Goal: Task Accomplishment & Management: Manage account settings

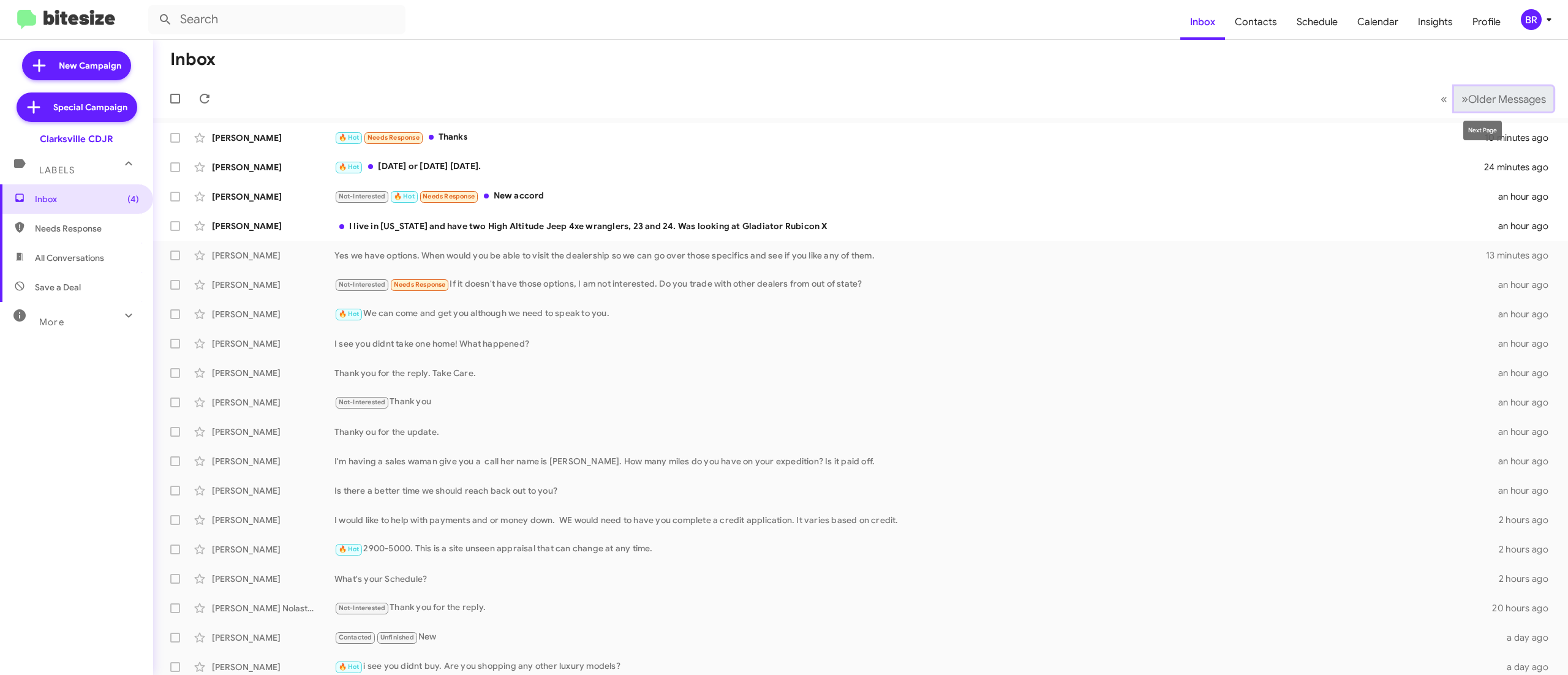
click at [1487, 95] on span "Older Messages" at bounding box center [1507, 99] width 78 height 13
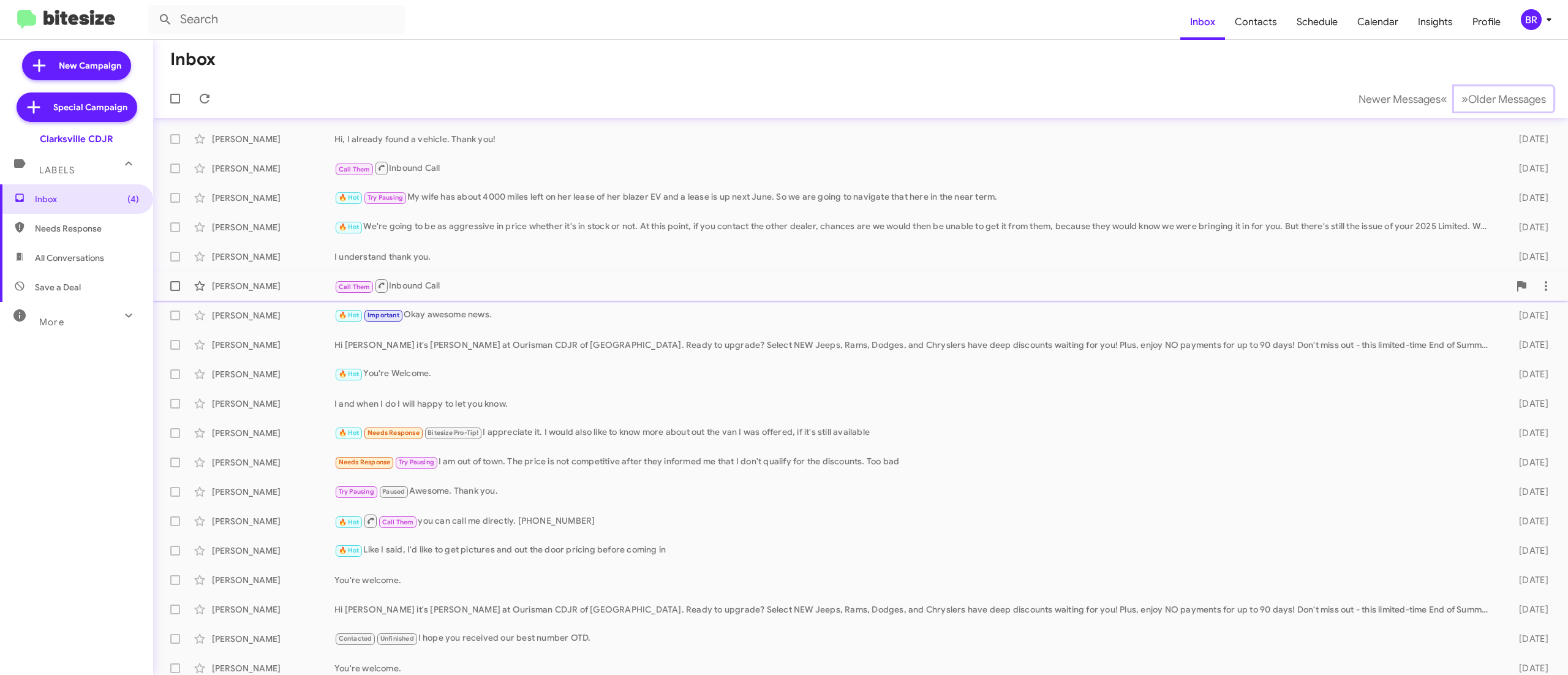
scroll to position [37, 0]
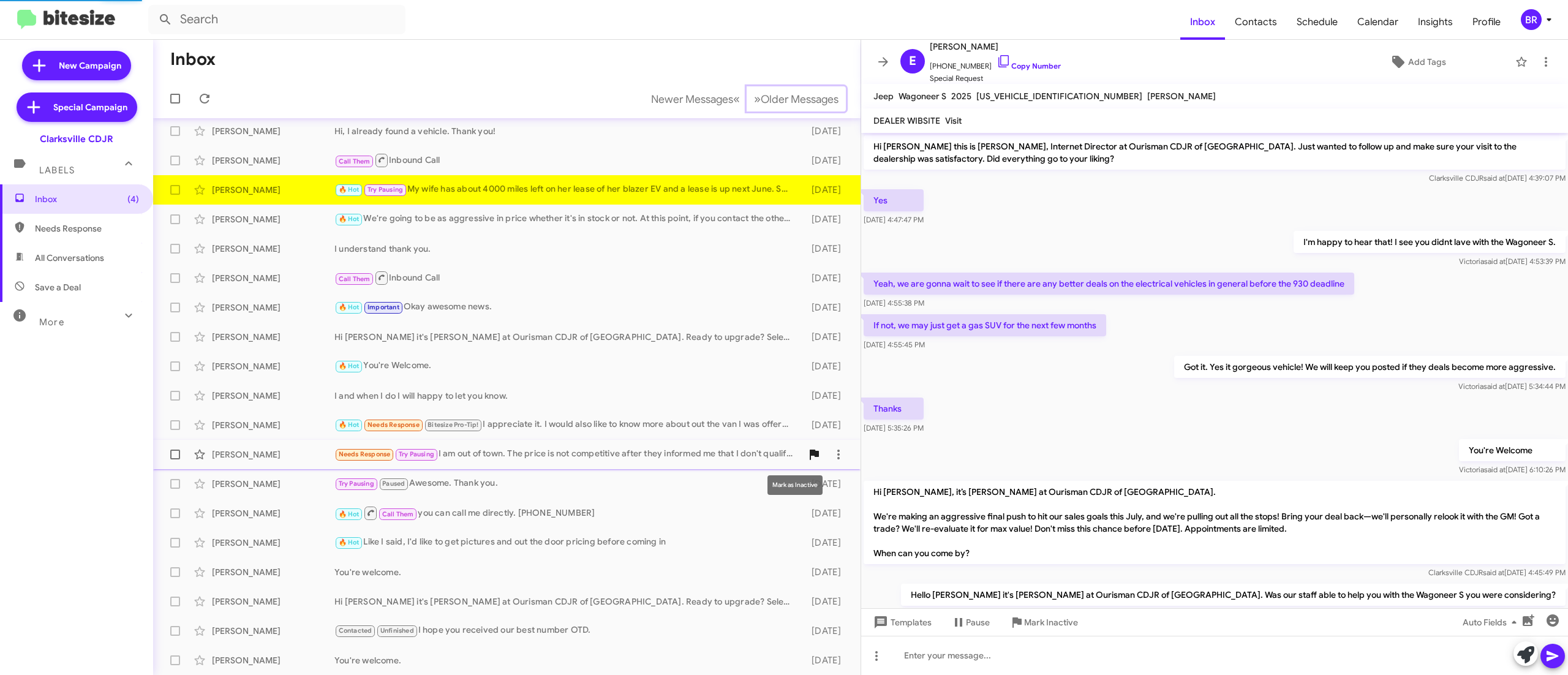
scroll to position [448, 0]
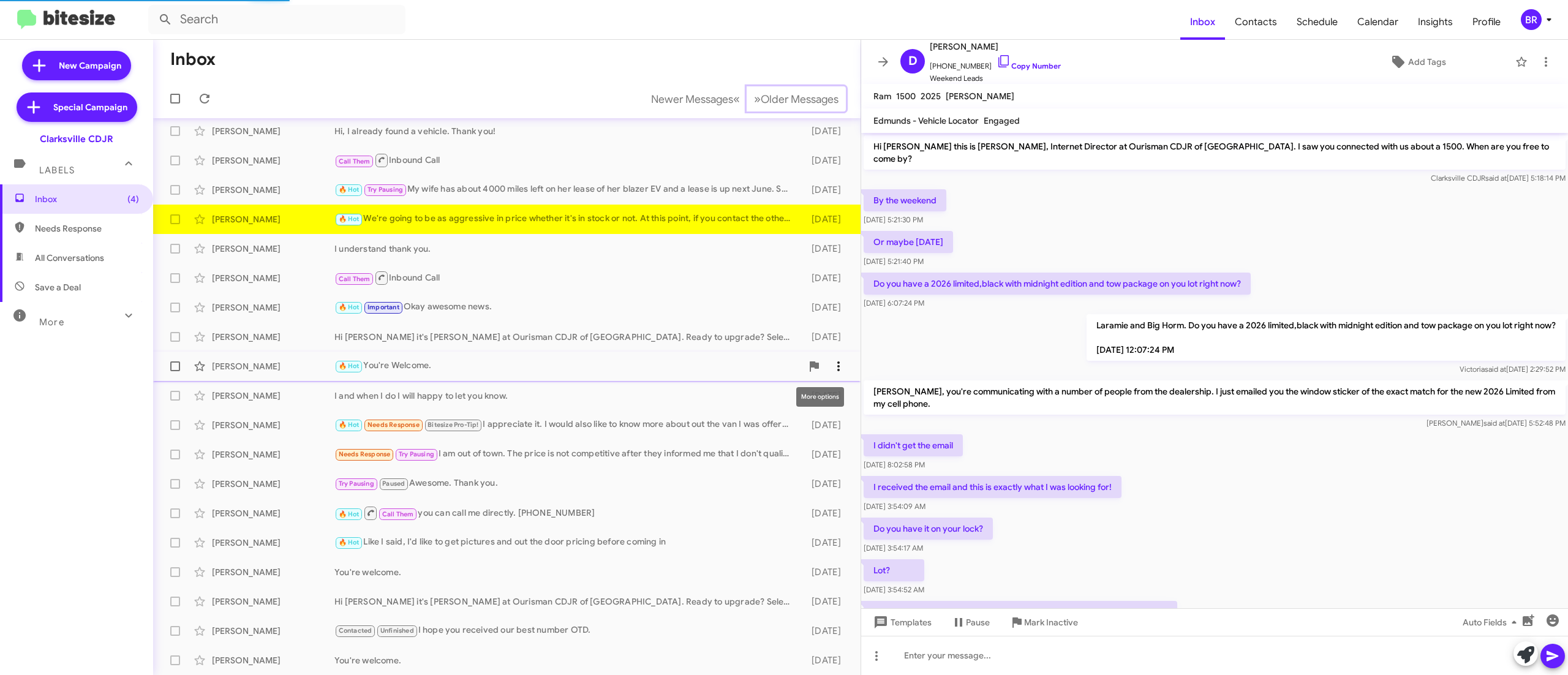
scroll to position [249, 0]
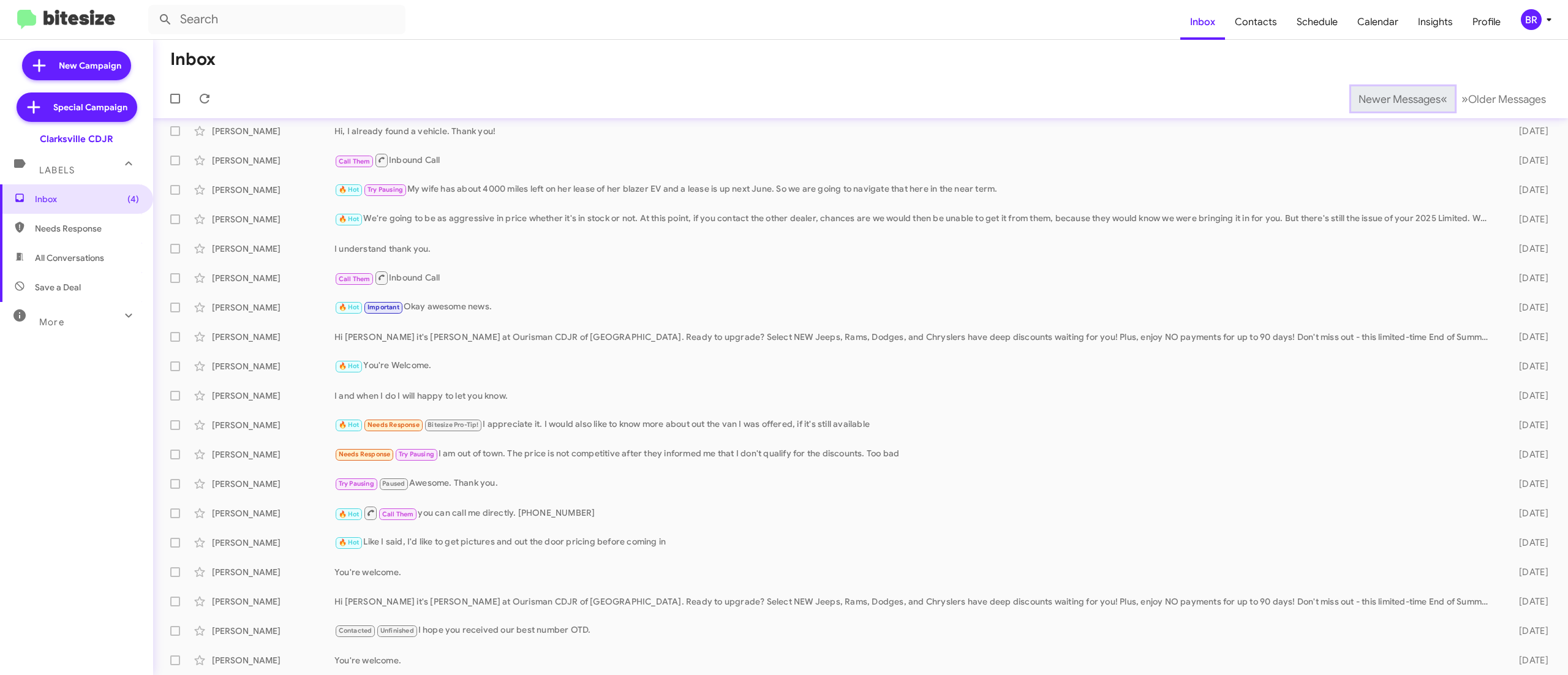
click at [1372, 98] on span "Newer Messages" at bounding box center [1400, 99] width 82 height 13
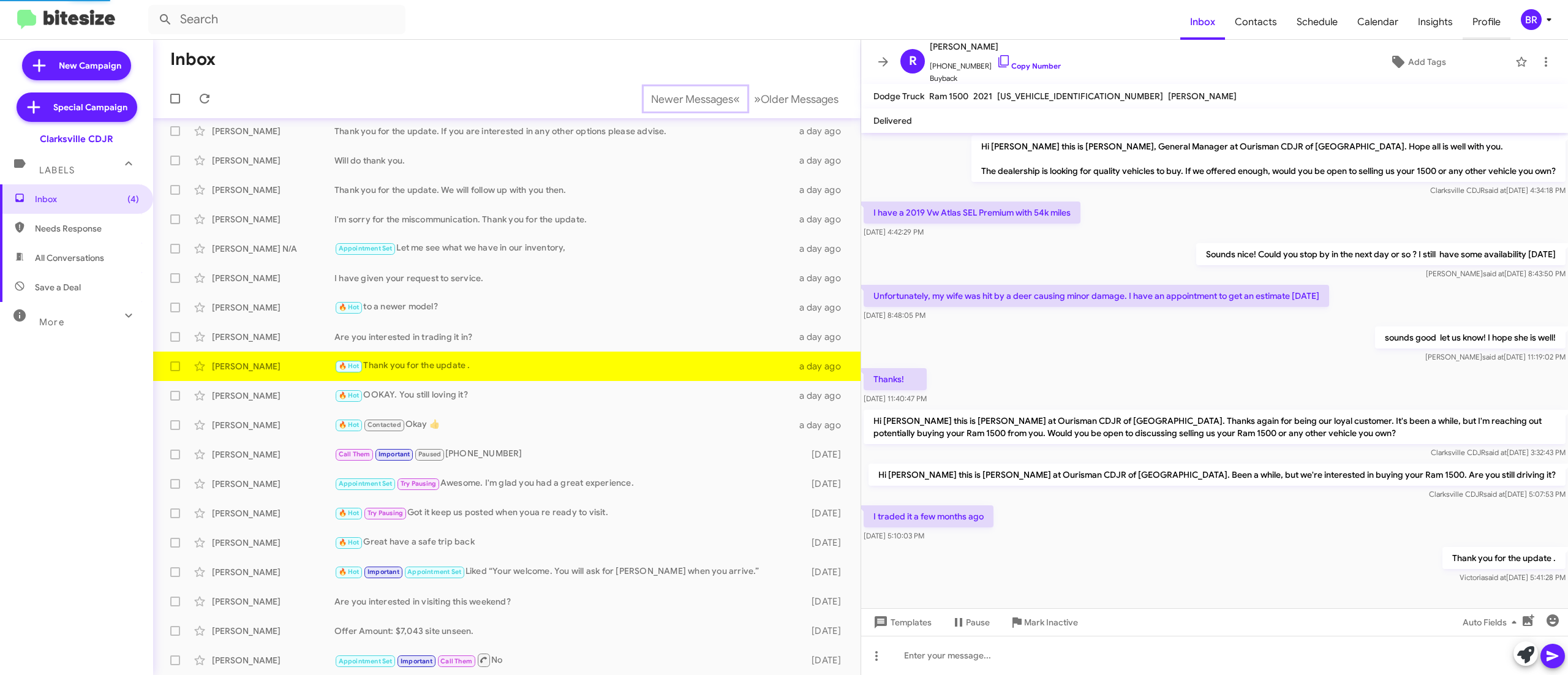
scroll to position [8, 0]
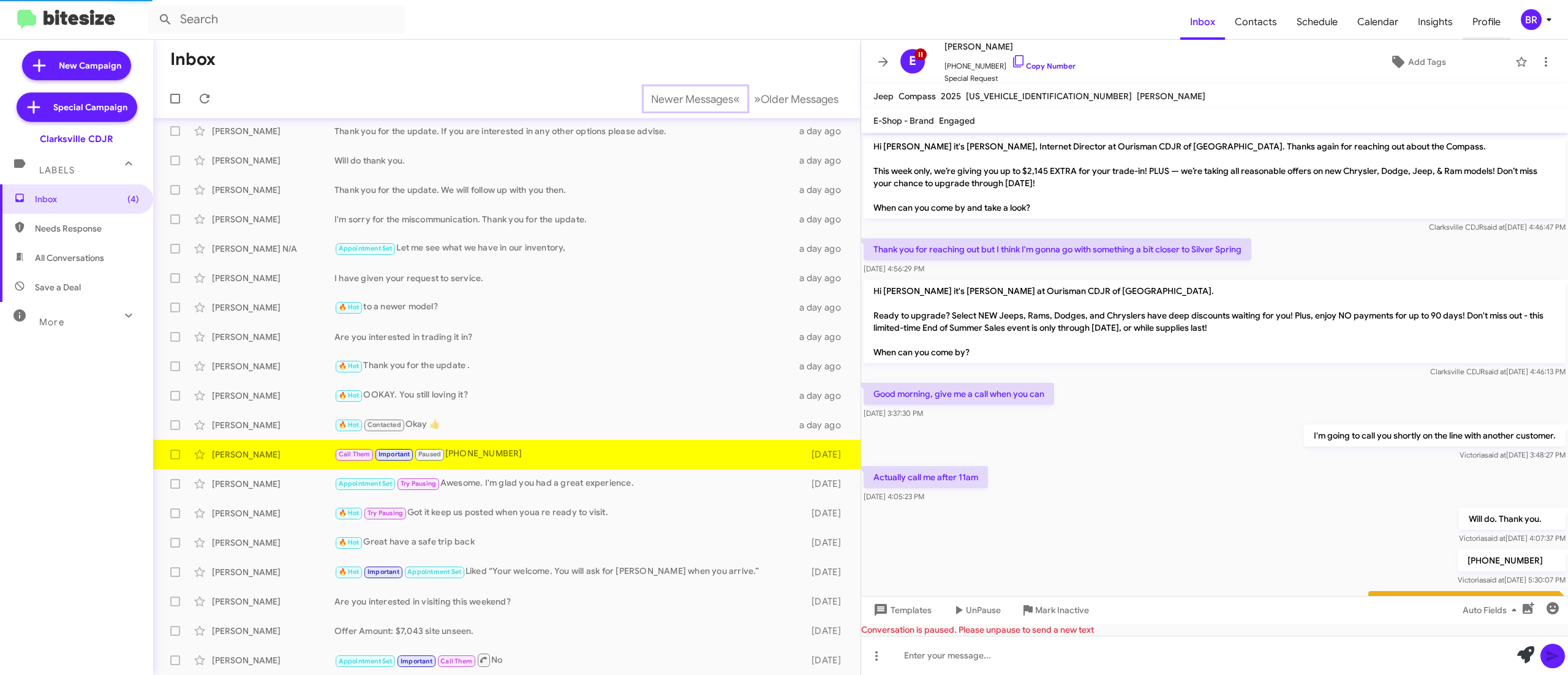
scroll to position [61, 0]
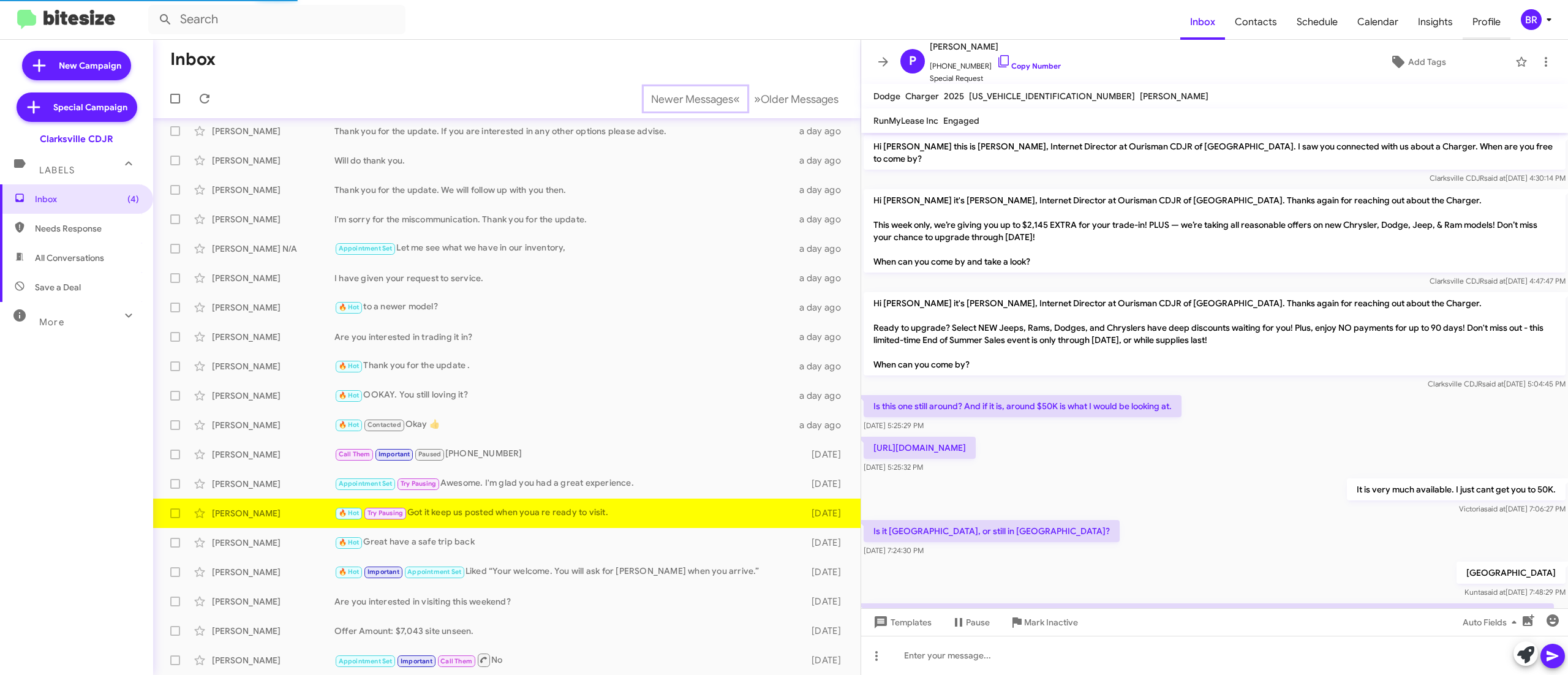
scroll to position [95, 0]
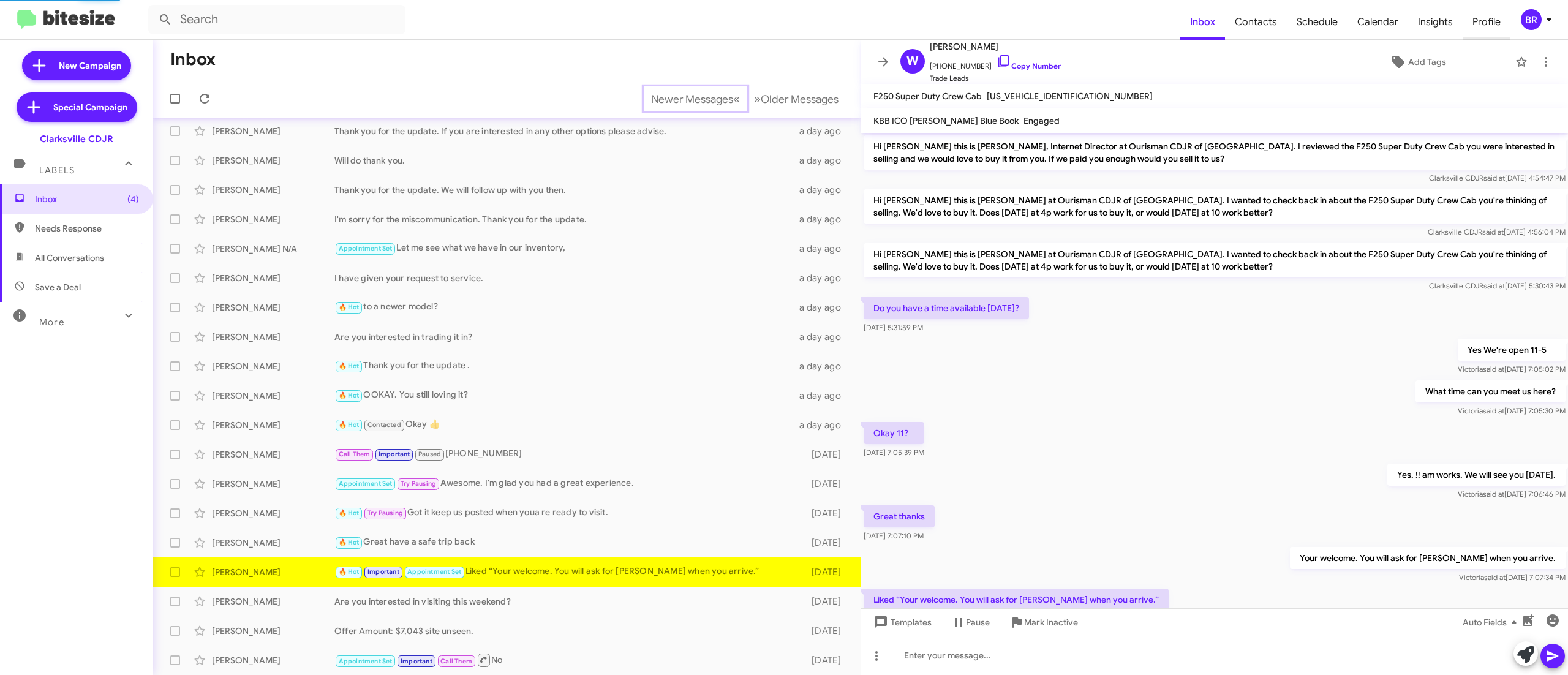
scroll to position [80, 0]
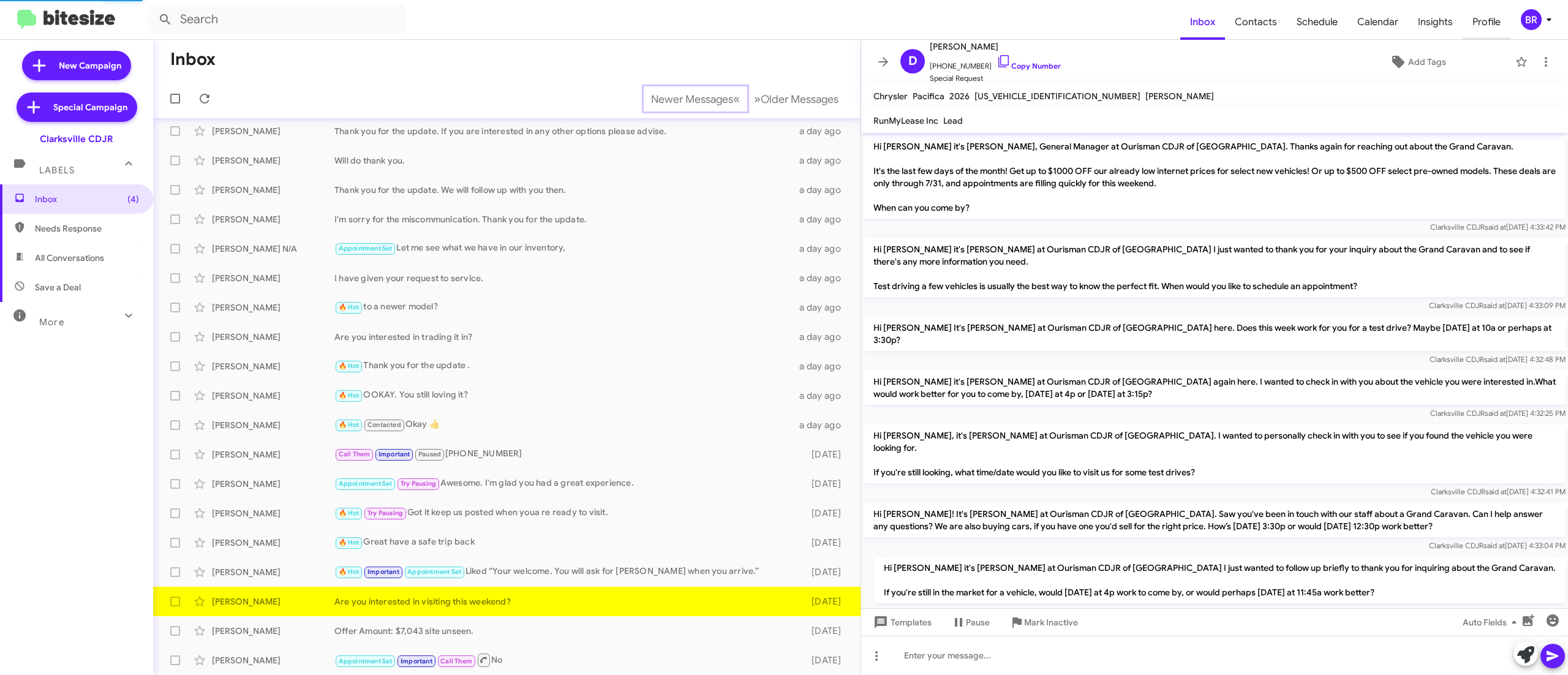
scroll to position [970, 0]
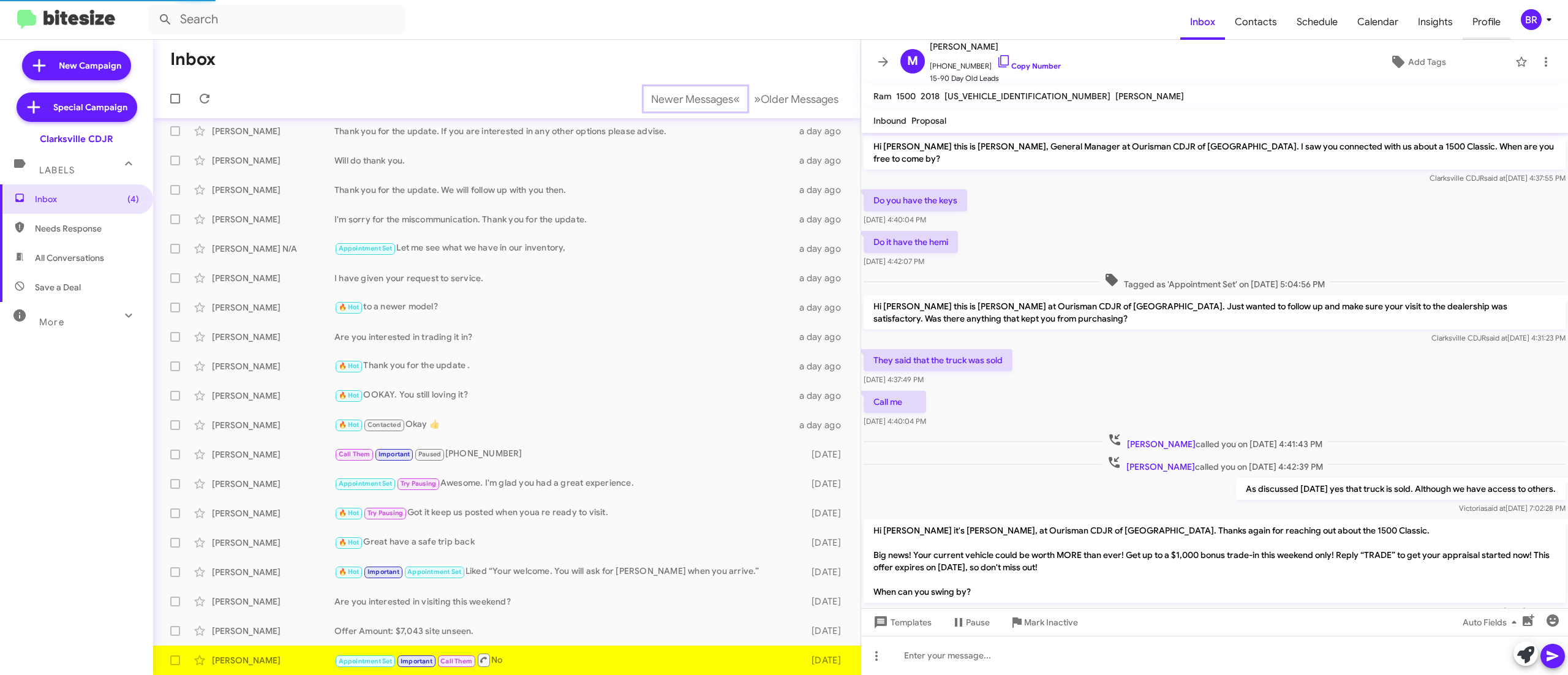
scroll to position [707, 0]
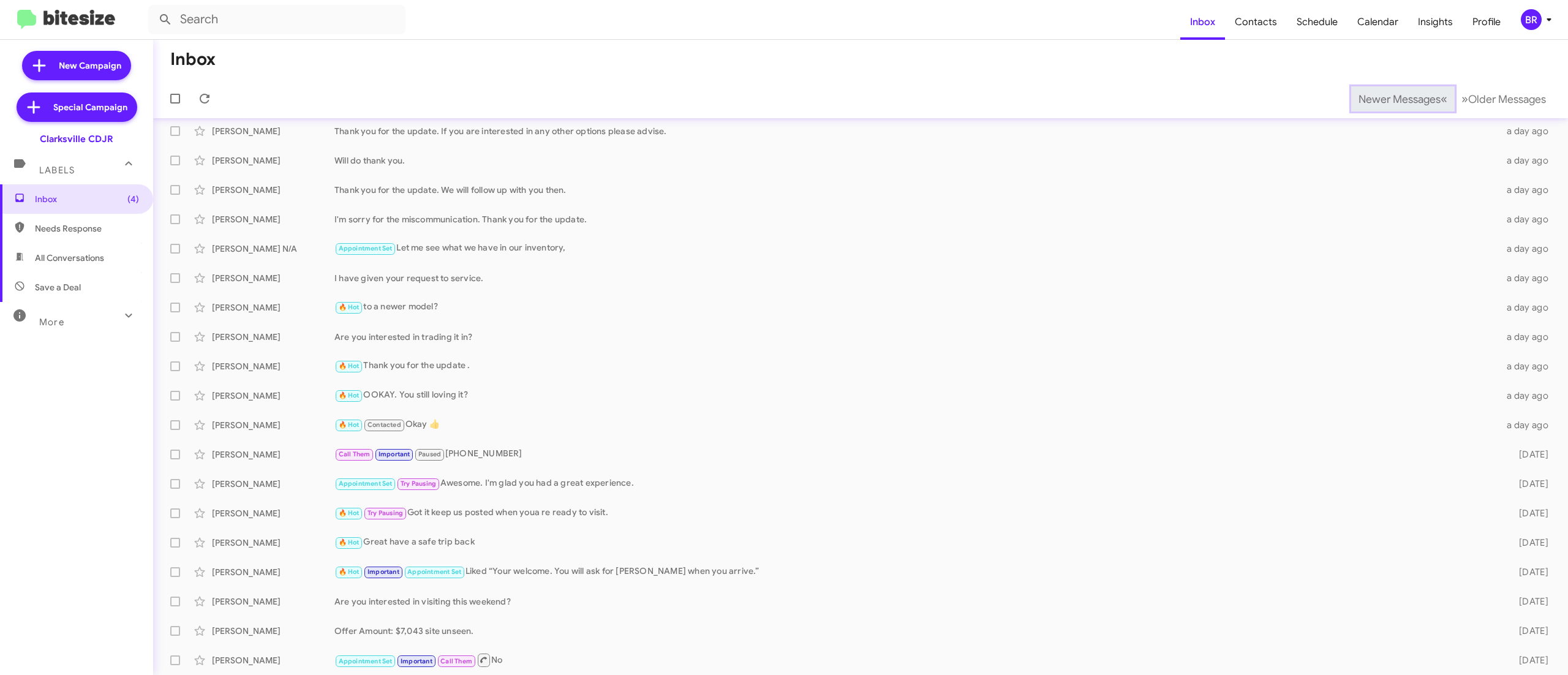
click at [1372, 98] on span "Newer Messages" at bounding box center [1400, 99] width 82 height 13
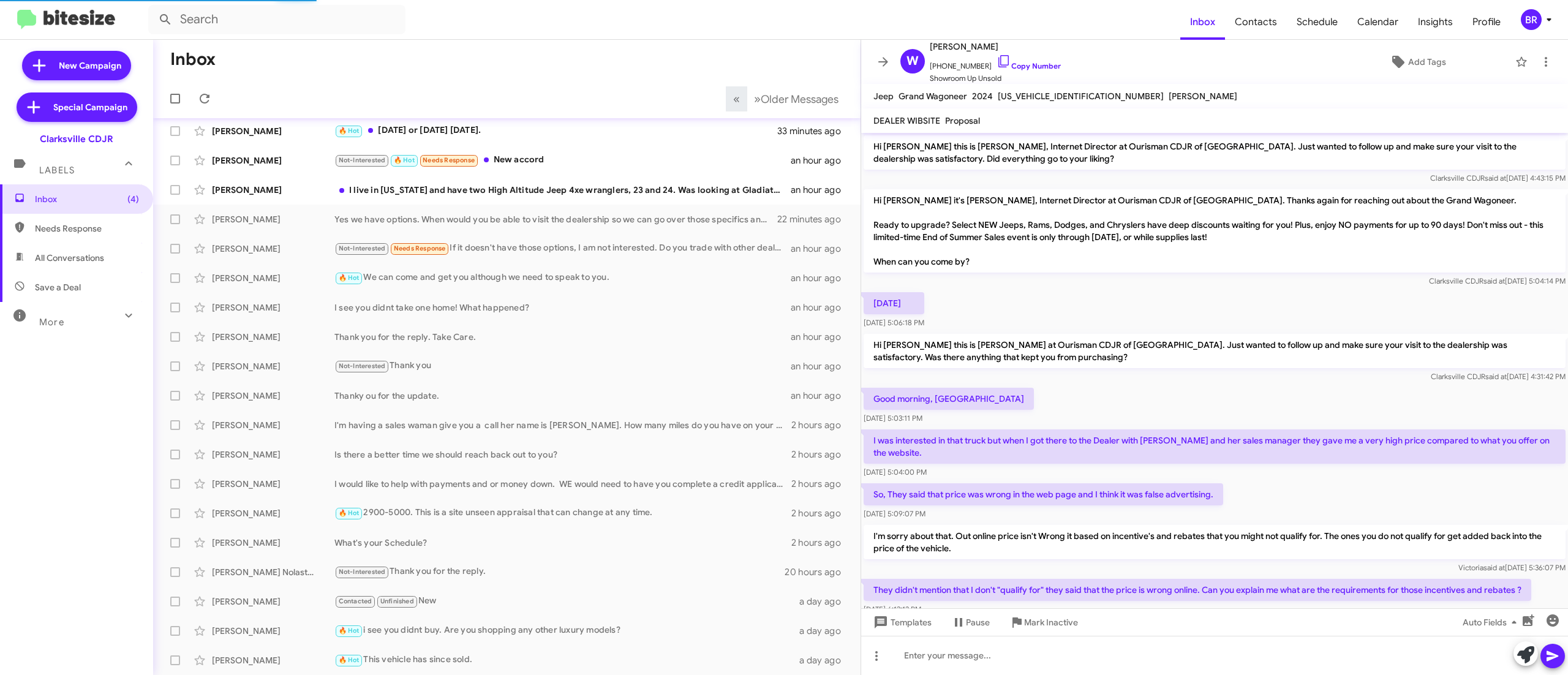
scroll to position [229, 0]
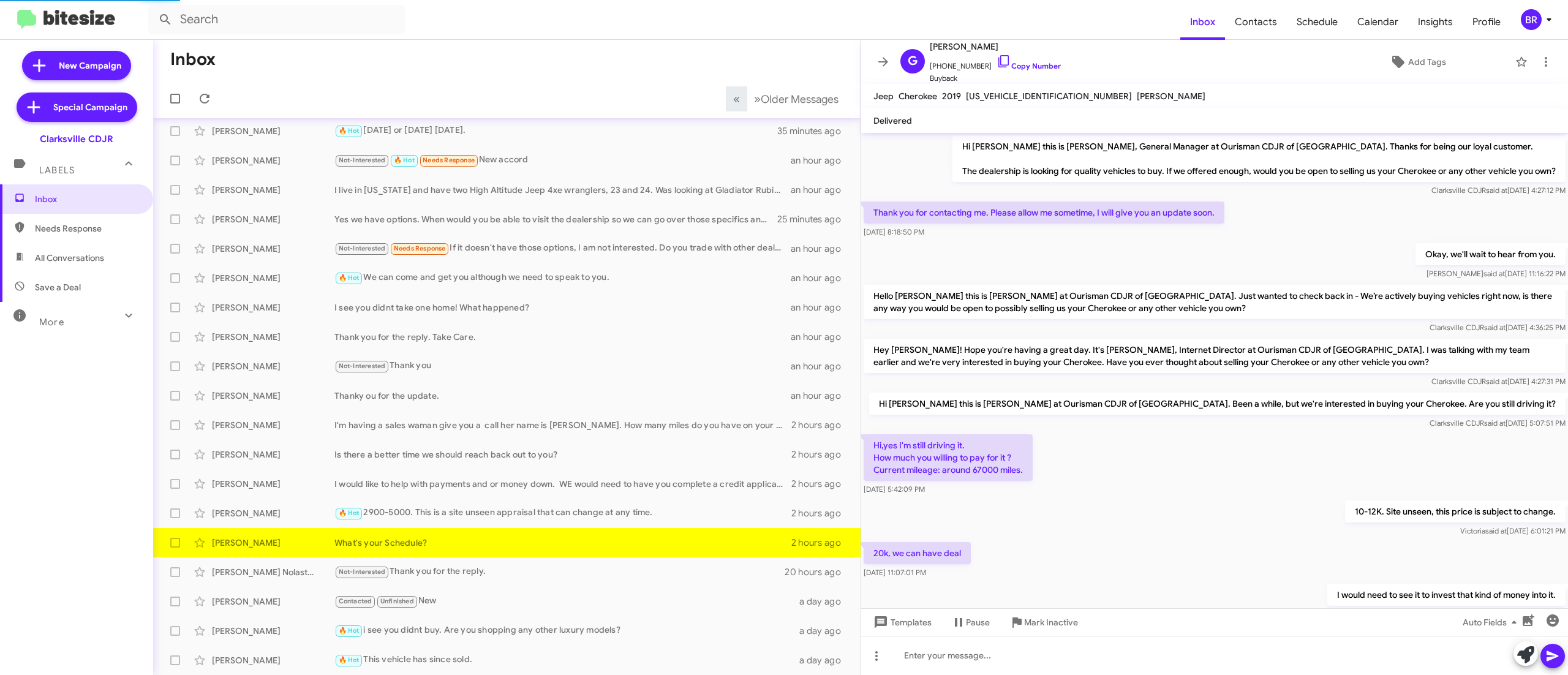
scroll to position [91, 0]
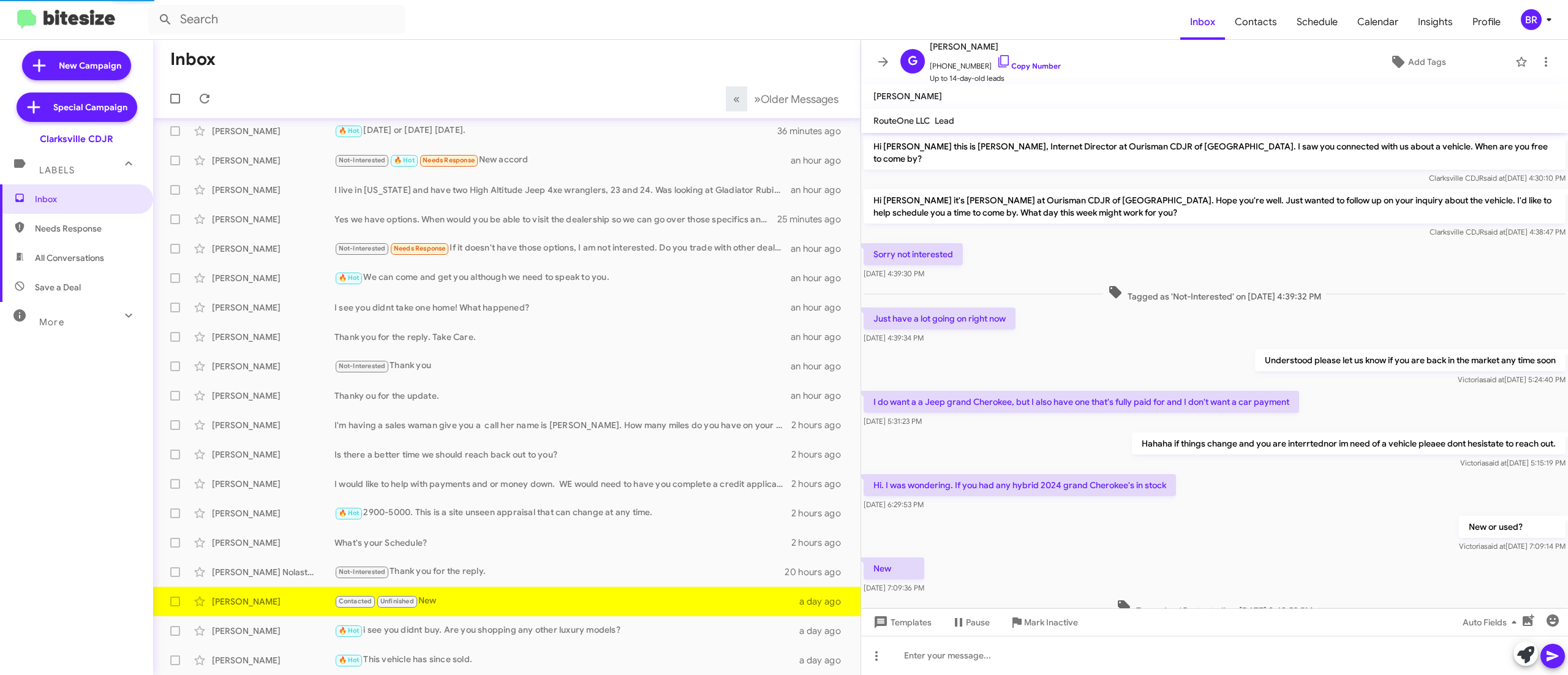
scroll to position [142, 0]
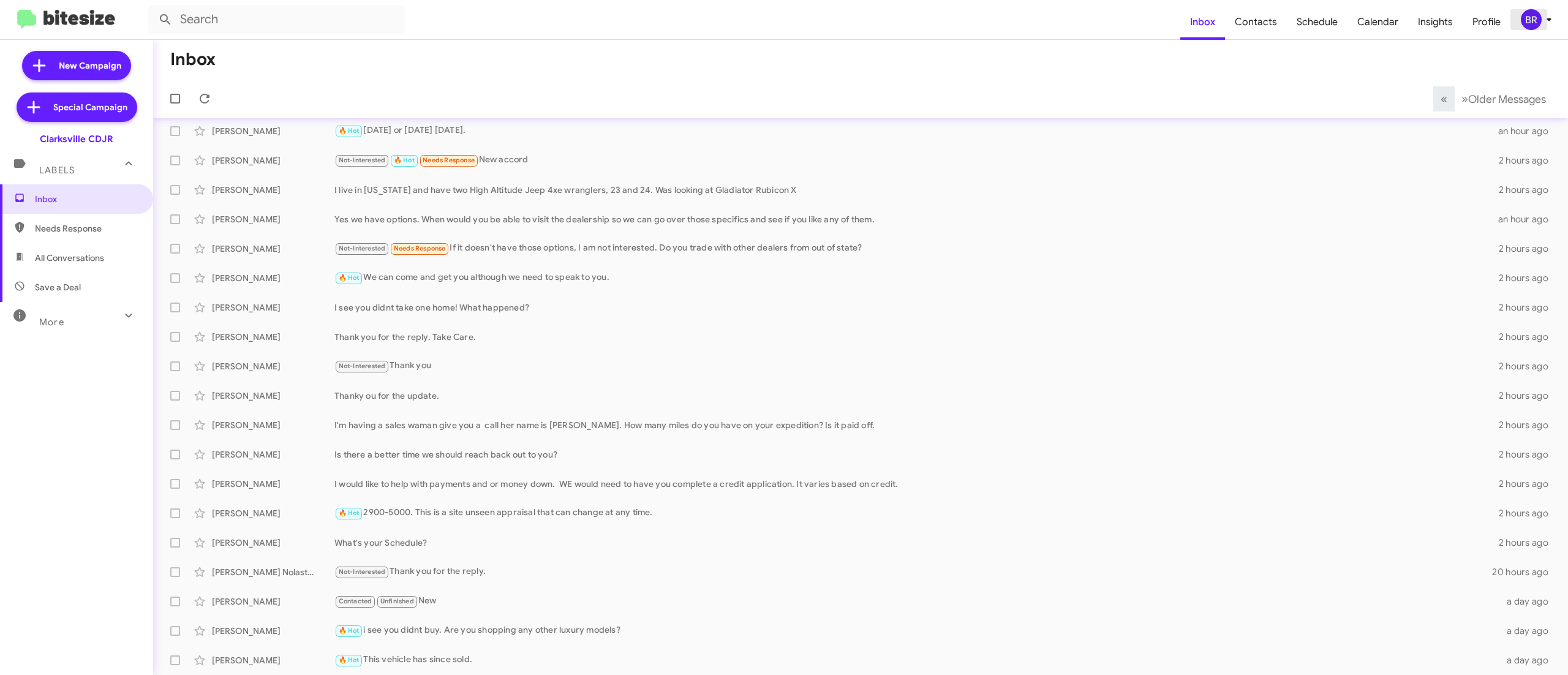
click at [1531, 22] on div "BR" at bounding box center [1531, 20] width 21 height 21
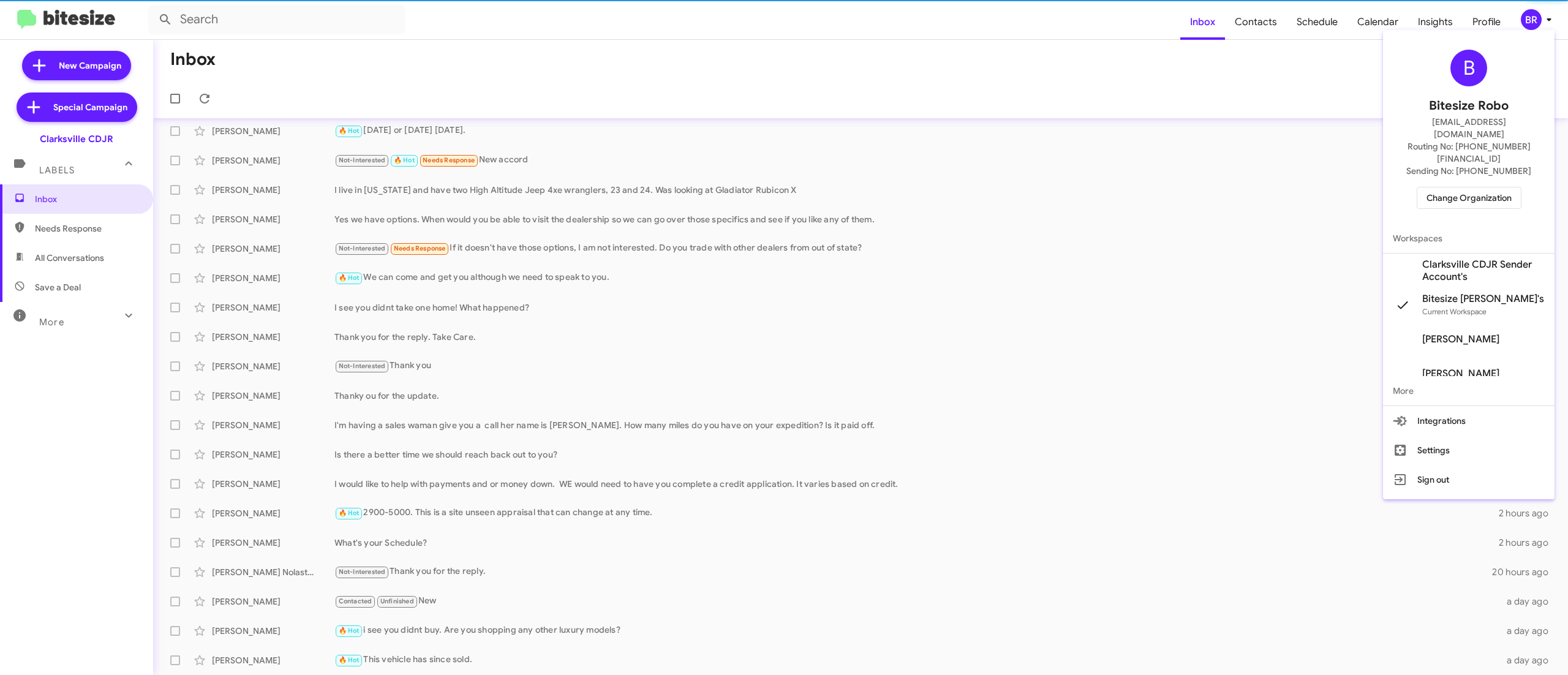
click at [1462, 156] on div "B Bitesize Robo jeks.ocampo1717@gmail.com Routing No: +1 (410) 988-8100 Sending…" at bounding box center [1469, 128] width 171 height 188
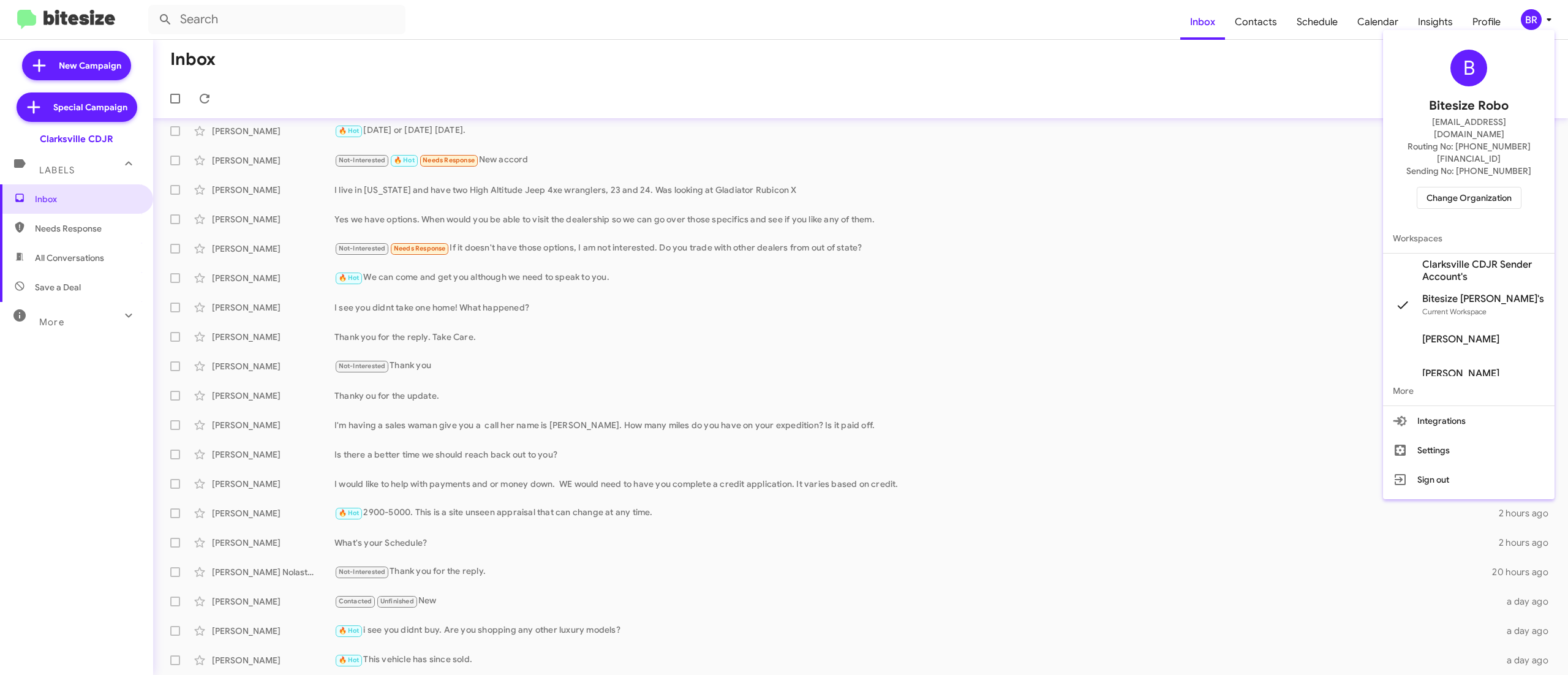
drag, startPoint x: 1455, startPoint y: 168, endPoint x: 1459, endPoint y: 175, distance: 8.1
click at [1459, 187] on span "Change Organization" at bounding box center [1469, 198] width 85 height 21
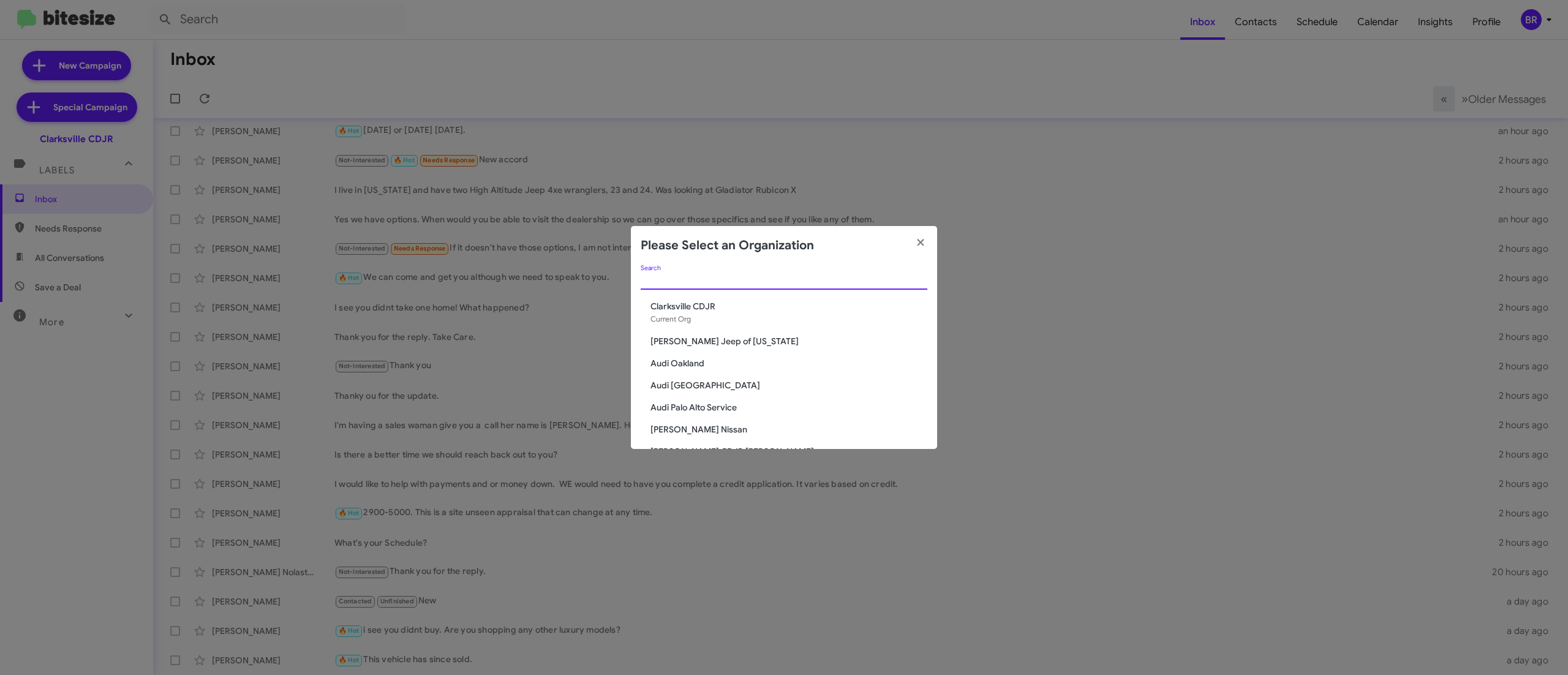
click at [743, 283] on input "Search" at bounding box center [784, 280] width 287 height 9
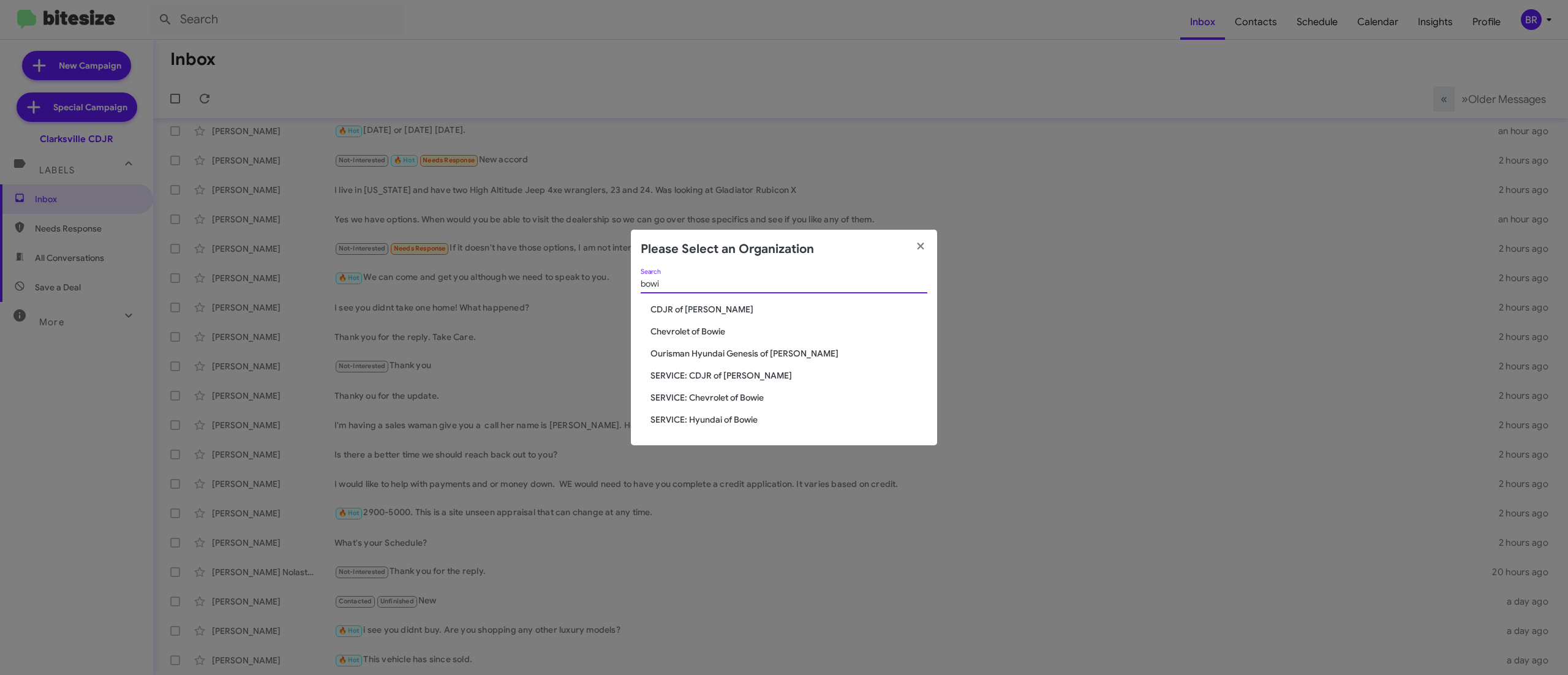
type input "bowi"
click at [695, 309] on span "CDJR of Bowie" at bounding box center [790, 309] width 277 height 12
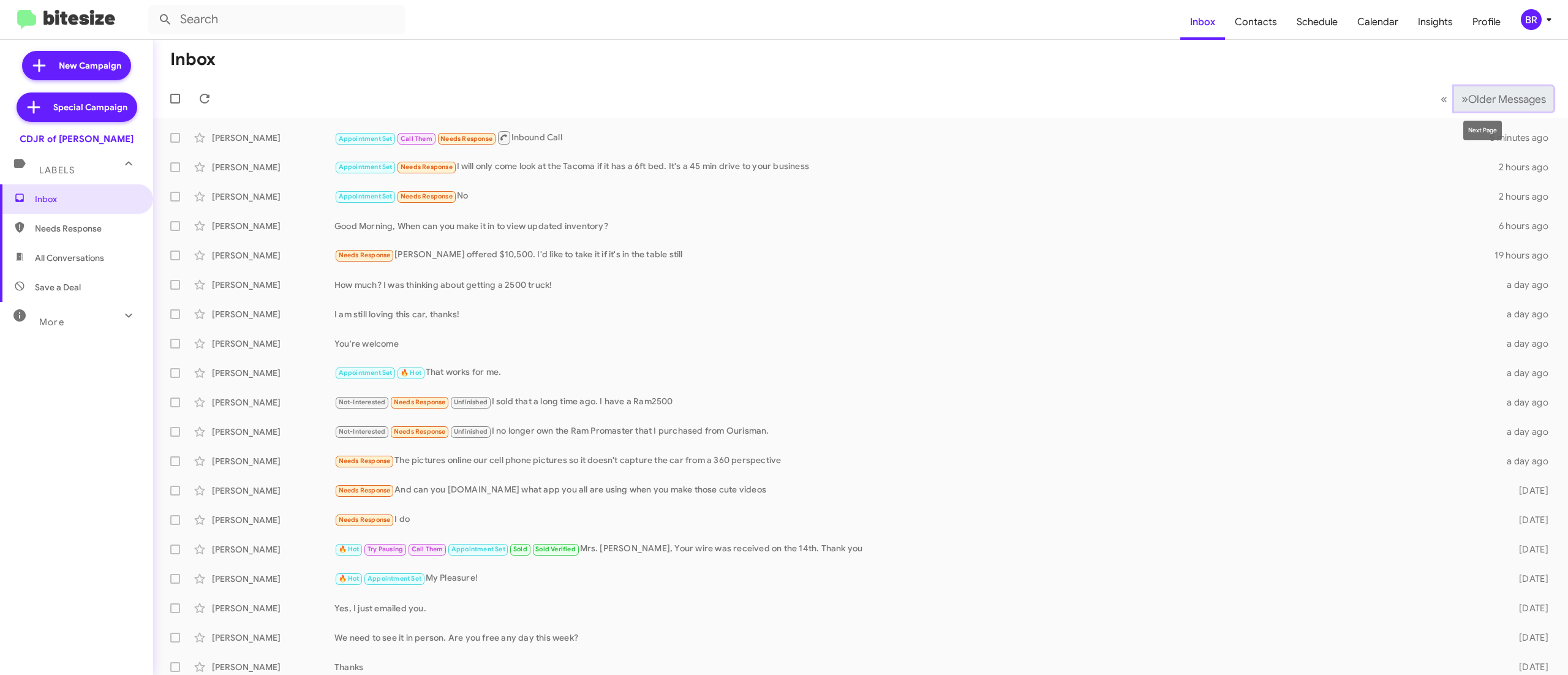
click at [1478, 96] on span "Older Messages" at bounding box center [1507, 99] width 78 height 13
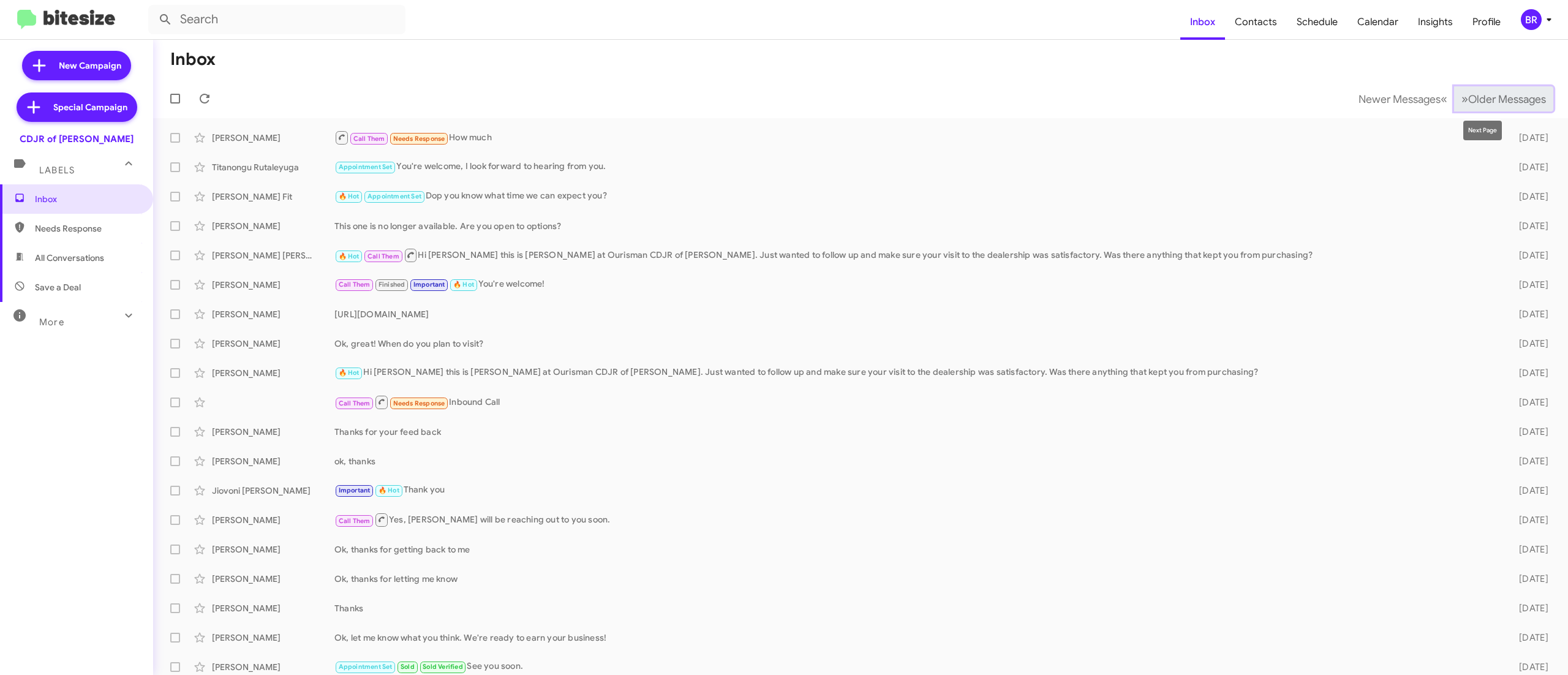
click at [1469, 99] on span "Older Messages" at bounding box center [1507, 99] width 78 height 13
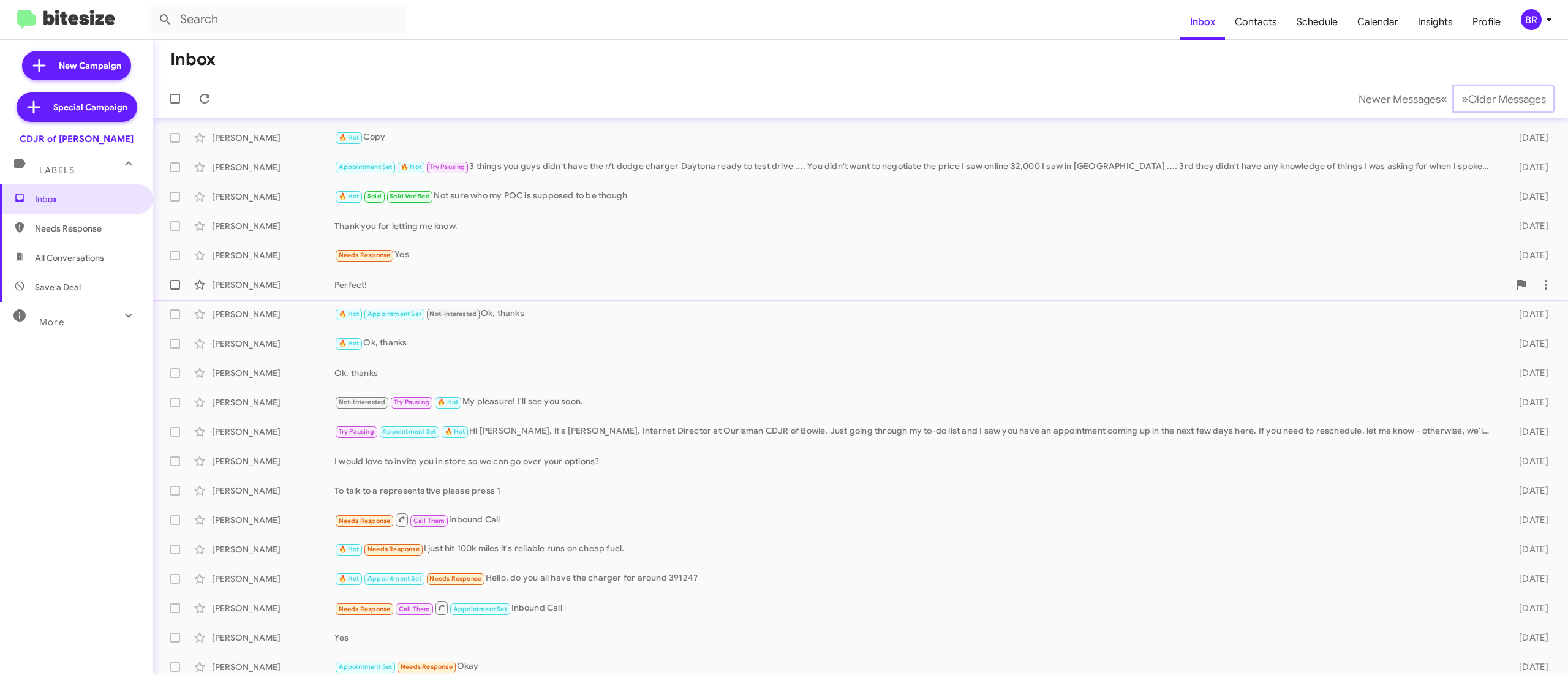
scroll to position [37, 0]
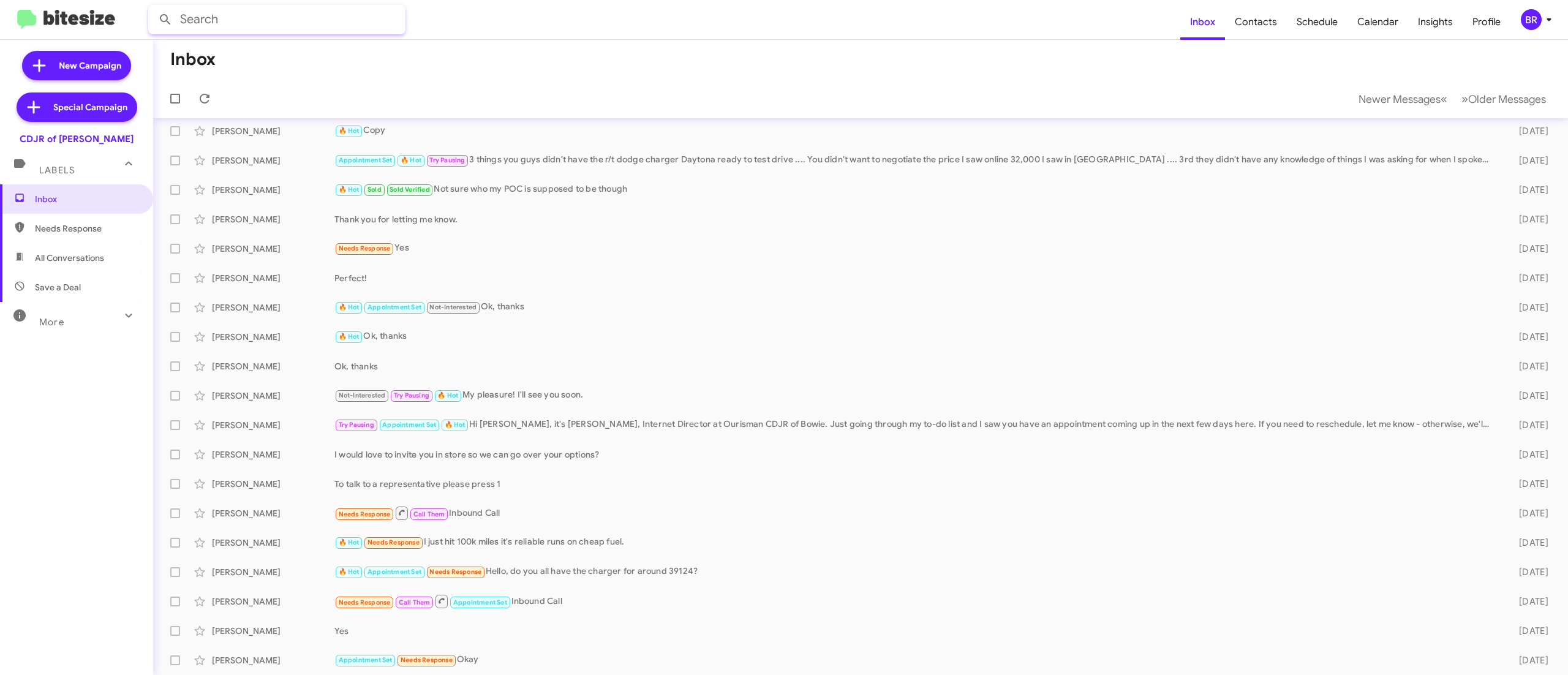
click at [289, 28] on input "text" at bounding box center [276, 19] width 258 height 29
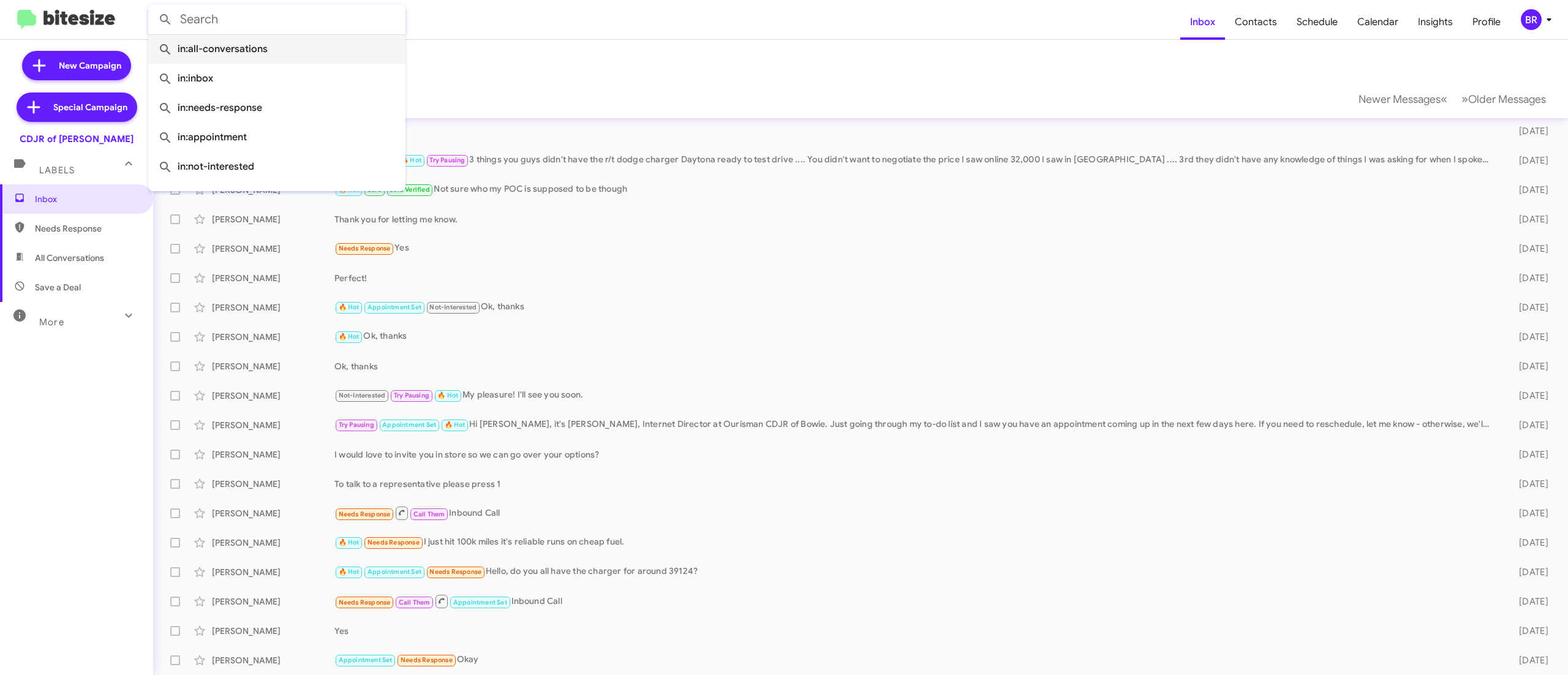
paste input "3013793122"
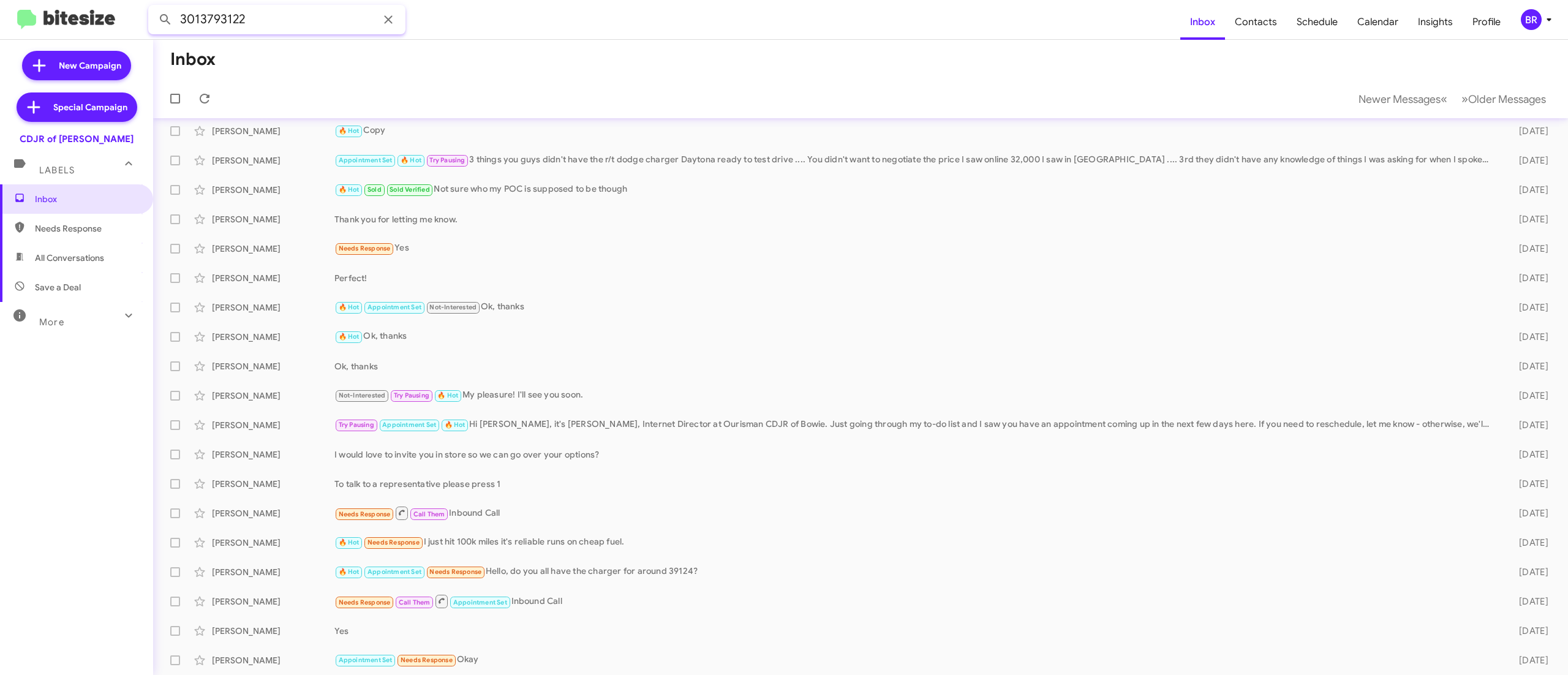
type input "3013793122"
click at [154, 7] on button at bounding box center [166, 20] width 24 height 24
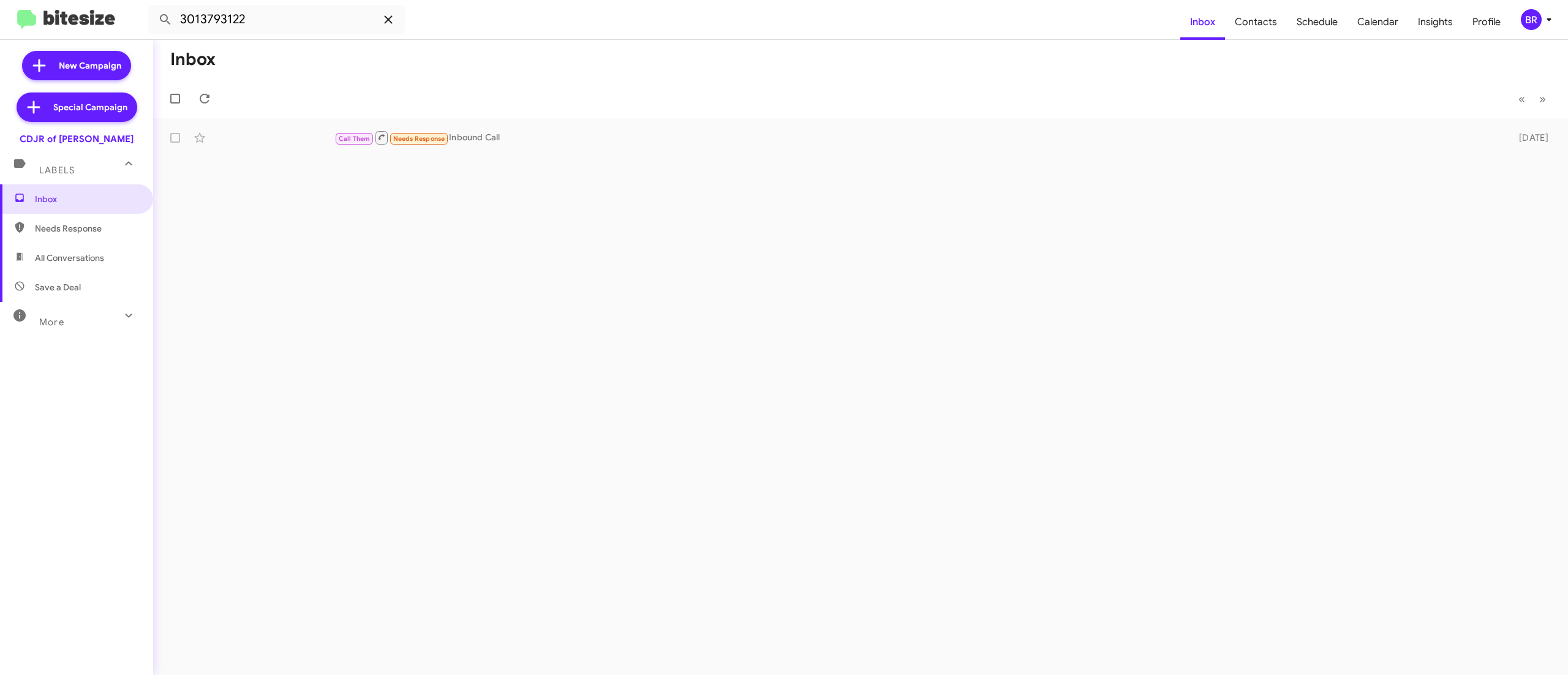
click at [387, 17] on icon at bounding box center [389, 20] width 15 height 15
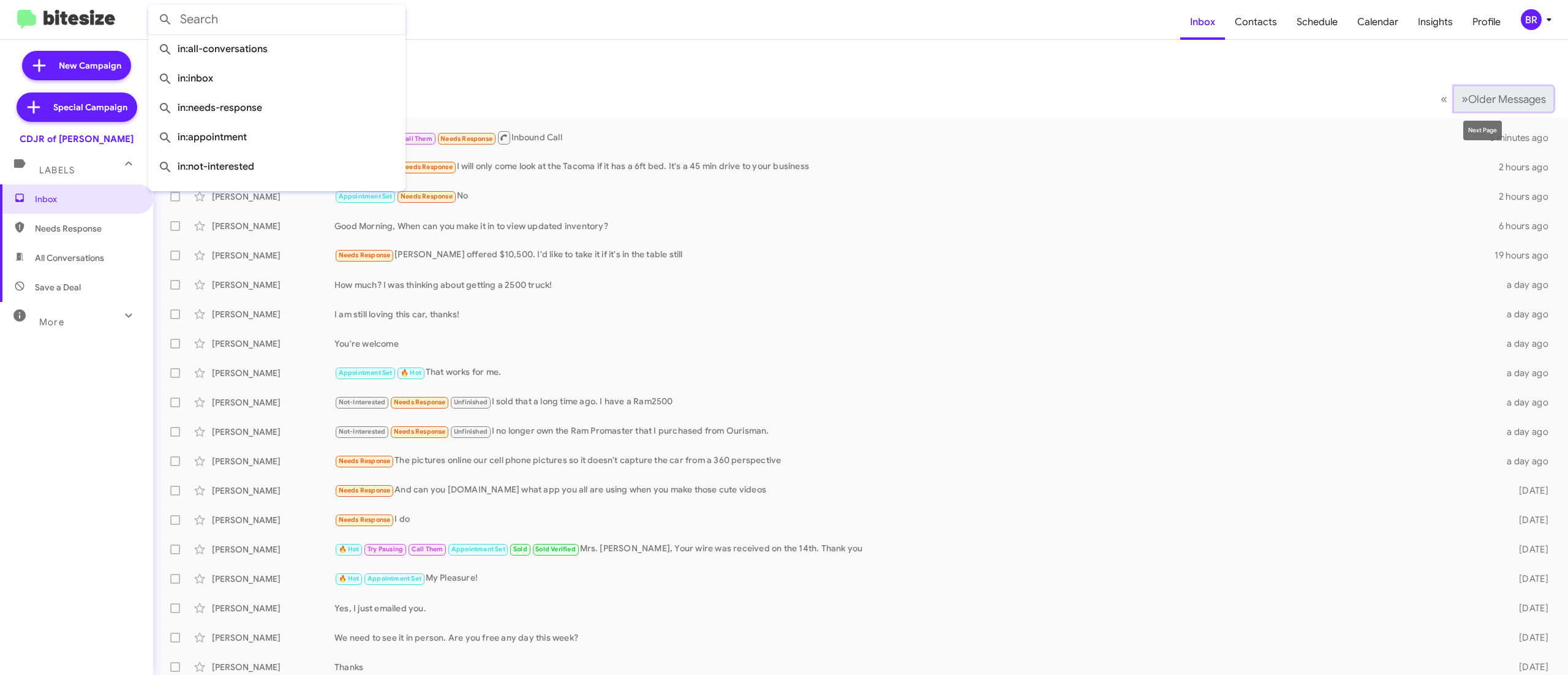
click at [1476, 96] on span "Older Messages" at bounding box center [1507, 99] width 78 height 13
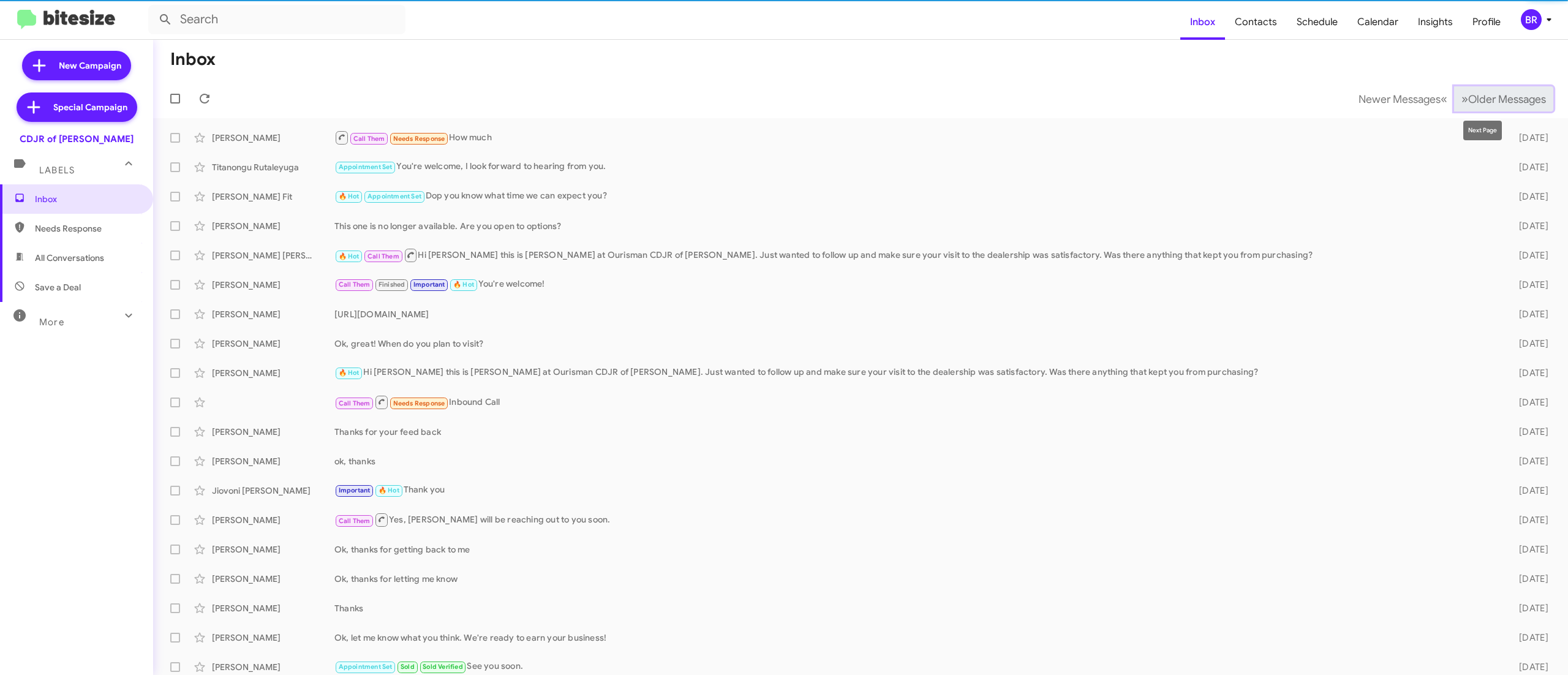
click at [1484, 93] on span "Older Messages" at bounding box center [1507, 99] width 78 height 13
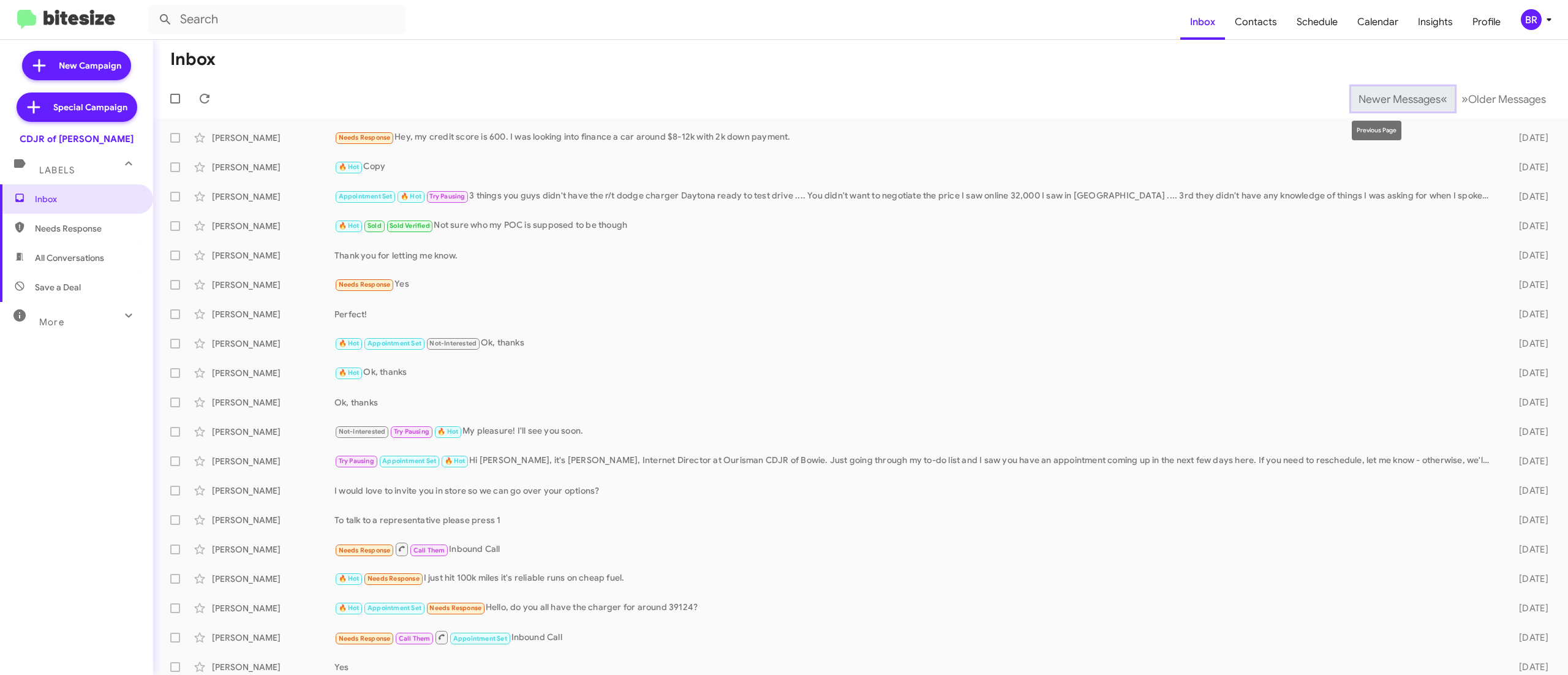
click at [1359, 93] on span "Newer Messages" at bounding box center [1400, 99] width 82 height 13
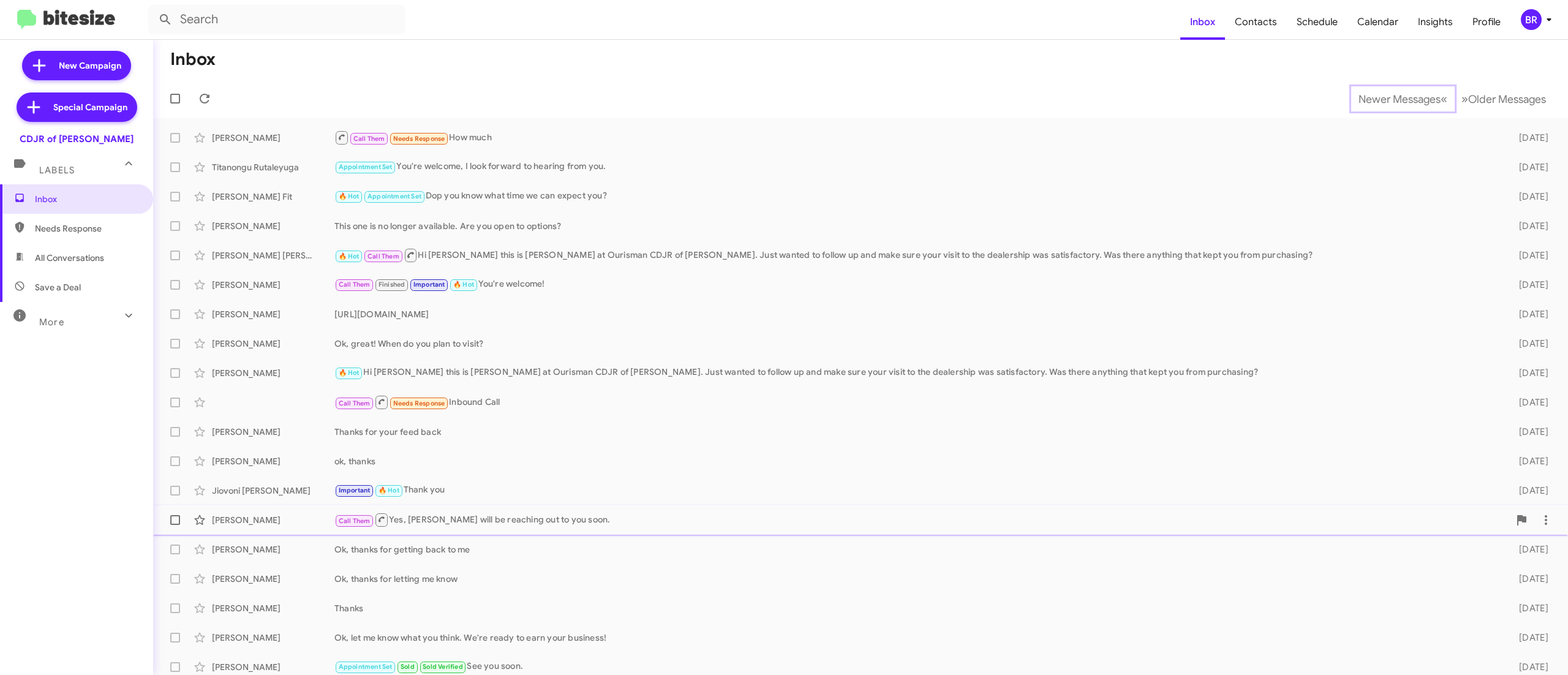
scroll to position [37, 0]
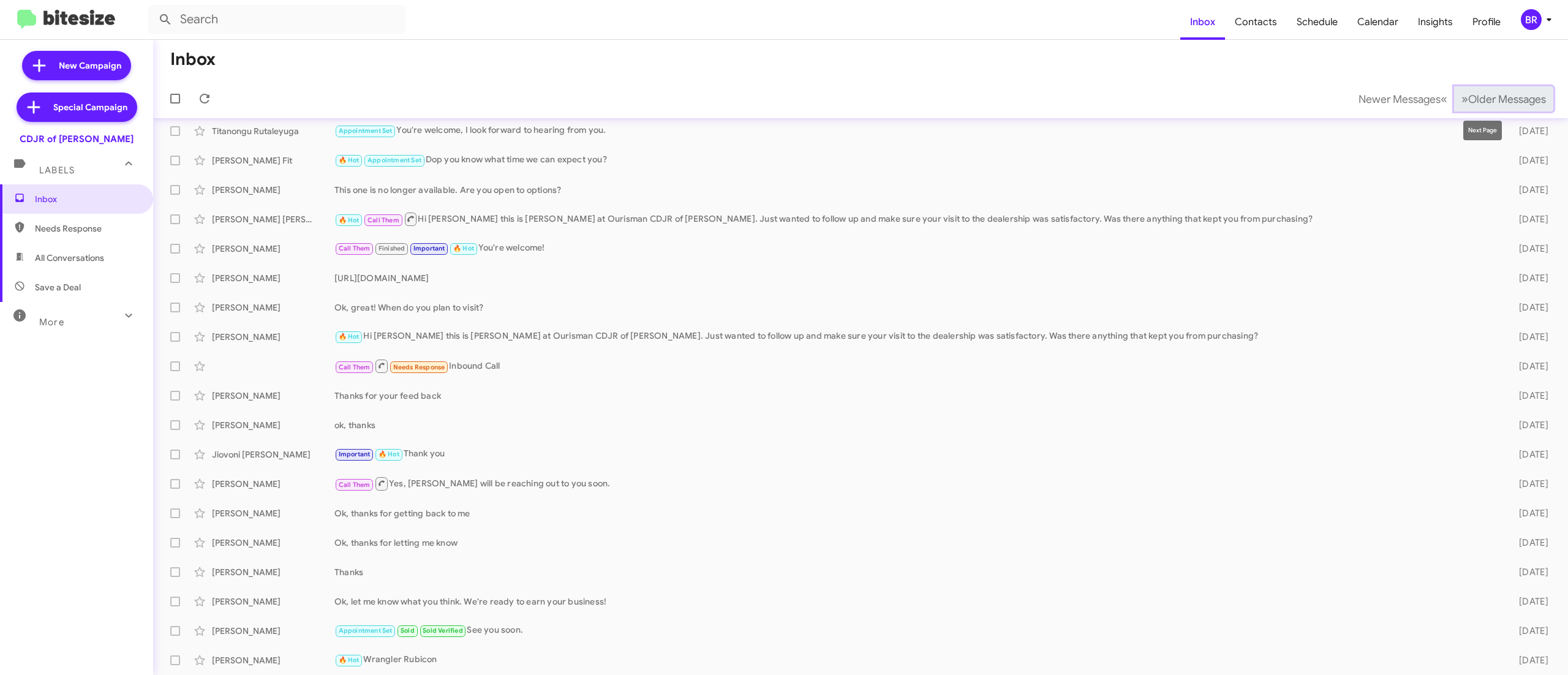
click at [1469, 95] on span "Older Messages" at bounding box center [1507, 99] width 78 height 13
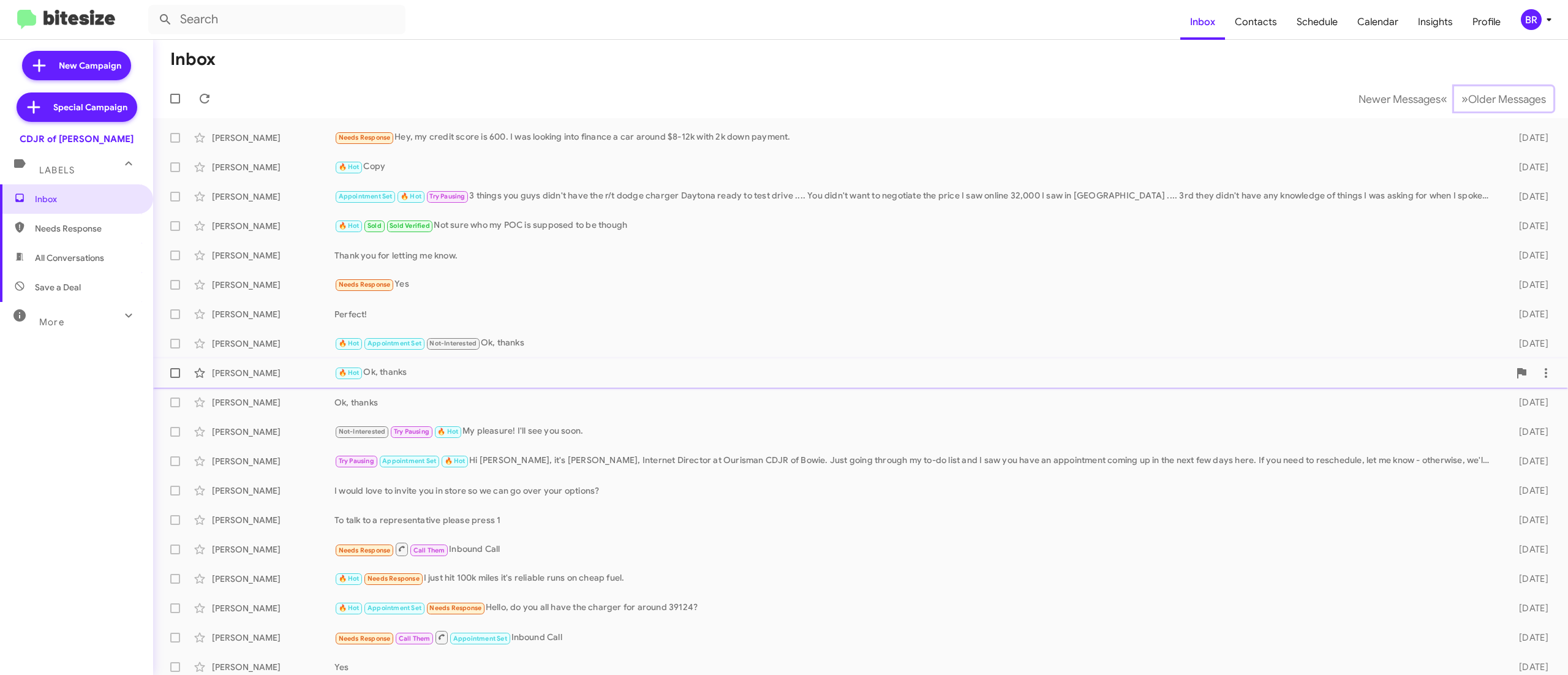
scroll to position [37, 0]
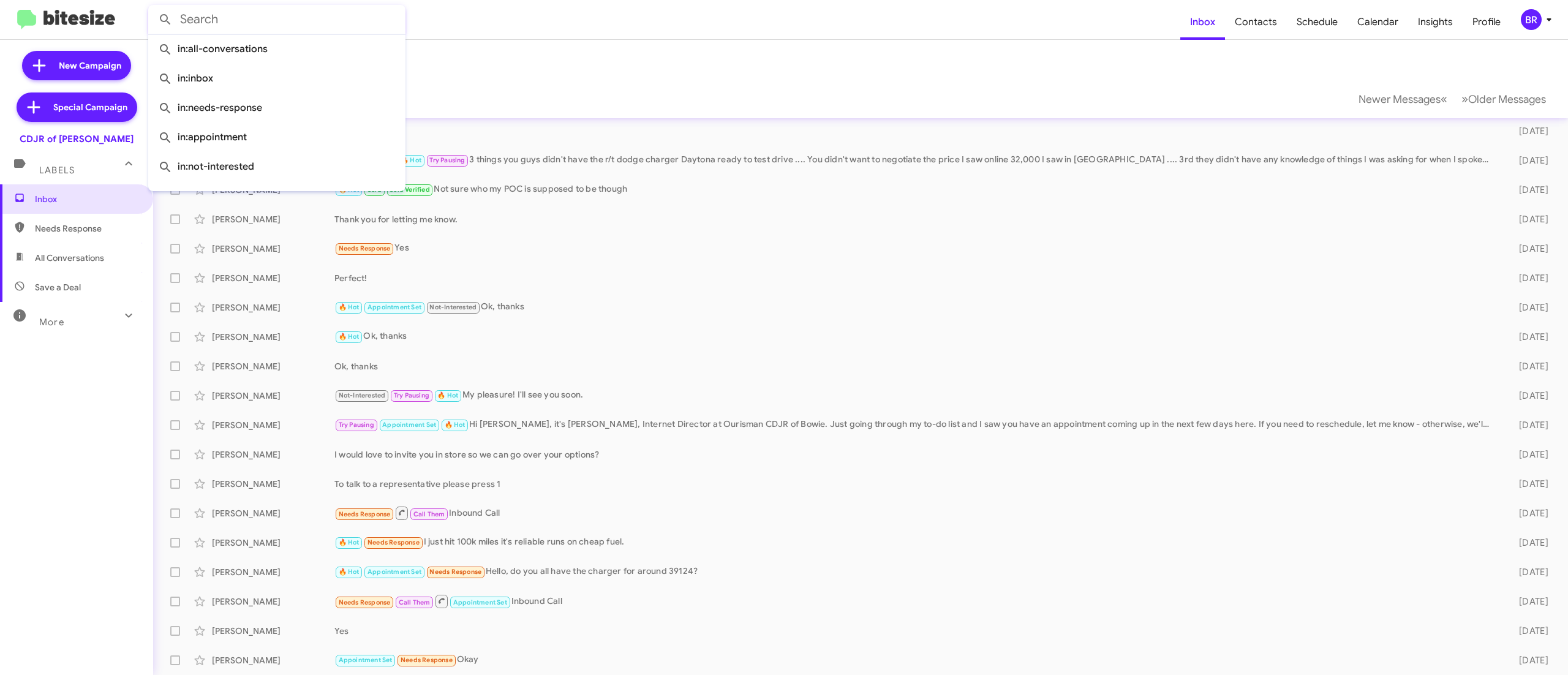
click at [288, 12] on input "text" at bounding box center [276, 19] width 258 height 29
paste input "4436770462"
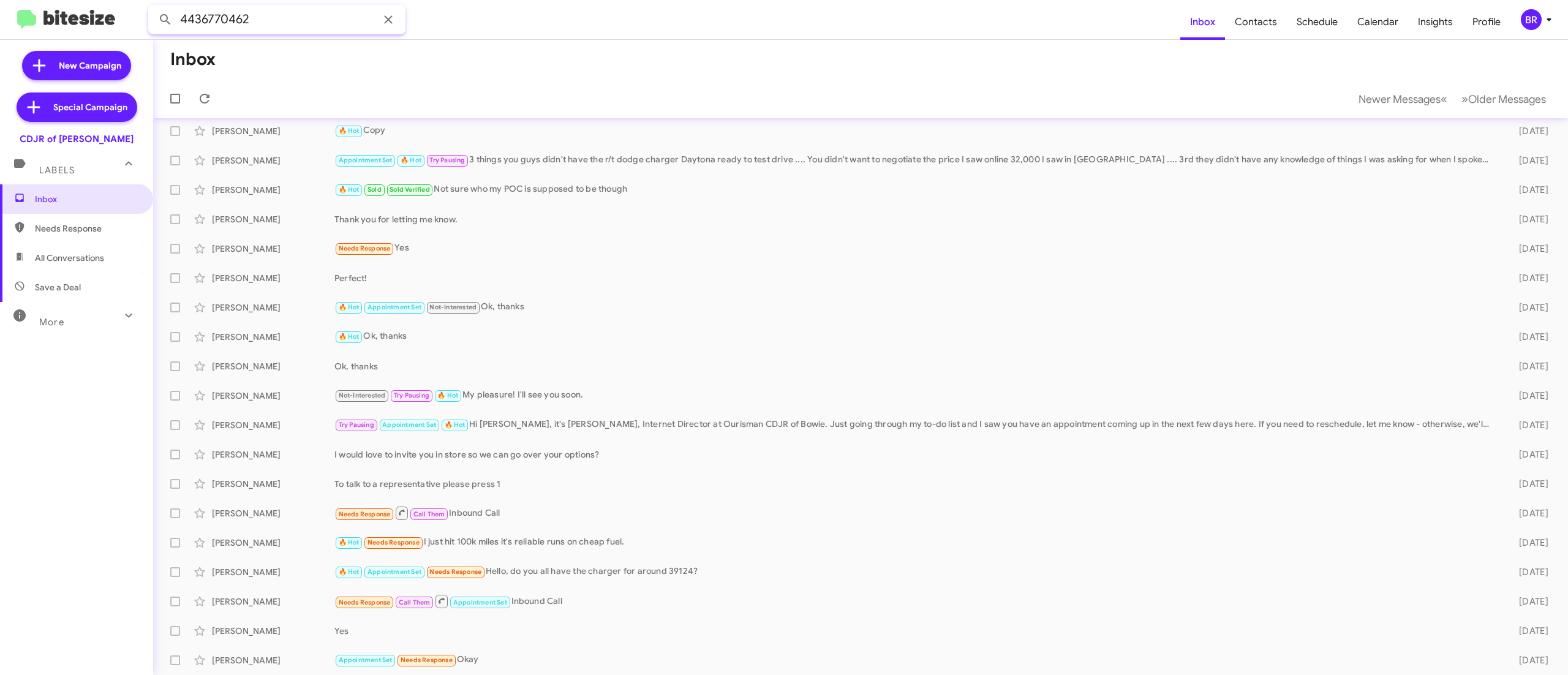
type input "4436770462"
click at [154, 7] on button at bounding box center [166, 20] width 24 height 24
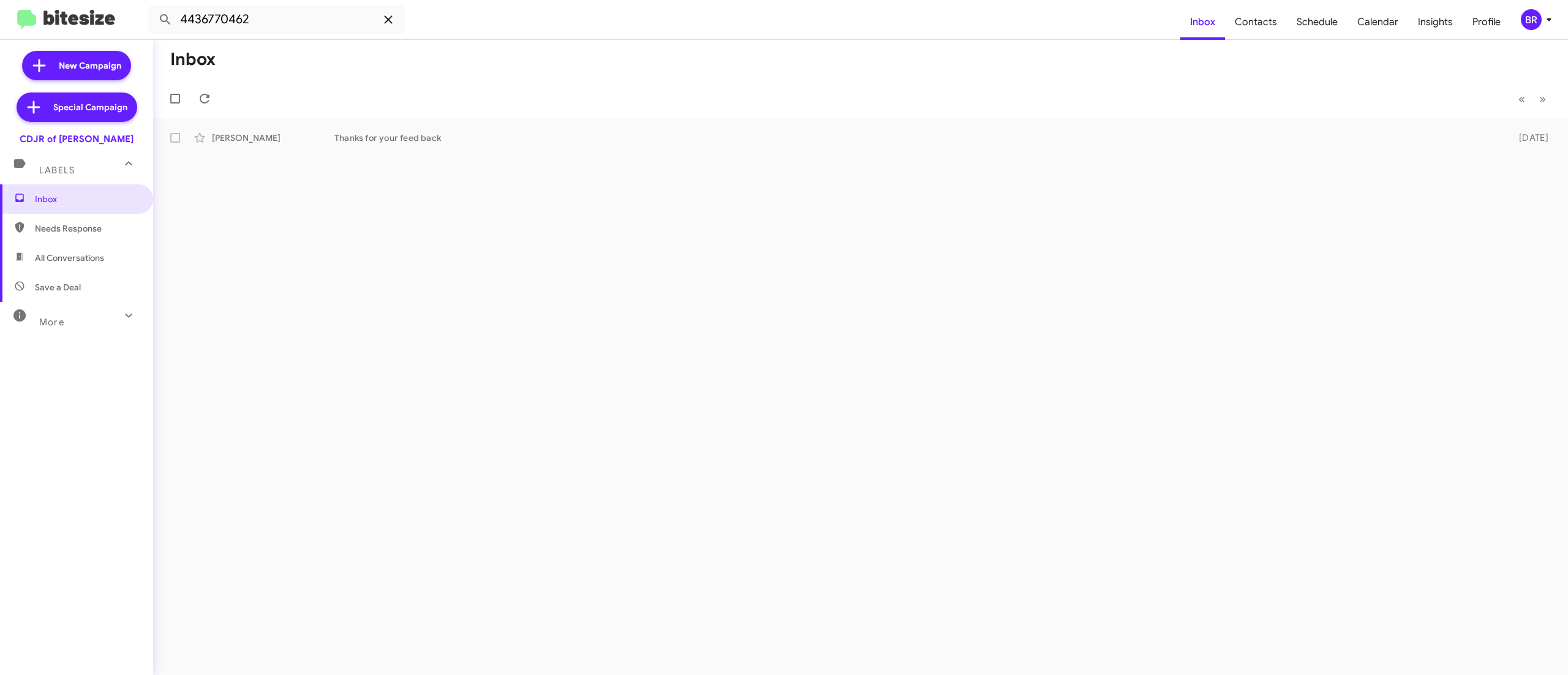
click at [392, 19] on icon at bounding box center [389, 20] width 15 height 15
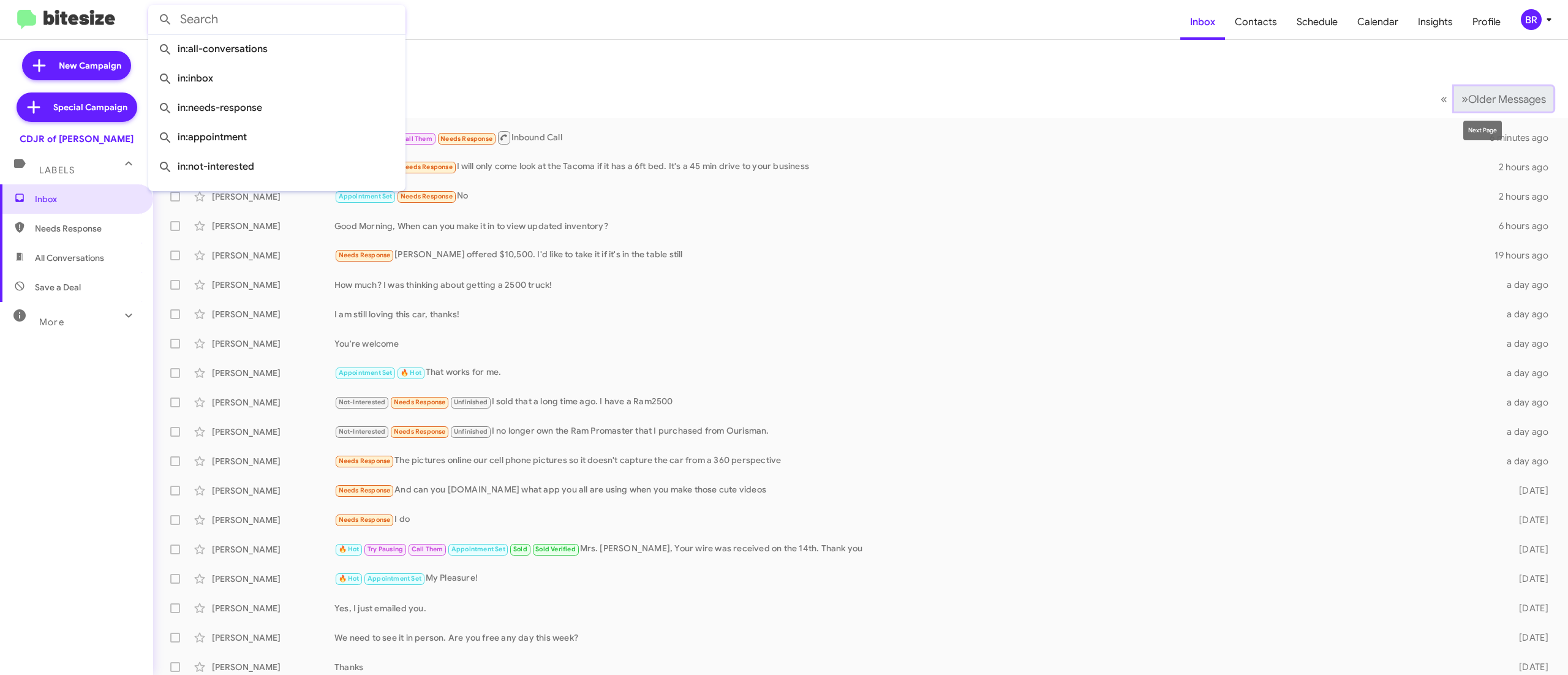
click at [1488, 98] on span "Older Messages" at bounding box center [1507, 99] width 78 height 13
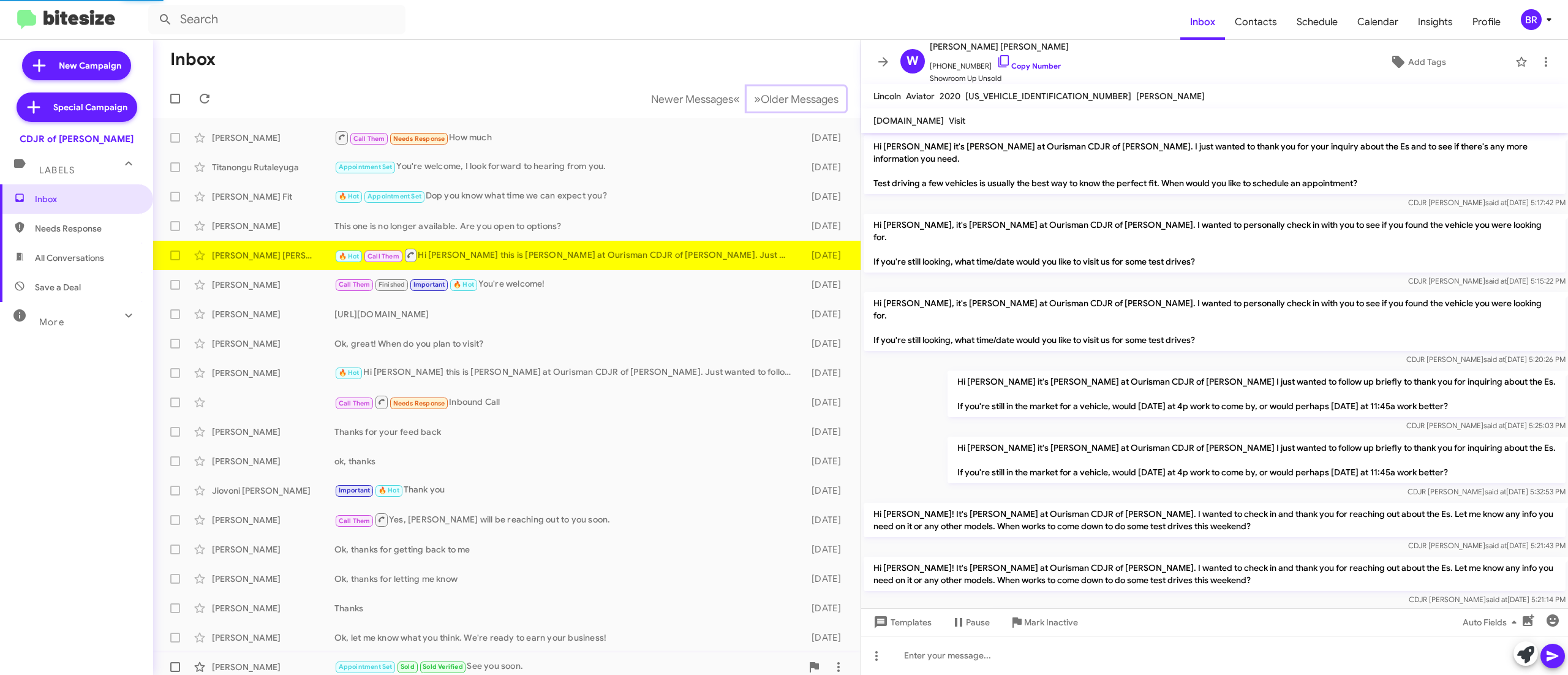
scroll to position [774, 0]
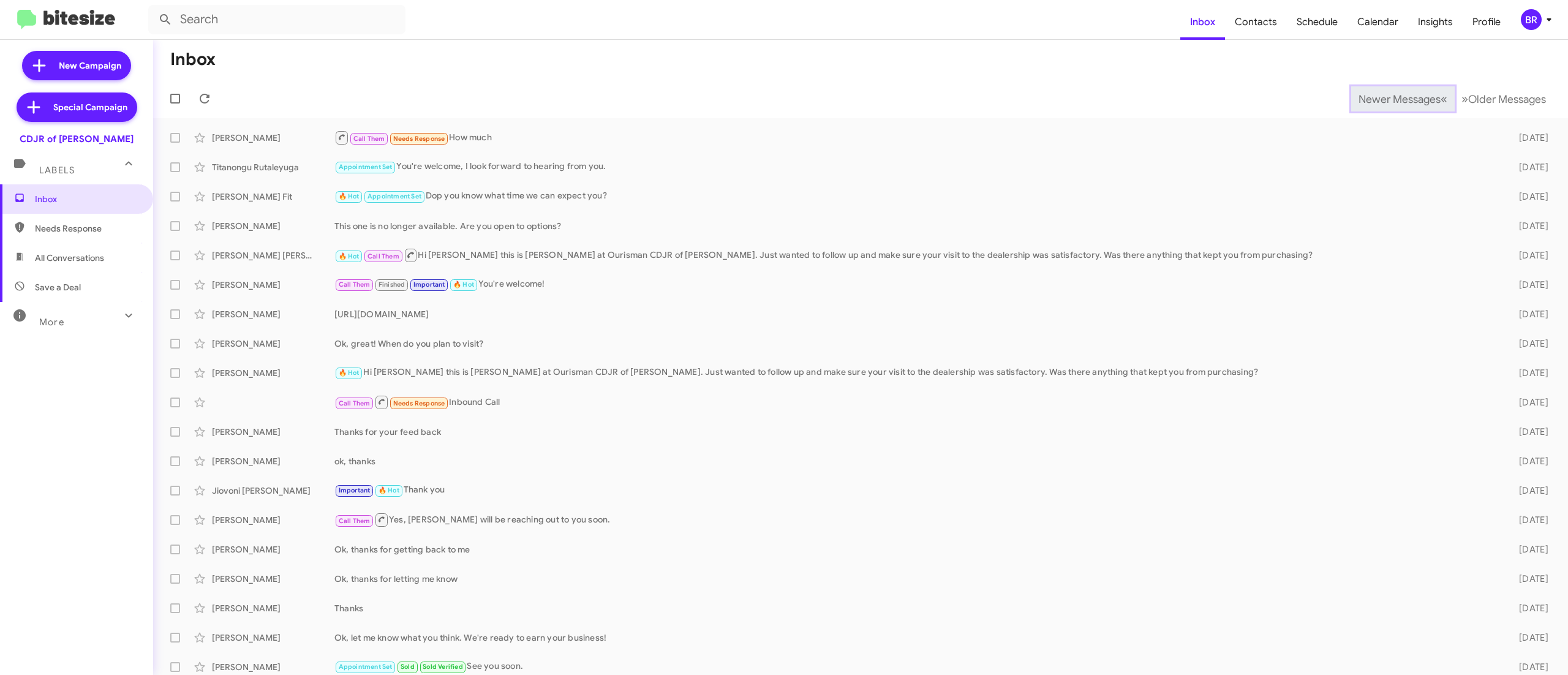
click at [1372, 98] on span "Newer Messages" at bounding box center [1400, 99] width 82 height 13
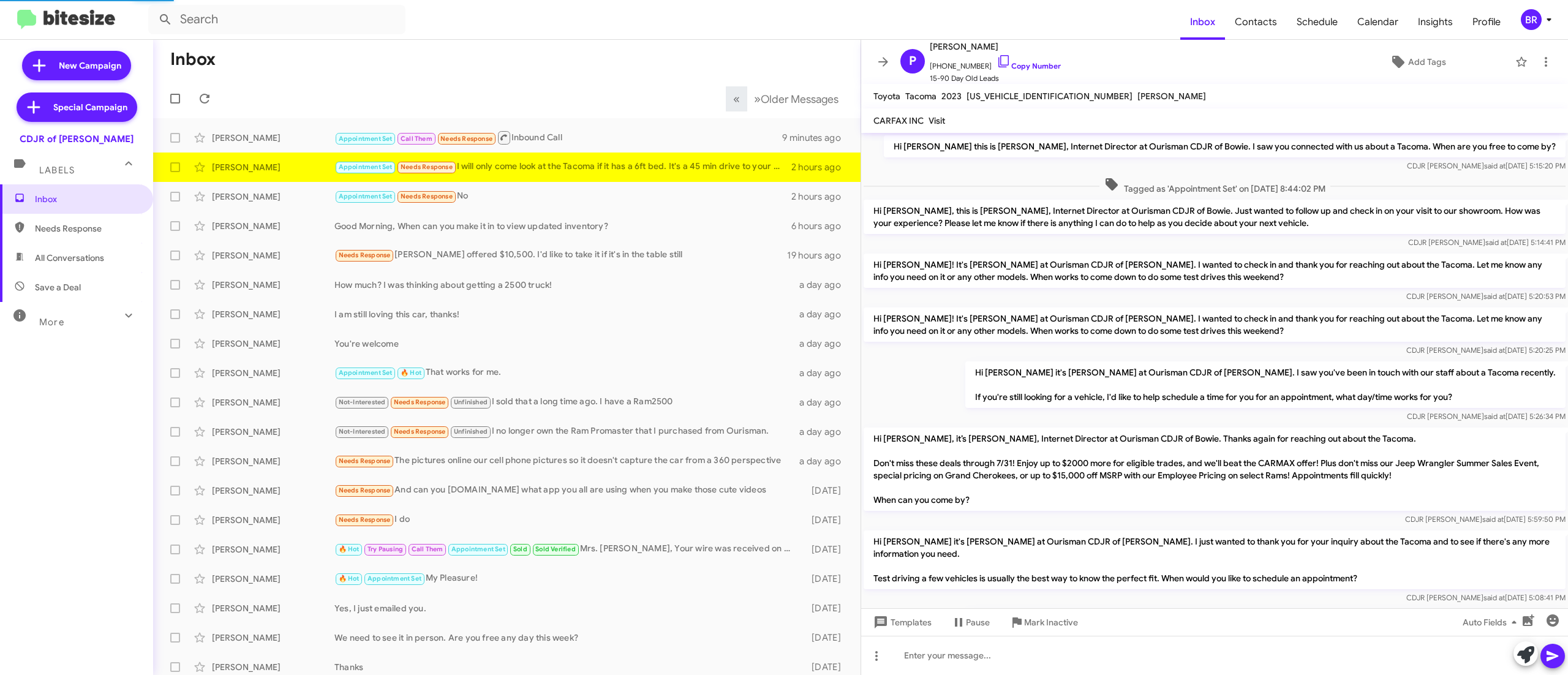
scroll to position [460, 0]
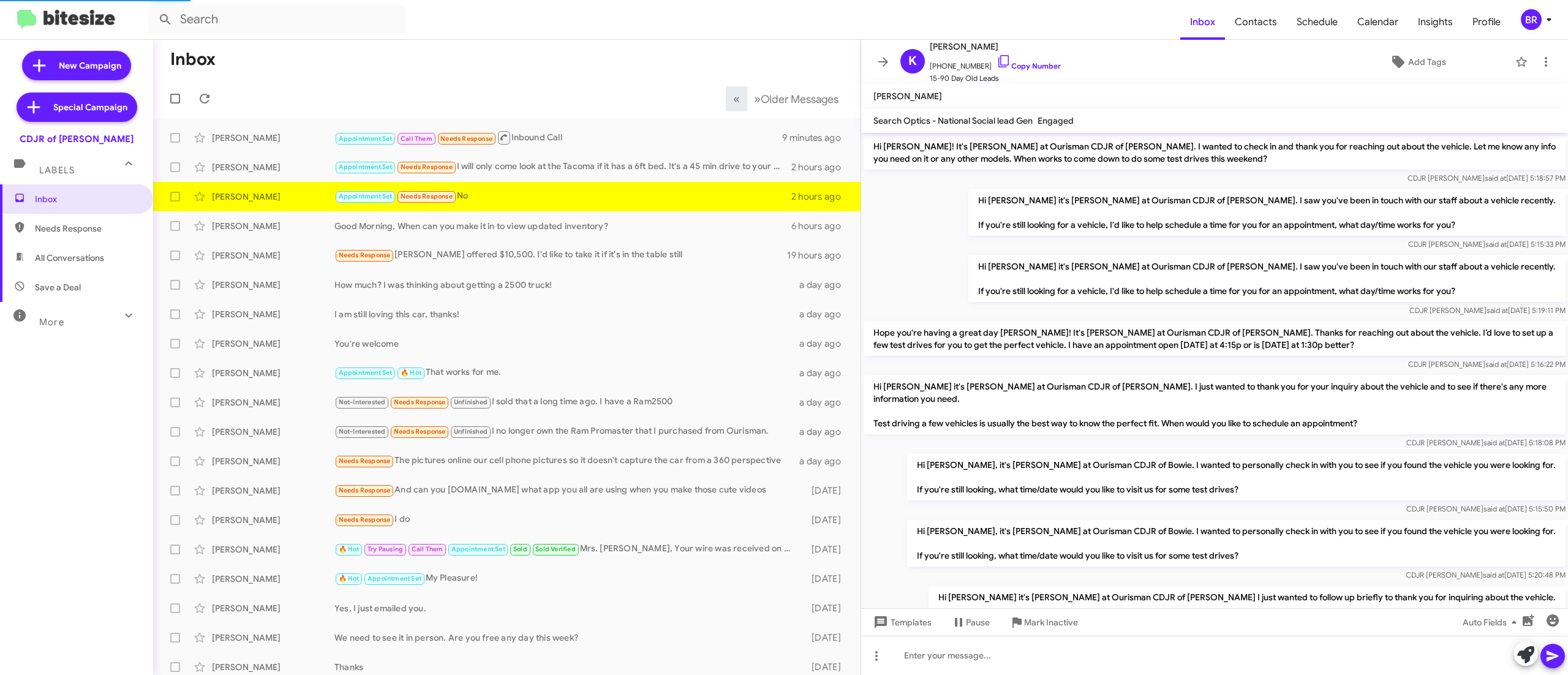
scroll to position [633, 0]
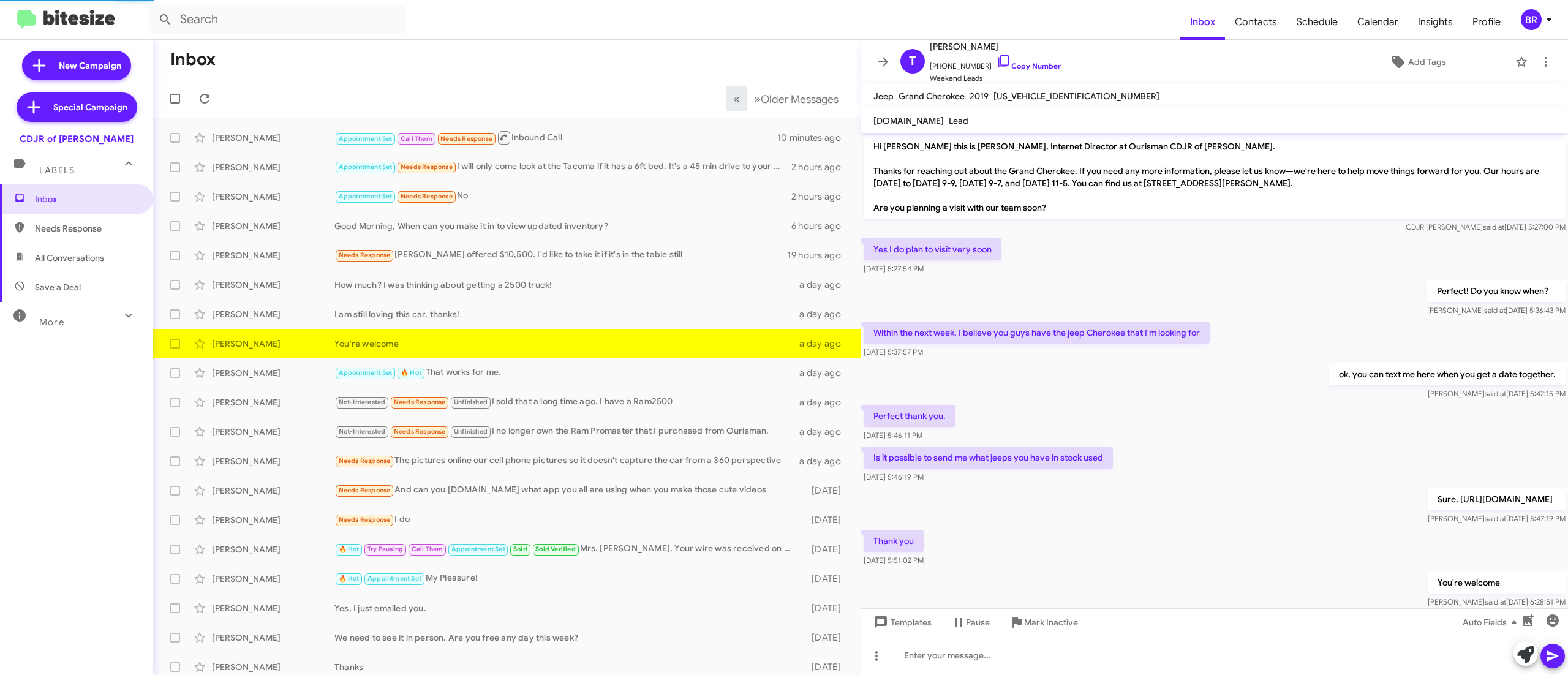
scroll to position [33, 0]
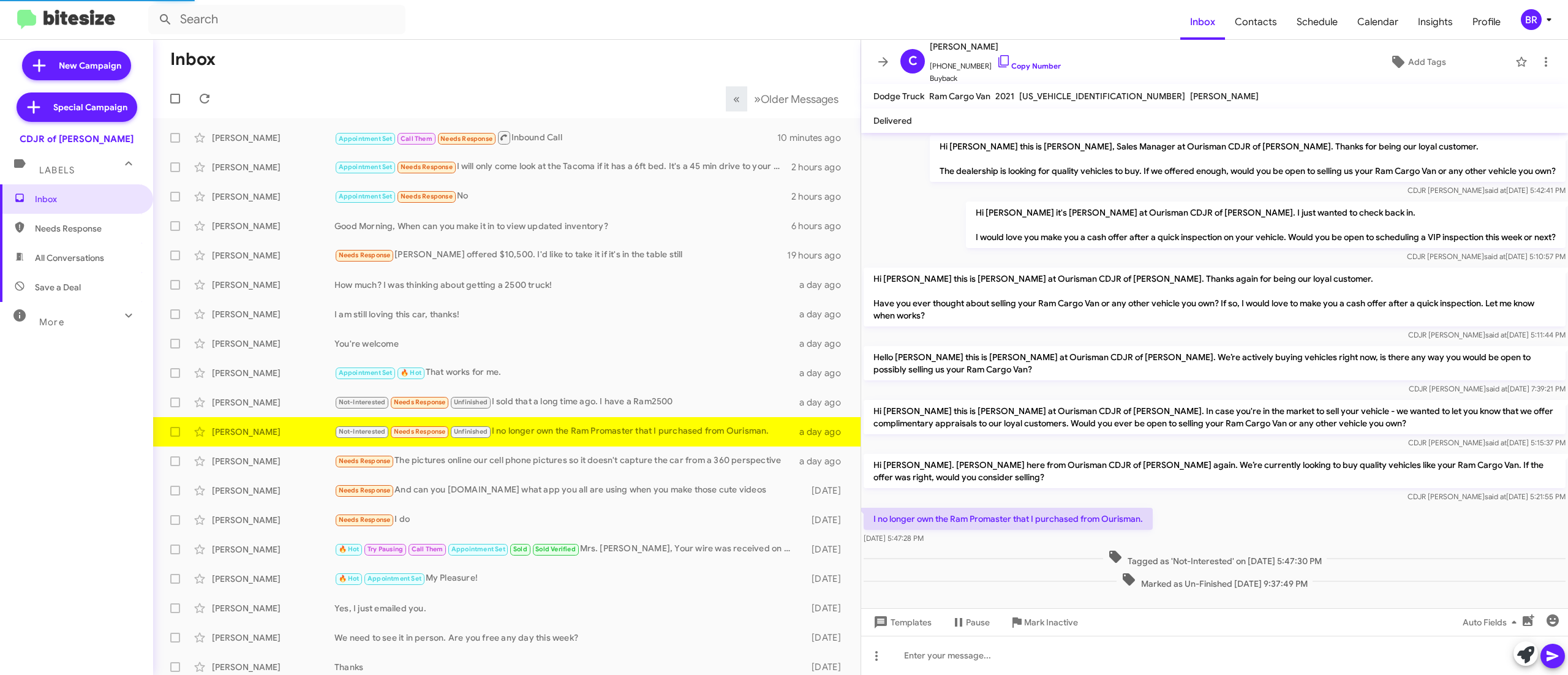
scroll to position [13, 0]
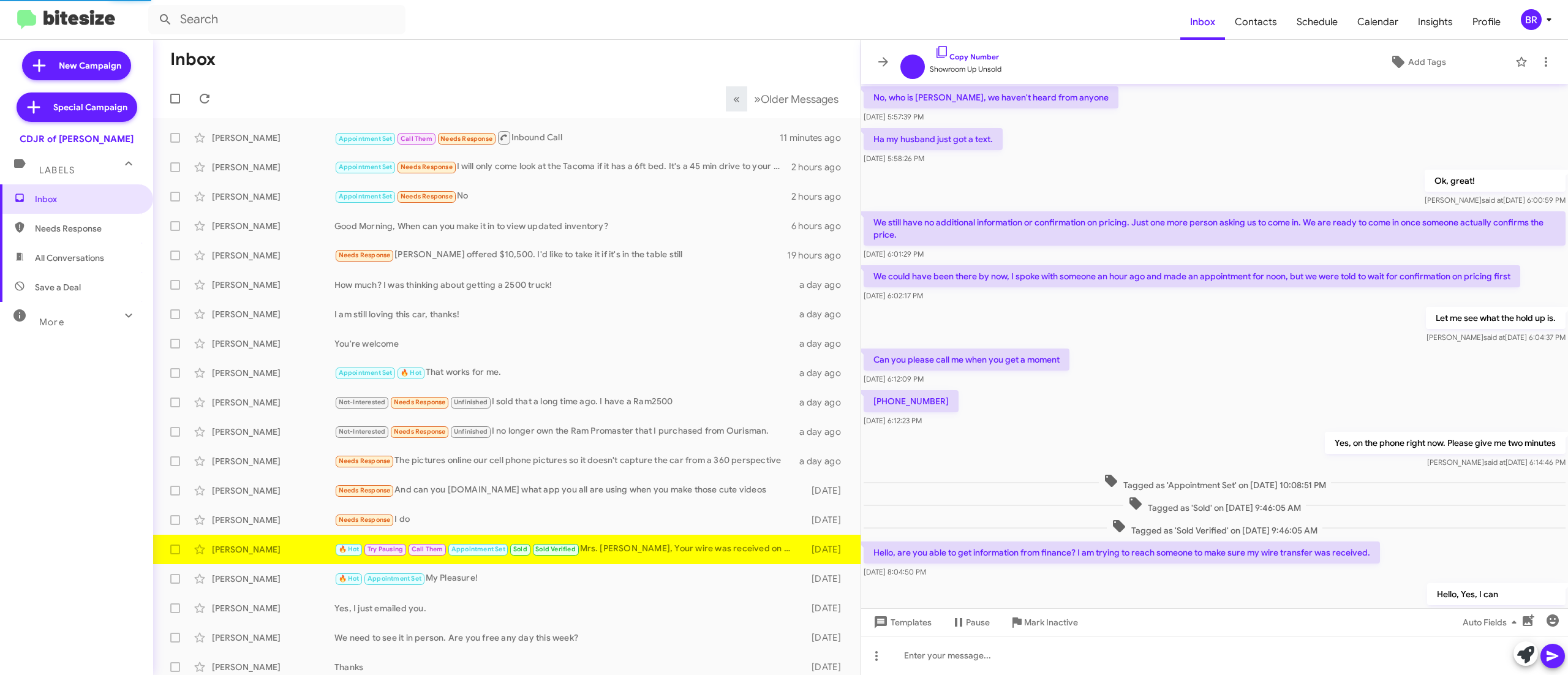
scroll to position [327, 0]
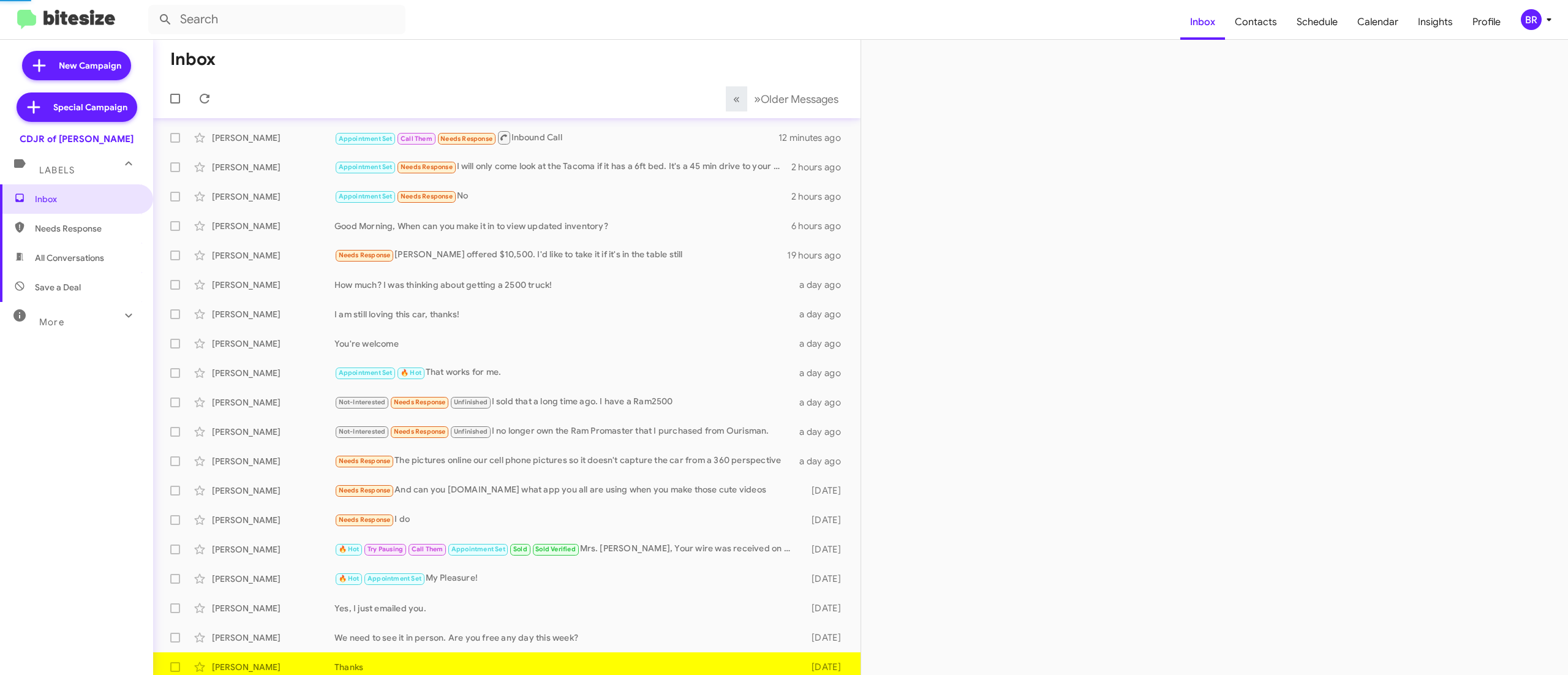
scroll to position [7, 0]
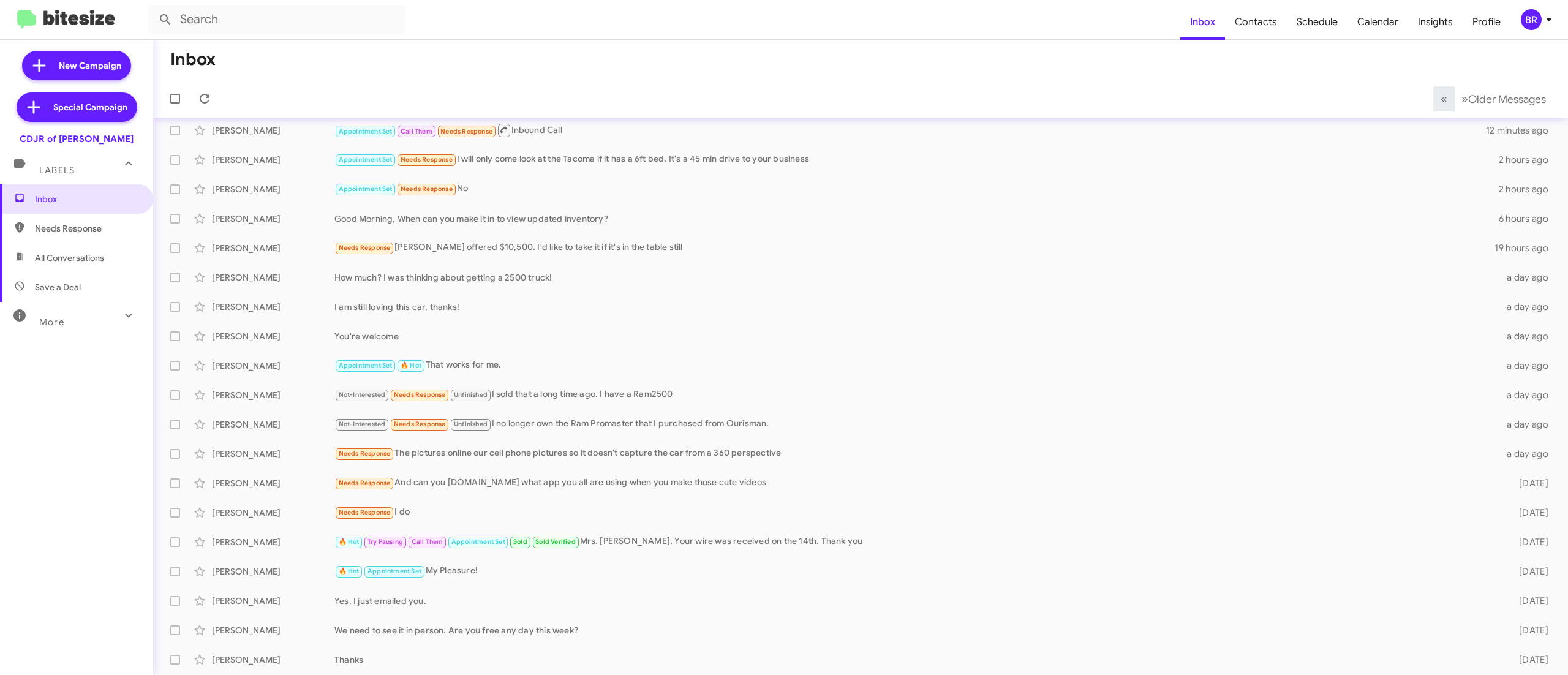
scroll to position [37, 0]
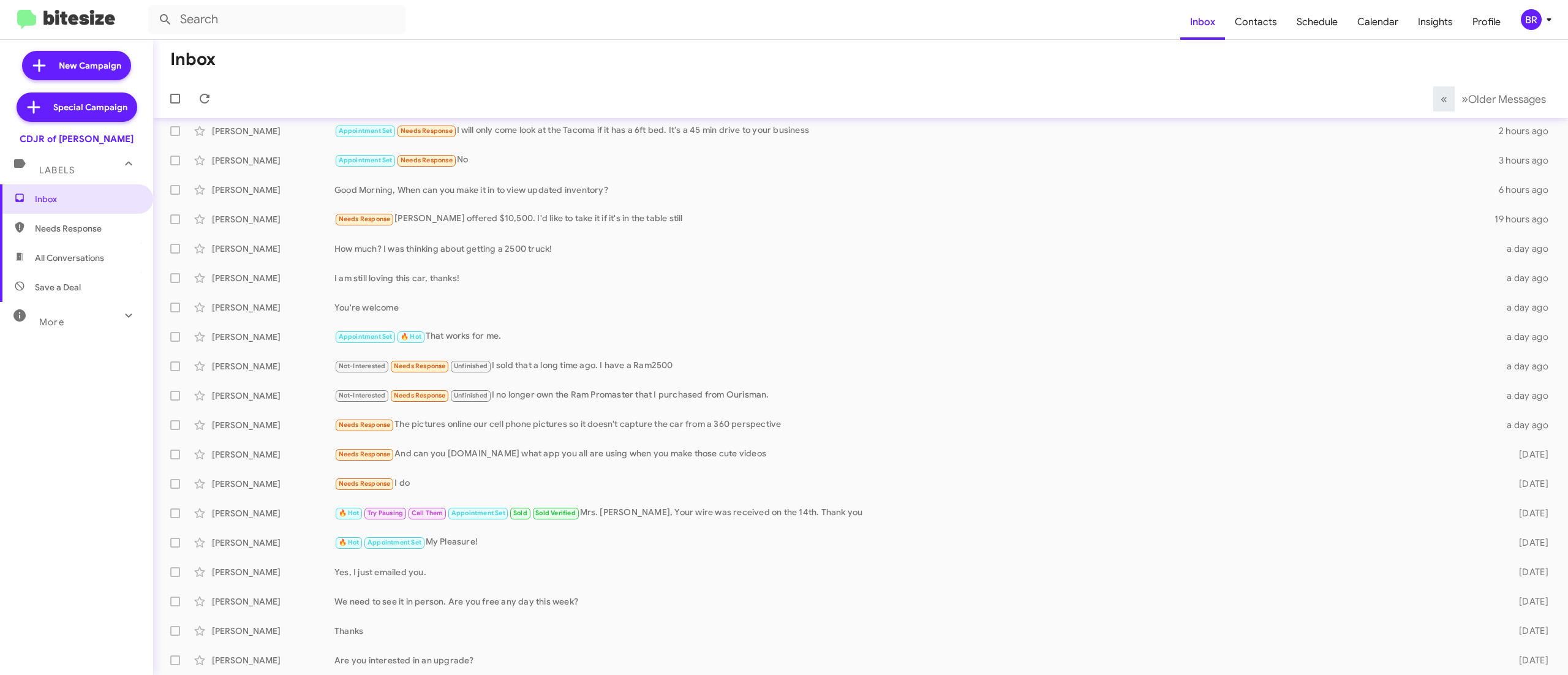
click at [1538, 15] on div "BR" at bounding box center [1531, 20] width 21 height 21
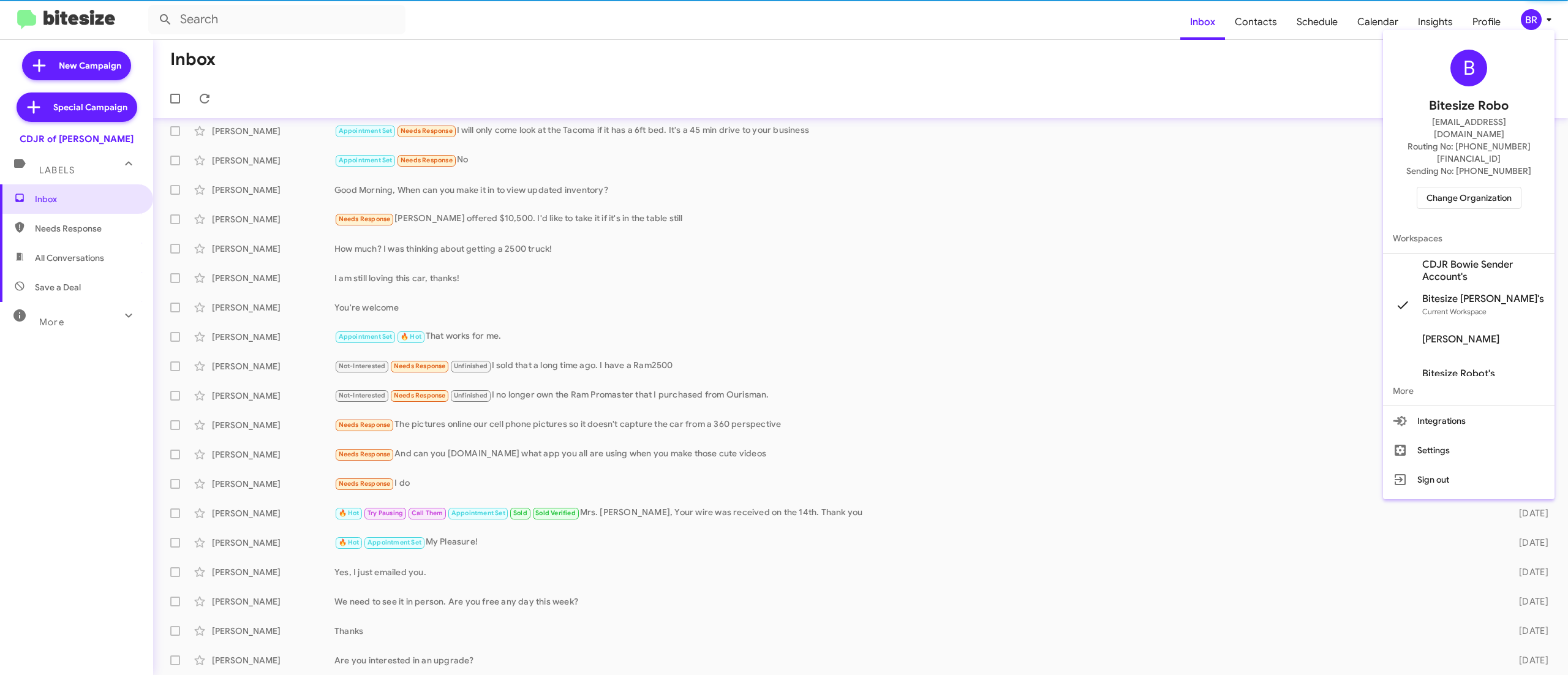
click at [1453, 187] on span "Change Organization" at bounding box center [1469, 198] width 85 height 21
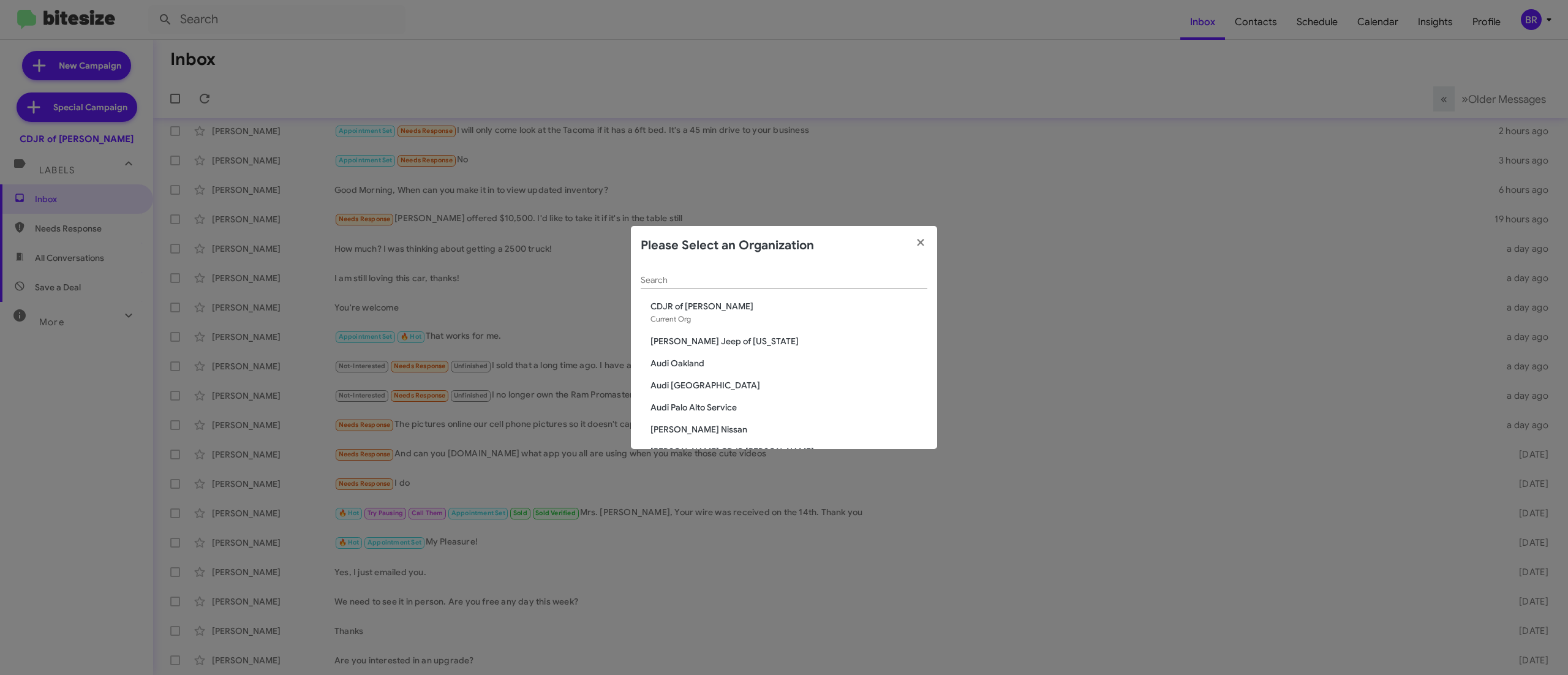
click at [807, 281] on input "Search" at bounding box center [784, 280] width 287 height 9
type input "toyota"
click at [679, 376] on span "Toyota 40" at bounding box center [790, 379] width 277 height 12
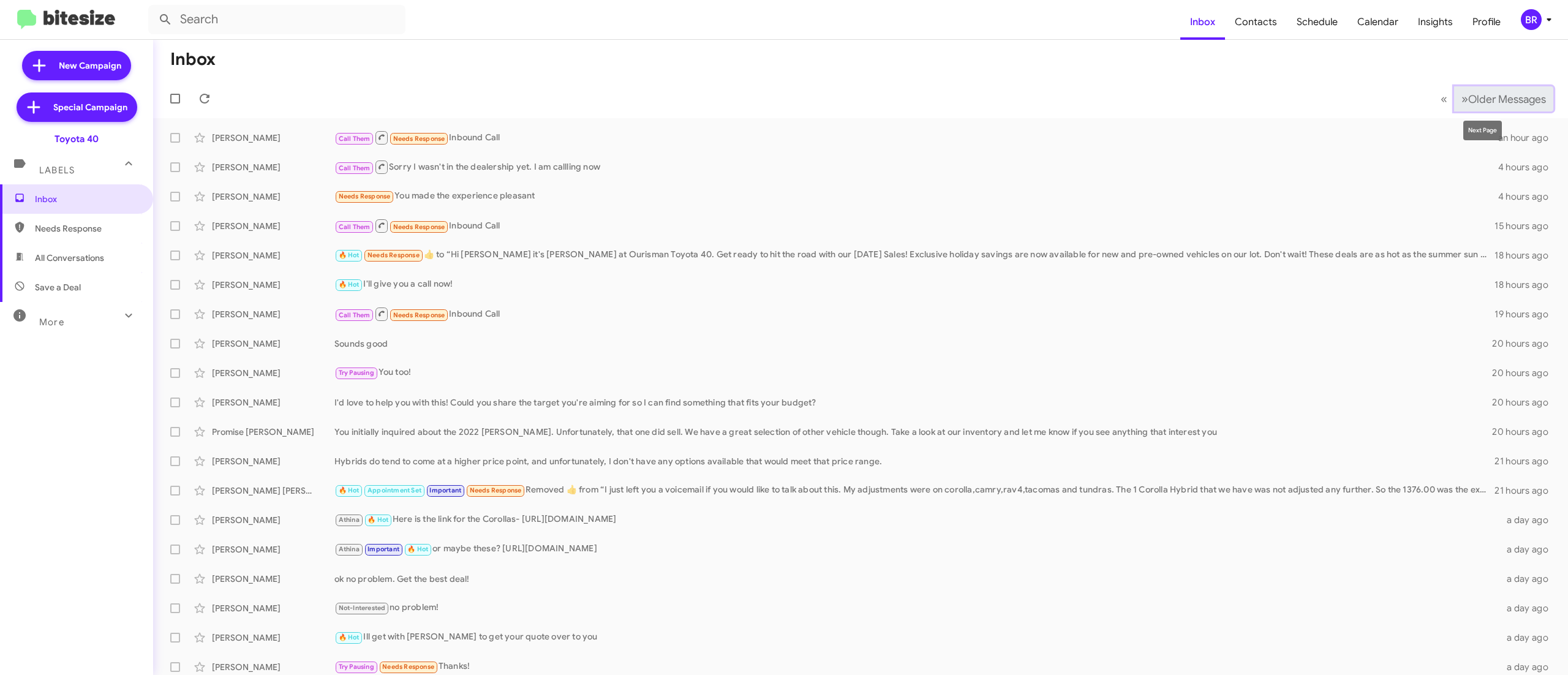
click at [1494, 102] on span "Older Messages" at bounding box center [1507, 99] width 78 height 13
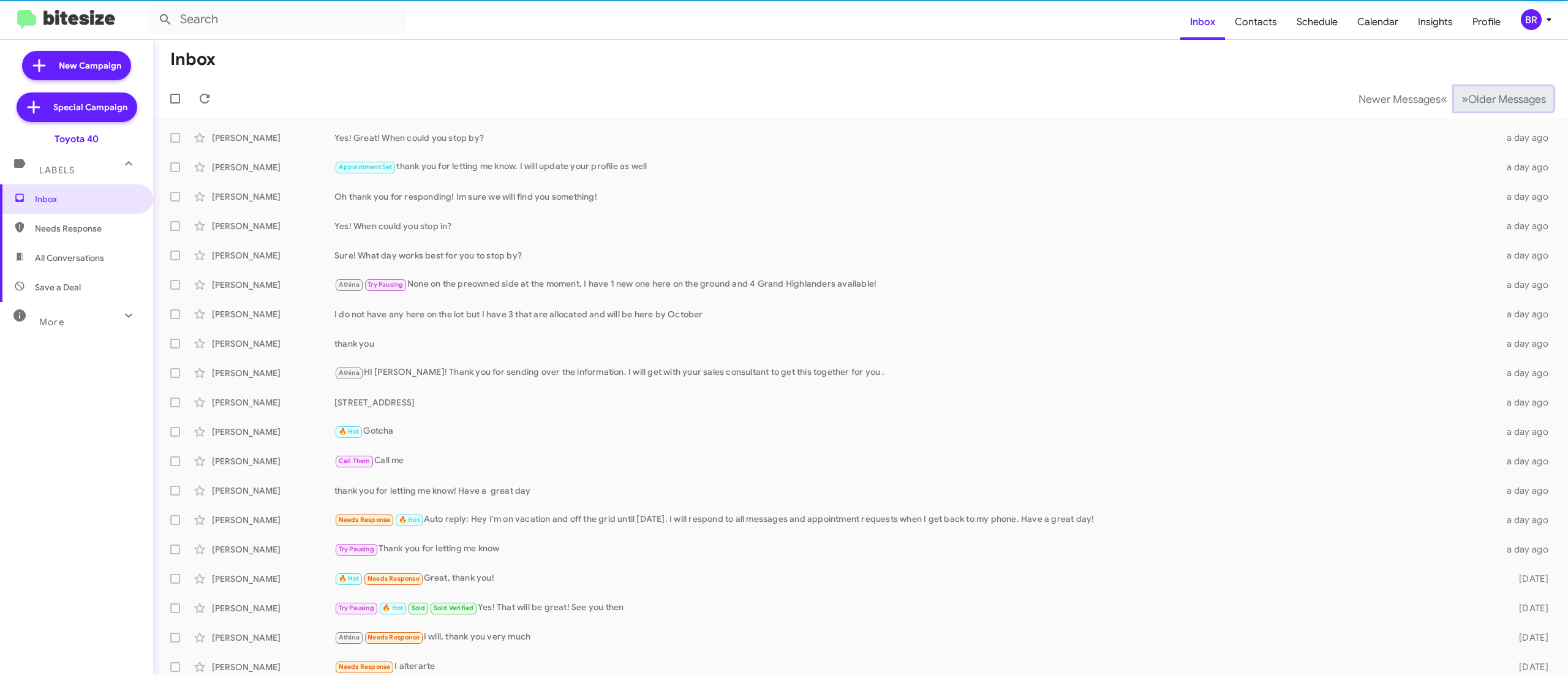
click at [1494, 102] on span "Older Messages" at bounding box center [1507, 99] width 78 height 13
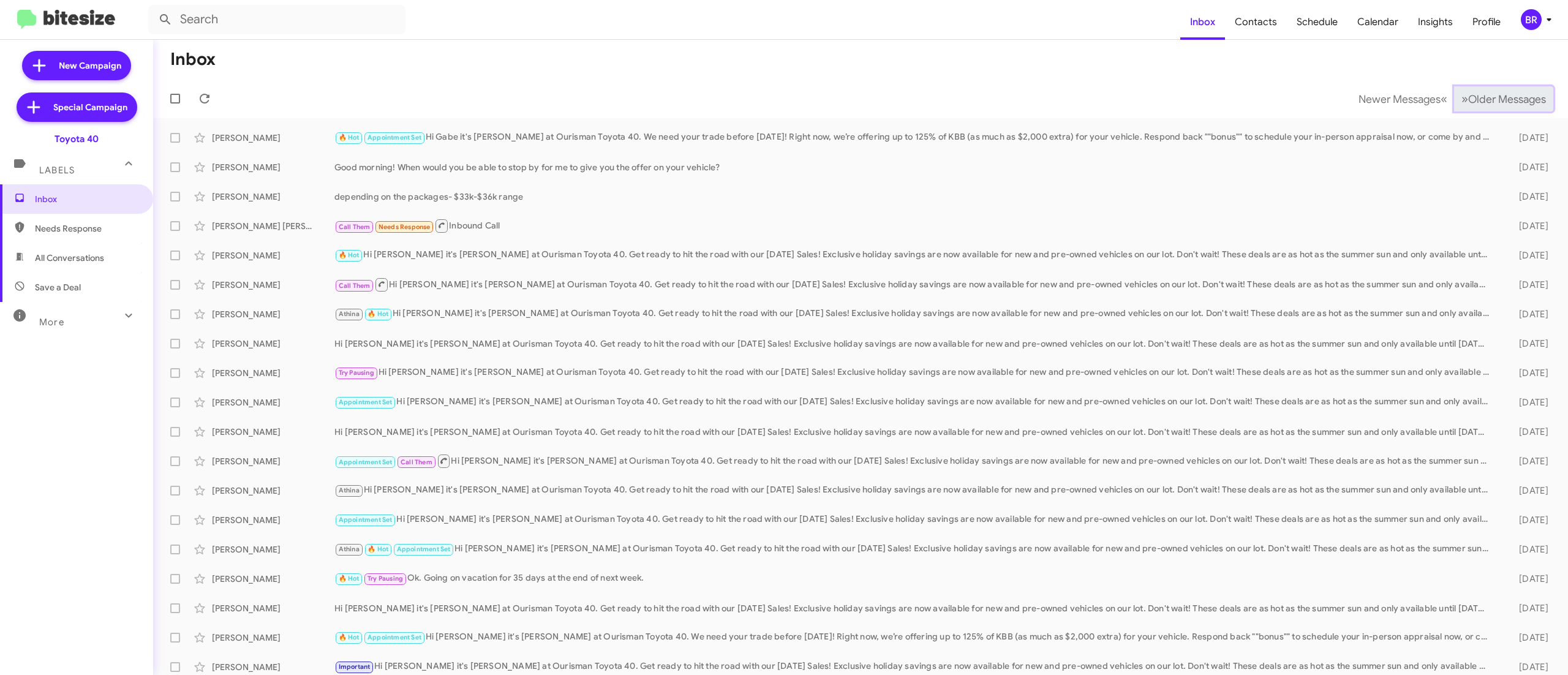
click at [1469, 95] on span "Older Messages" at bounding box center [1507, 99] width 78 height 13
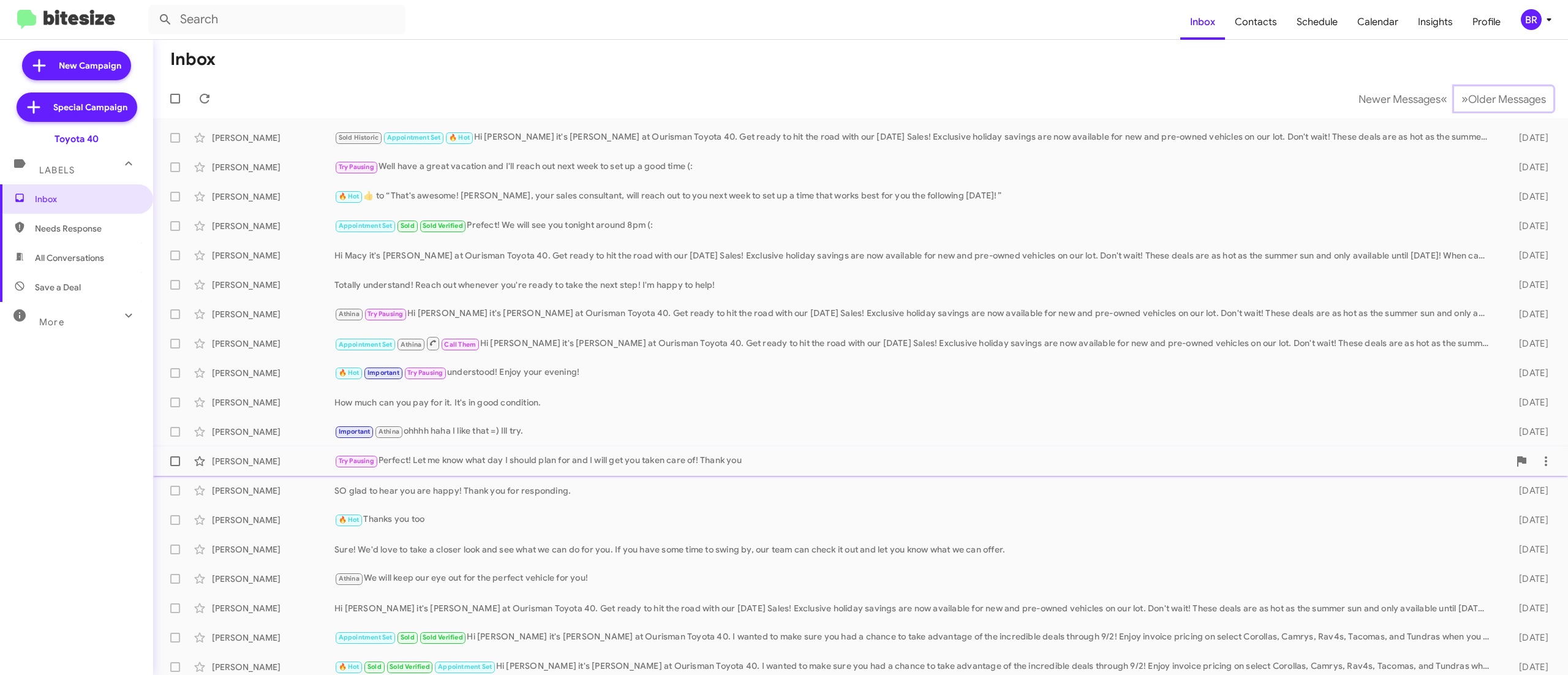
scroll to position [37, 0]
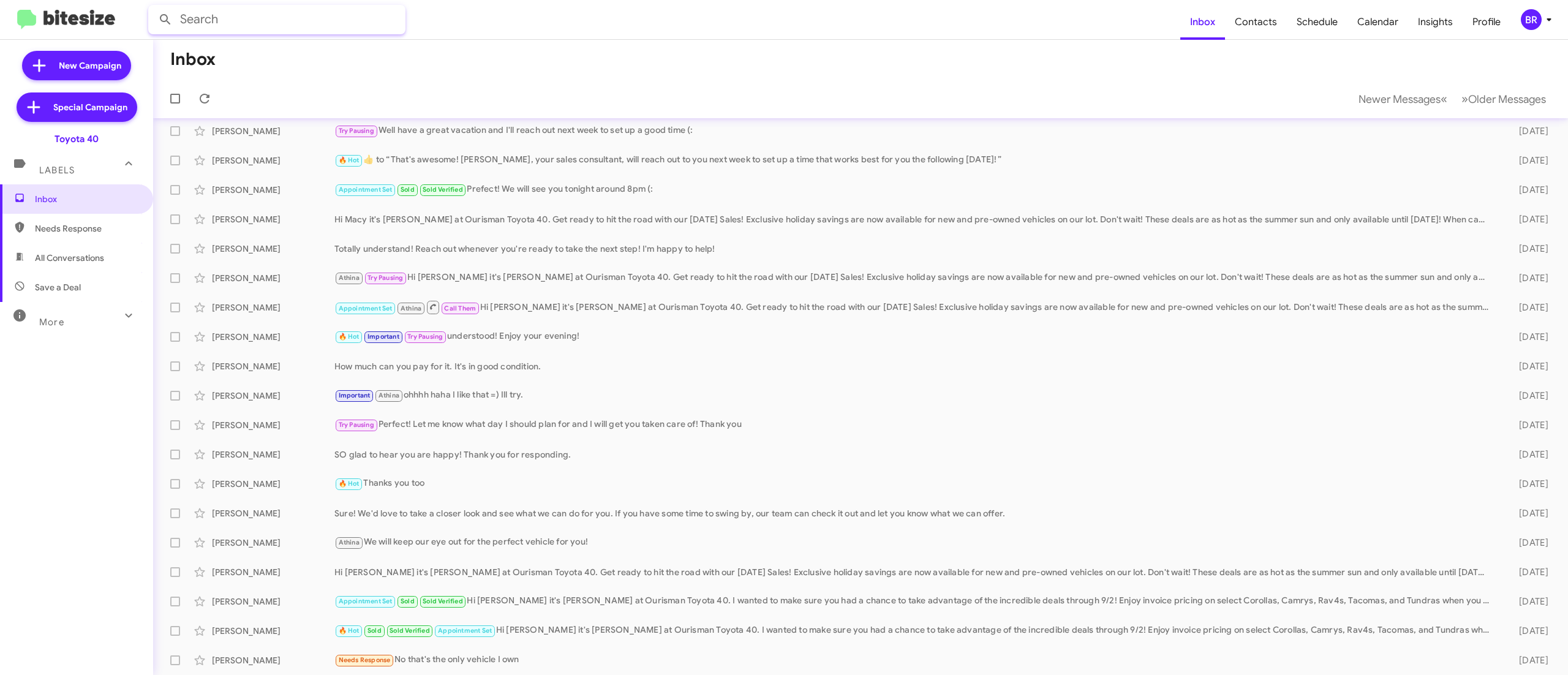
click at [306, 16] on input "text" at bounding box center [276, 19] width 258 height 29
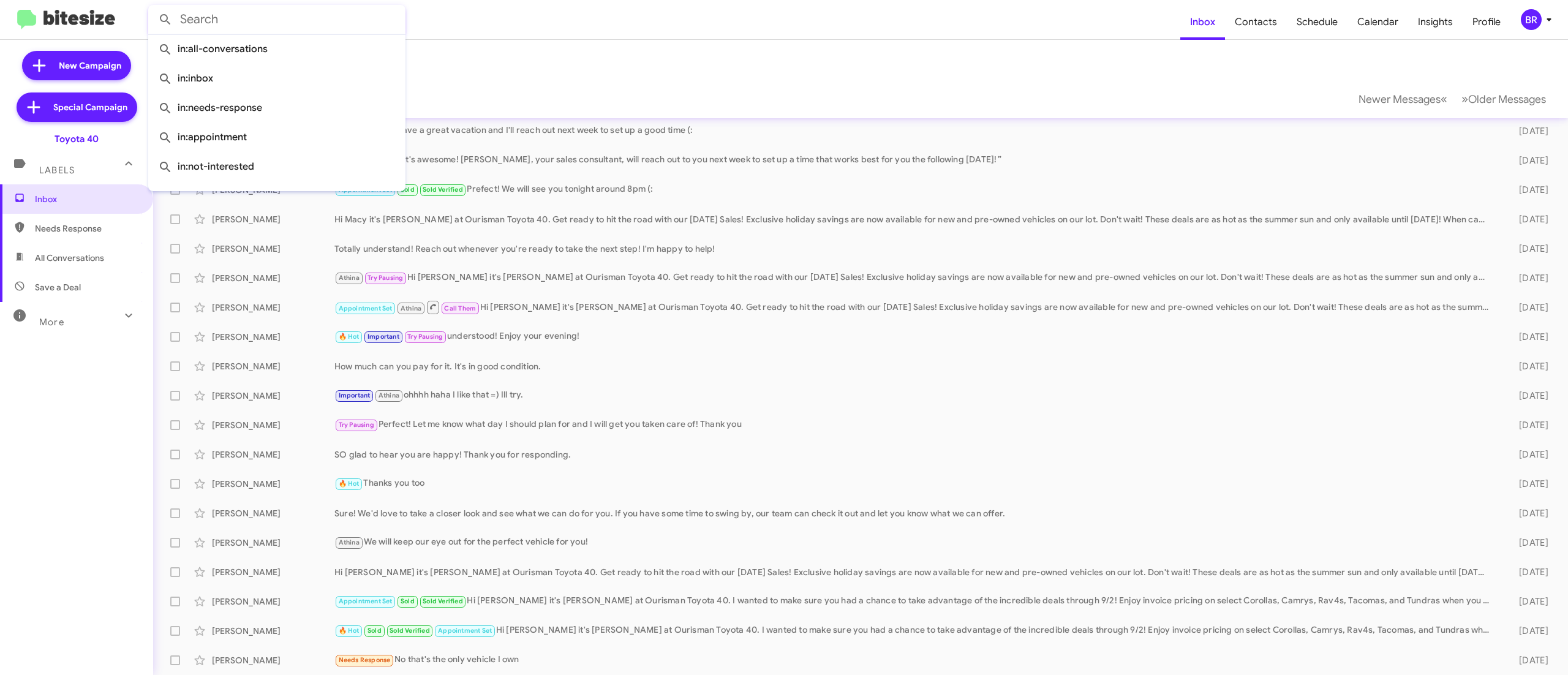
paste input "5512829495"
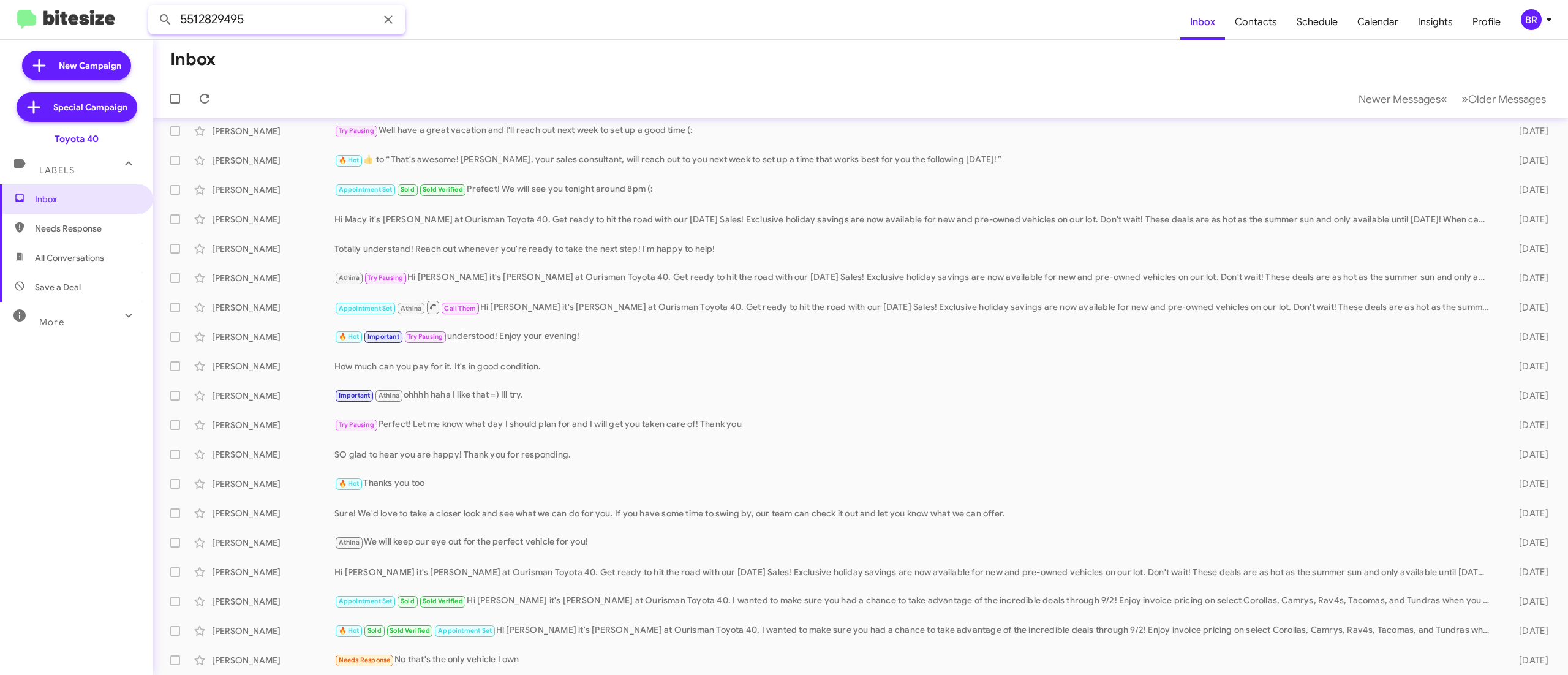
type input "5512829495"
click at [154, 7] on button at bounding box center [166, 20] width 24 height 24
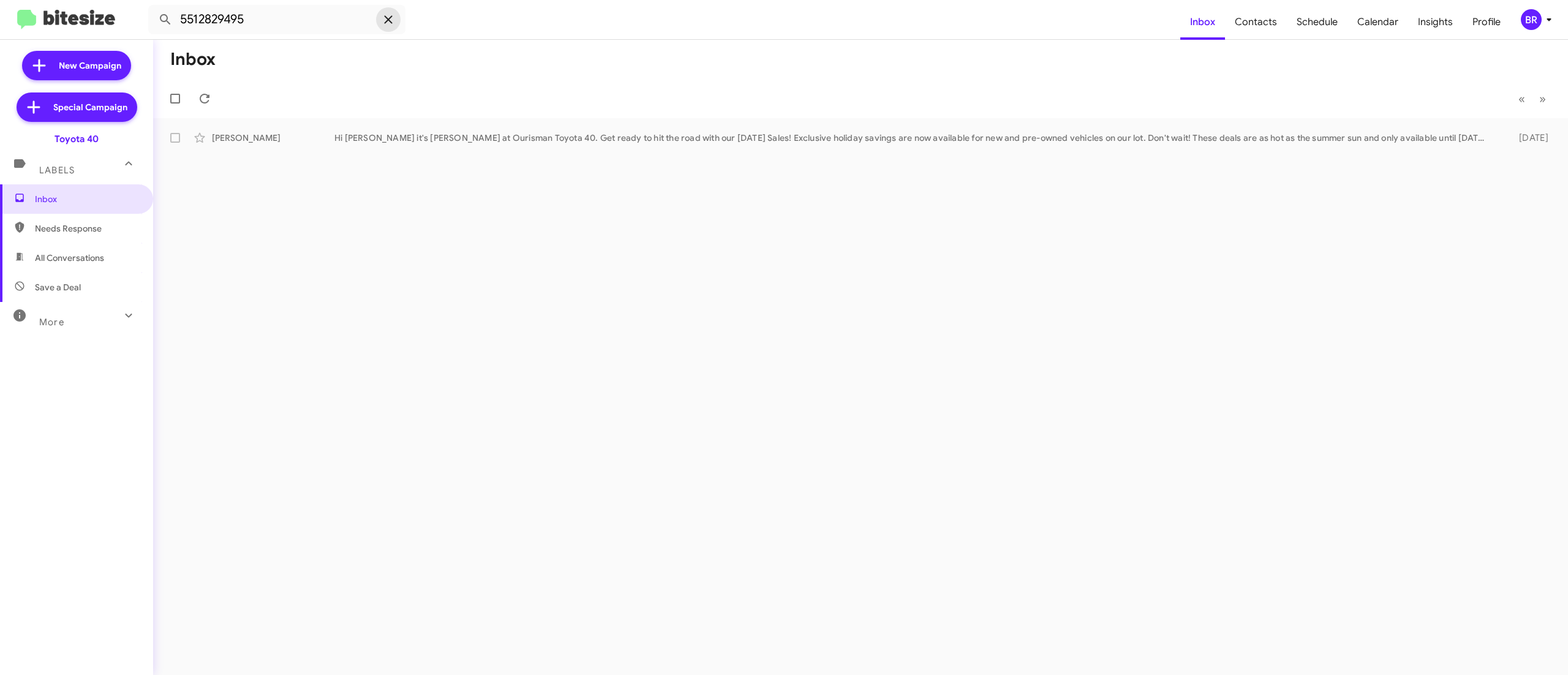
click at [397, 16] on span at bounding box center [389, 20] width 24 height 15
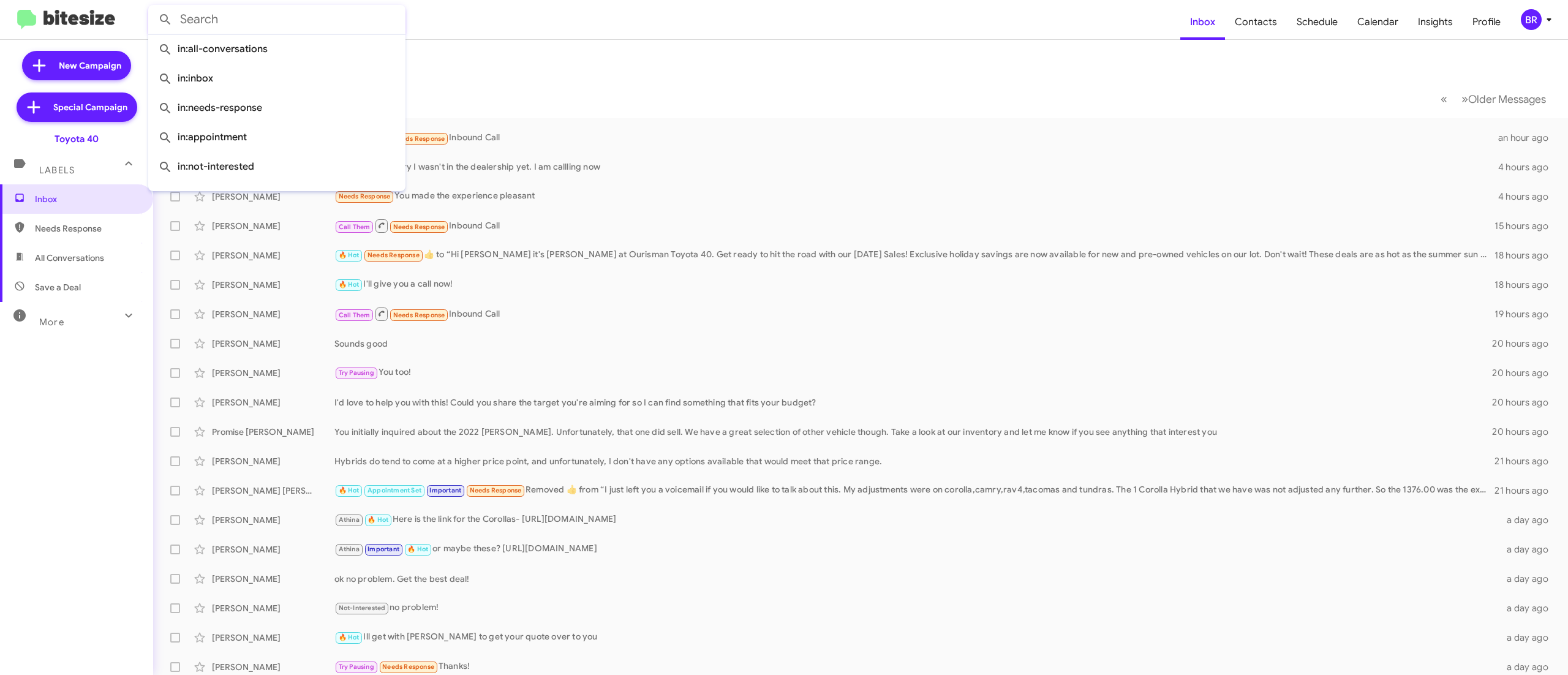
click at [240, 15] on input "text" at bounding box center [276, 19] width 258 height 29
type input "4437211534"
click at [154, 7] on button at bounding box center [166, 20] width 24 height 24
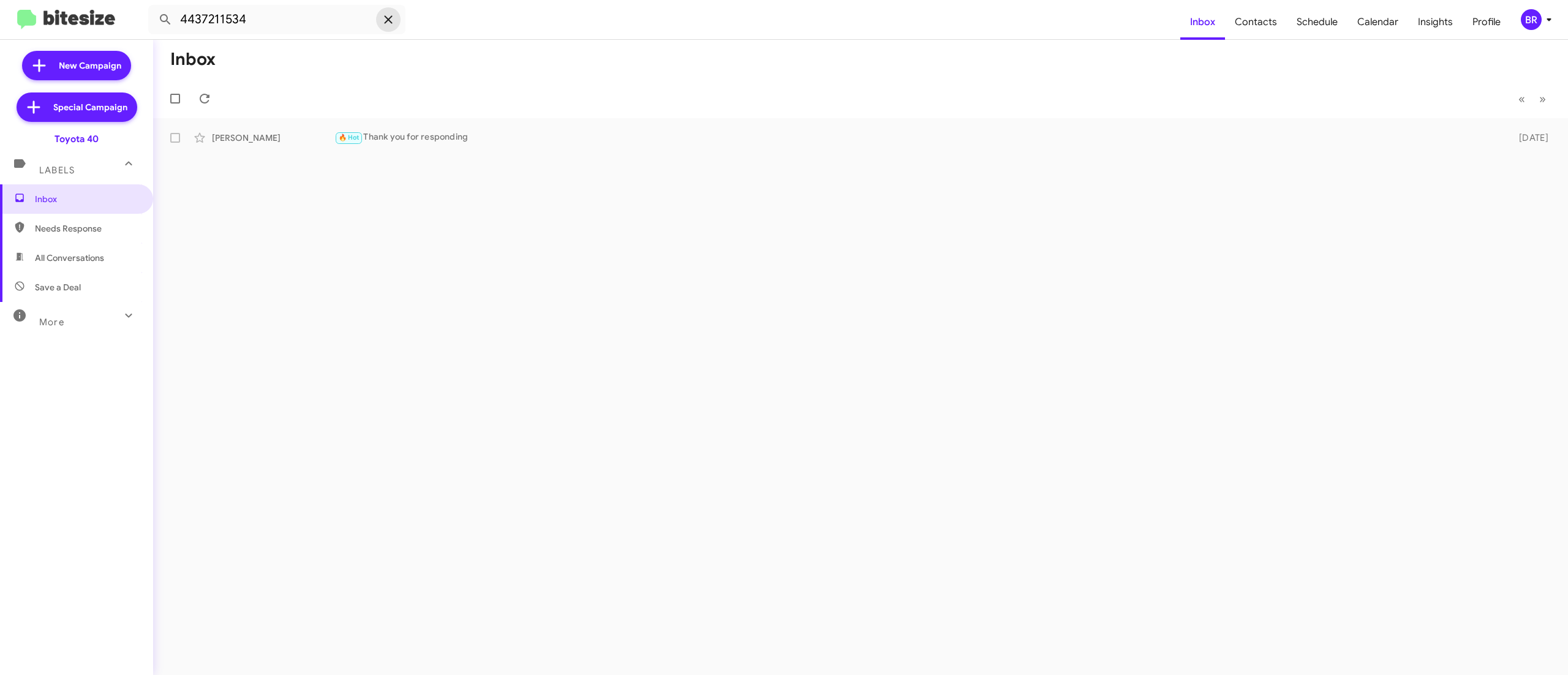
click at [383, 13] on icon at bounding box center [389, 20] width 15 height 15
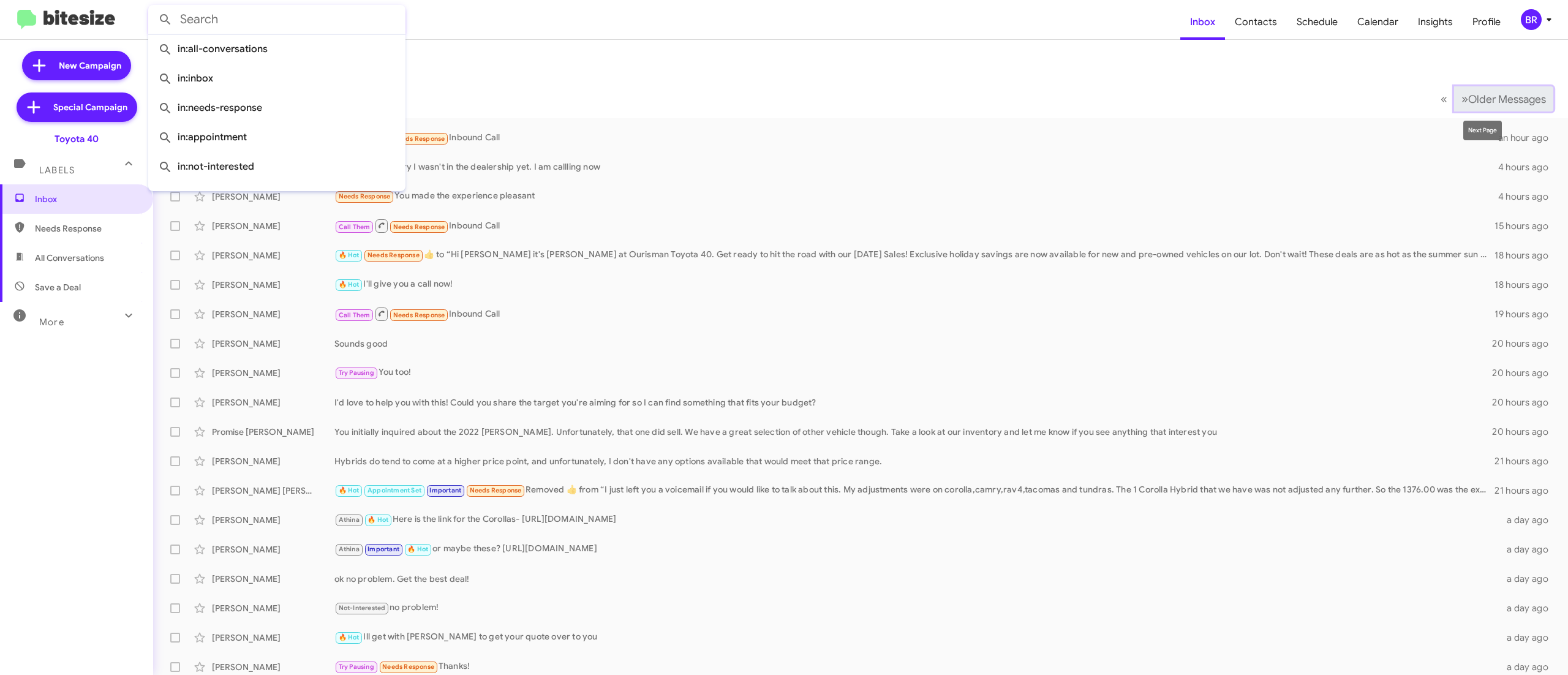
click at [1504, 100] on span "Older Messages" at bounding box center [1507, 99] width 78 height 13
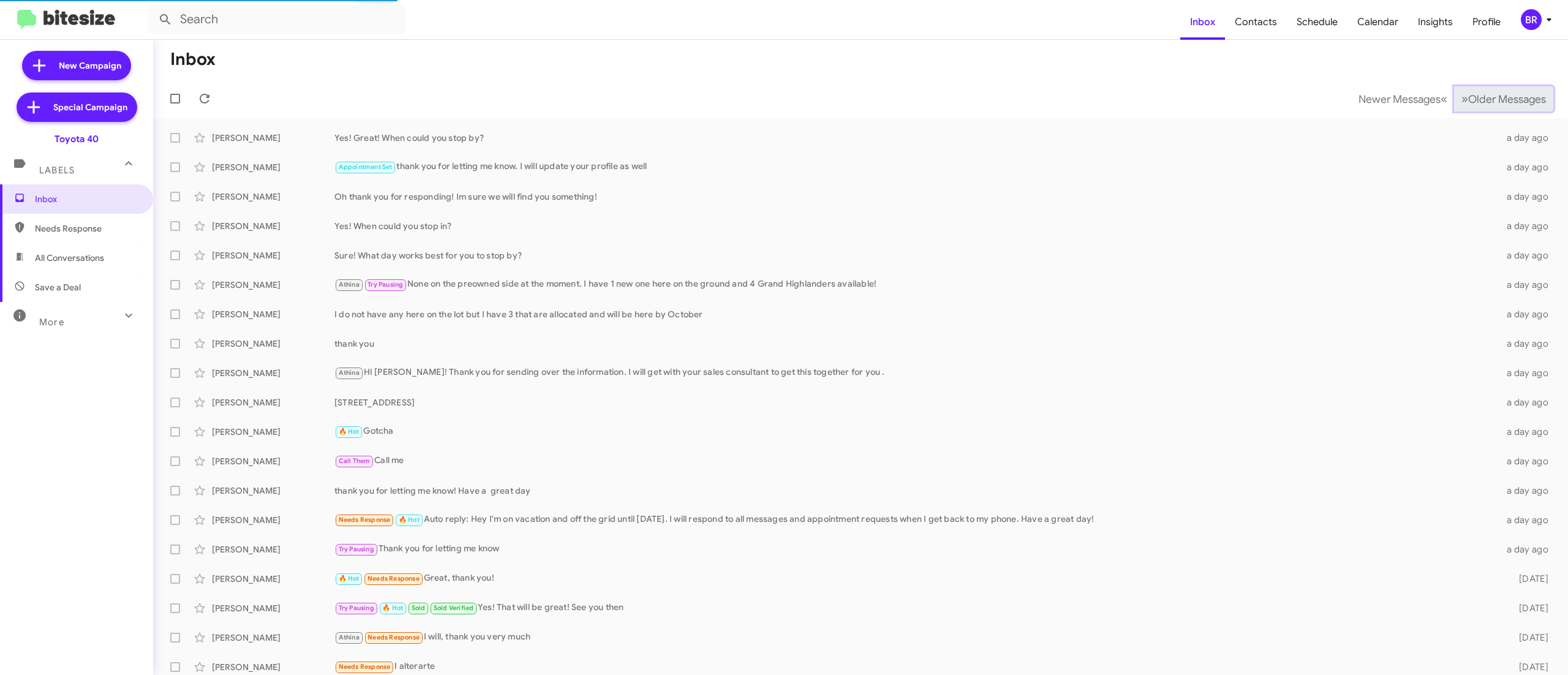
click at [1501, 95] on span "Older Messages" at bounding box center [1507, 99] width 78 height 13
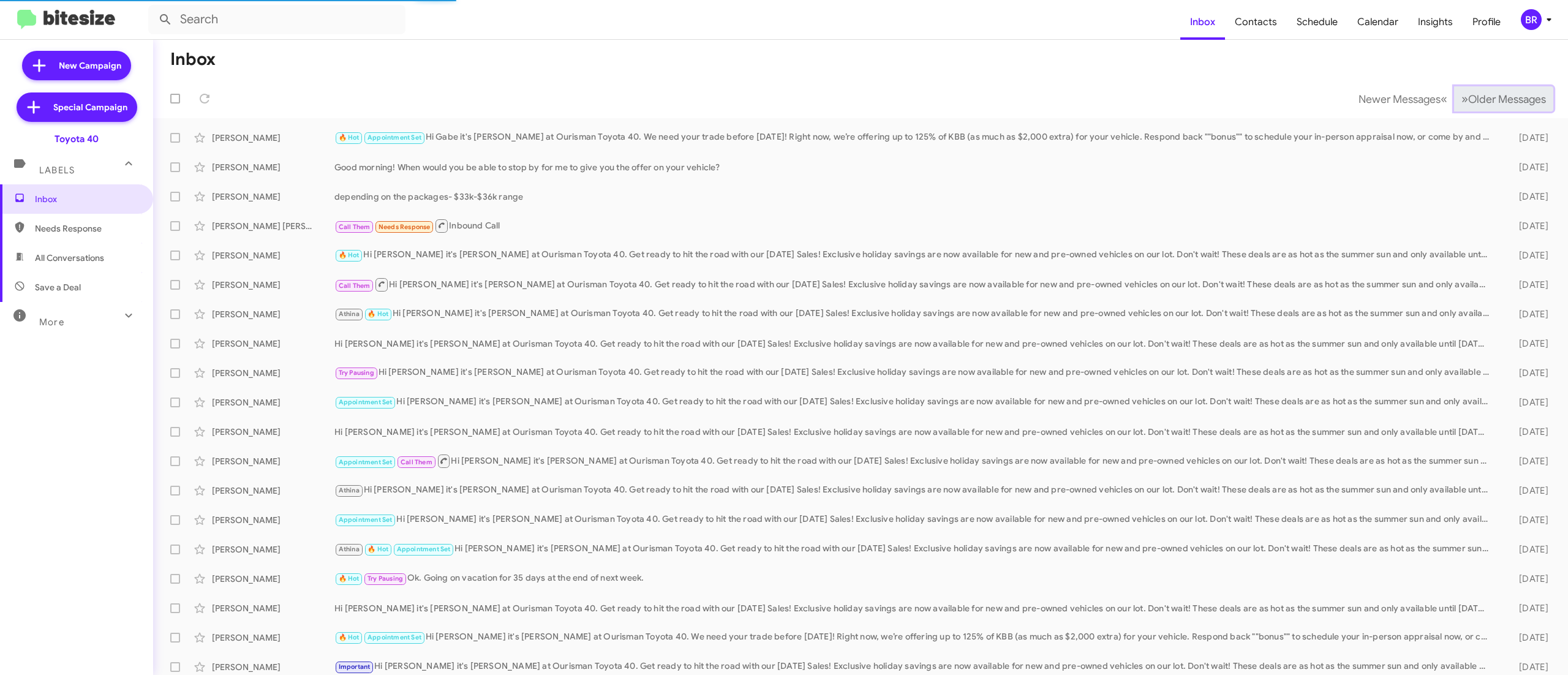
click at [1501, 95] on span "Older Messages" at bounding box center [1507, 99] width 78 height 13
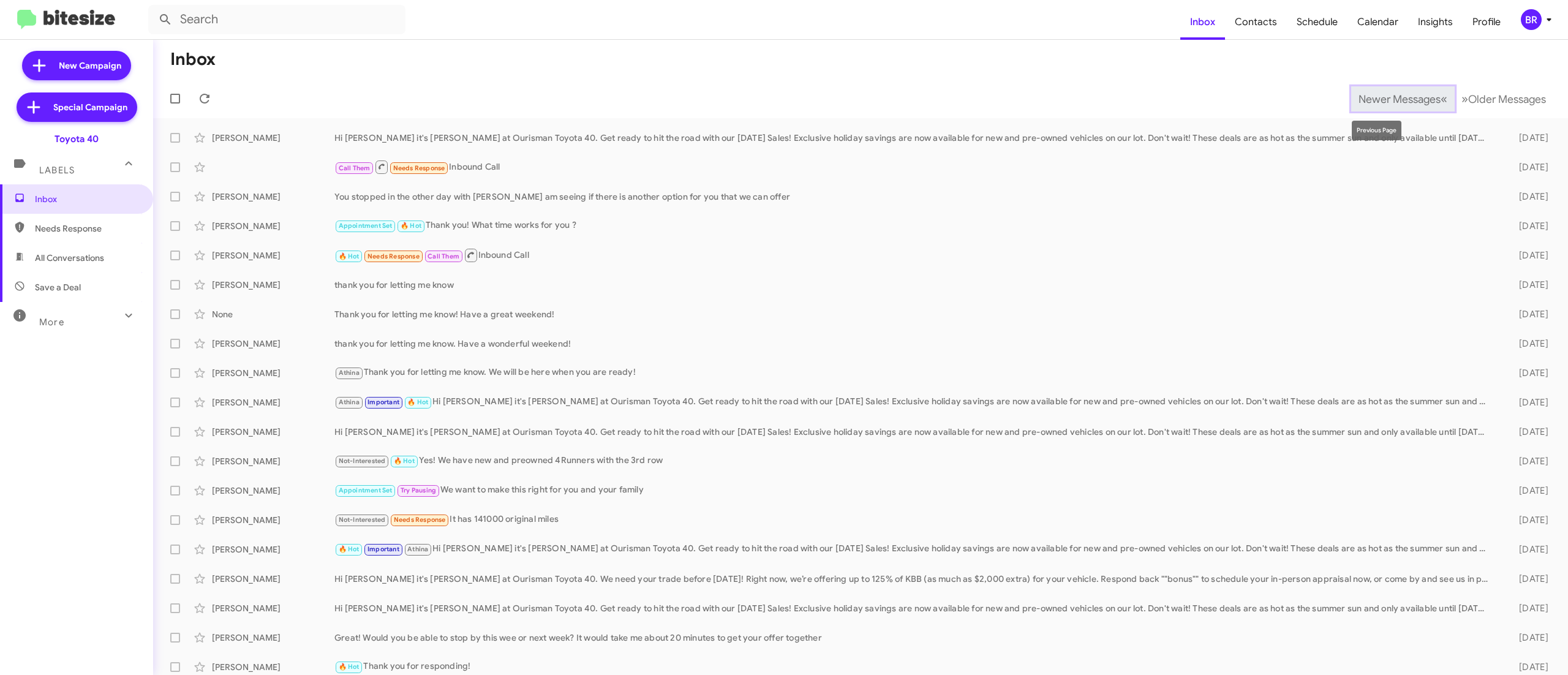
click at [1377, 91] on button "Newer Messages « Previous" at bounding box center [1403, 98] width 104 height 25
click at [1372, 87] on button "Newer Messages « Previous" at bounding box center [1403, 98] width 104 height 25
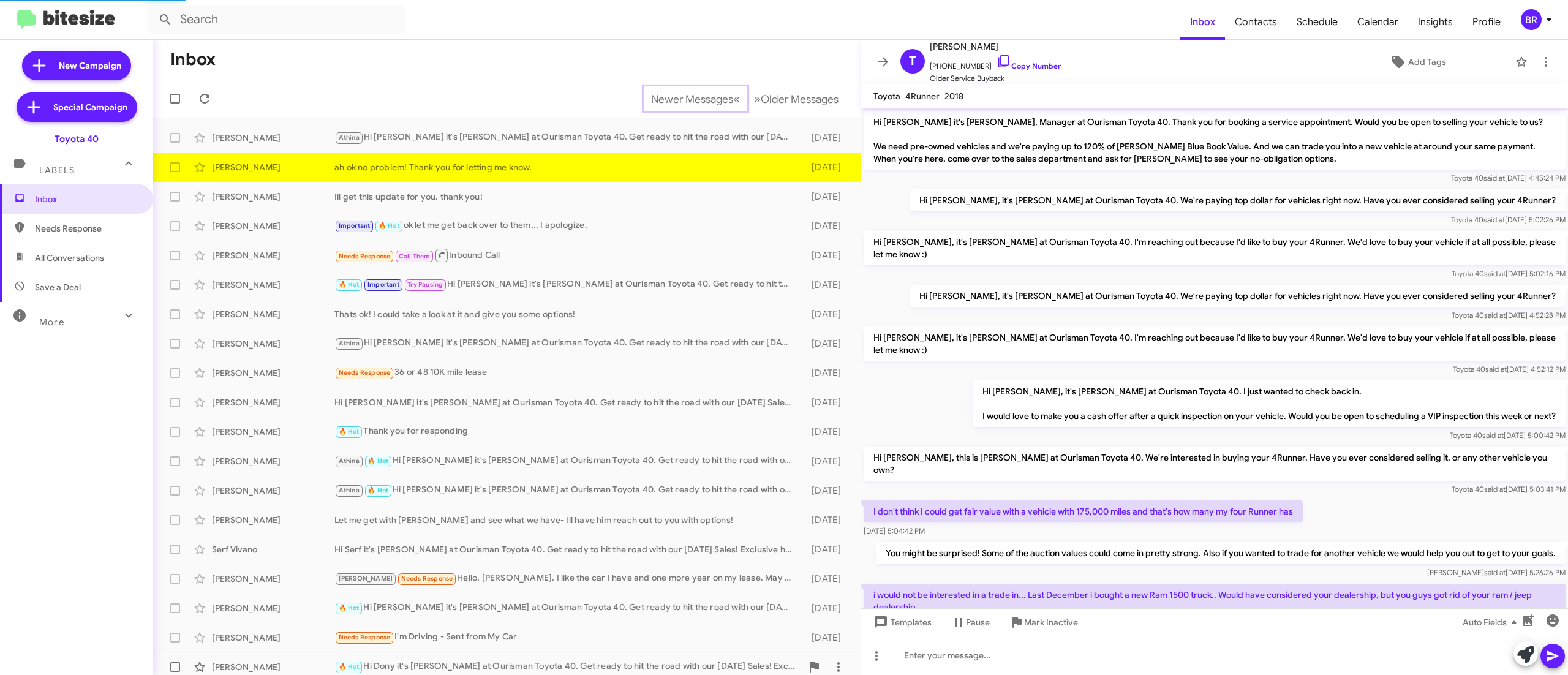
scroll to position [127, 0]
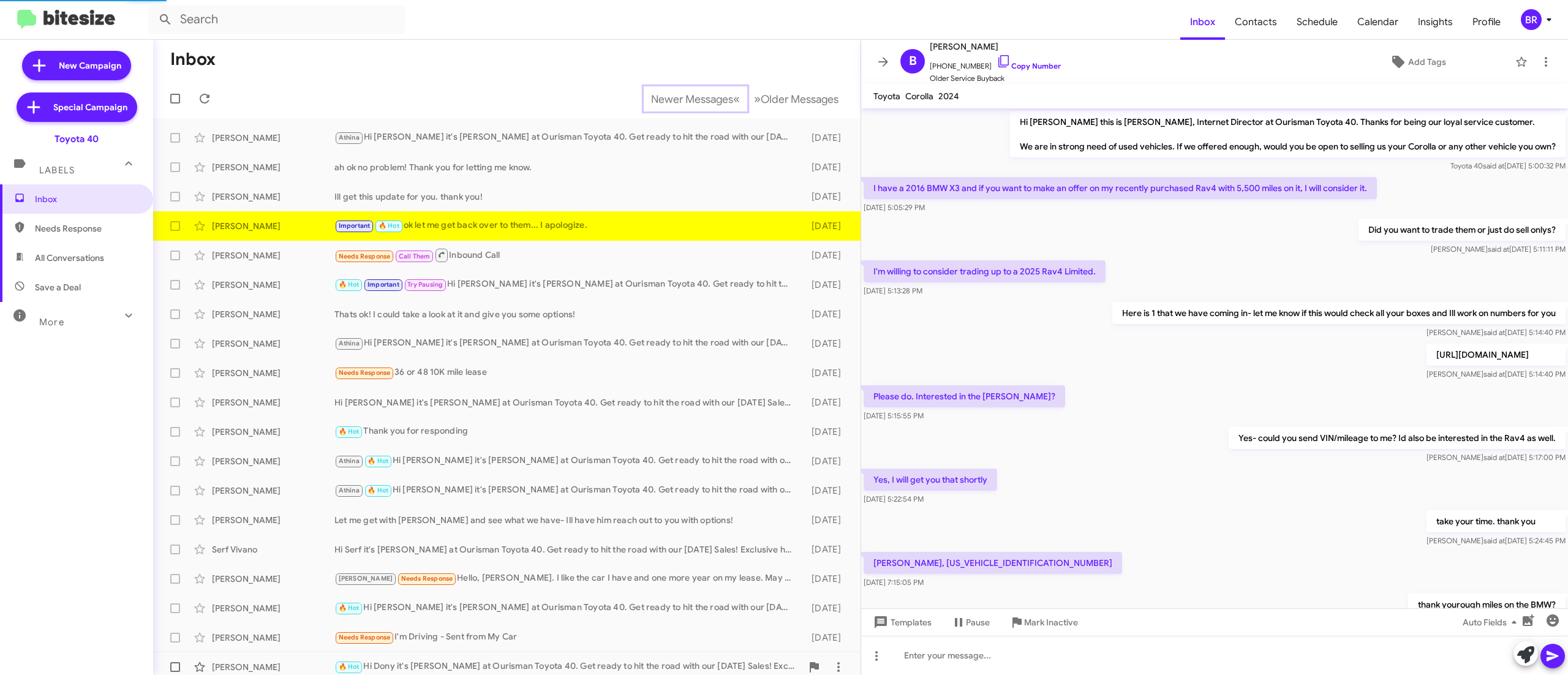
scroll to position [418, 0]
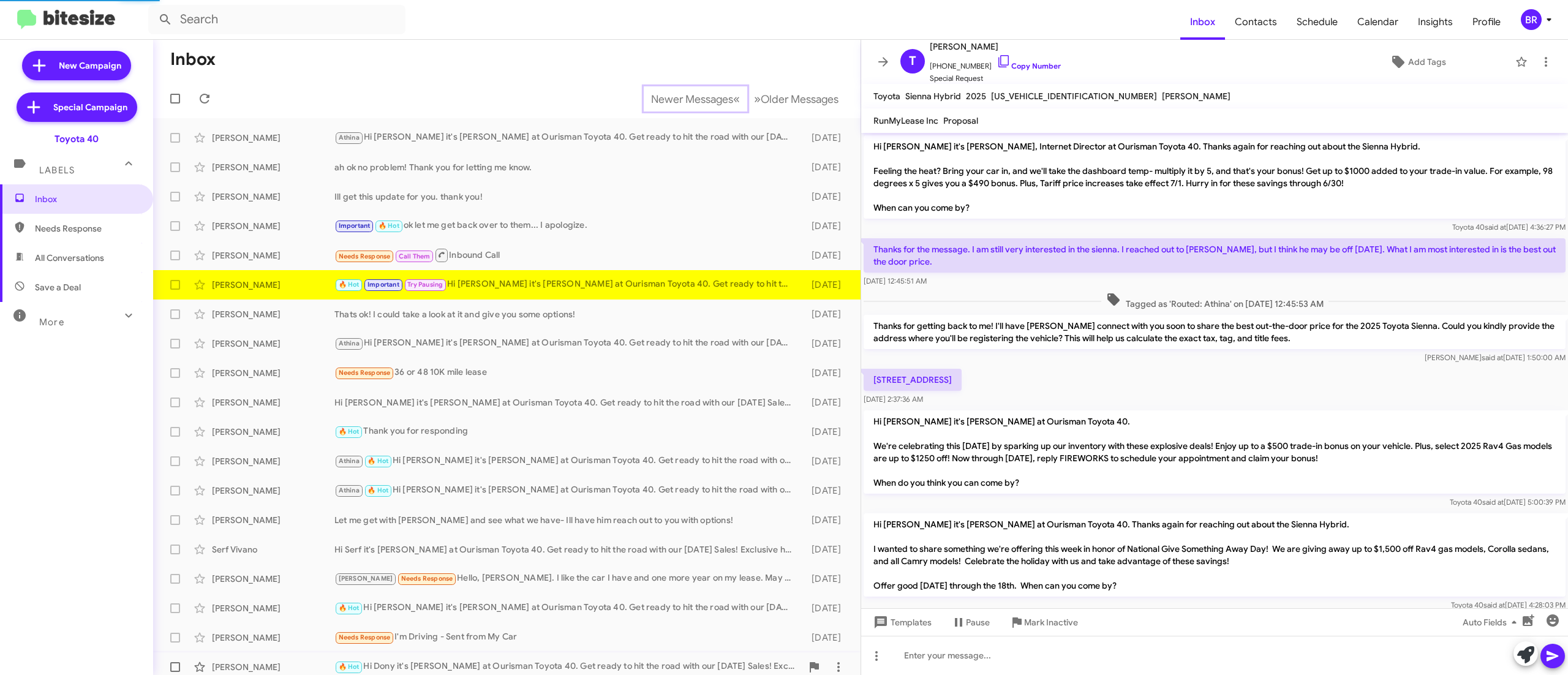
scroll to position [947, 0]
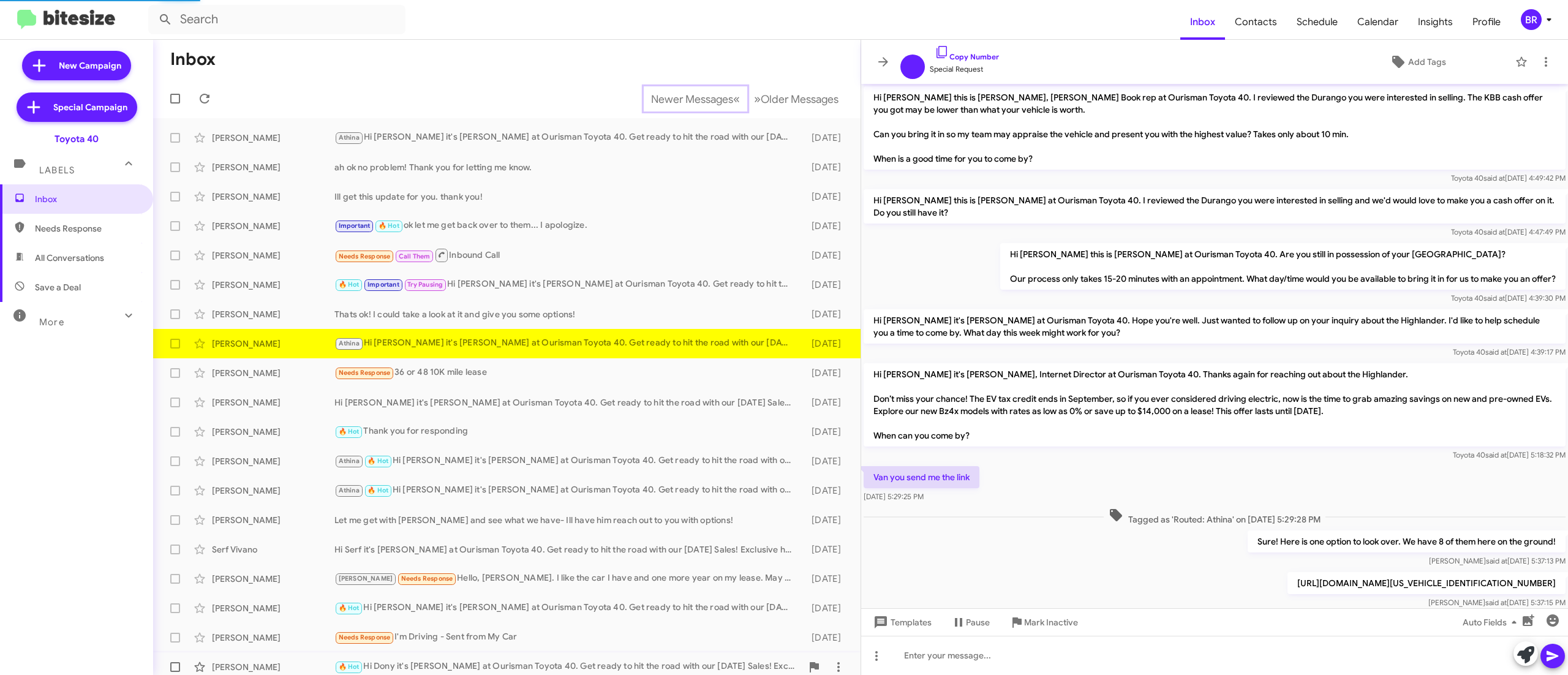
scroll to position [138, 0]
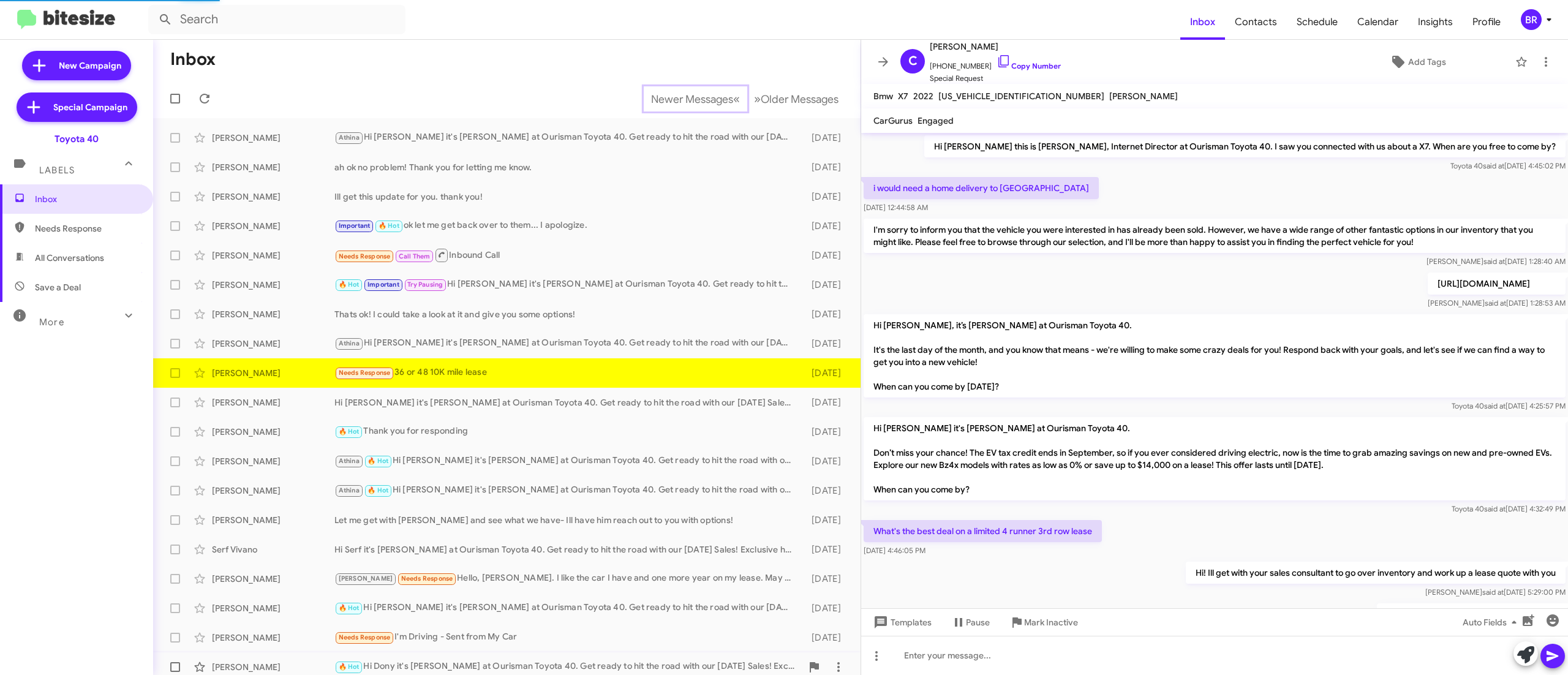
scroll to position [107, 0]
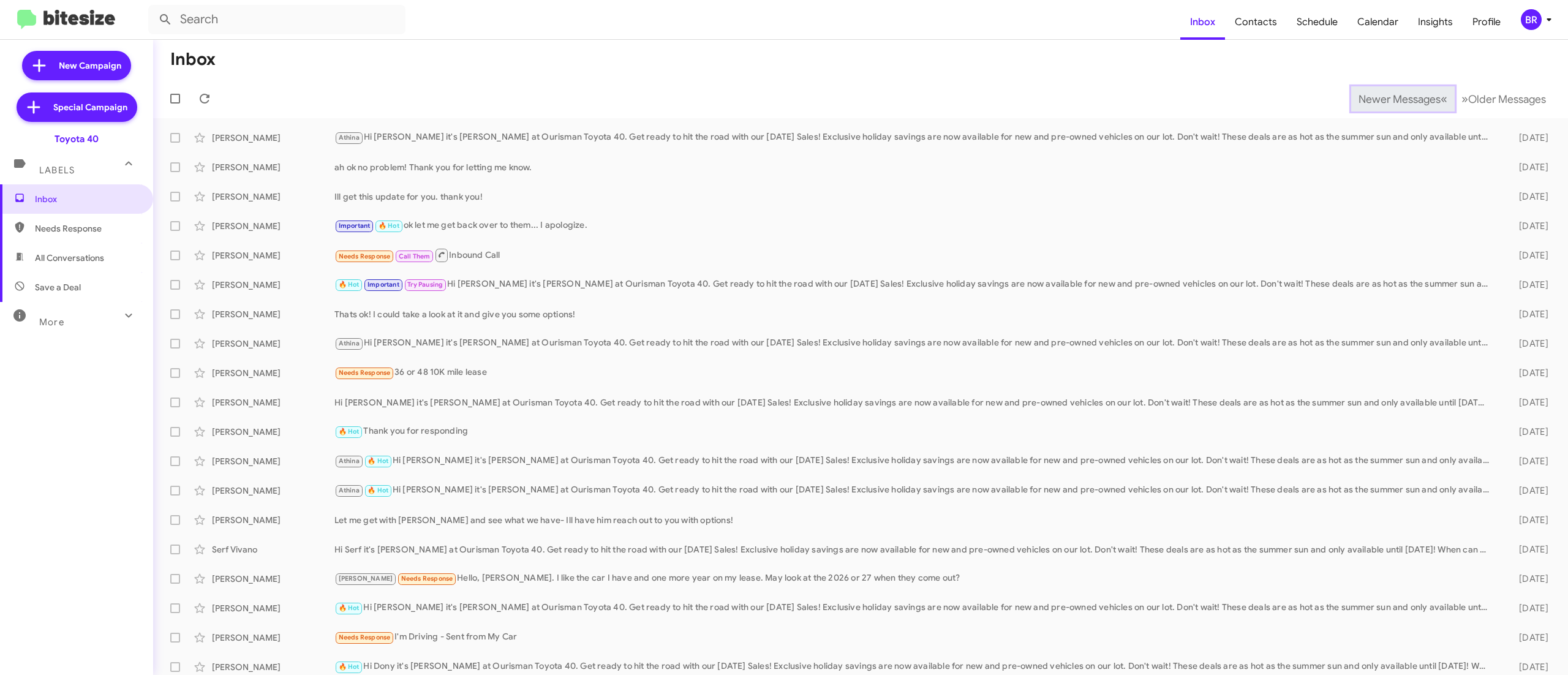
click at [1372, 98] on span "Newer Messages" at bounding box center [1400, 99] width 82 height 13
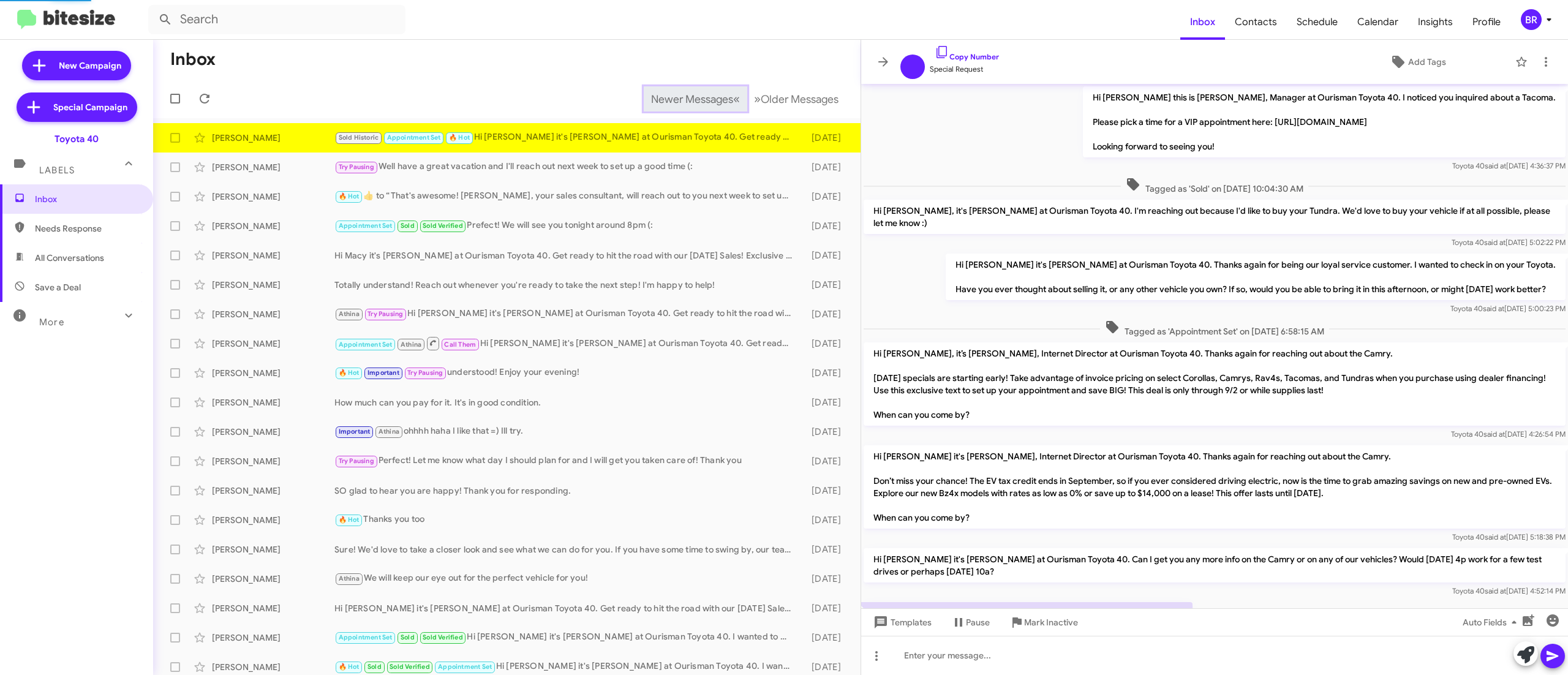
scroll to position [315, 0]
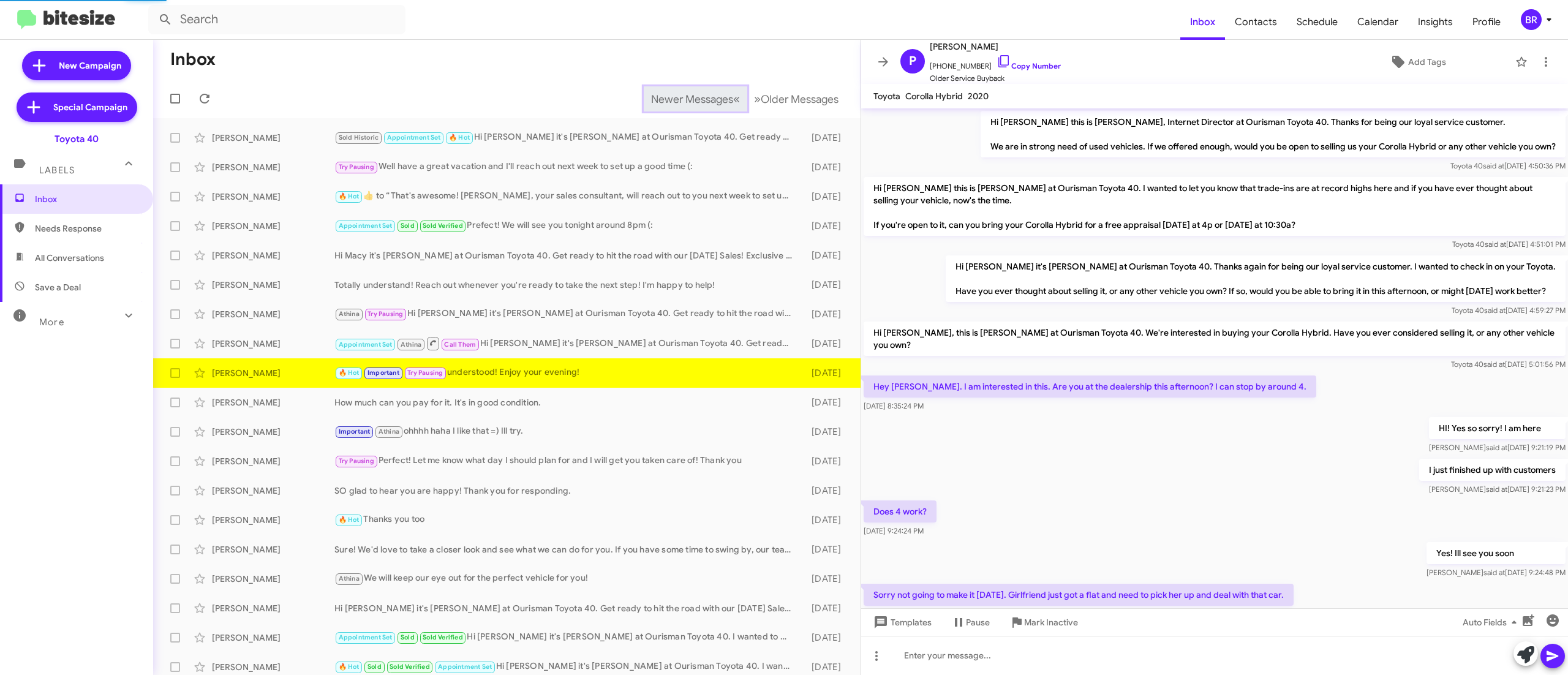
scroll to position [180, 0]
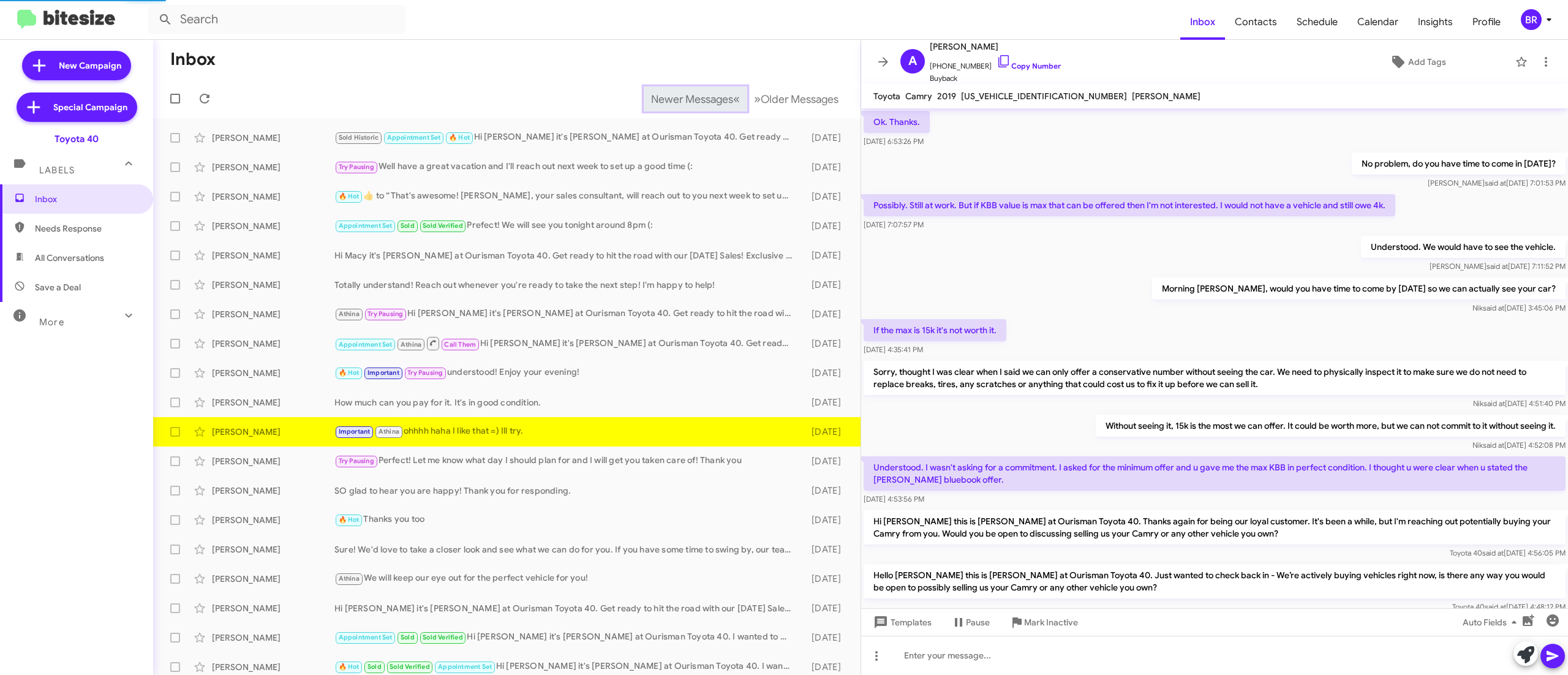
scroll to position [425, 0]
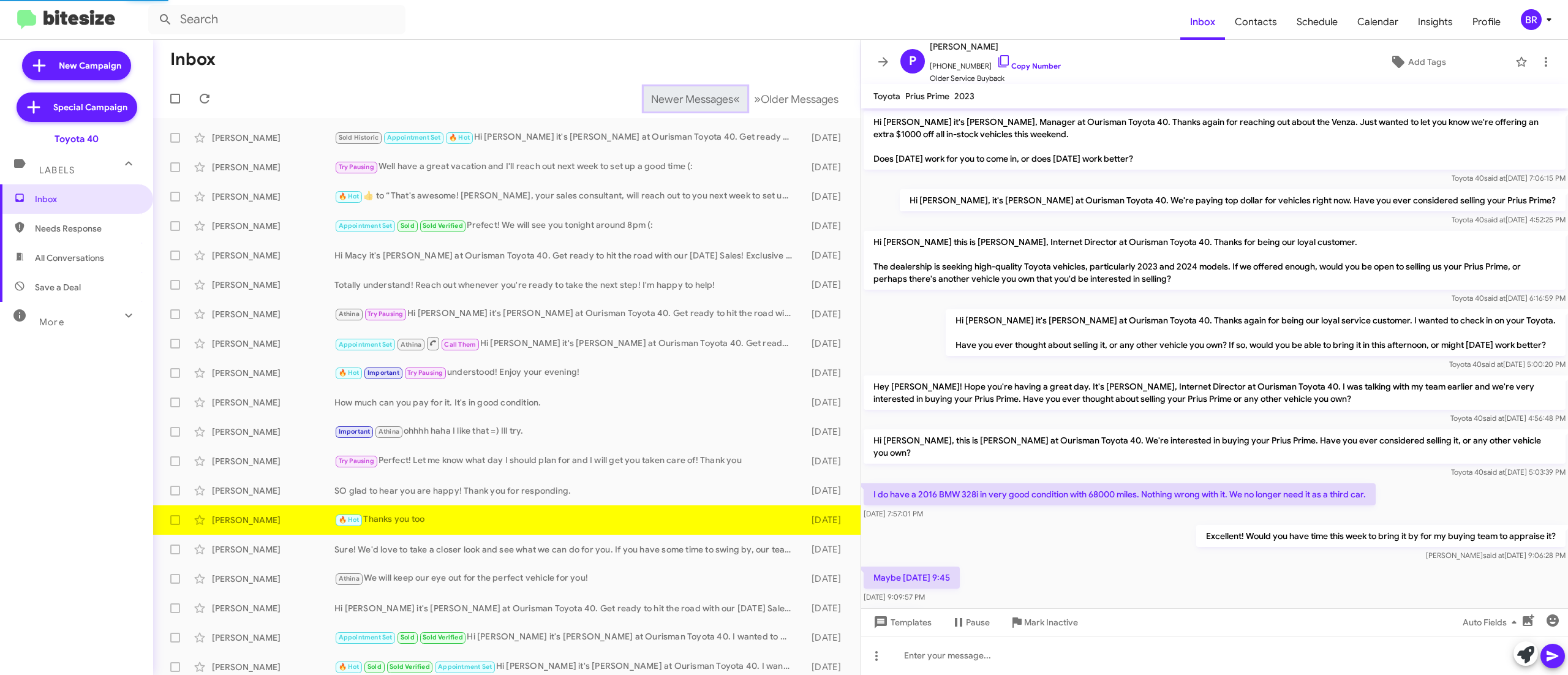
scroll to position [249, 0]
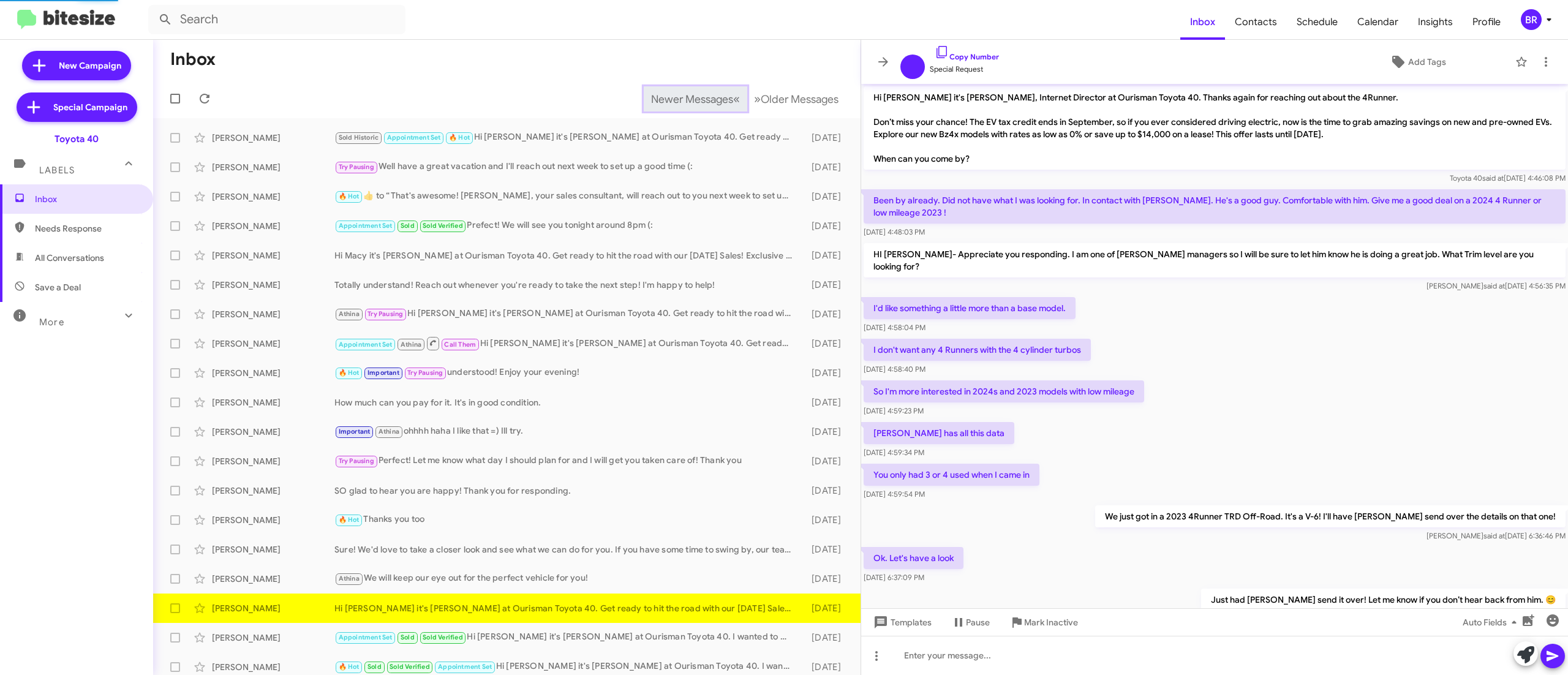
scroll to position [236, 0]
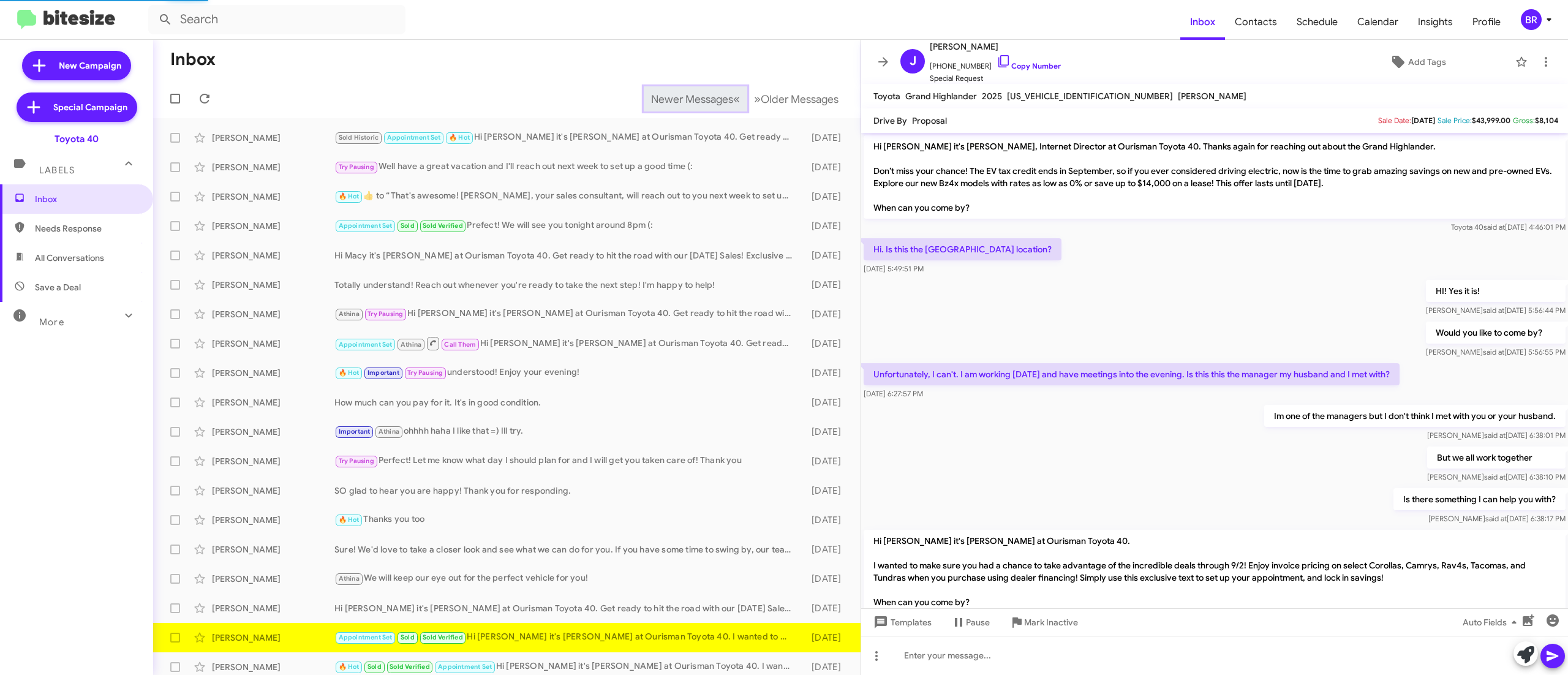
scroll to position [128, 0]
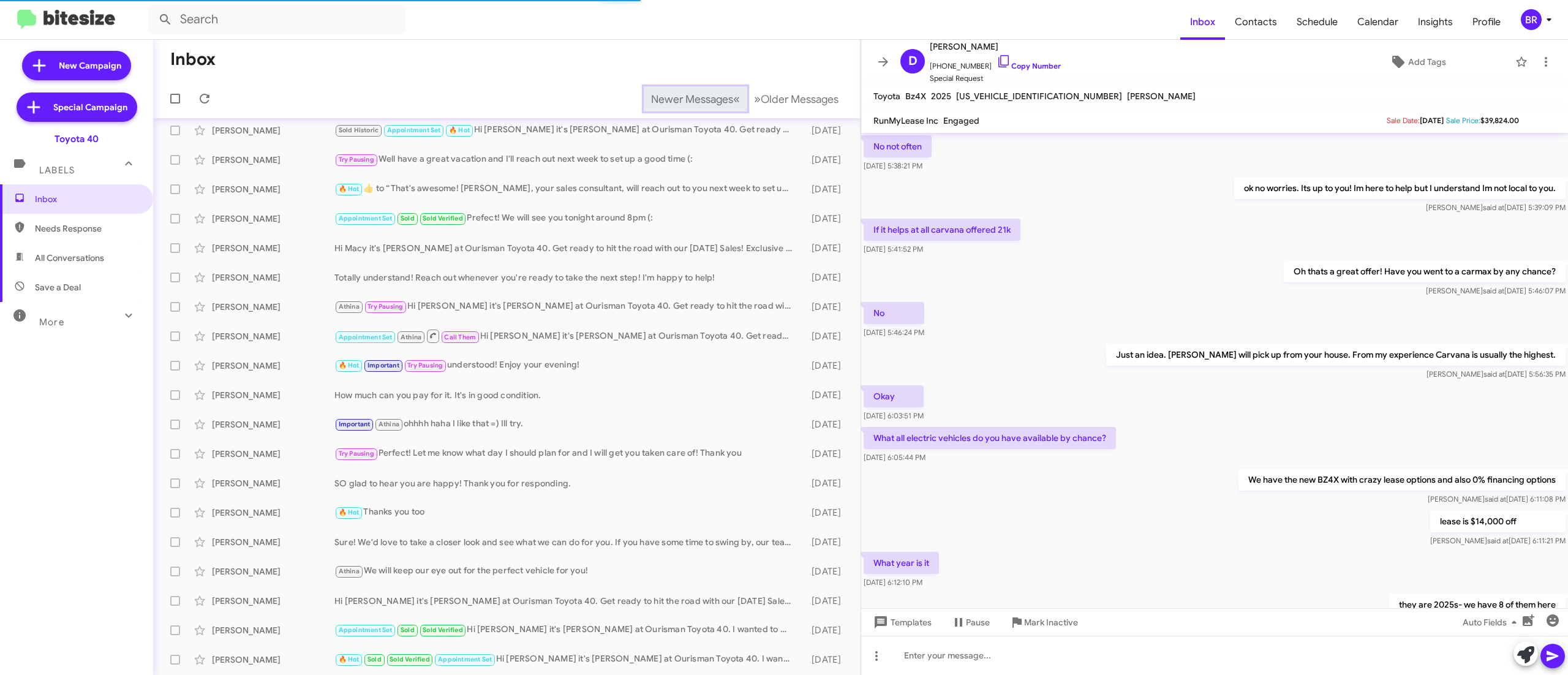
scroll to position [425, 0]
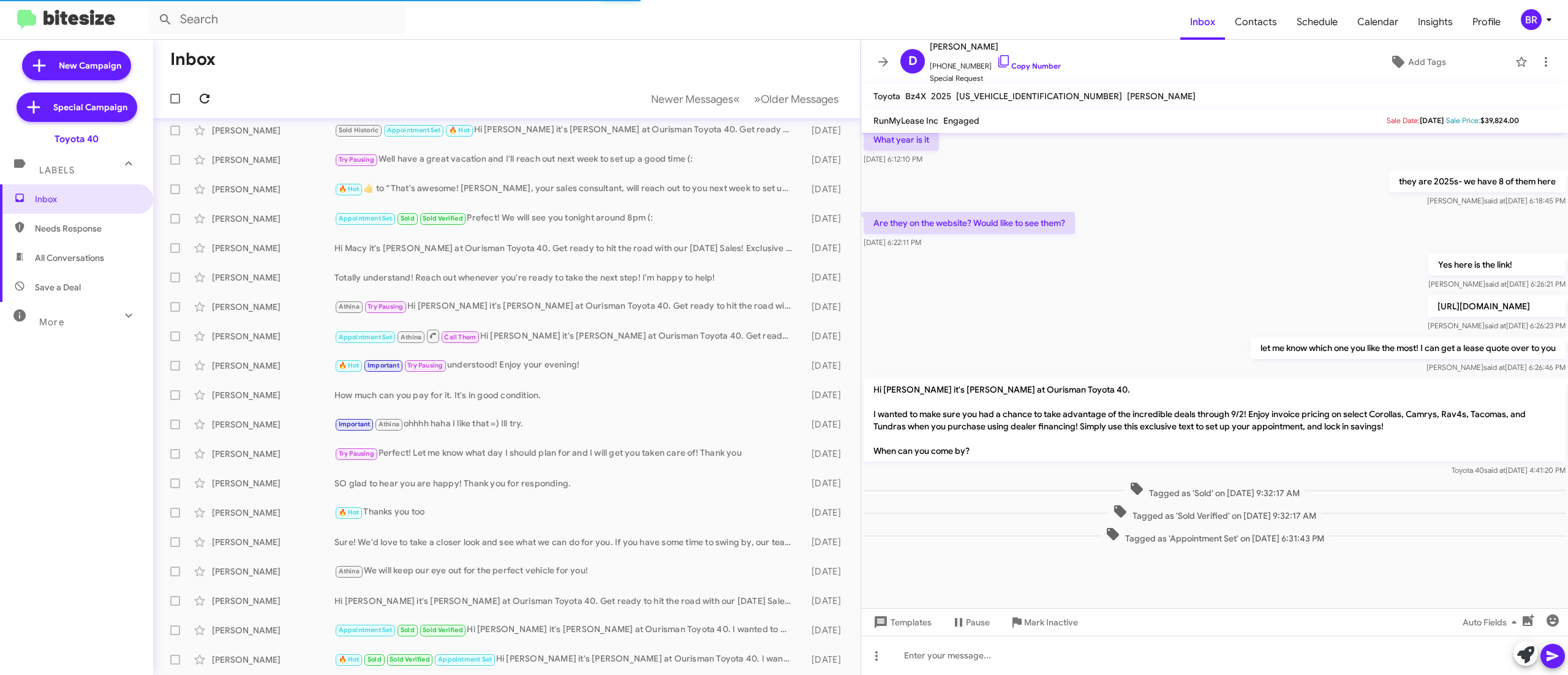
click at [203, 98] on icon at bounding box center [205, 98] width 15 height 15
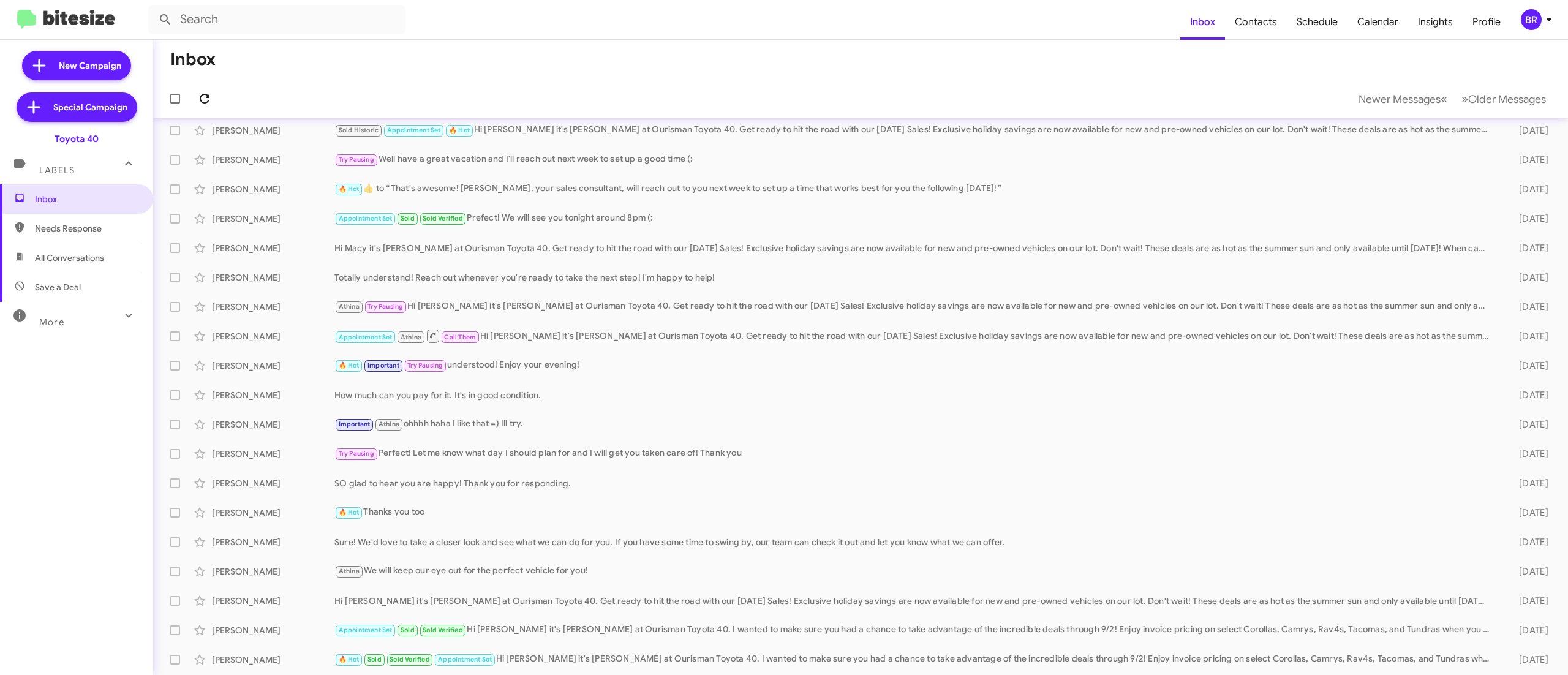
scroll to position [37, 0]
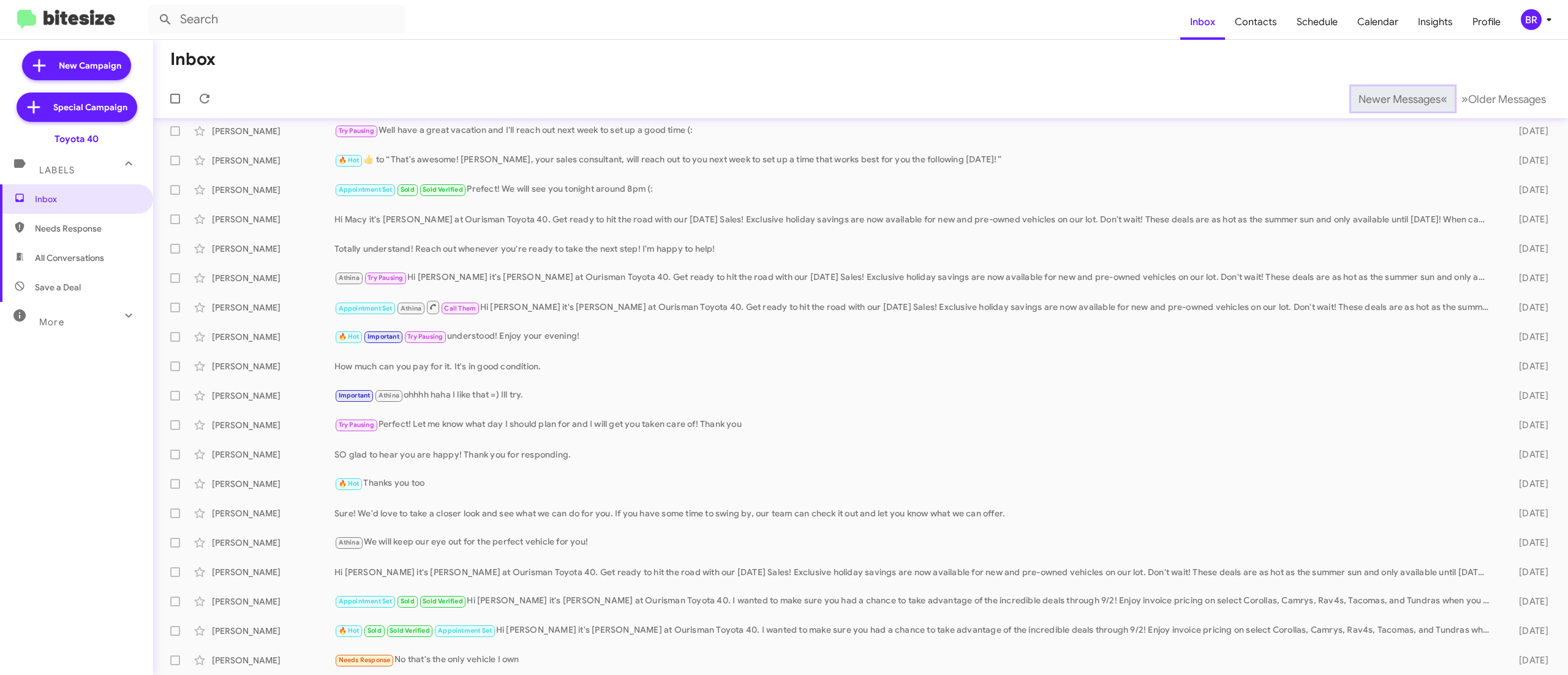
click at [1372, 98] on span "Newer Messages" at bounding box center [1400, 99] width 82 height 13
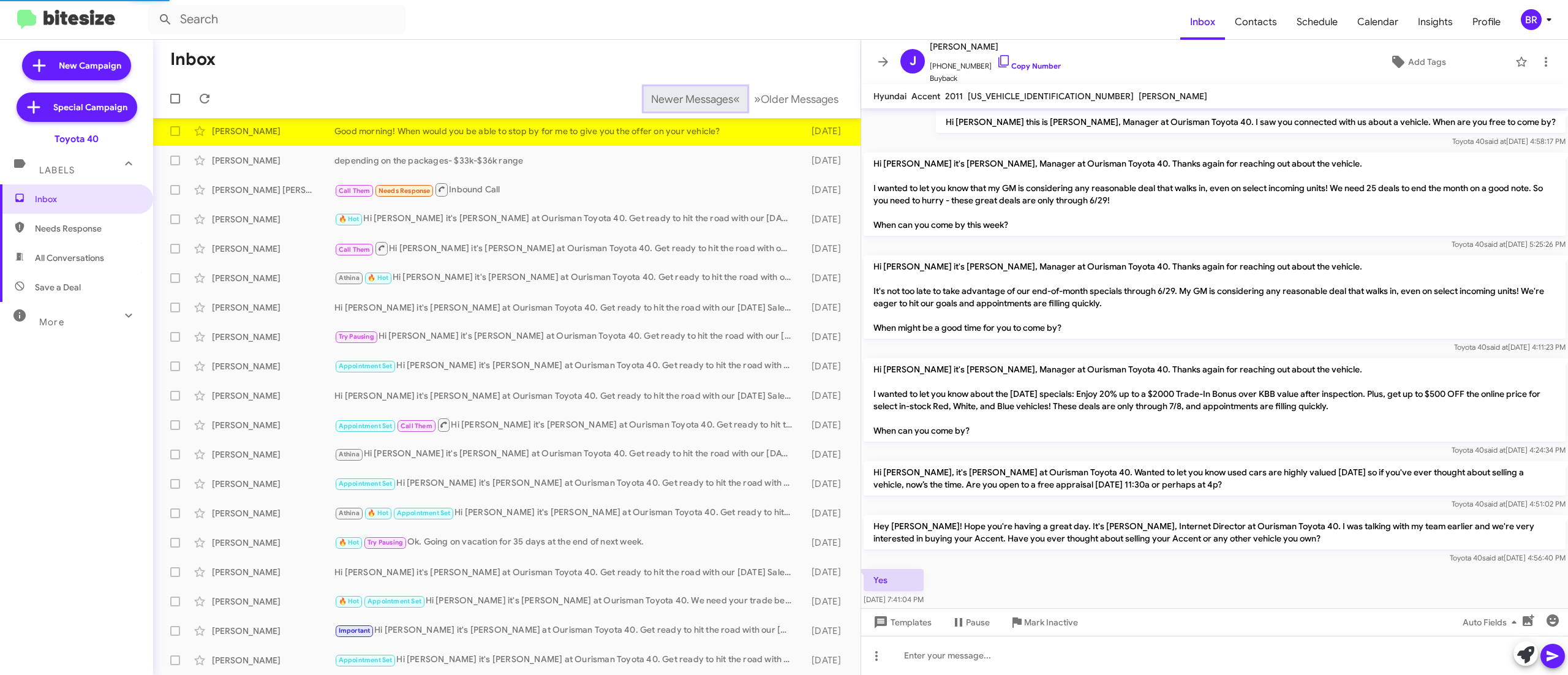
scroll to position [66, 0]
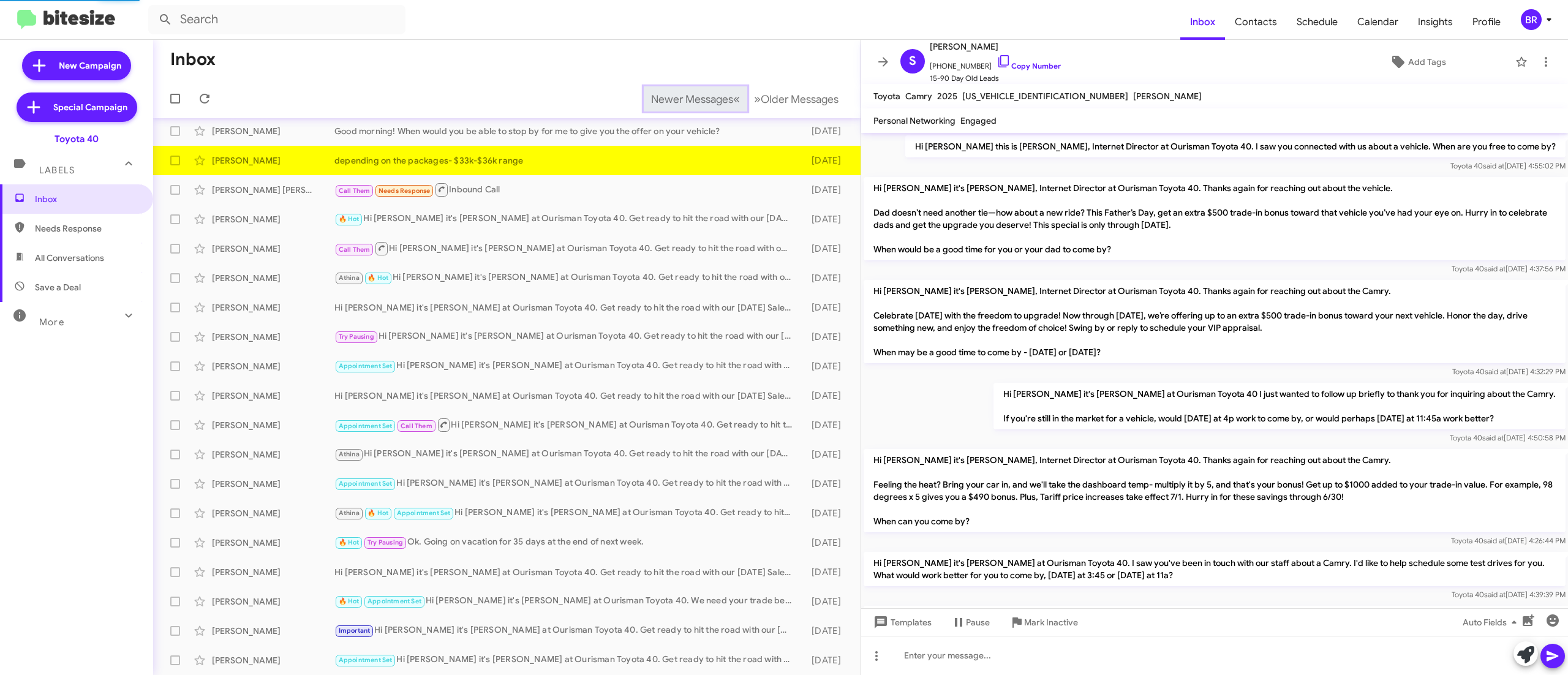
scroll to position [530, 0]
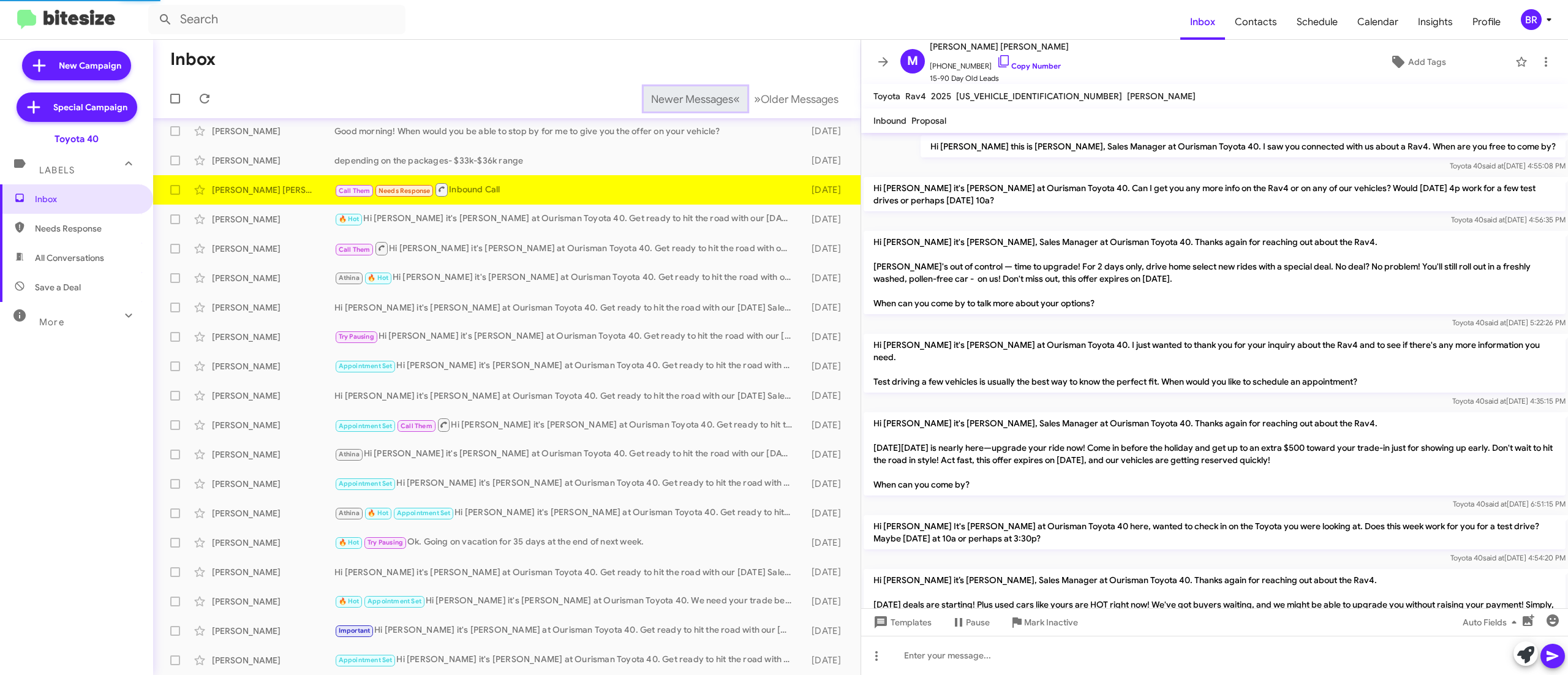
scroll to position [517, 0]
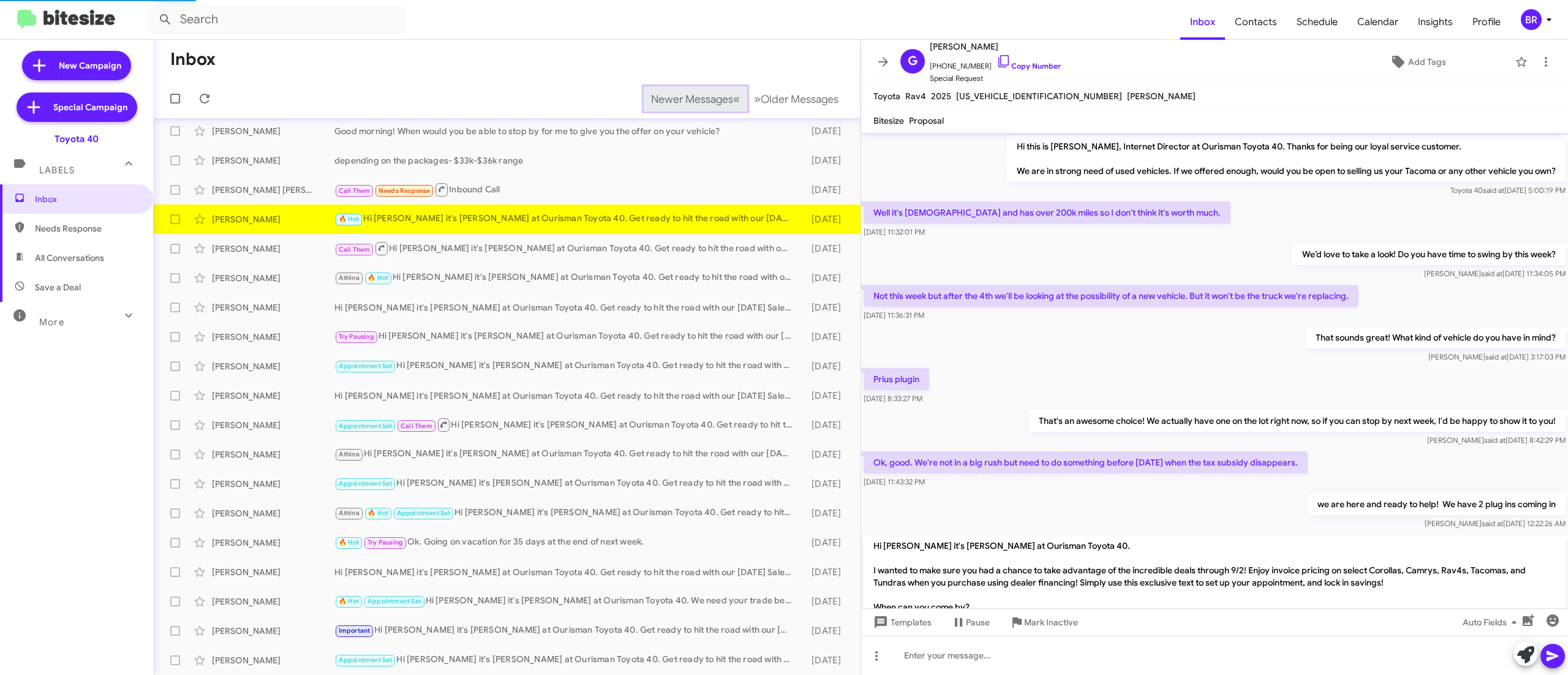
scroll to position [254, 0]
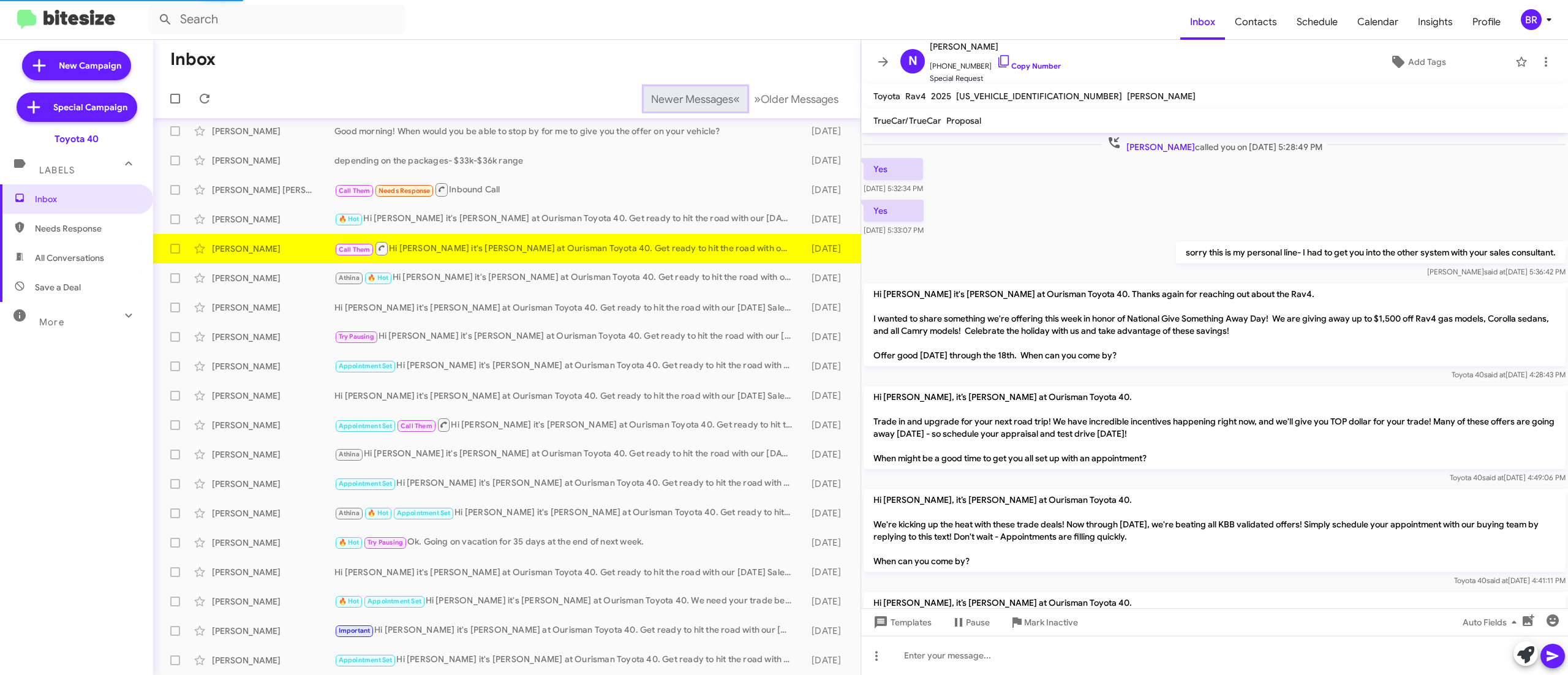
scroll to position [1013, 0]
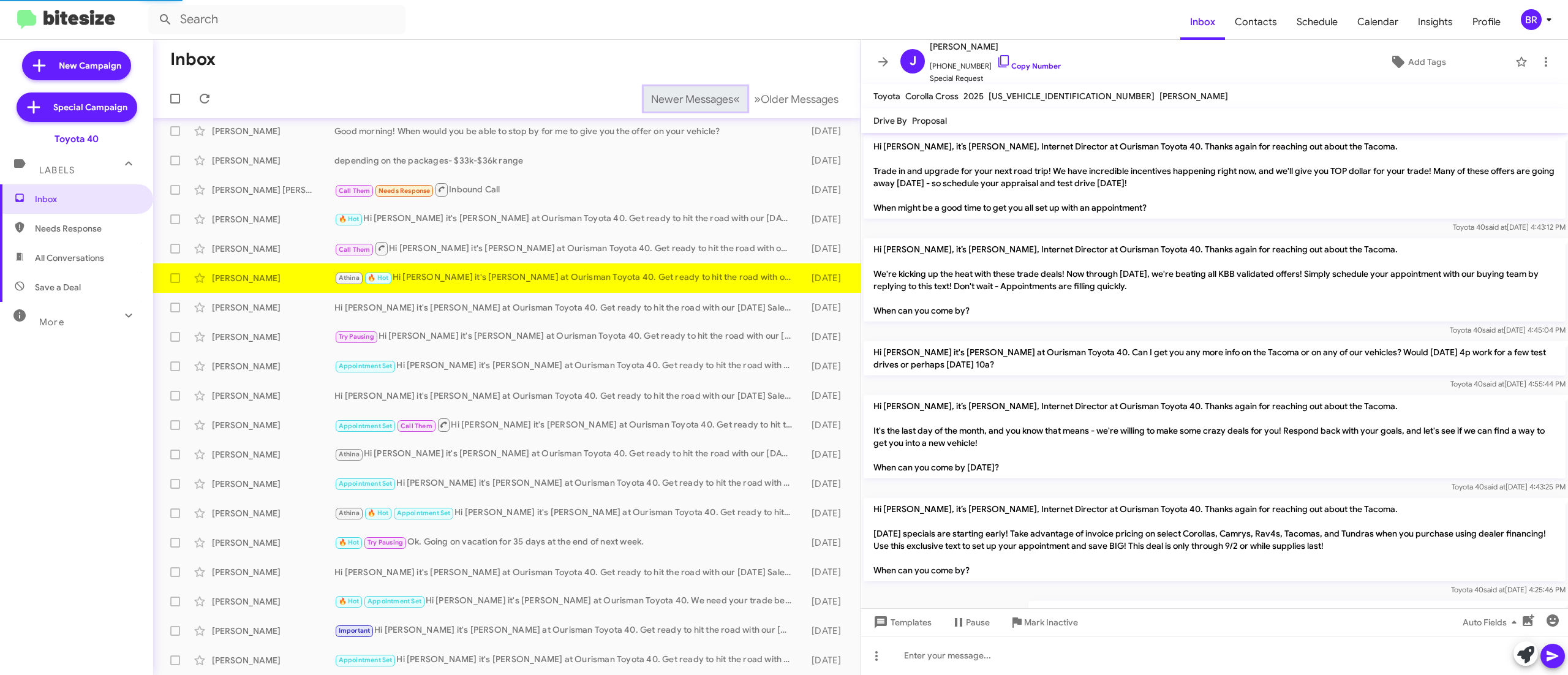
scroll to position [505, 0]
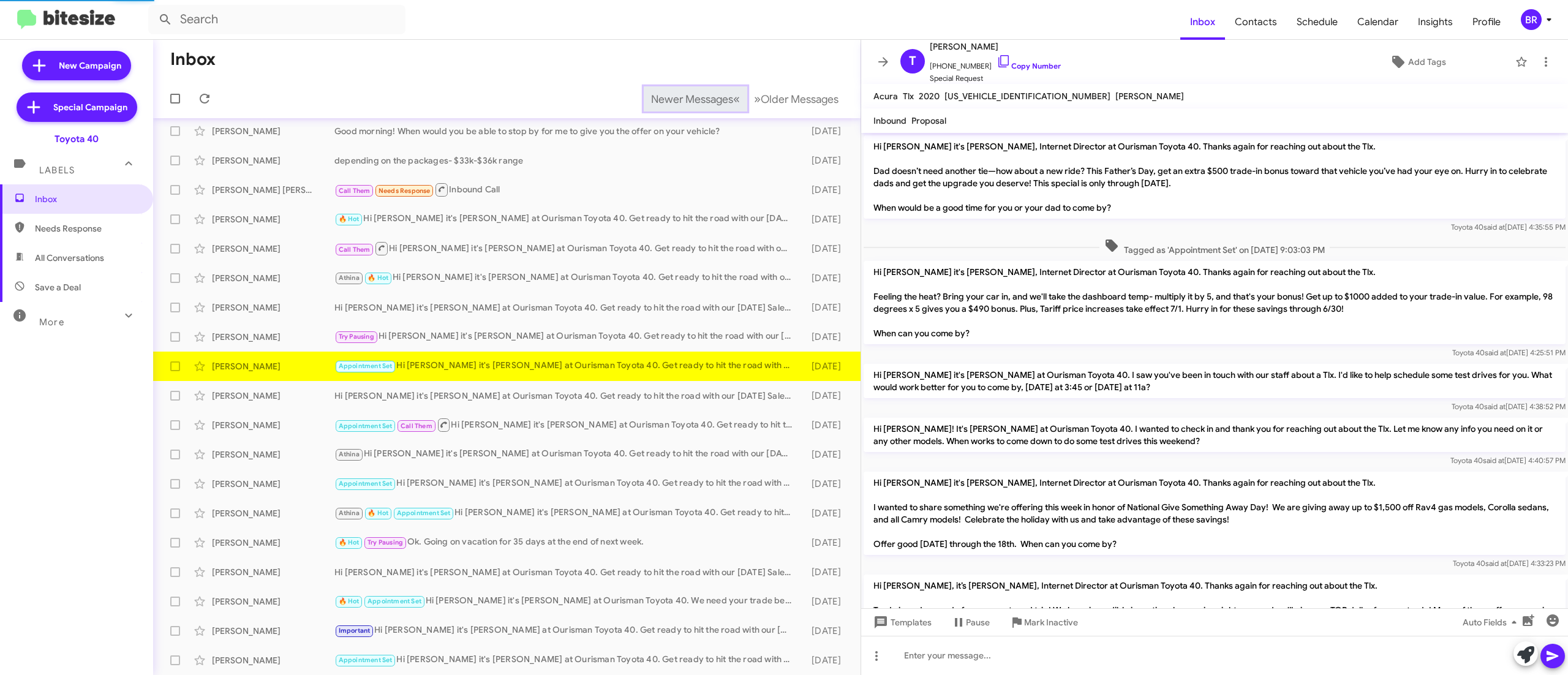
scroll to position [830, 0]
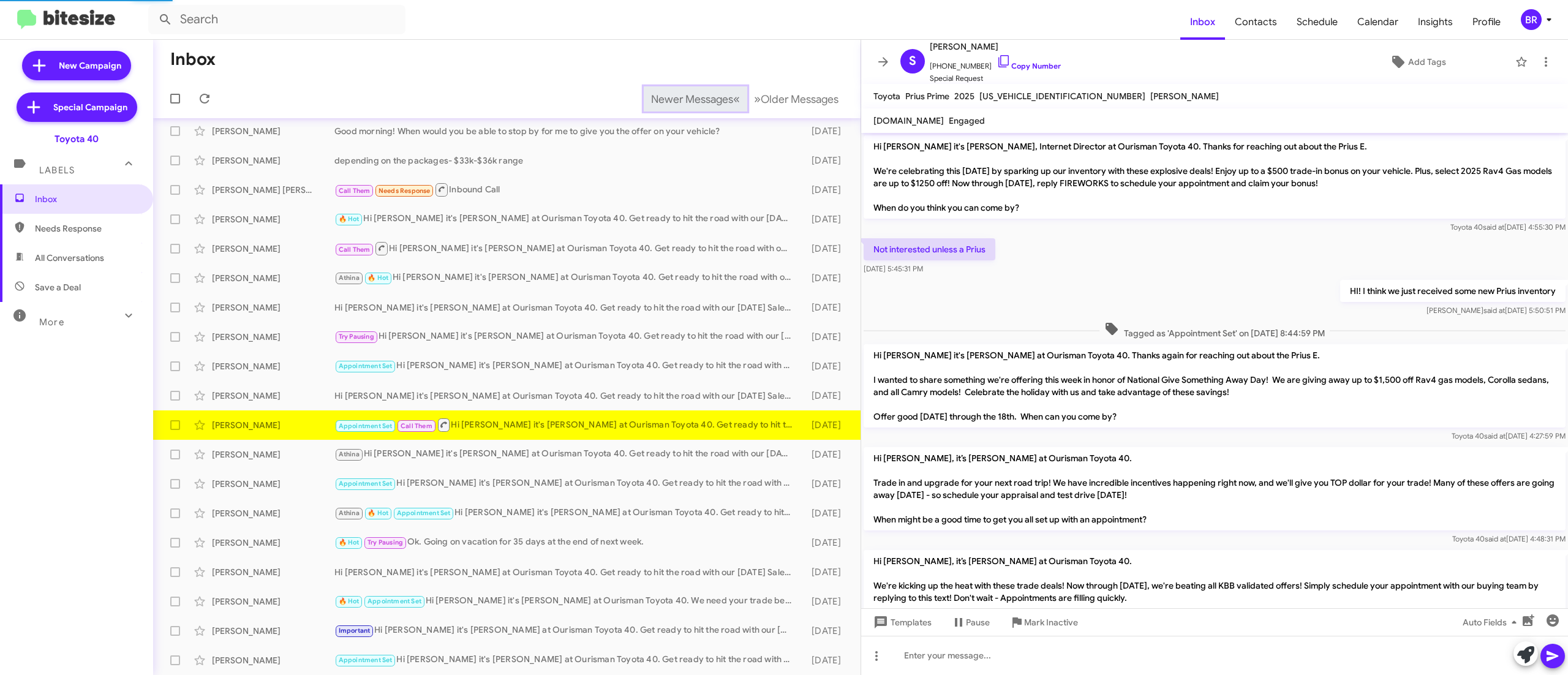
scroll to position [889, 0]
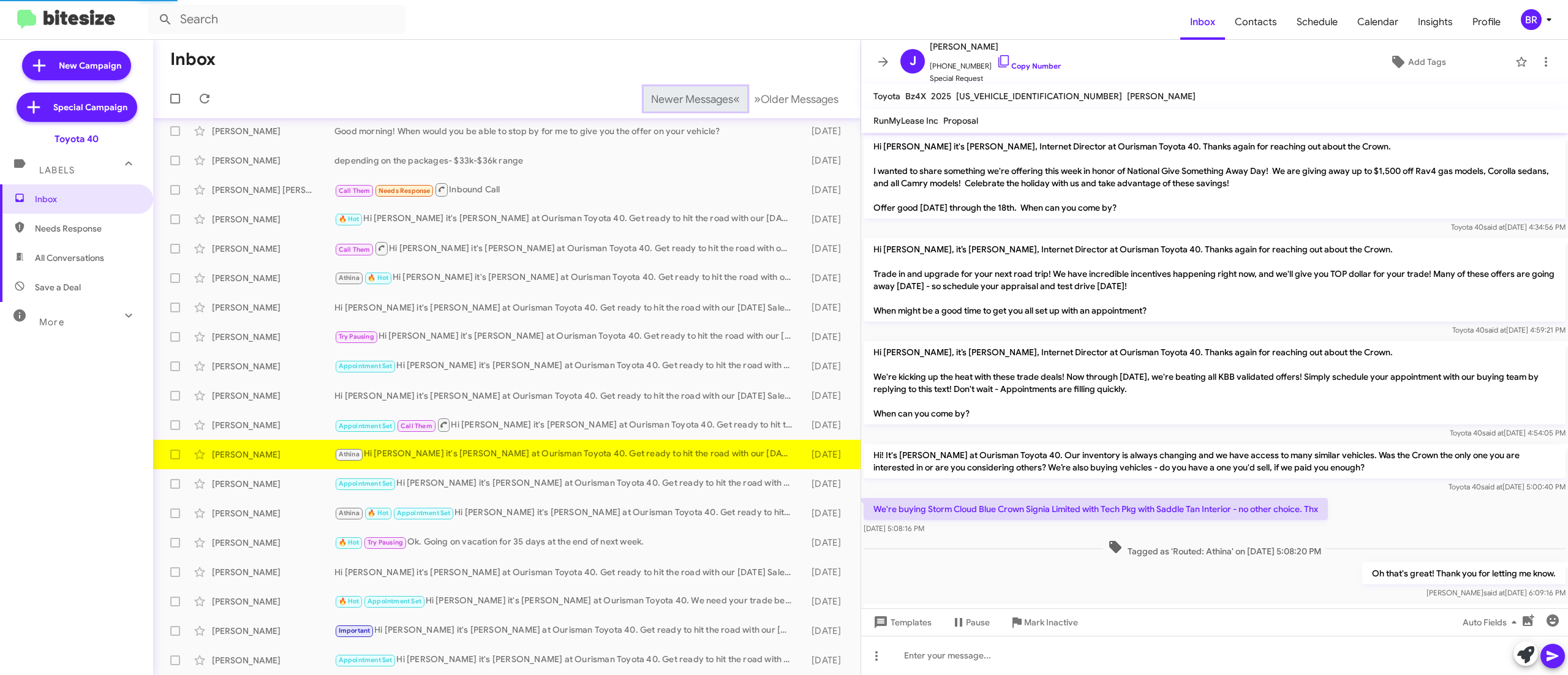
scroll to position [989, 0]
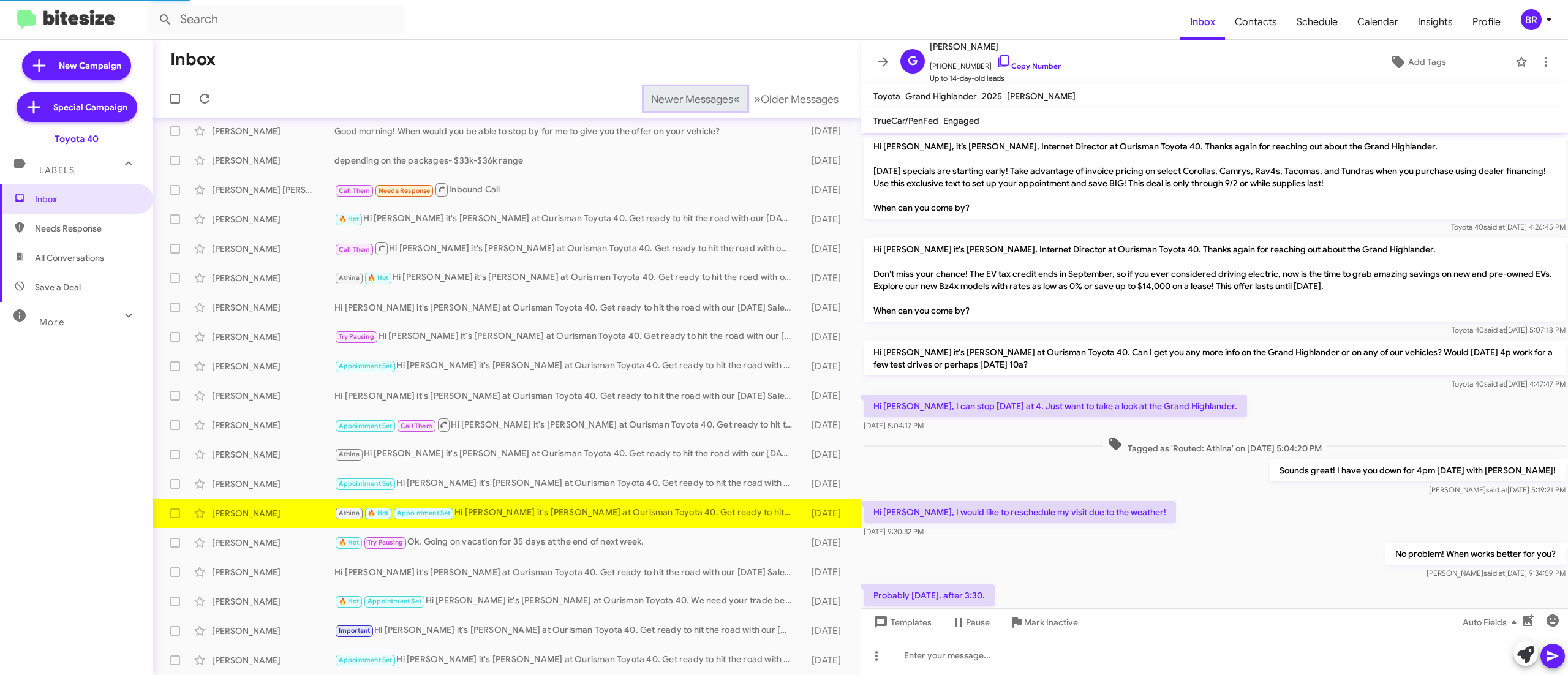
scroll to position [176, 0]
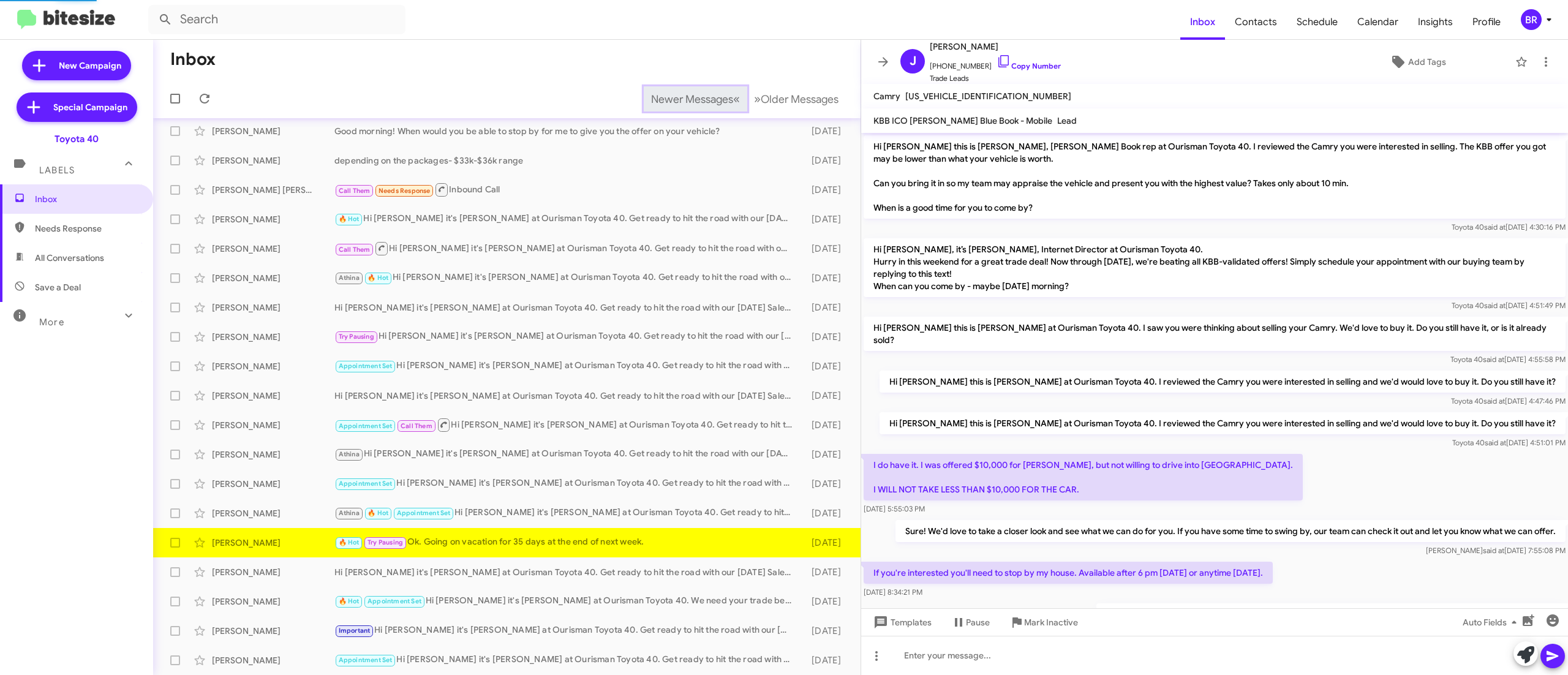
scroll to position [95, 0]
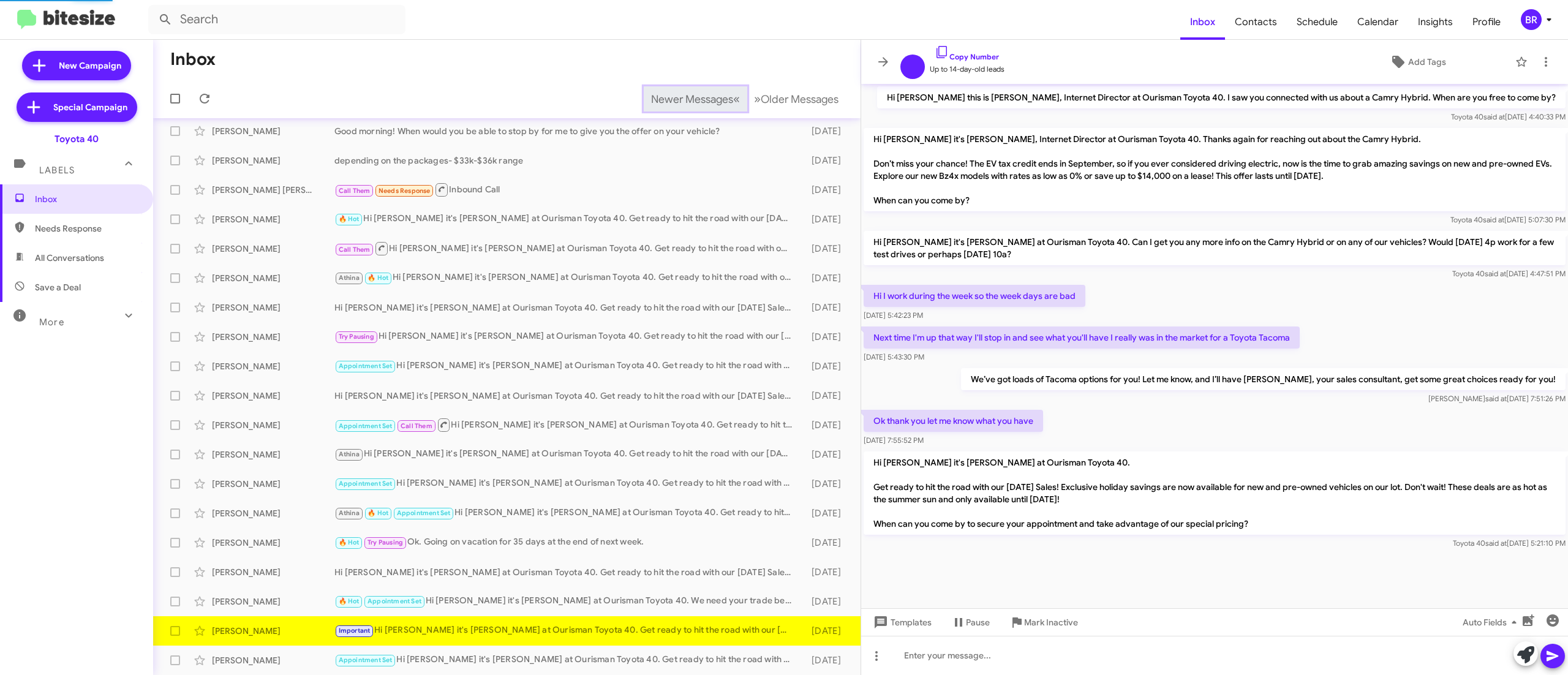
scroll to position [17, 0]
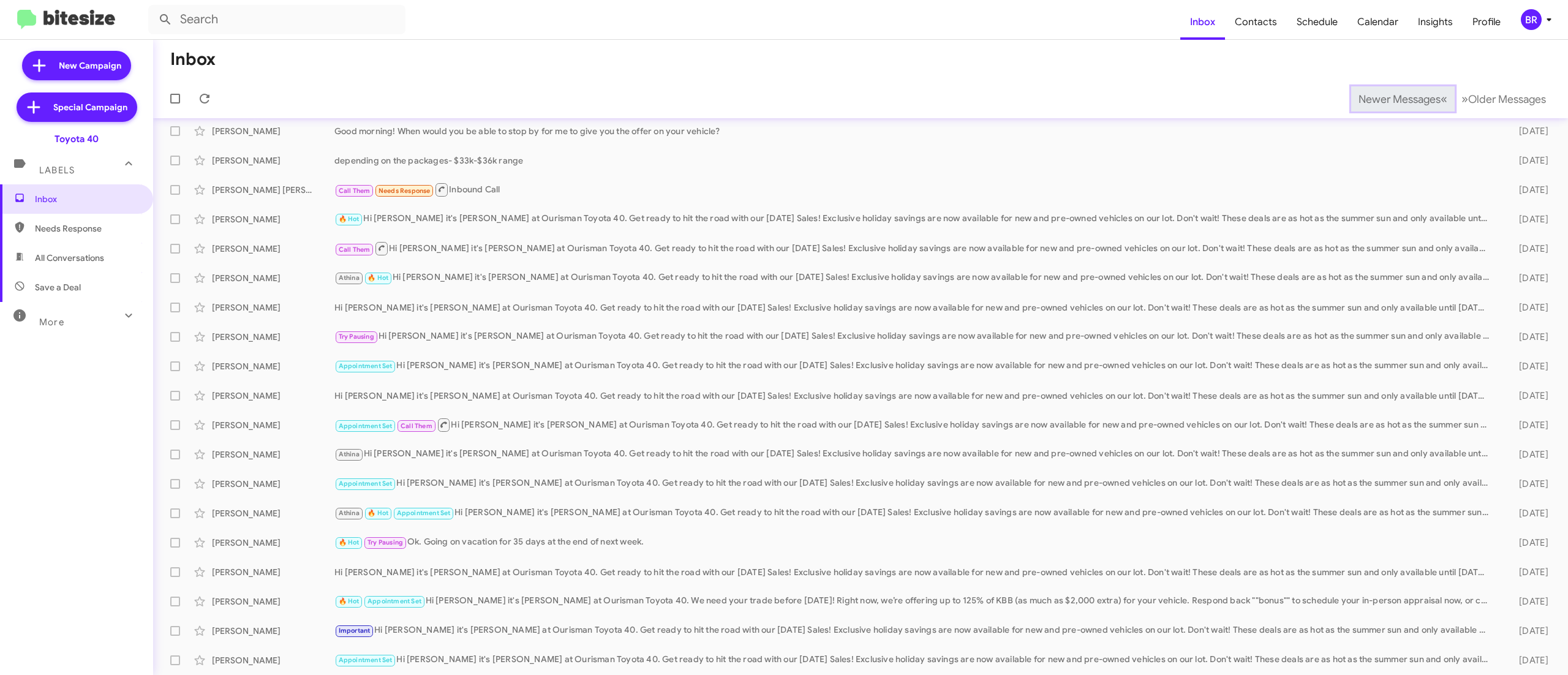
click at [1372, 98] on span "Newer Messages" at bounding box center [1400, 99] width 82 height 13
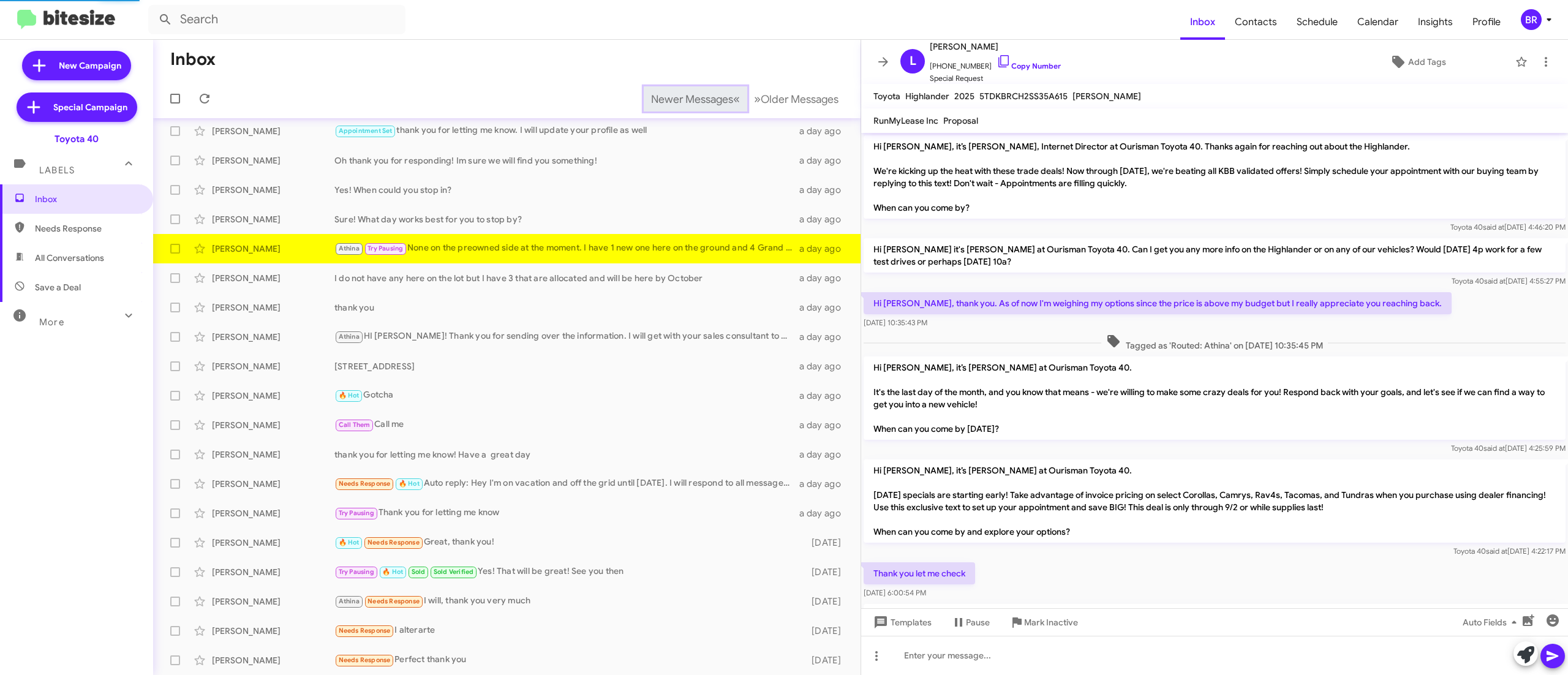
scroll to position [422, 0]
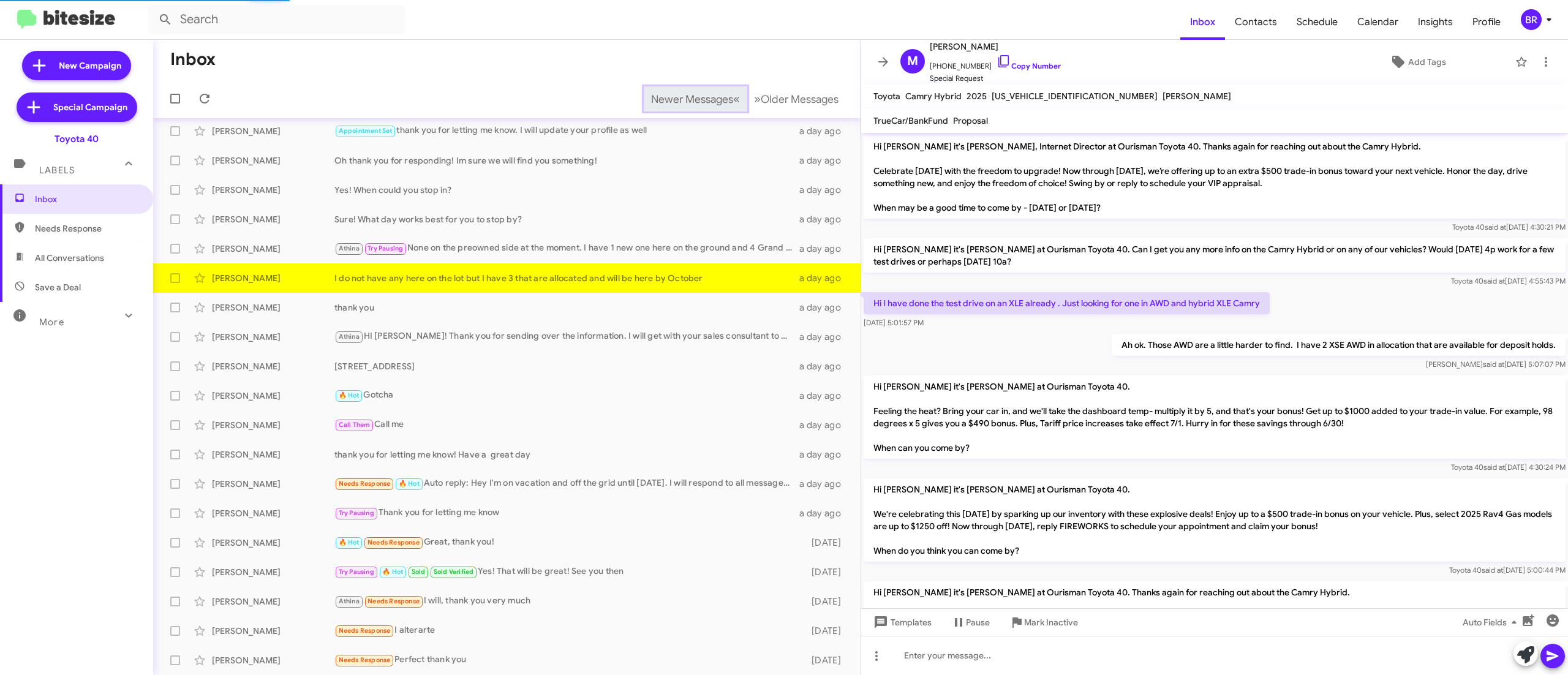
scroll to position [1137, 0]
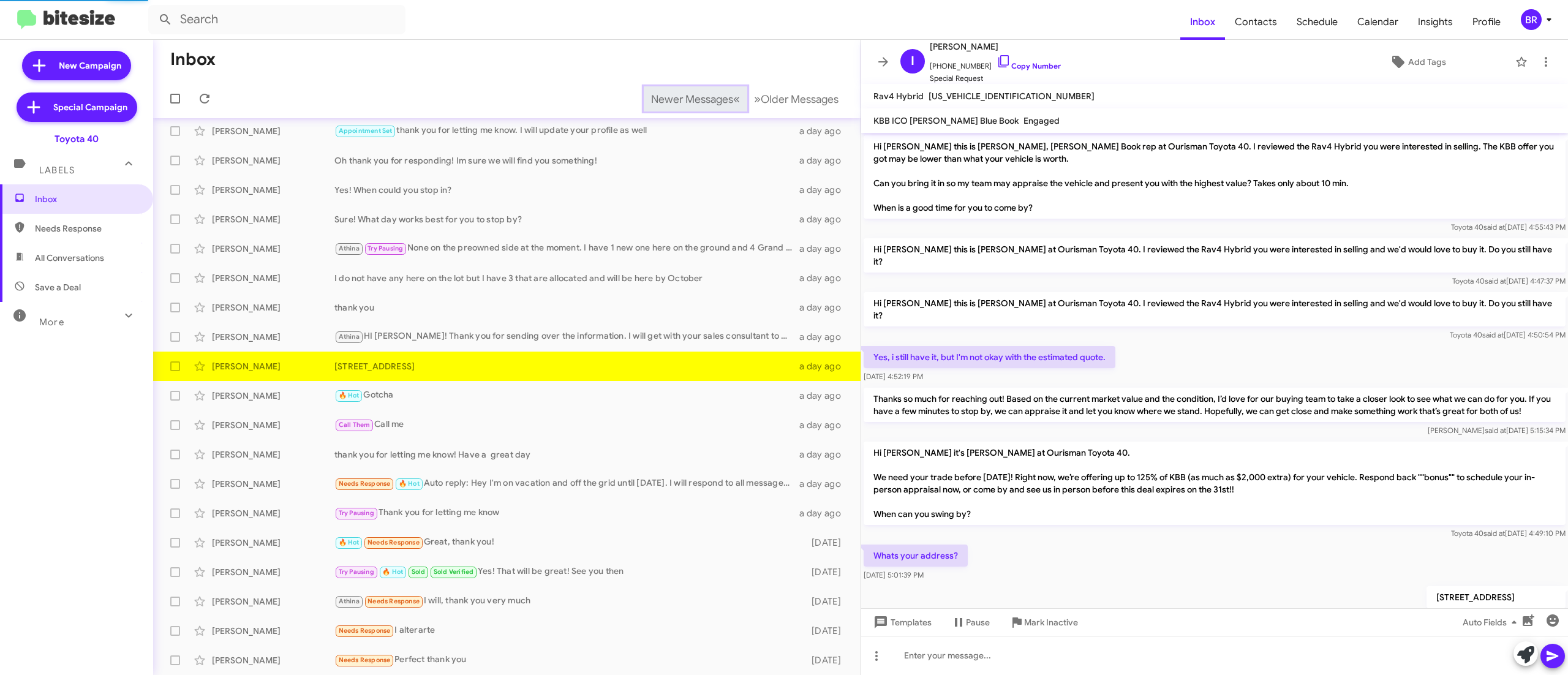
scroll to position [54, 0]
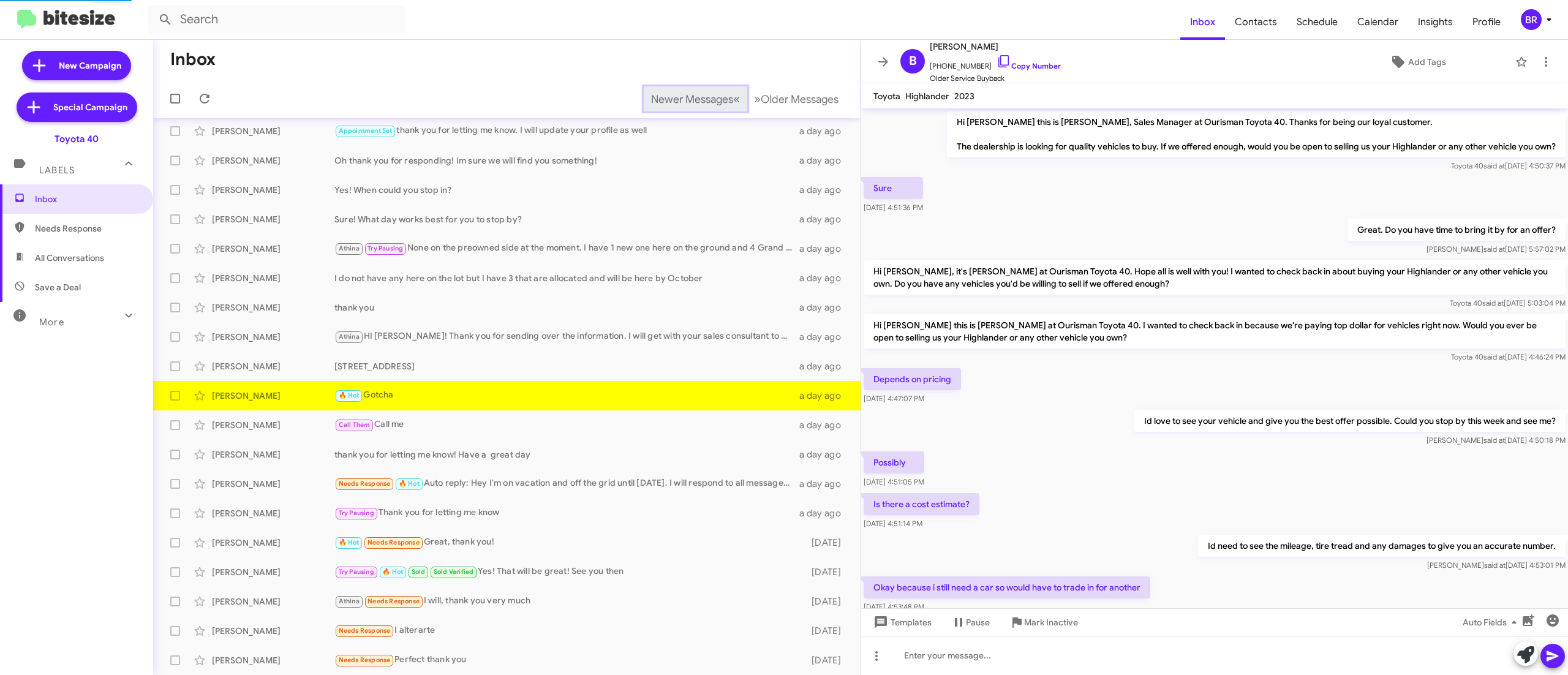
scroll to position [366, 0]
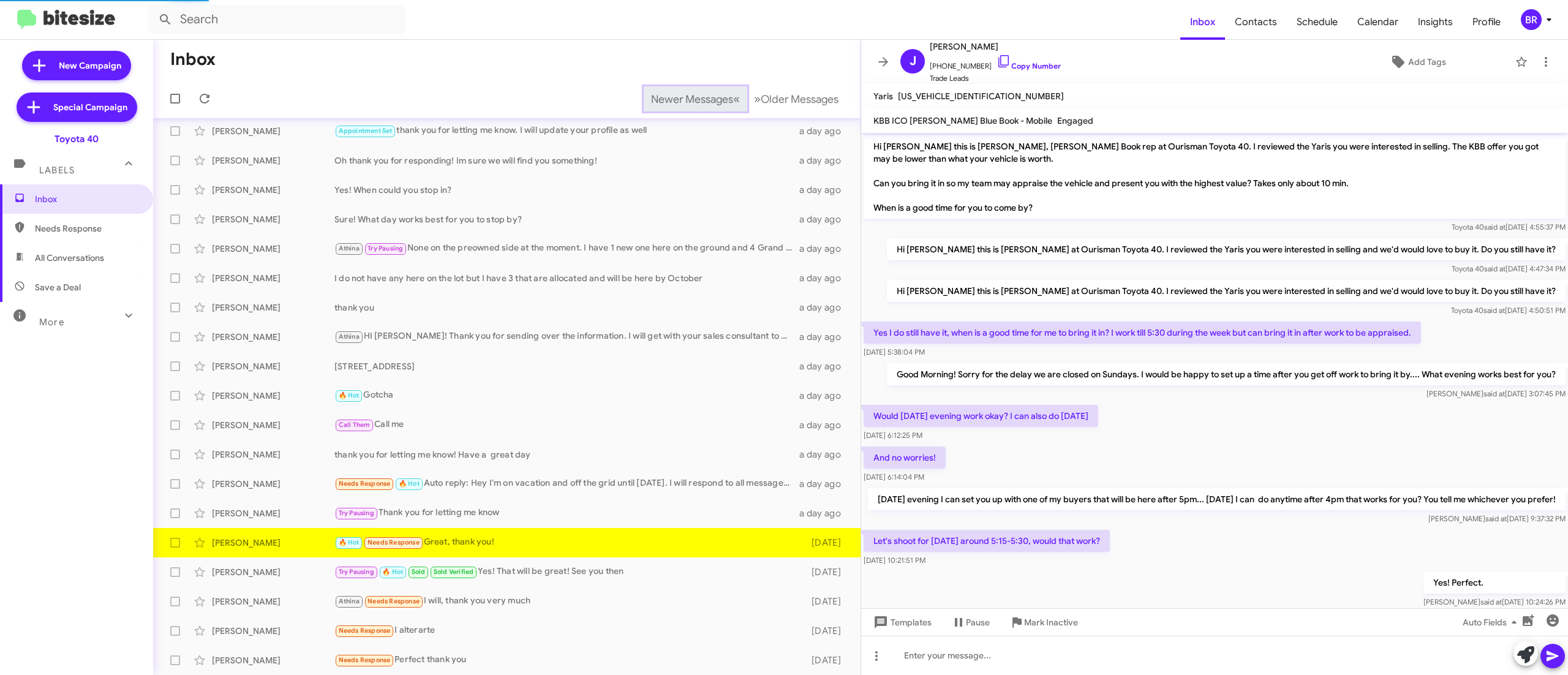
scroll to position [135, 0]
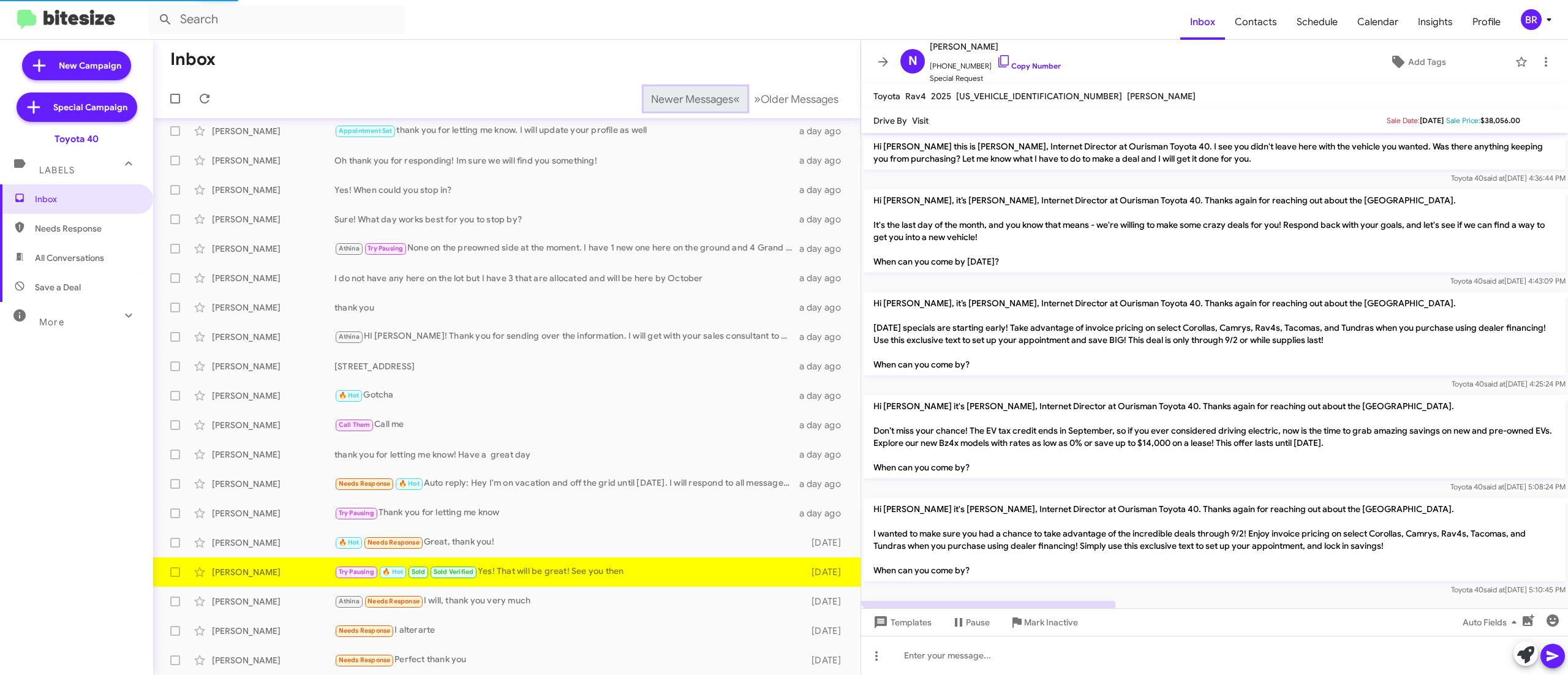
scroll to position [473, 0]
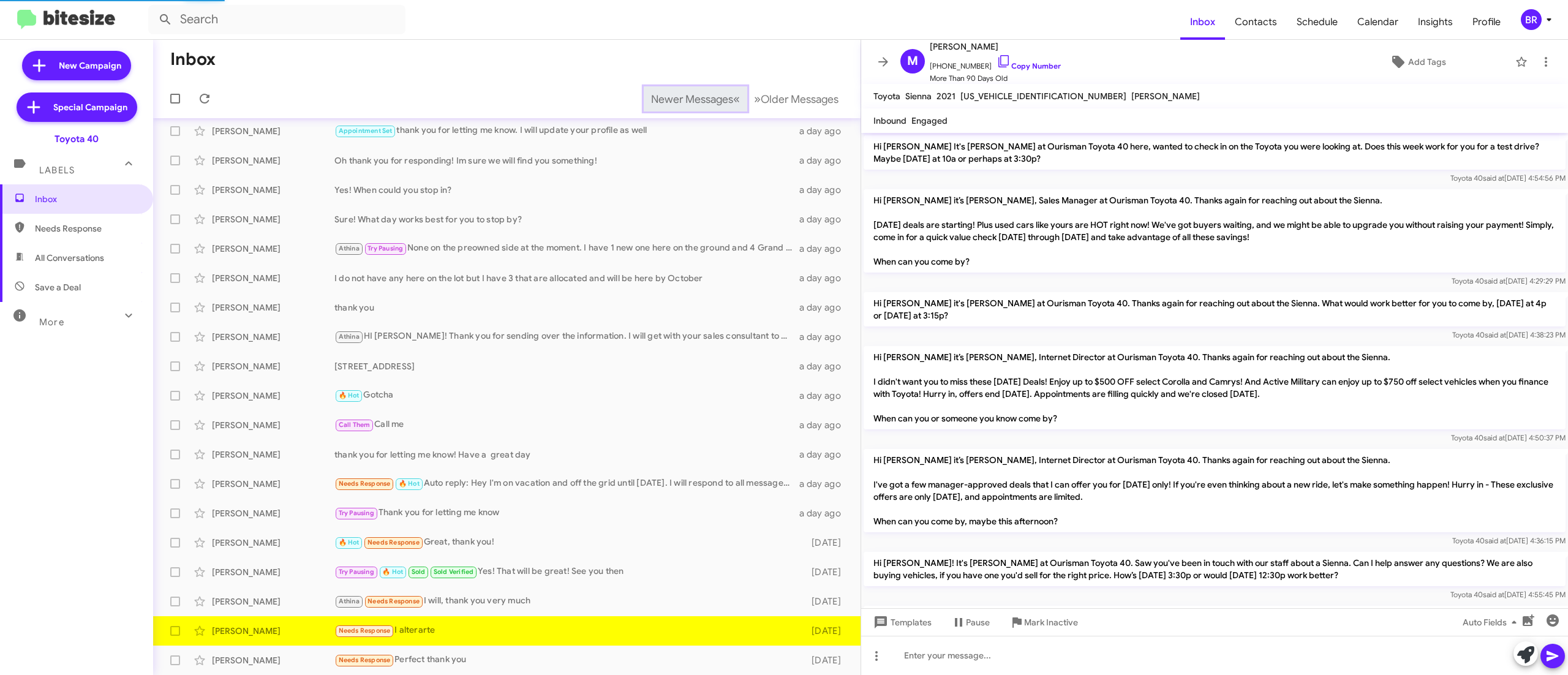
scroll to position [958, 0]
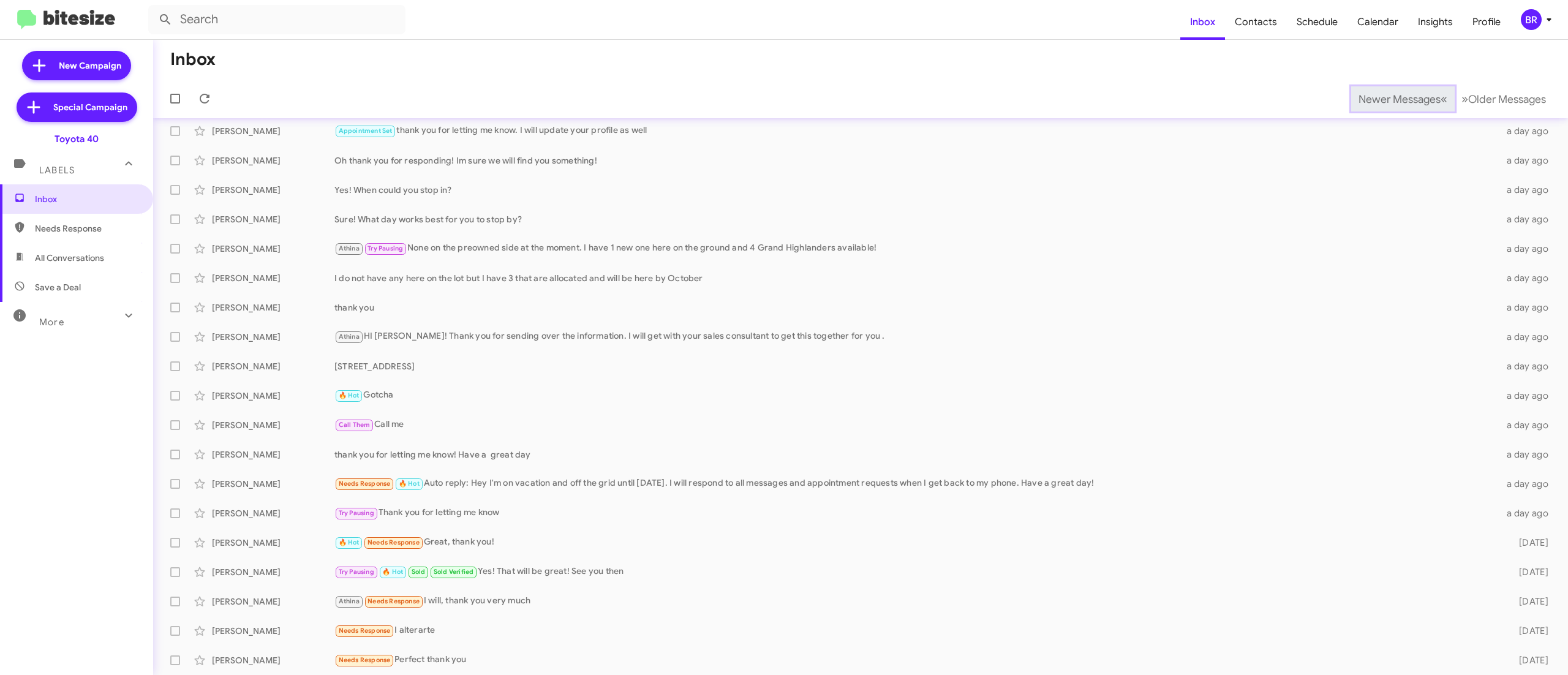
click at [1372, 98] on span "Newer Messages" at bounding box center [1400, 99] width 82 height 13
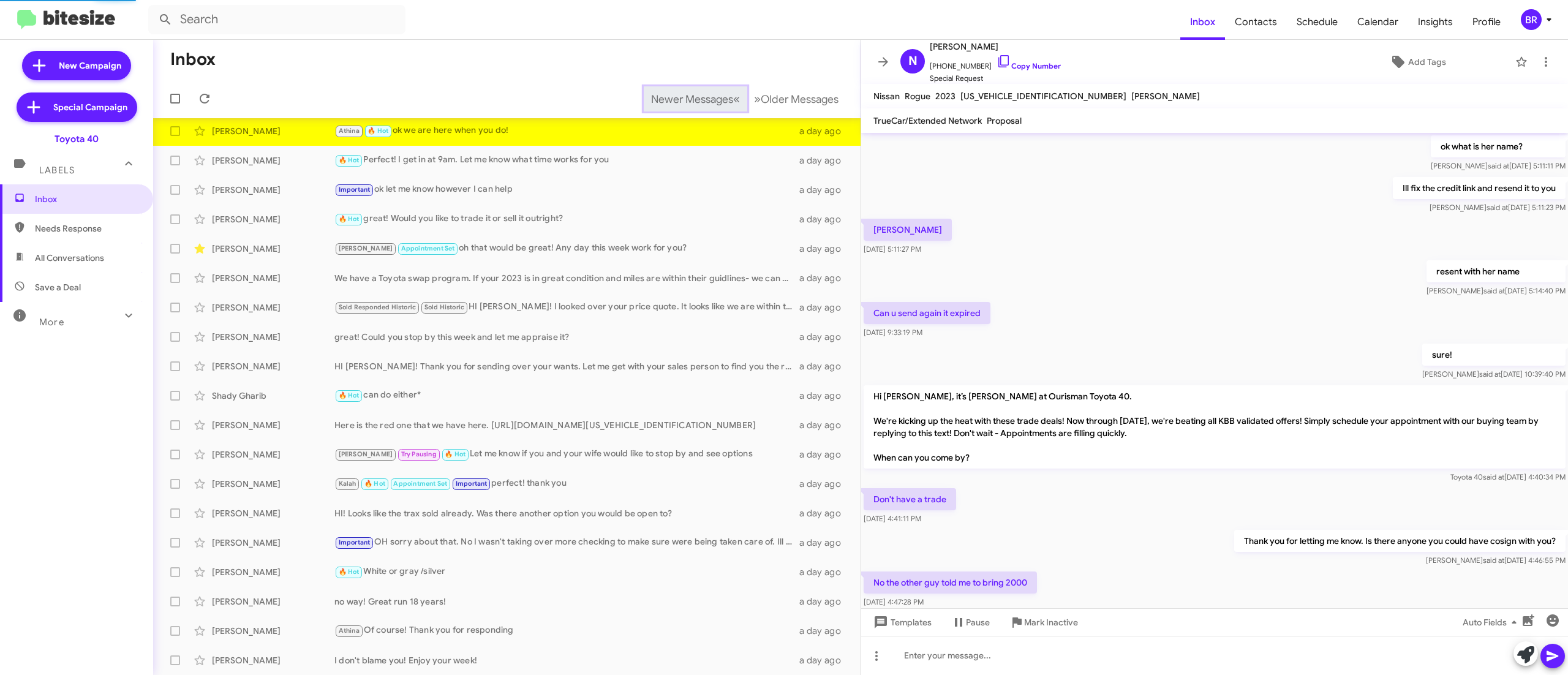
scroll to position [664, 0]
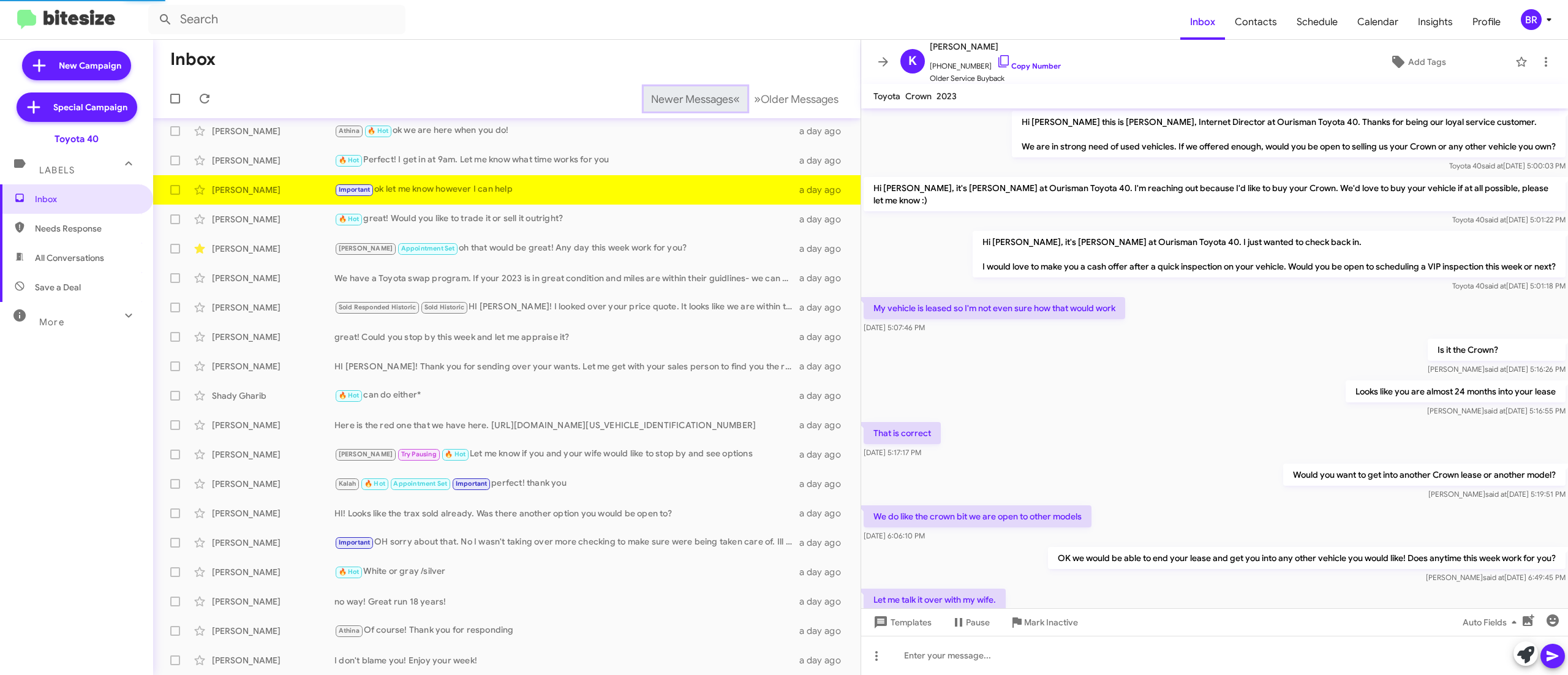
scroll to position [98, 0]
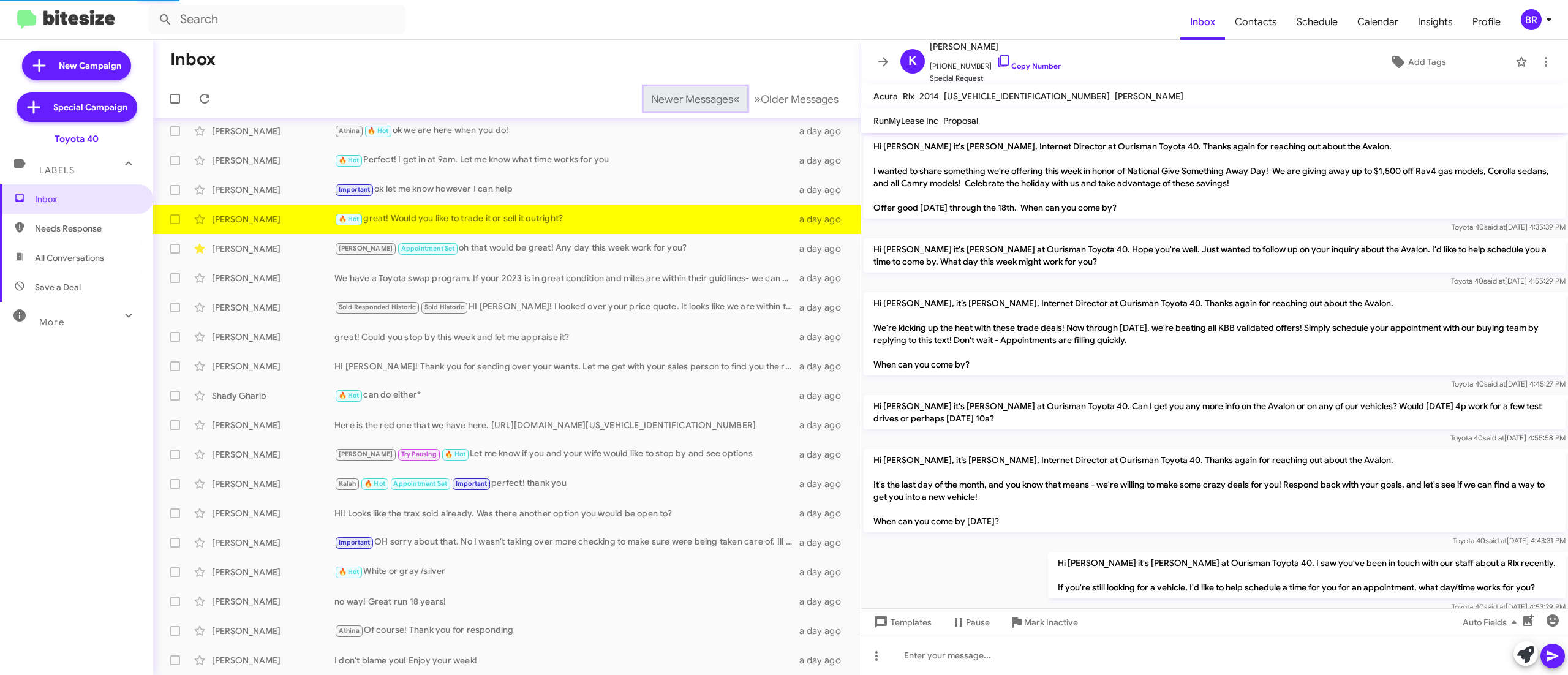
scroll to position [518, 0]
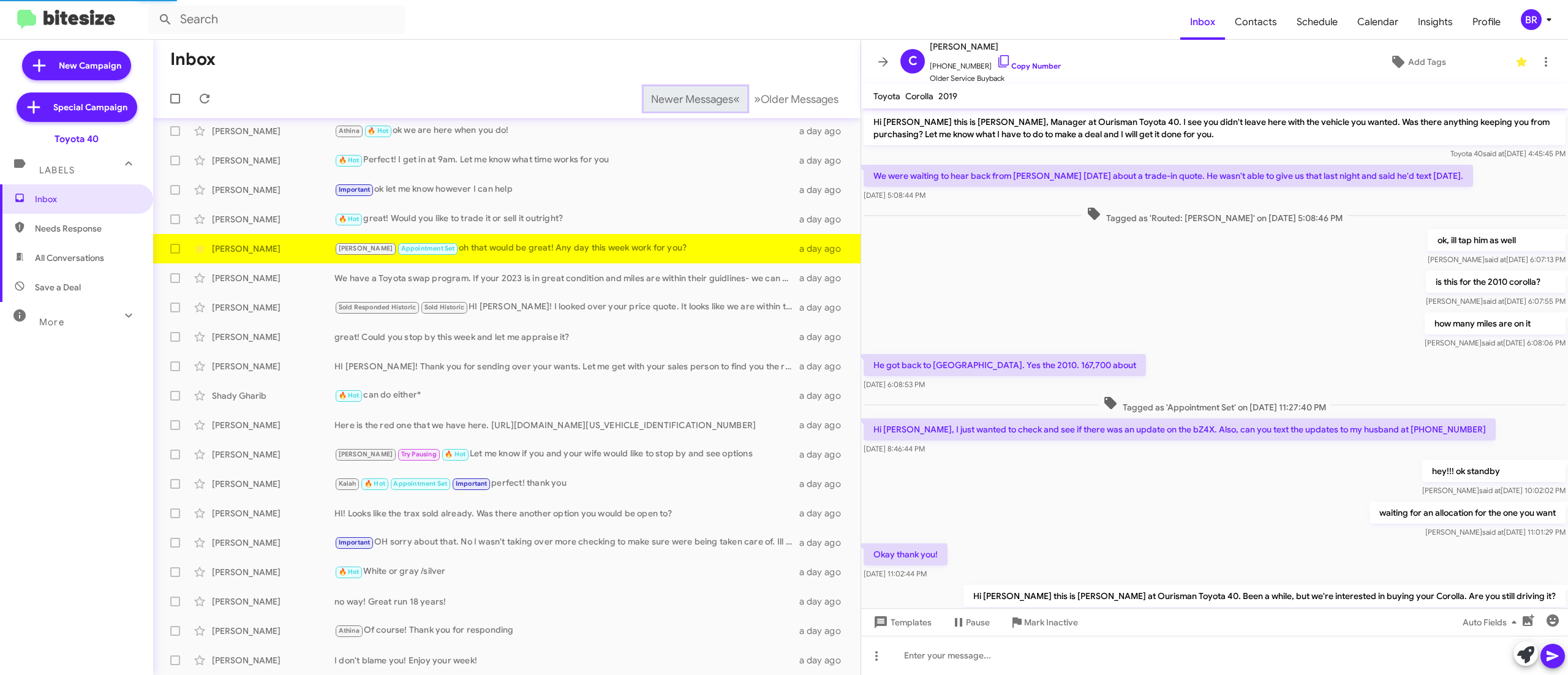
scroll to position [203, 0]
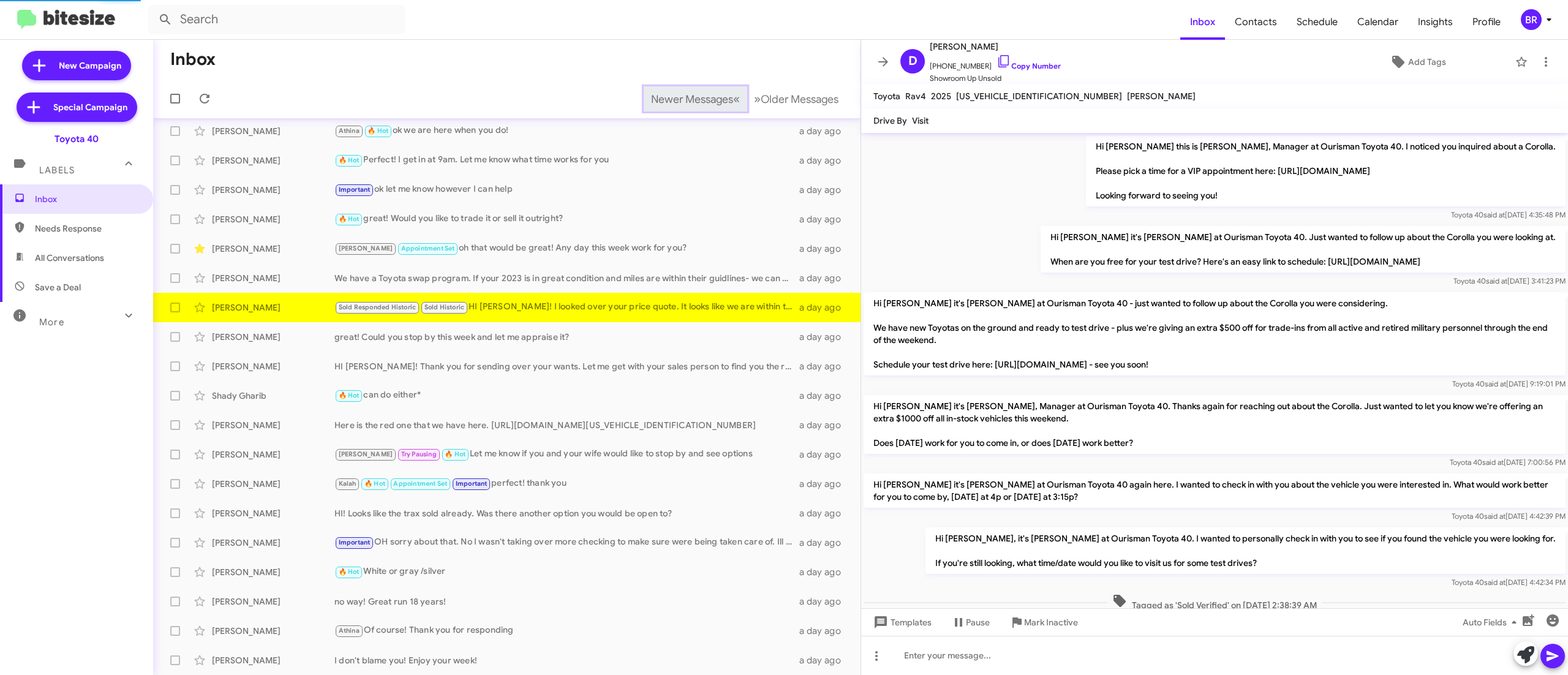
scroll to position [755, 0]
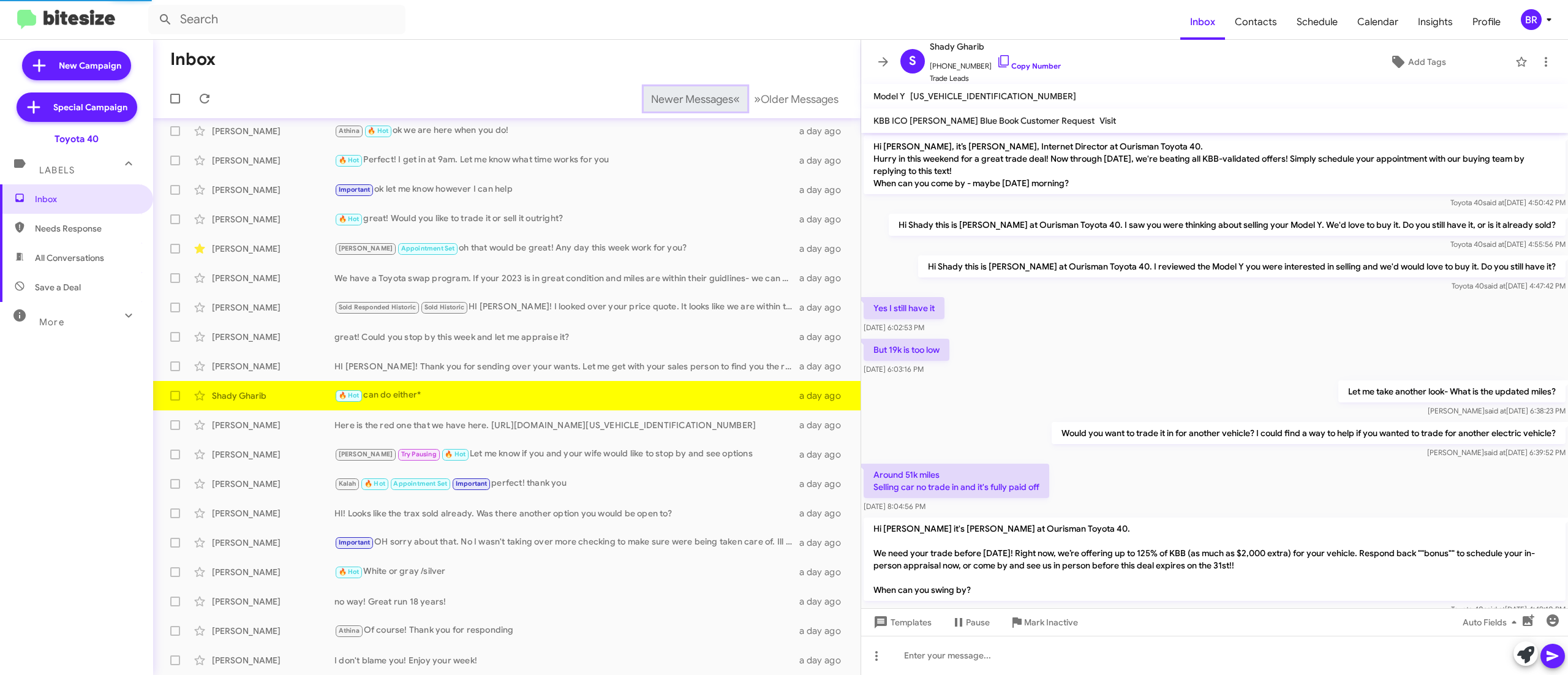
scroll to position [217, 0]
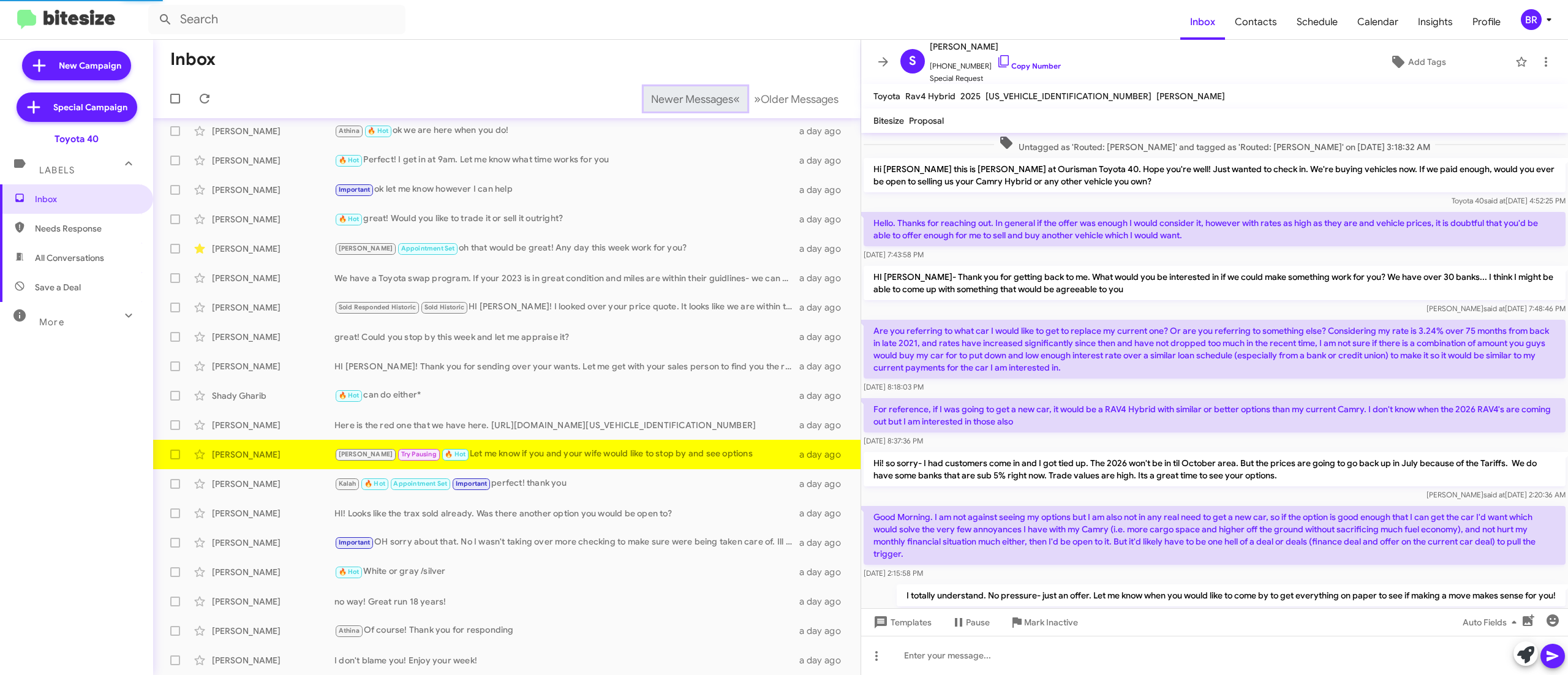
scroll to position [645, 0]
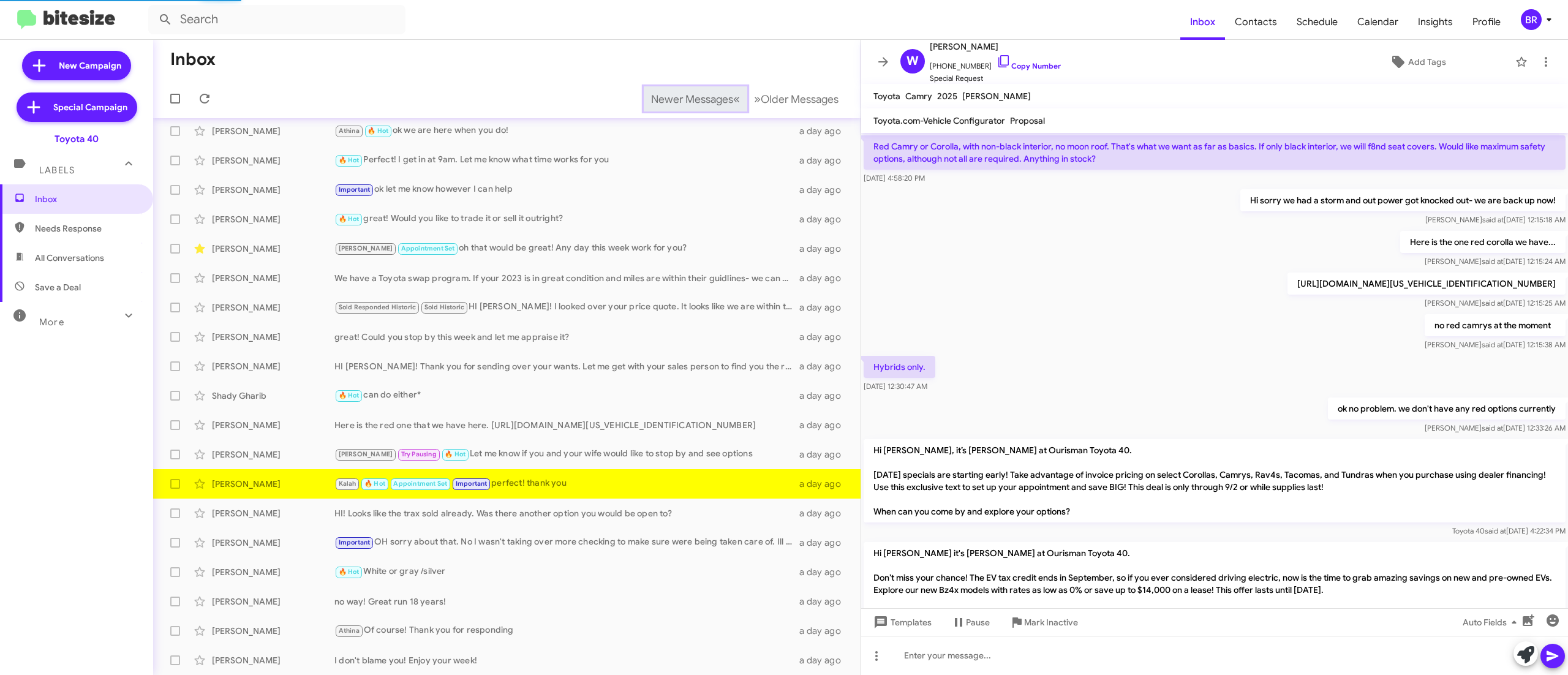
scroll to position [627, 0]
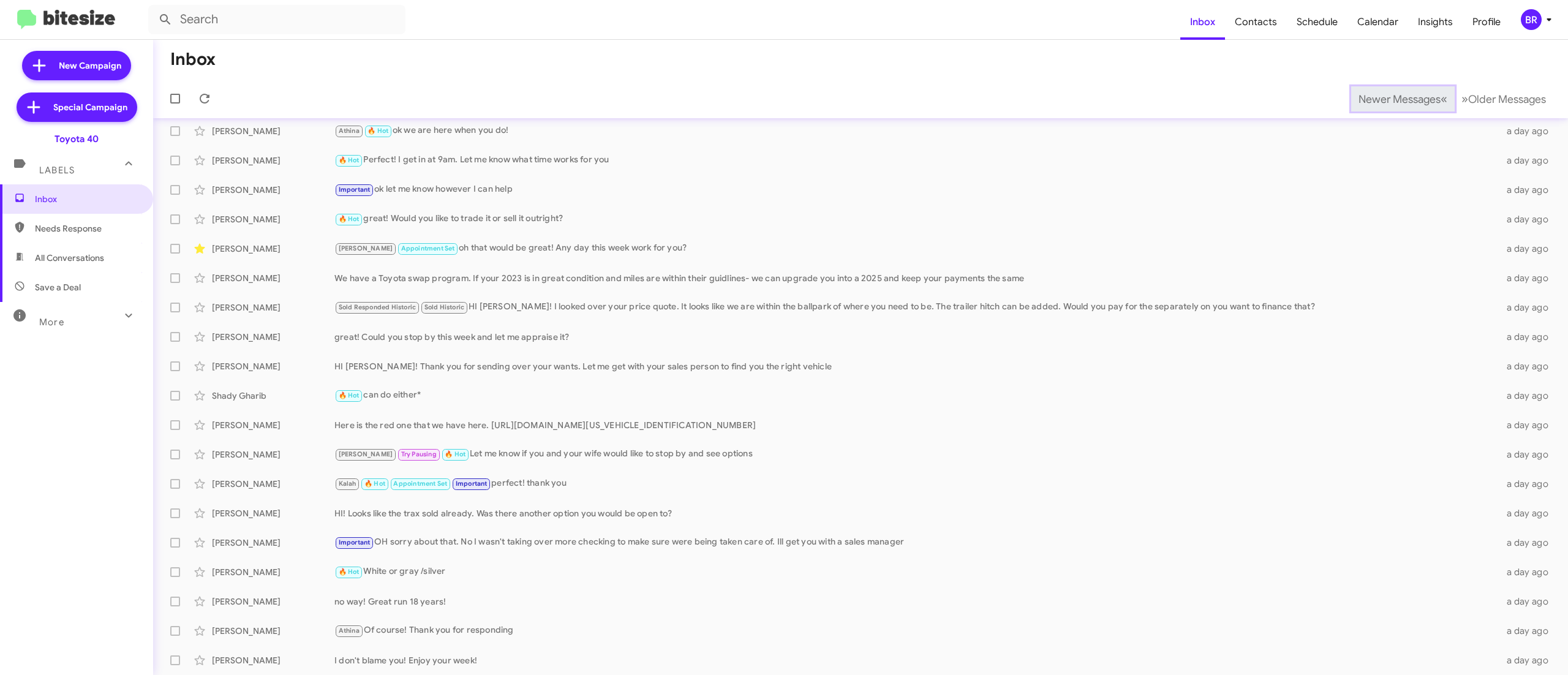
click at [1372, 98] on span "Newer Messages" at bounding box center [1400, 99] width 82 height 13
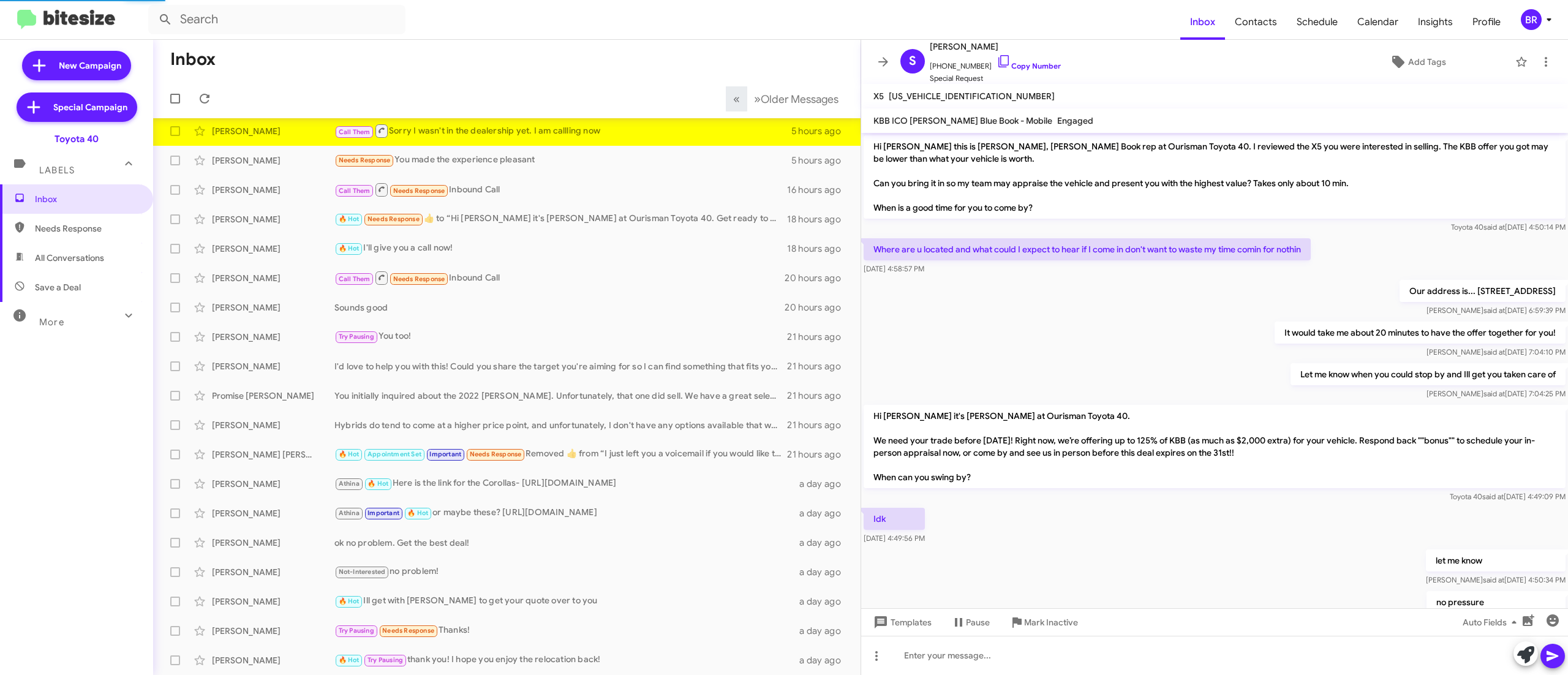
scroll to position [116, 0]
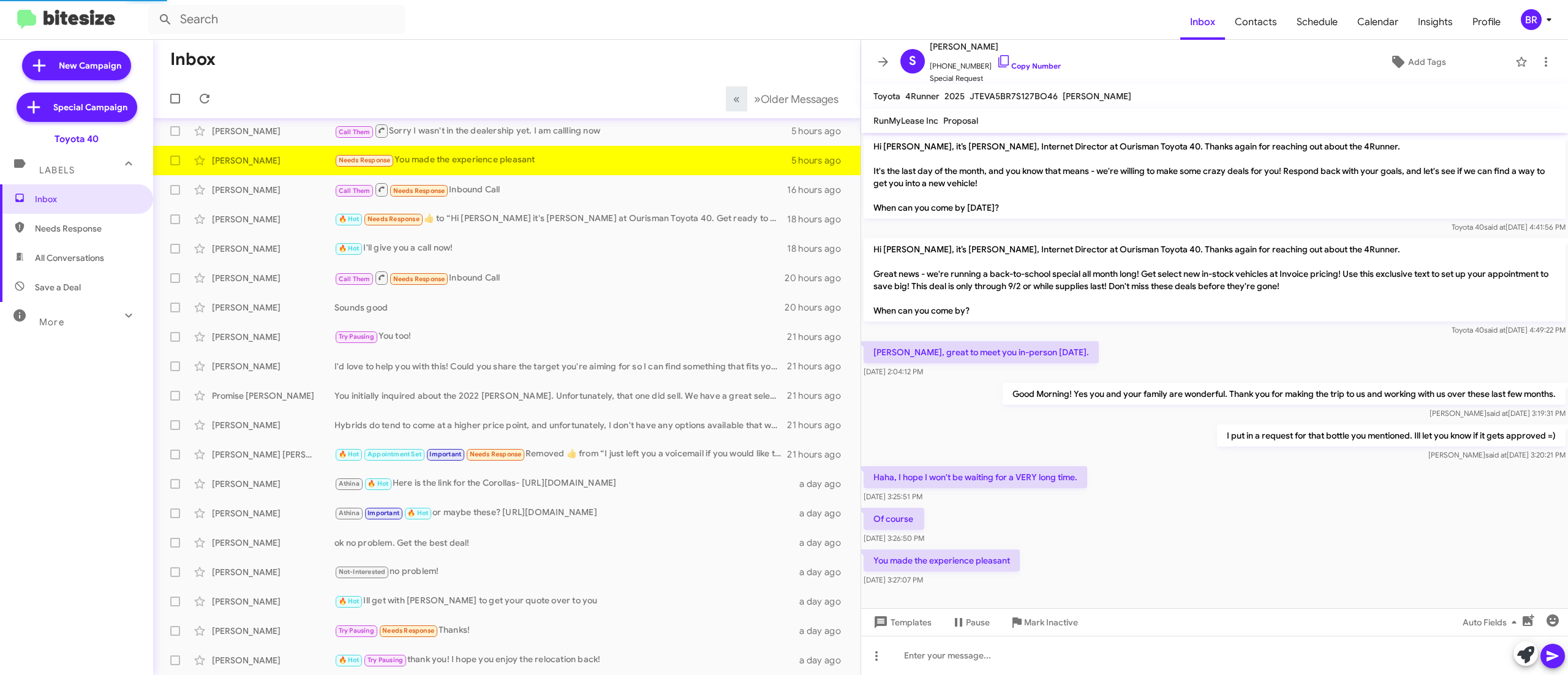
scroll to position [5, 0]
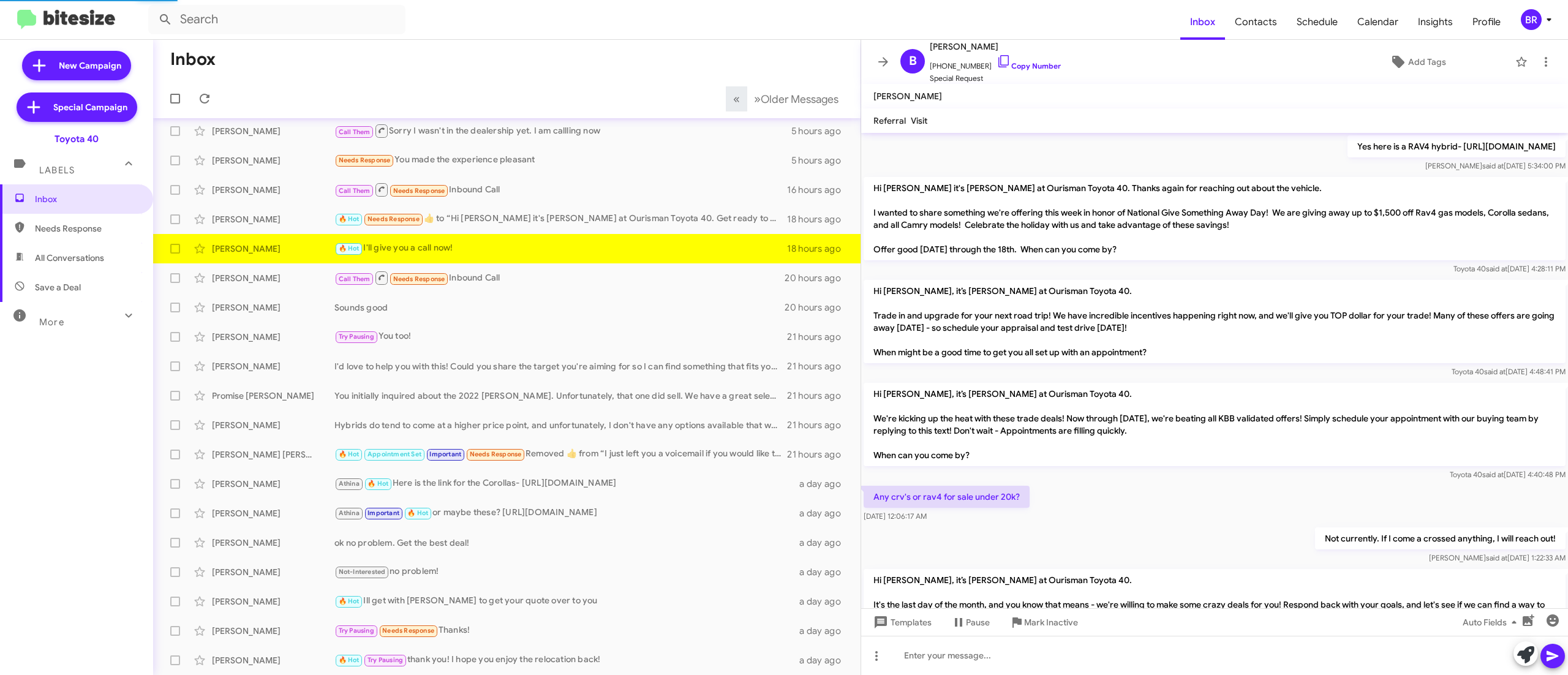
scroll to position [921, 0]
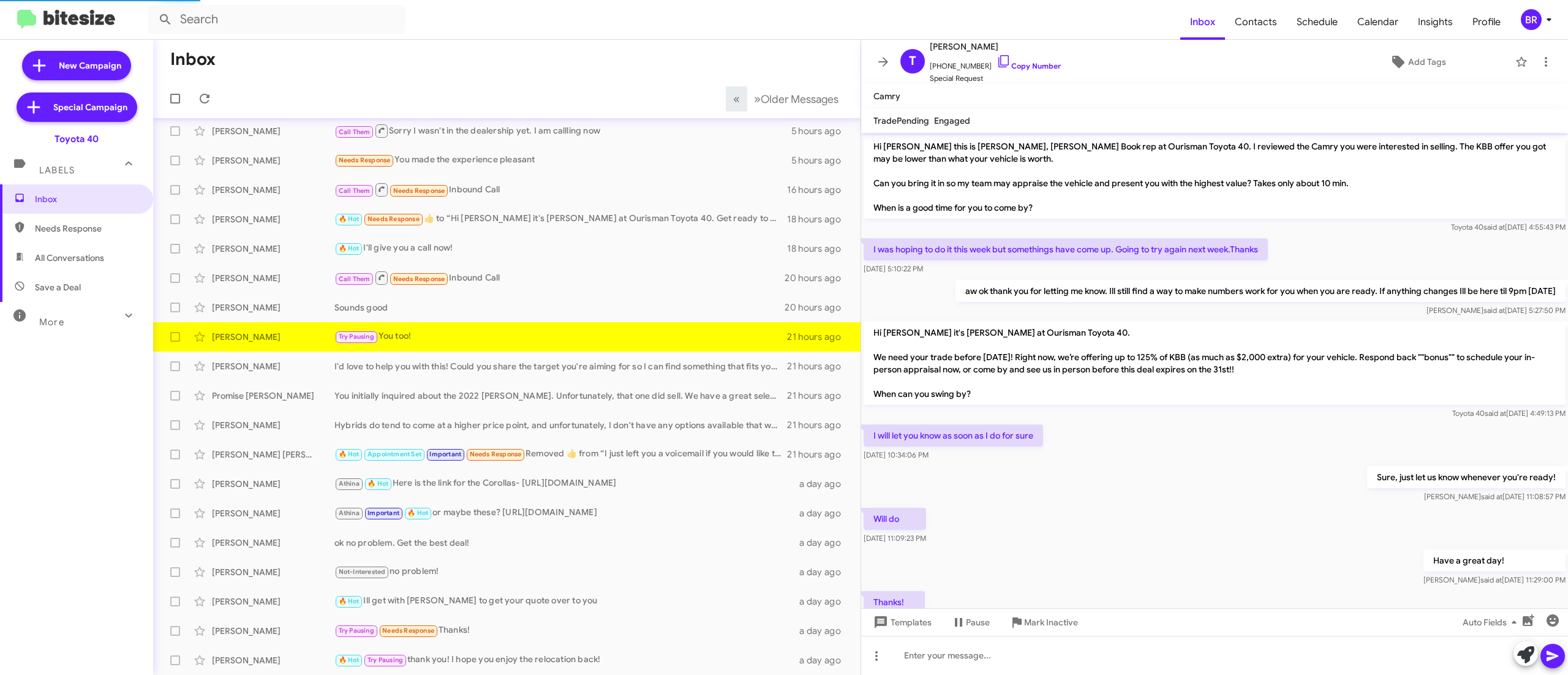
scroll to position [95, 0]
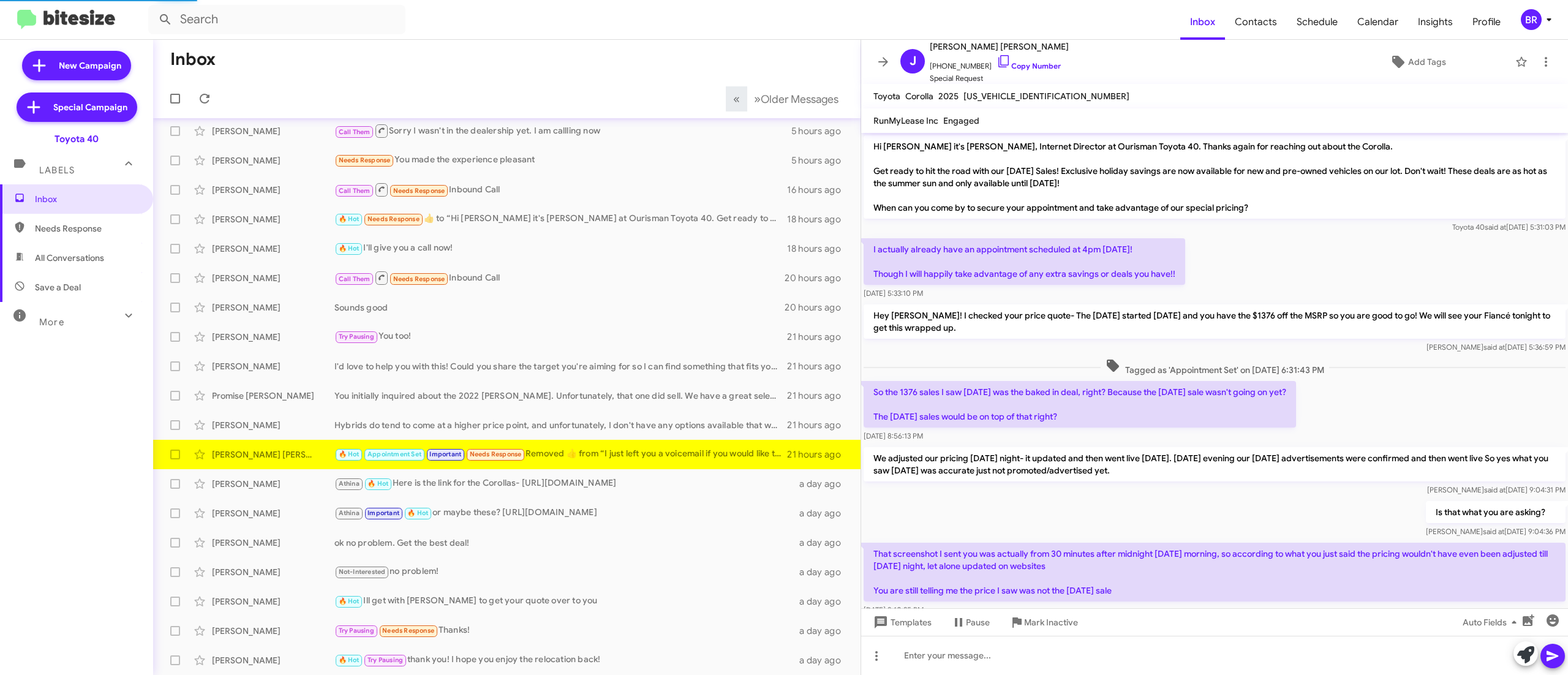
scroll to position [195, 0]
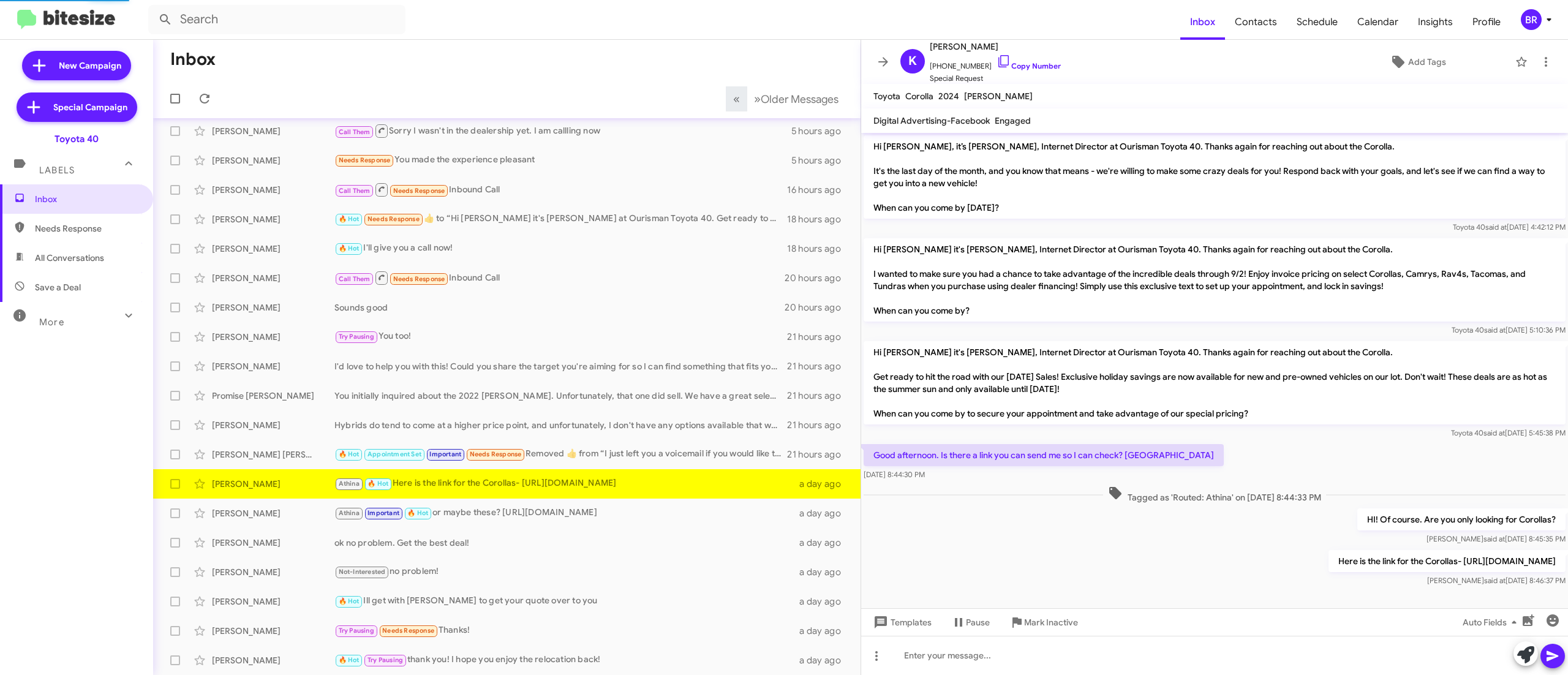
scroll to position [4, 0]
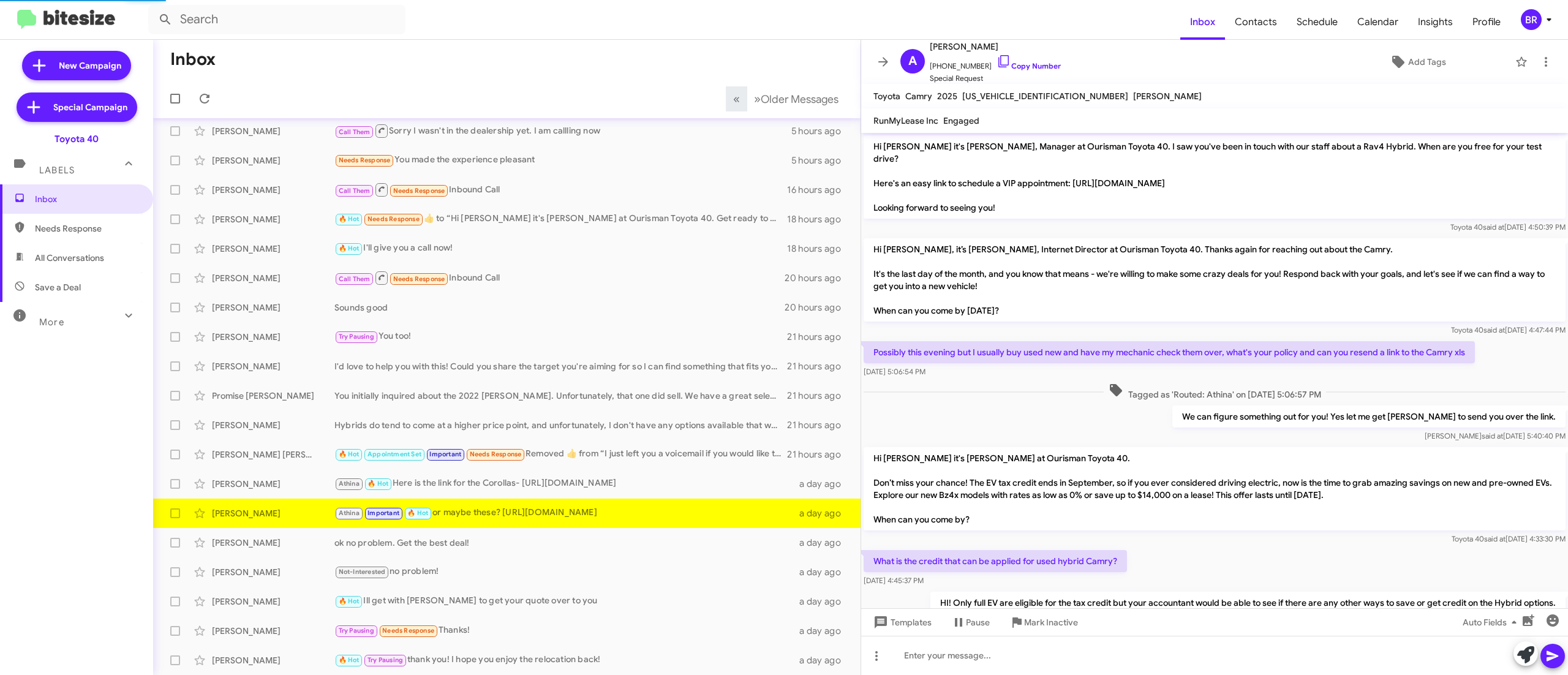
scroll to position [377, 0]
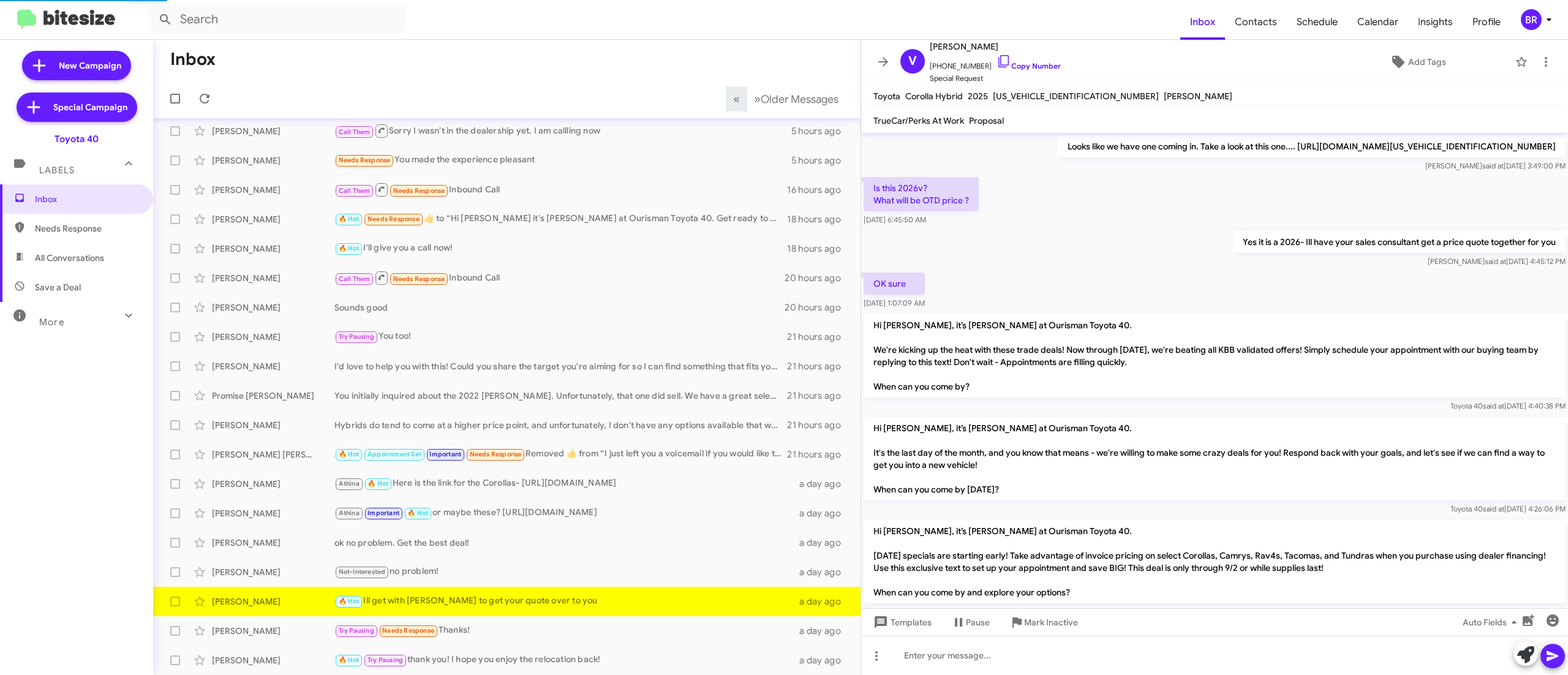
scroll to position [811, 0]
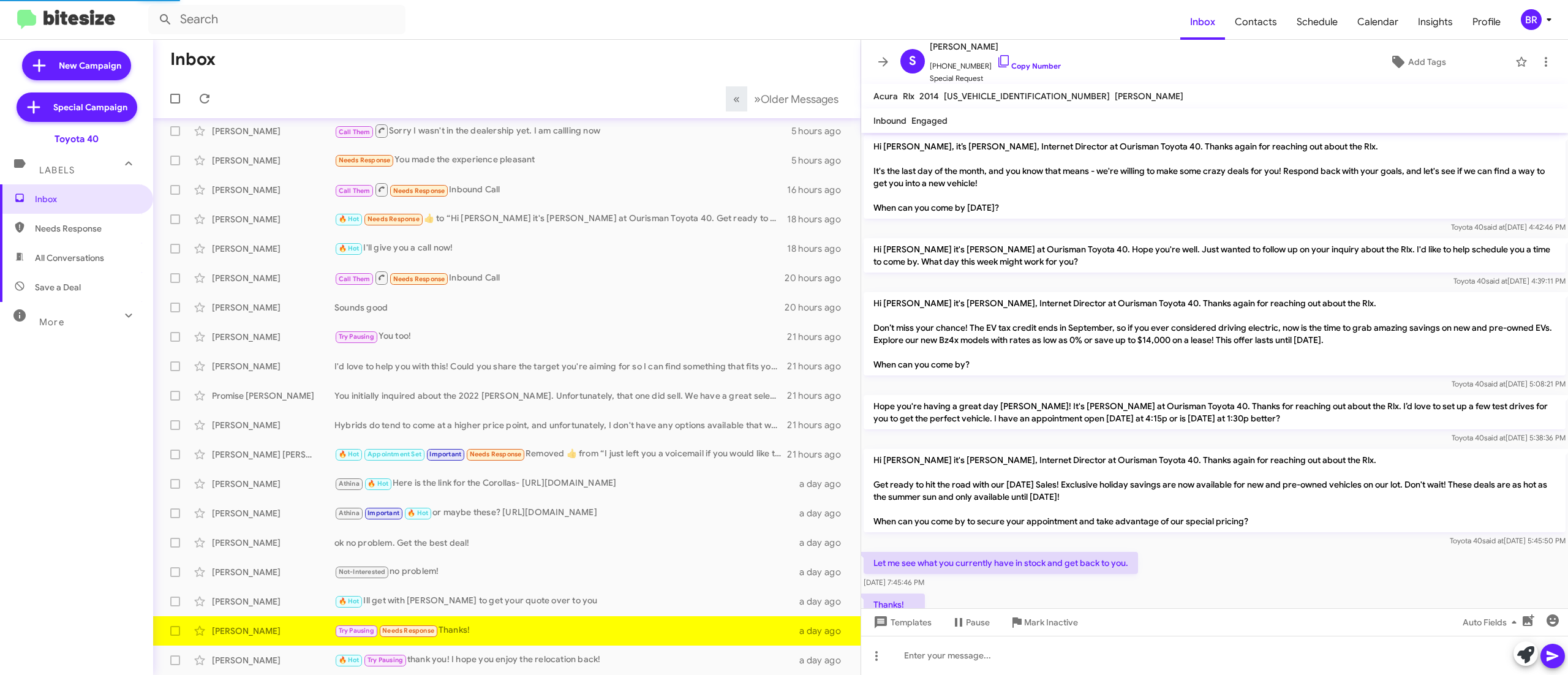
scroll to position [47, 0]
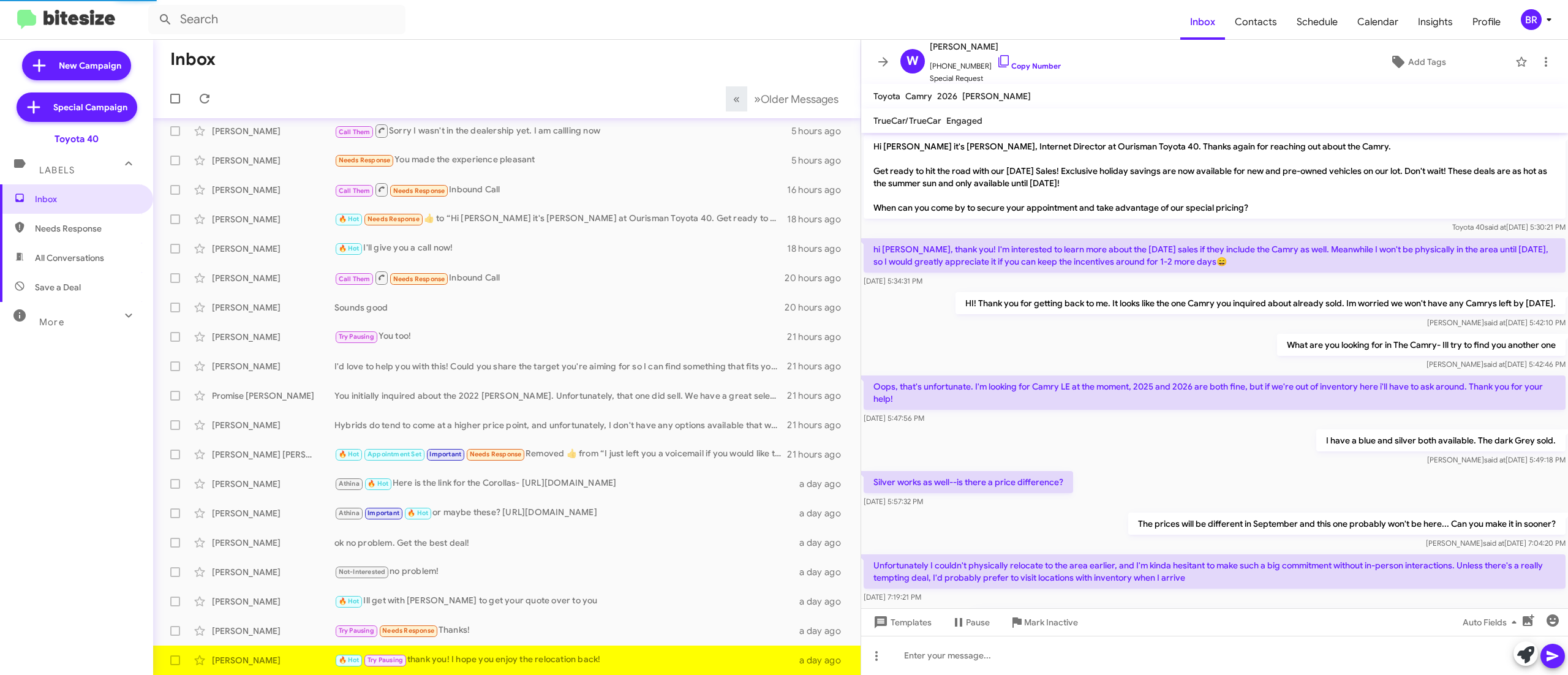
scroll to position [110, 0]
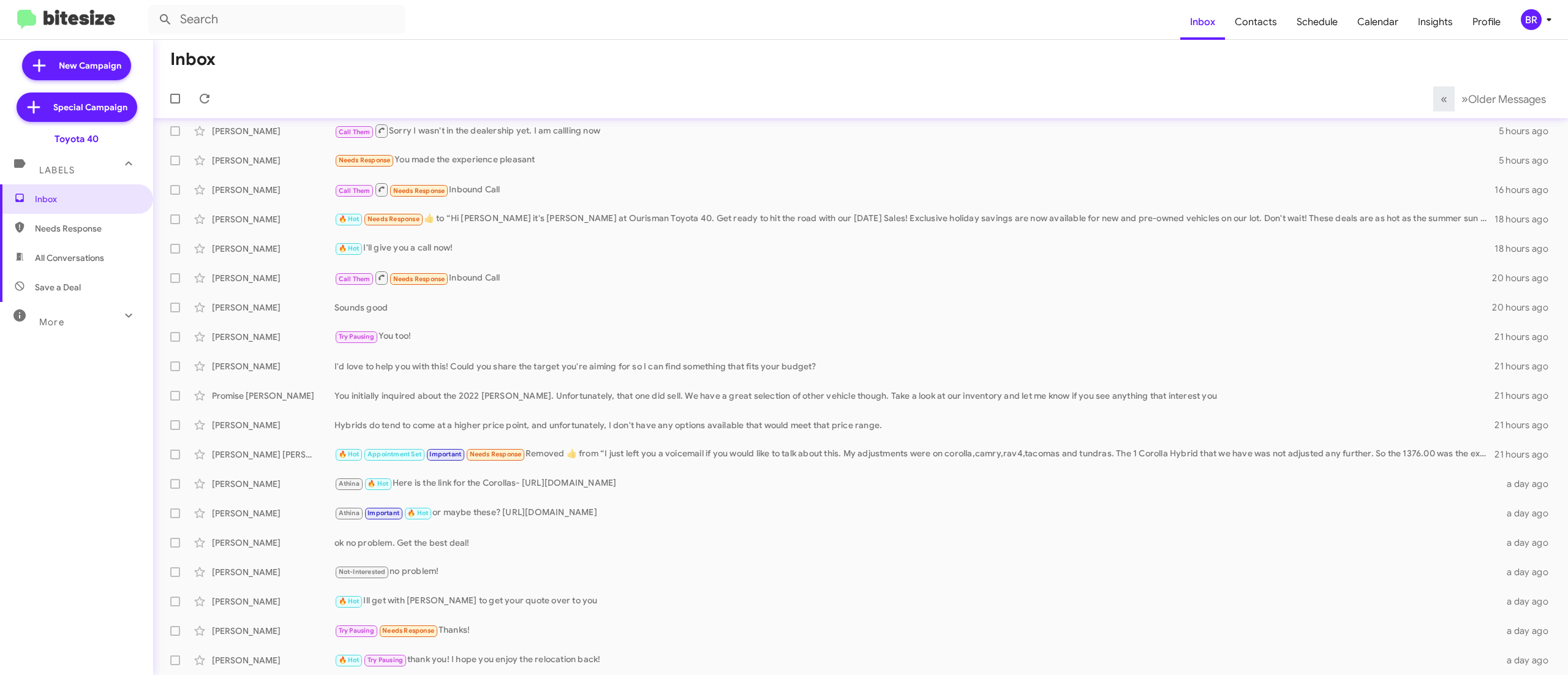
click at [1531, 21] on div "BR" at bounding box center [1531, 20] width 21 height 21
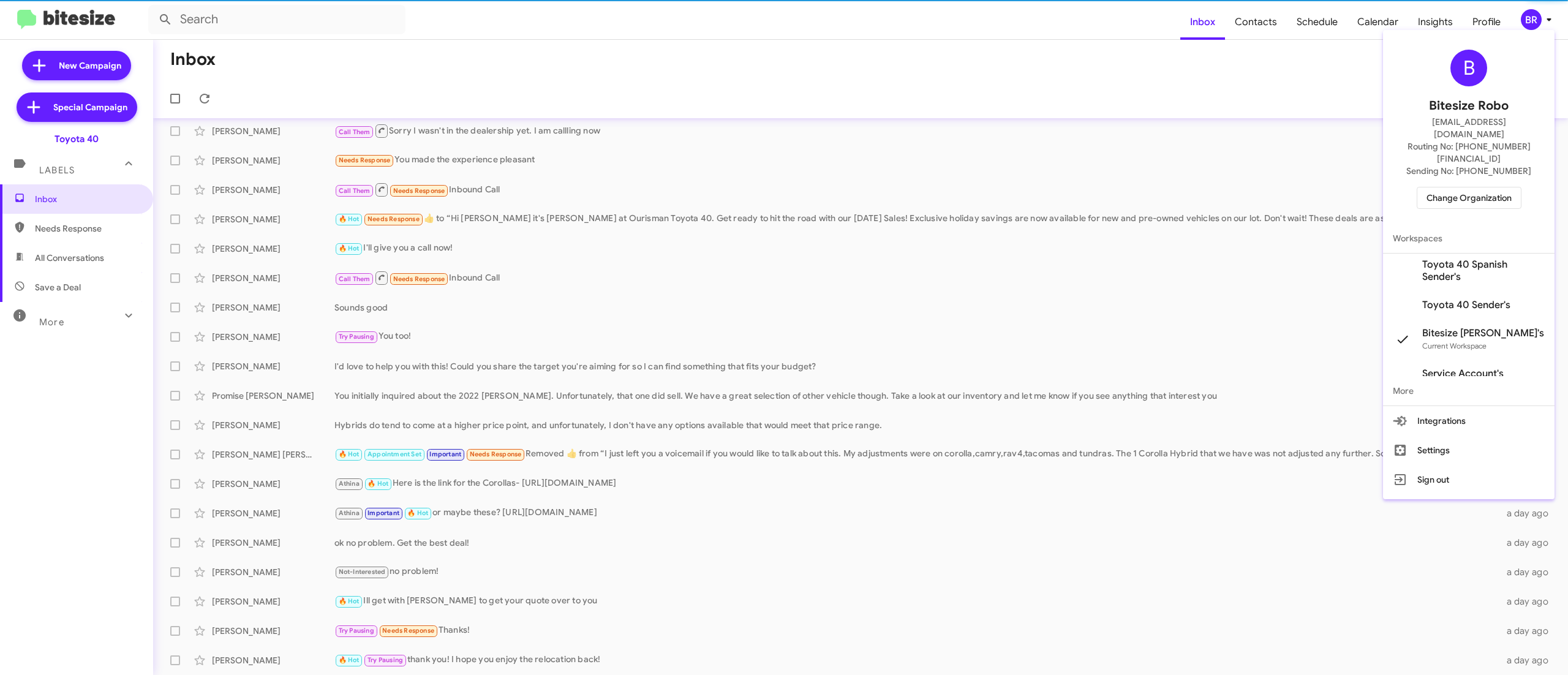
click at [1468, 187] on span "Change Organization" at bounding box center [1469, 198] width 85 height 21
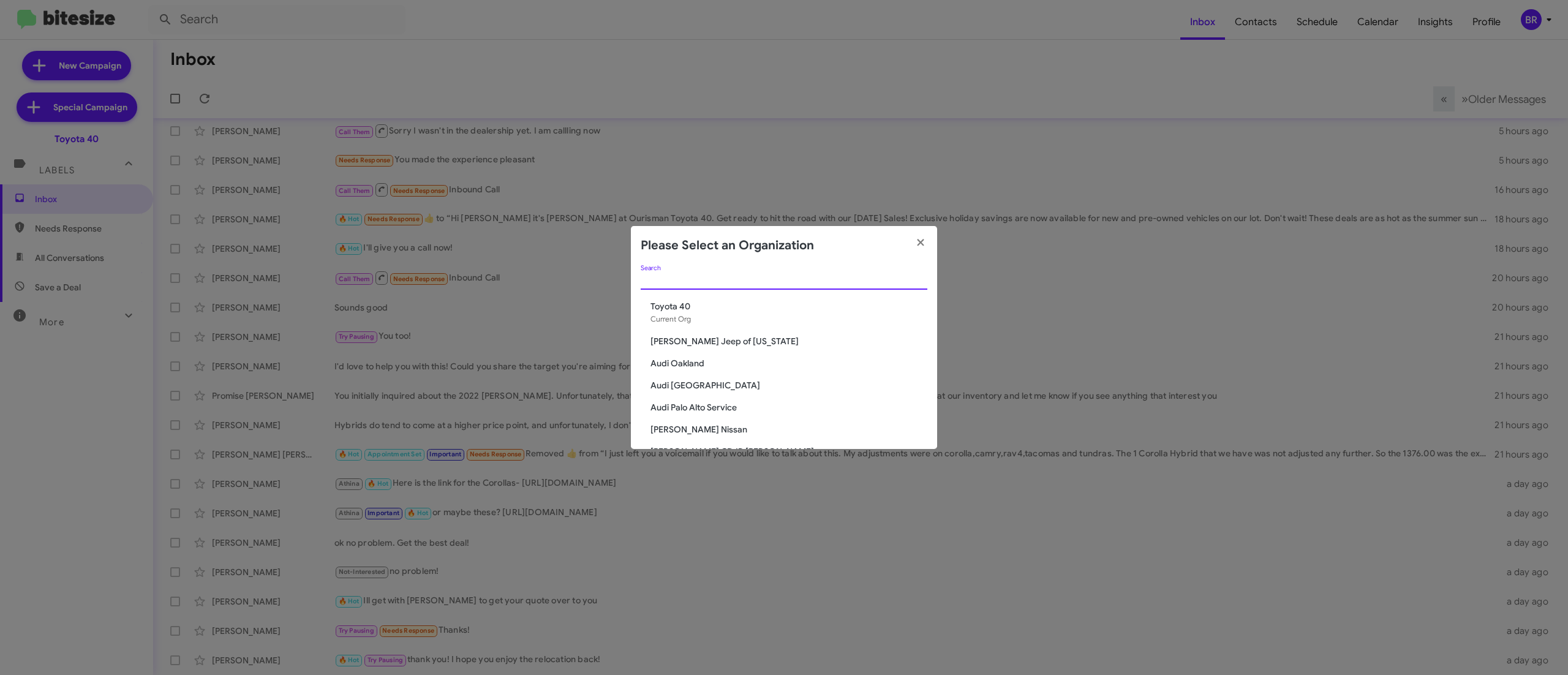
click at [816, 275] on input "Search" at bounding box center [784, 280] width 287 height 9
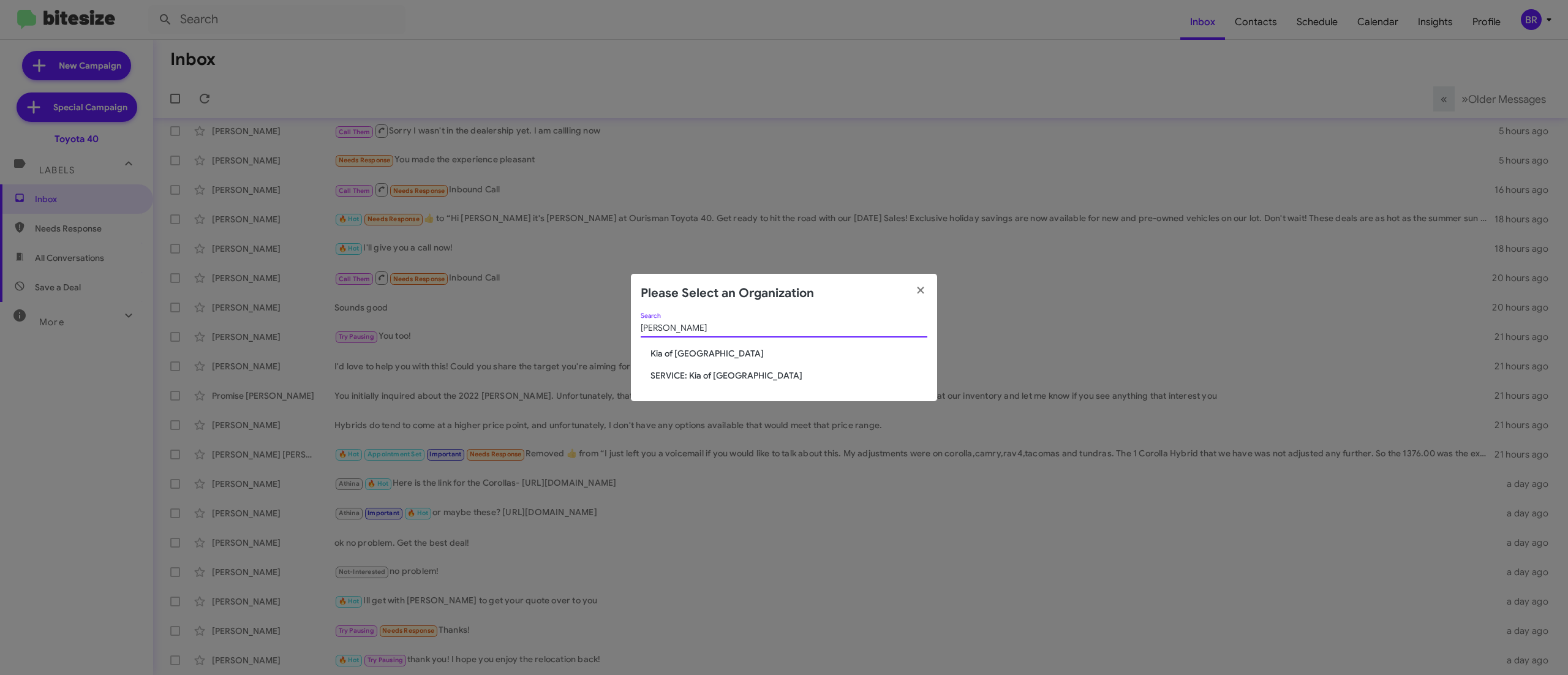
type input "caton"
click at [688, 351] on span "Kia of Catonsville" at bounding box center [790, 353] width 277 height 12
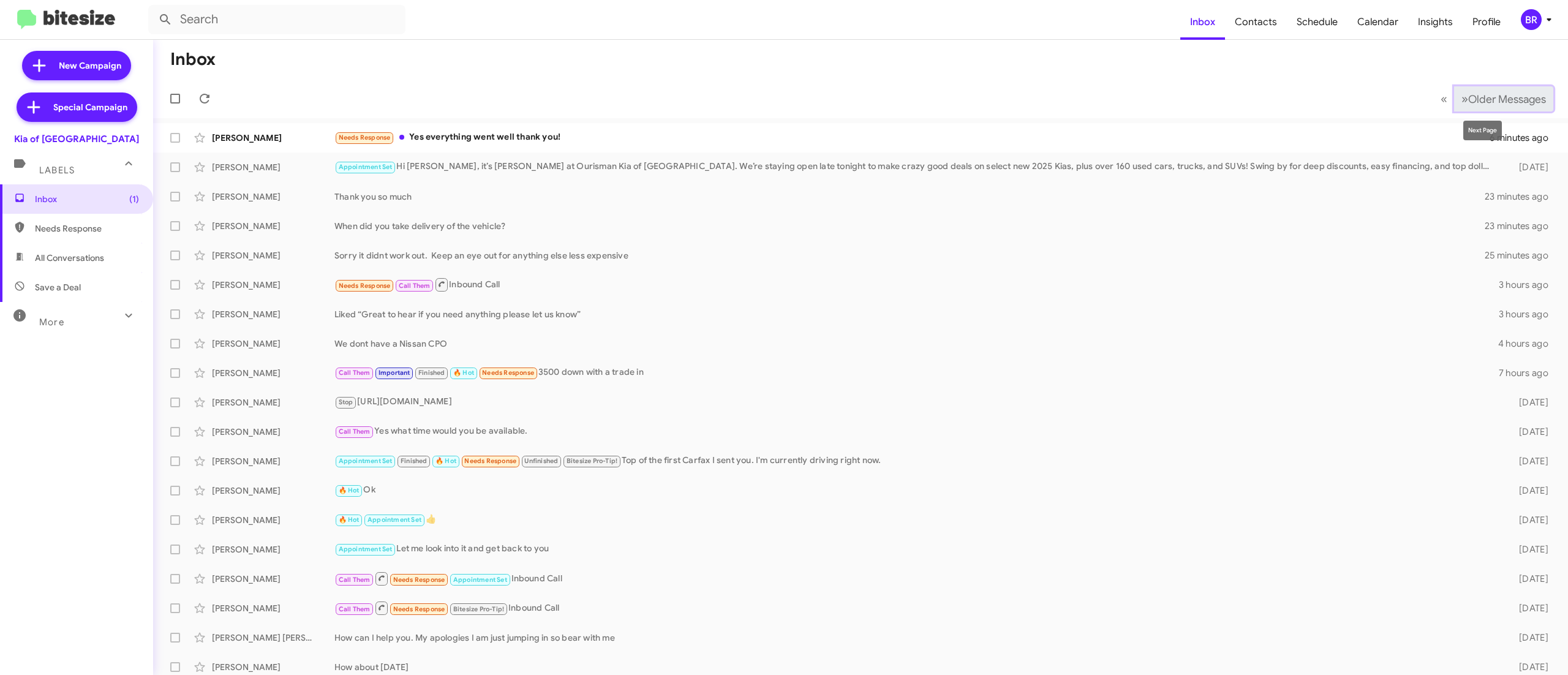
click at [1471, 103] on span "Older Messages" at bounding box center [1507, 99] width 78 height 13
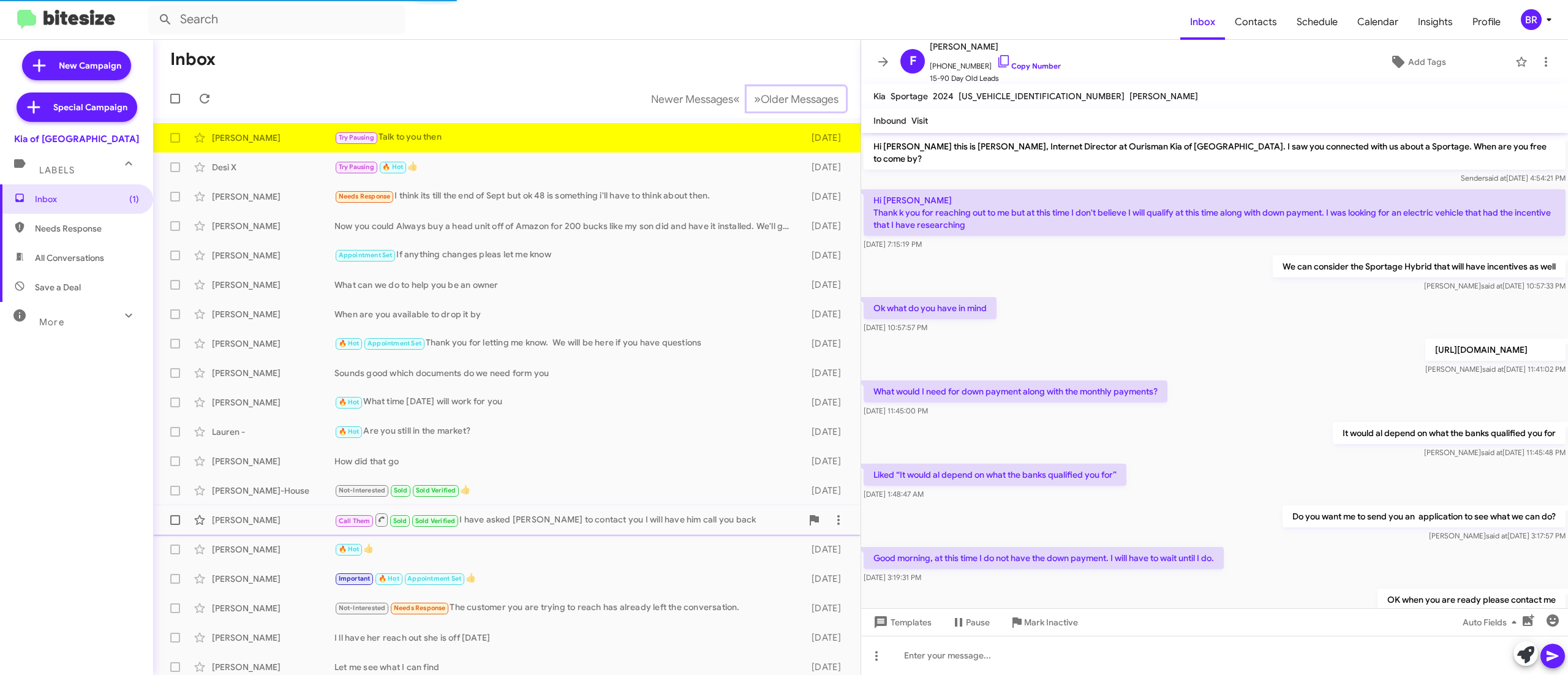
scroll to position [131, 0]
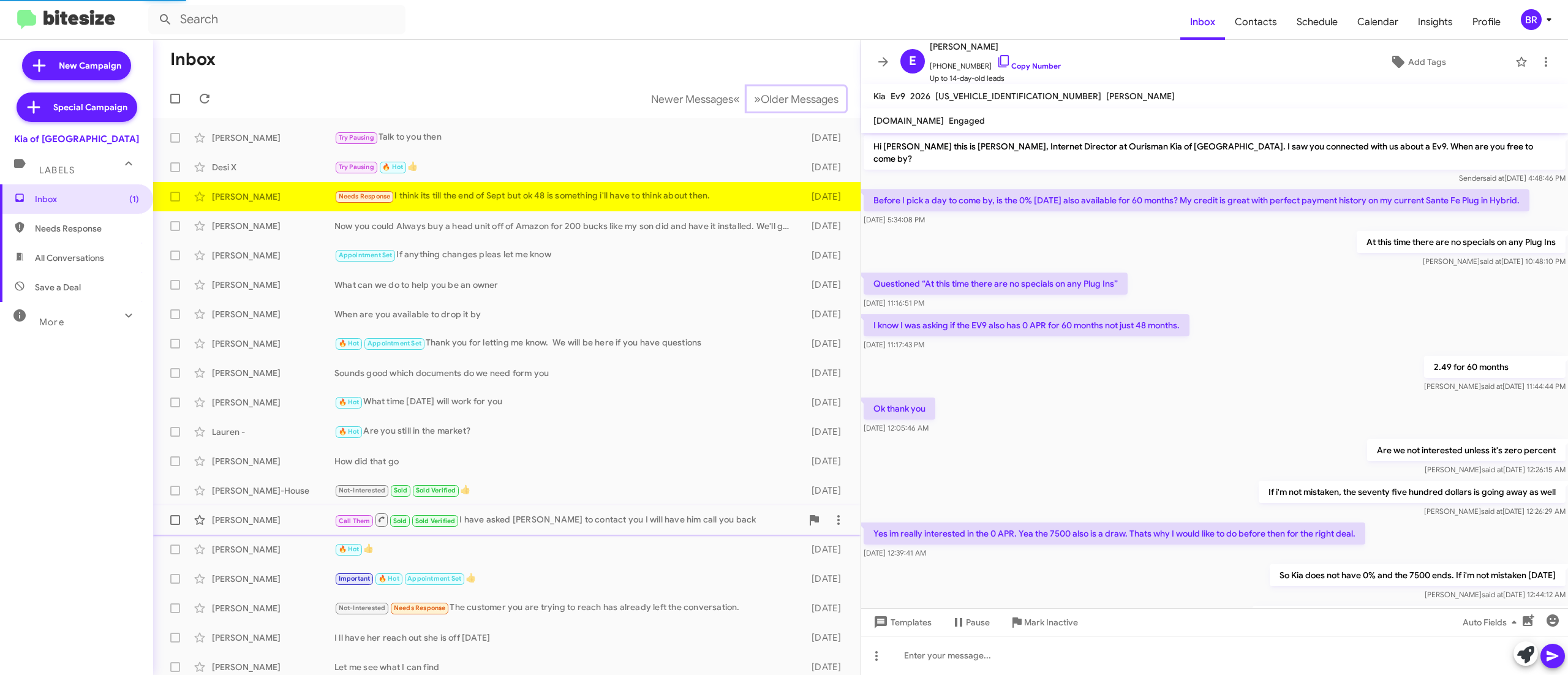
scroll to position [163, 0]
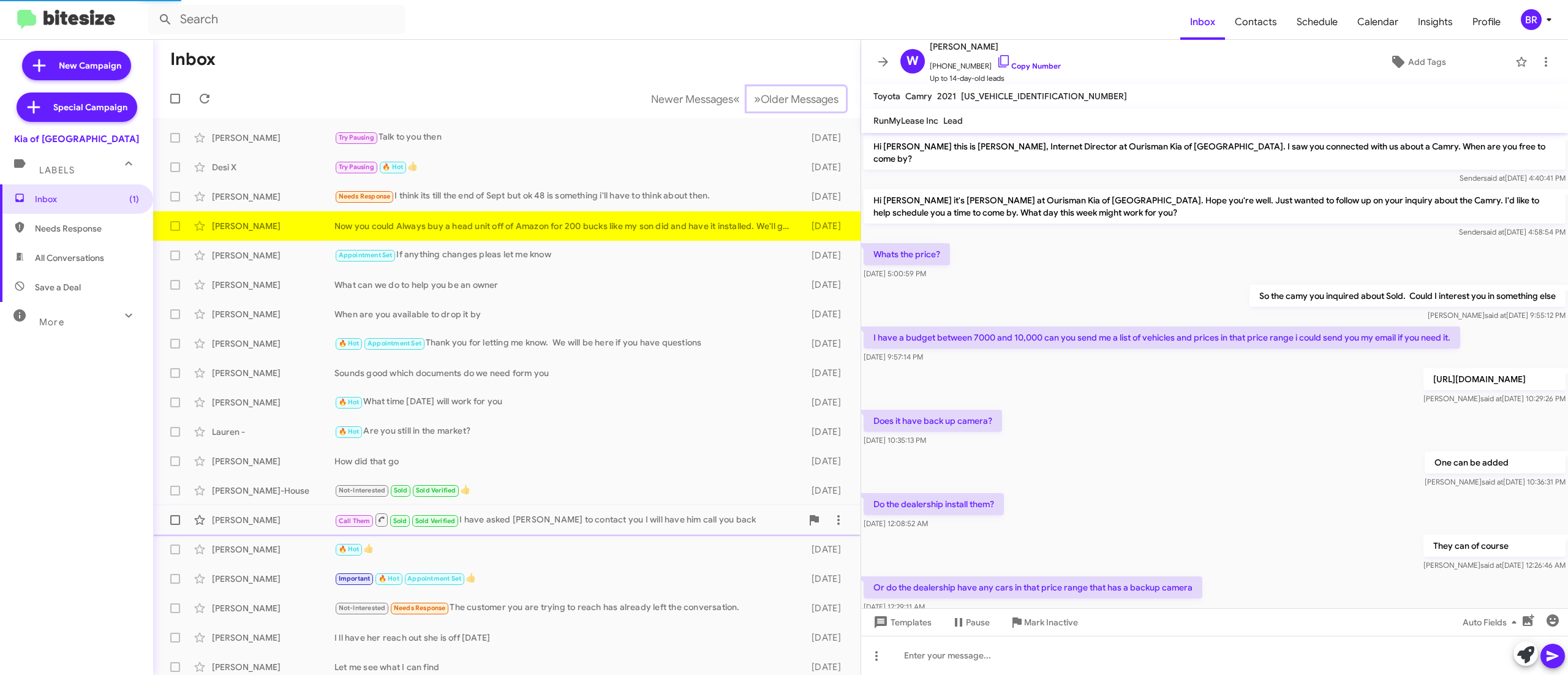
scroll to position [131, 0]
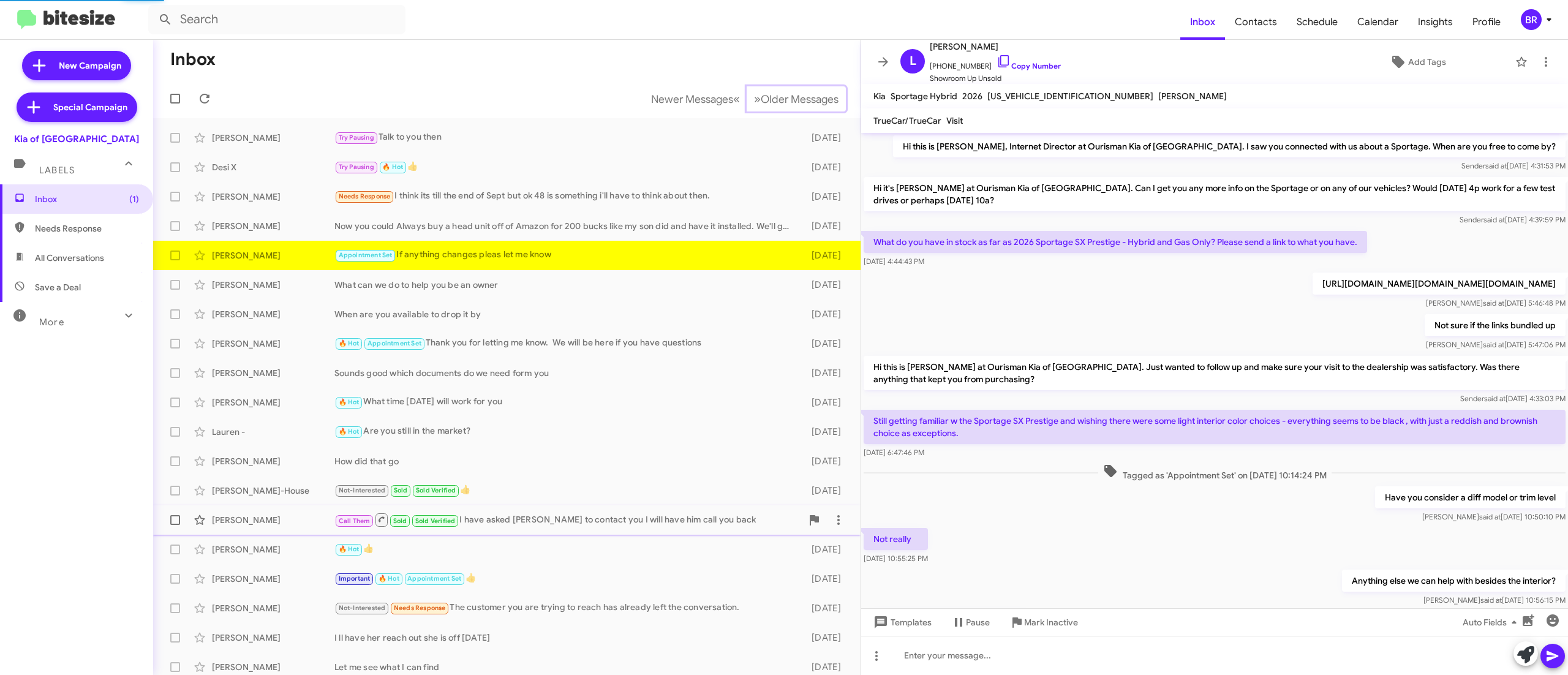
scroll to position [138, 0]
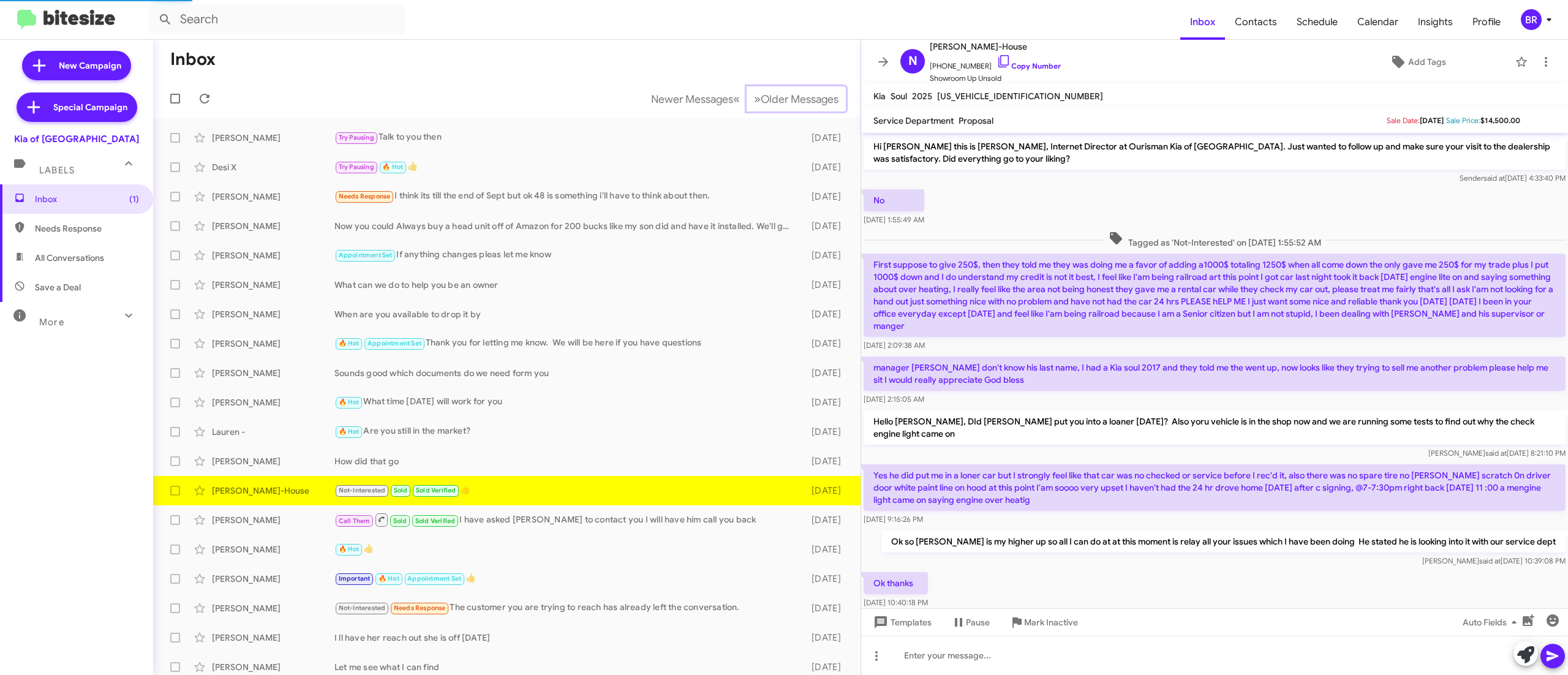
scroll to position [80, 0]
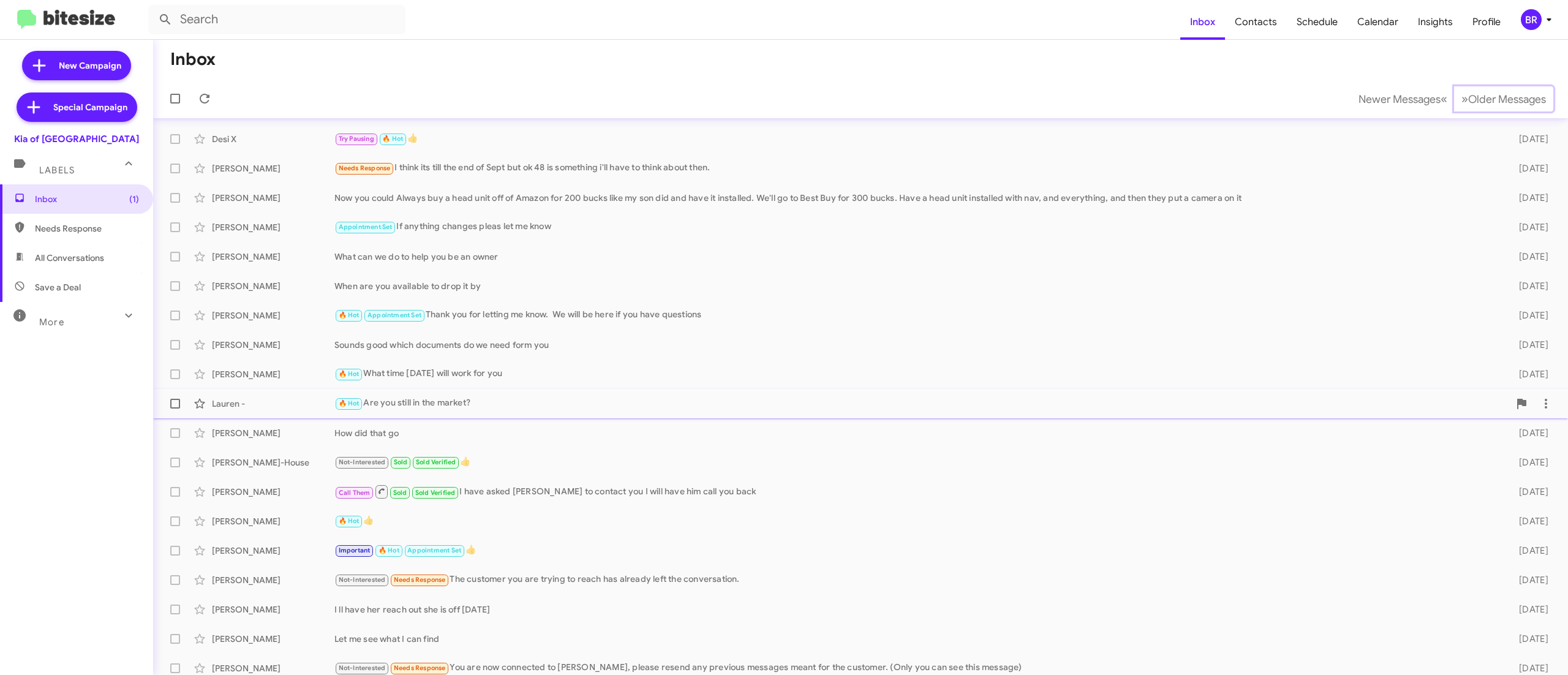
scroll to position [37, 0]
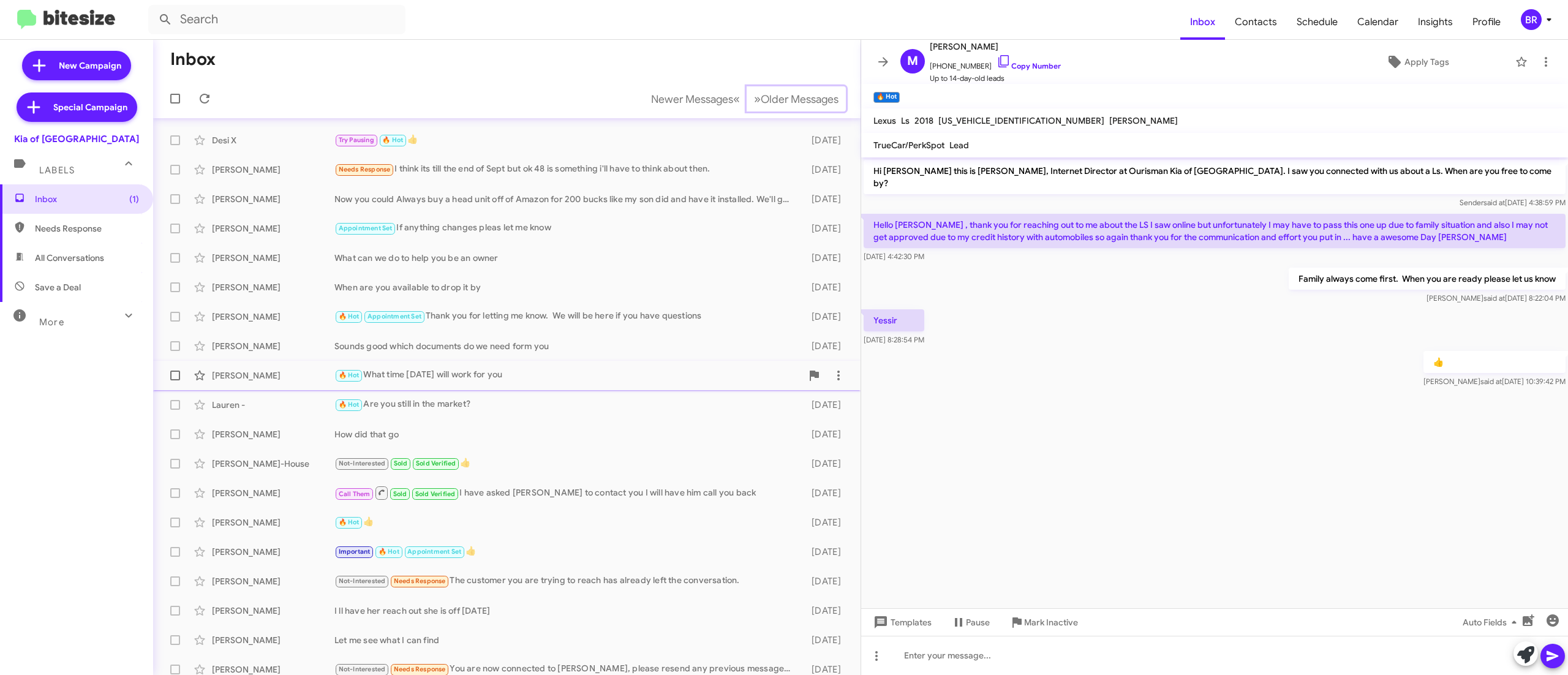
scroll to position [37, 0]
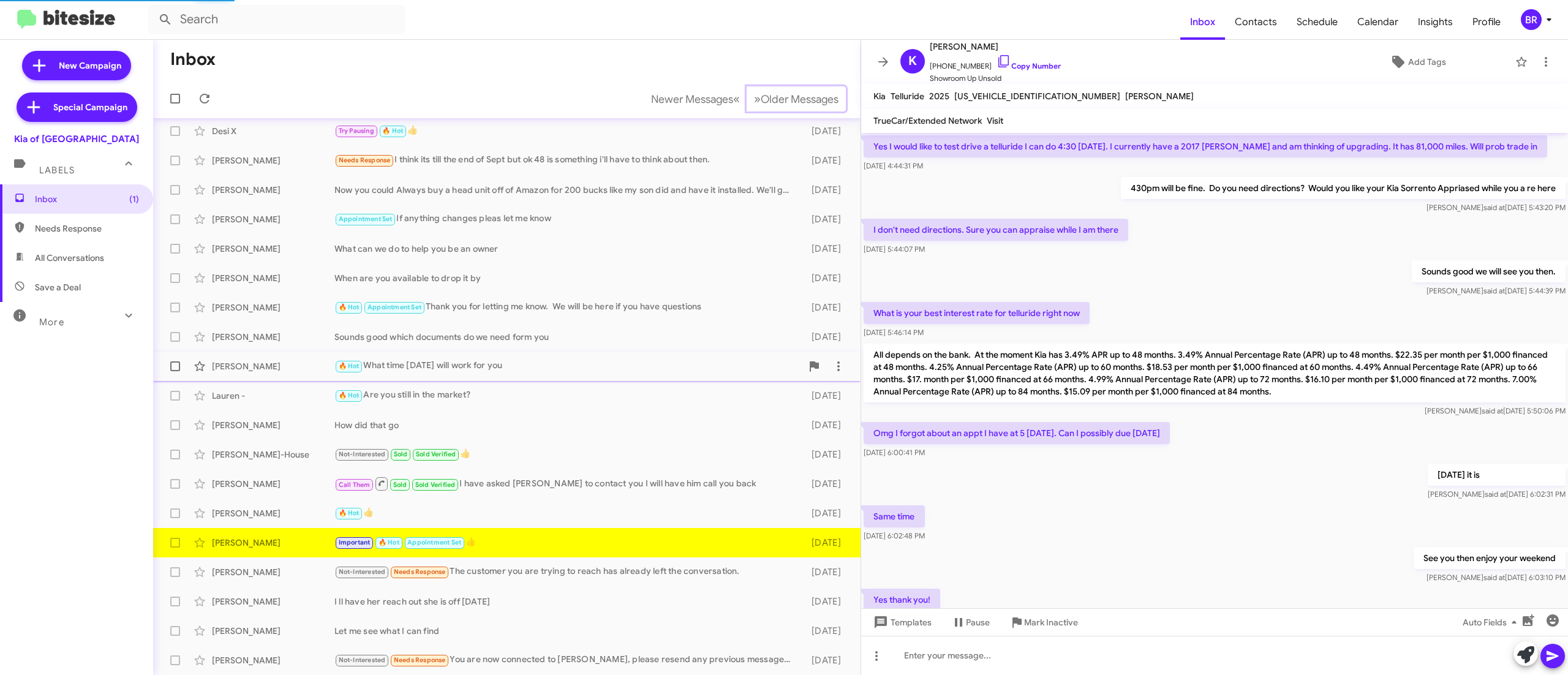
scroll to position [449, 0]
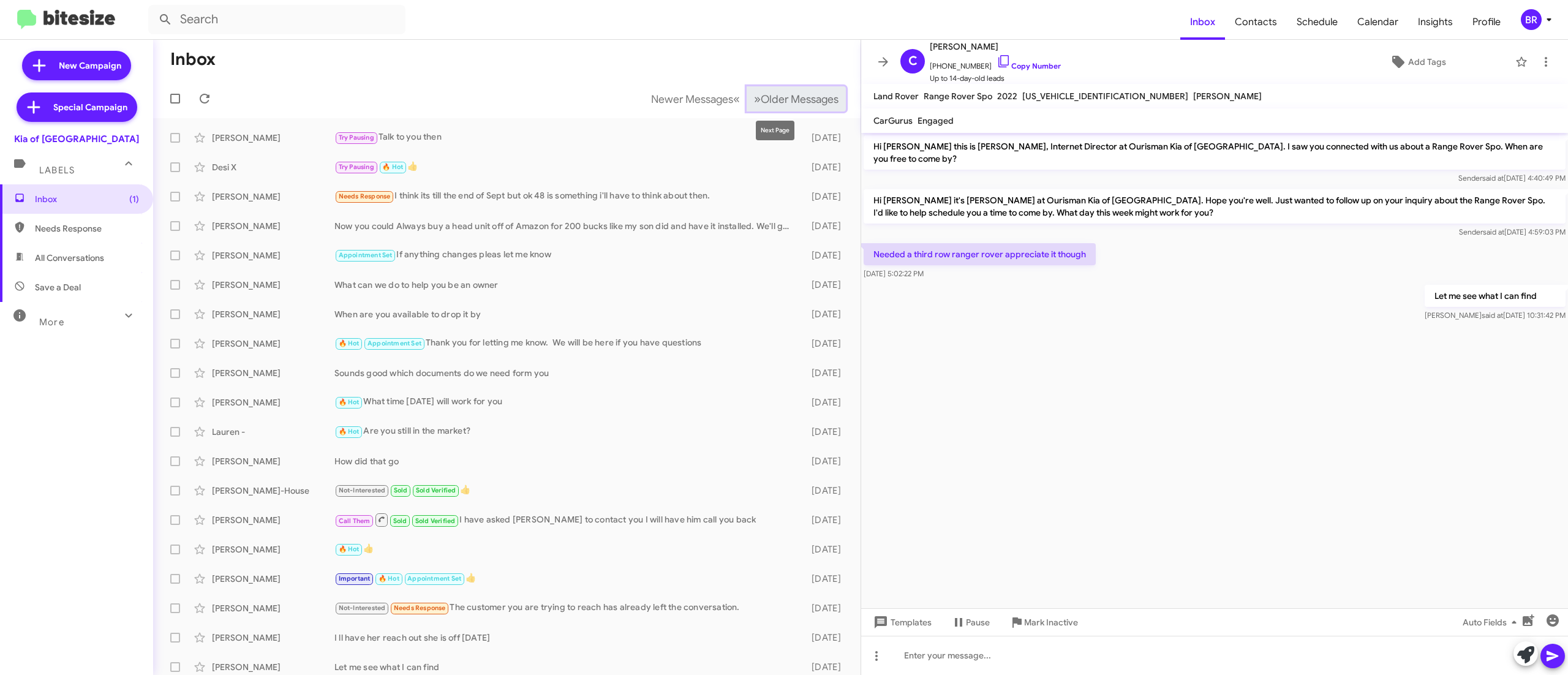
click at [768, 89] on button "» Next Older Messages" at bounding box center [796, 98] width 99 height 25
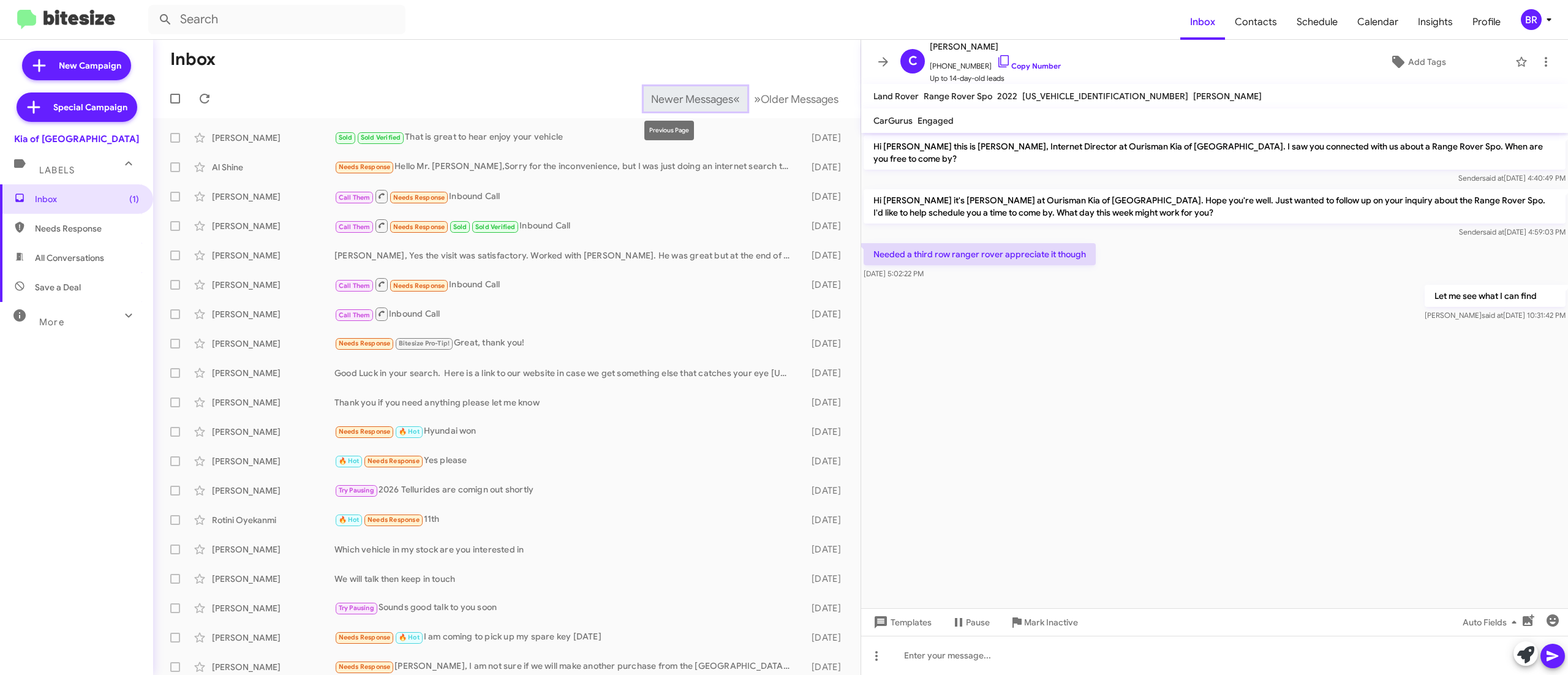
click at [664, 95] on span "Newer Messages" at bounding box center [692, 99] width 82 height 13
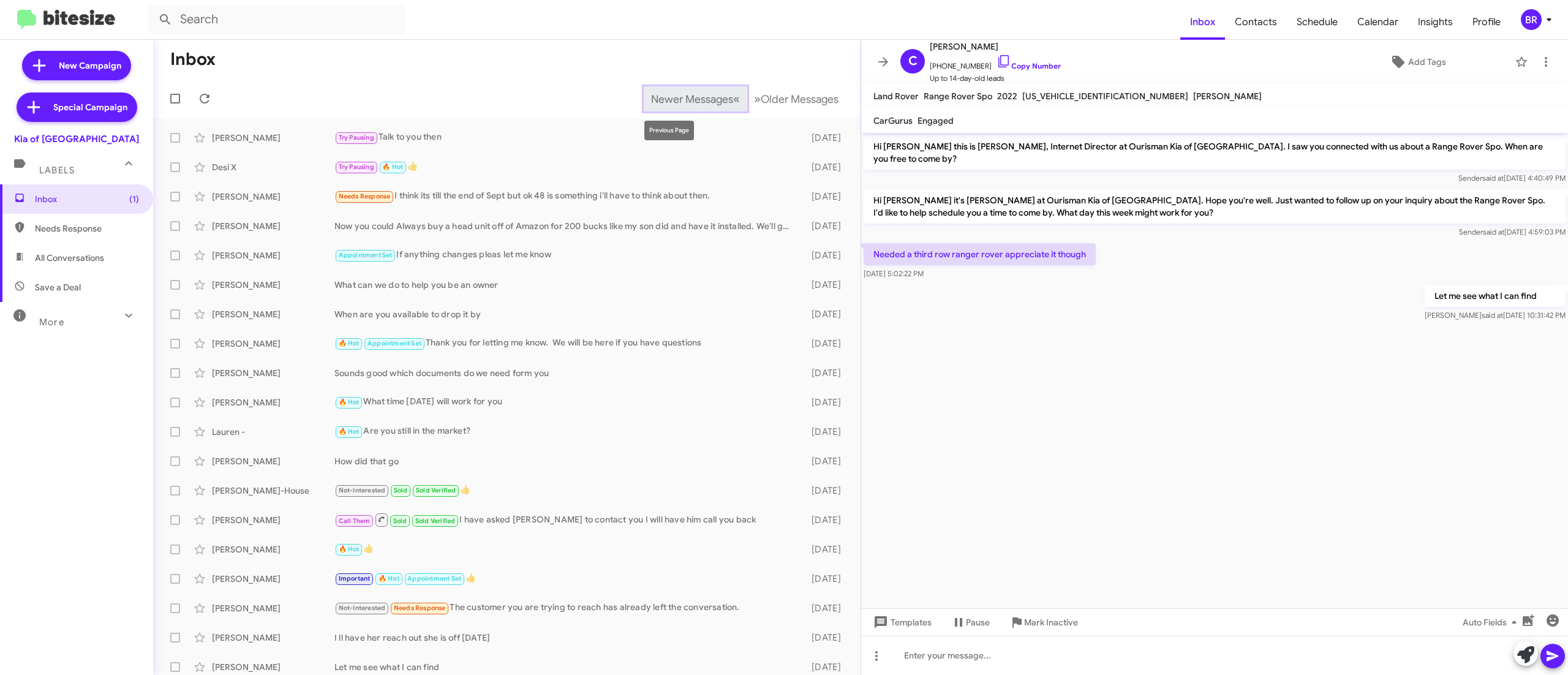
click at [669, 93] on span "Newer Messages" at bounding box center [692, 99] width 82 height 13
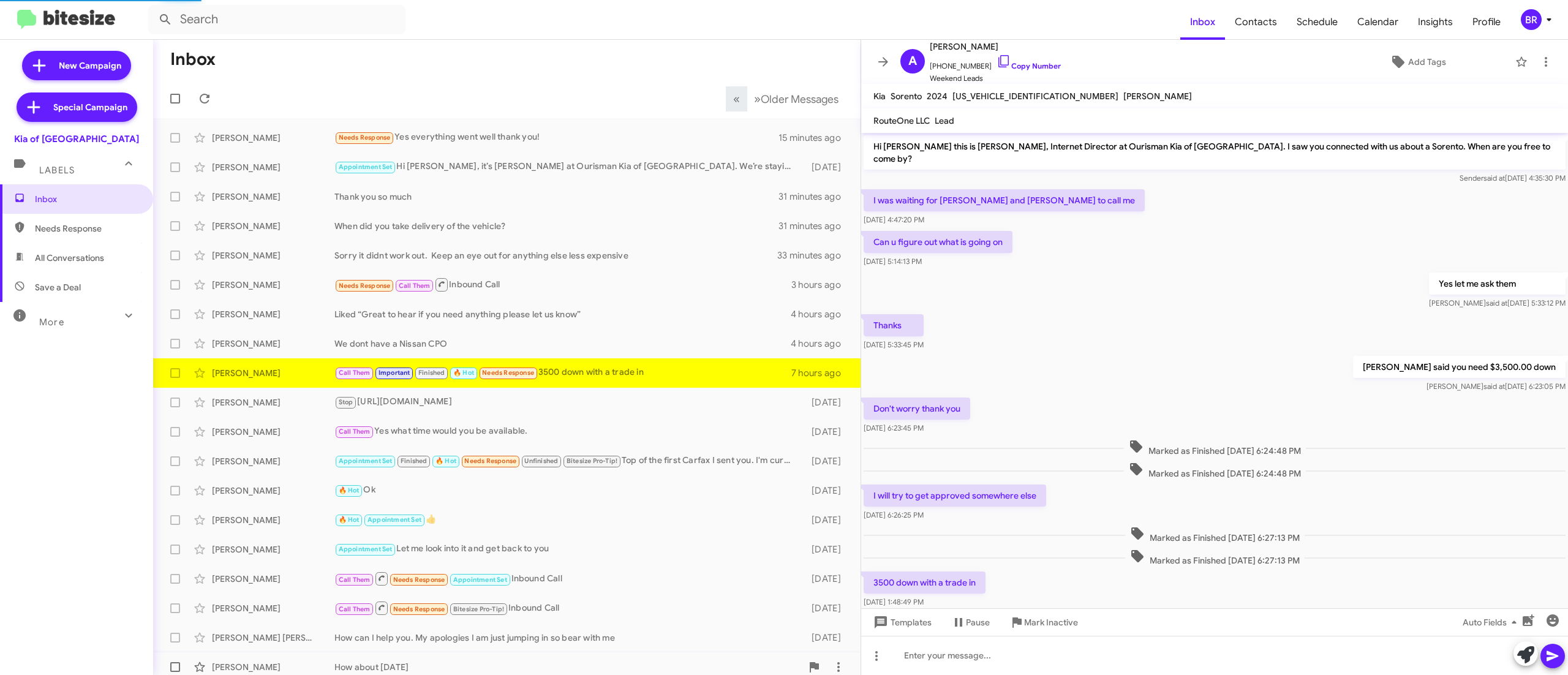
scroll to position [33, 0]
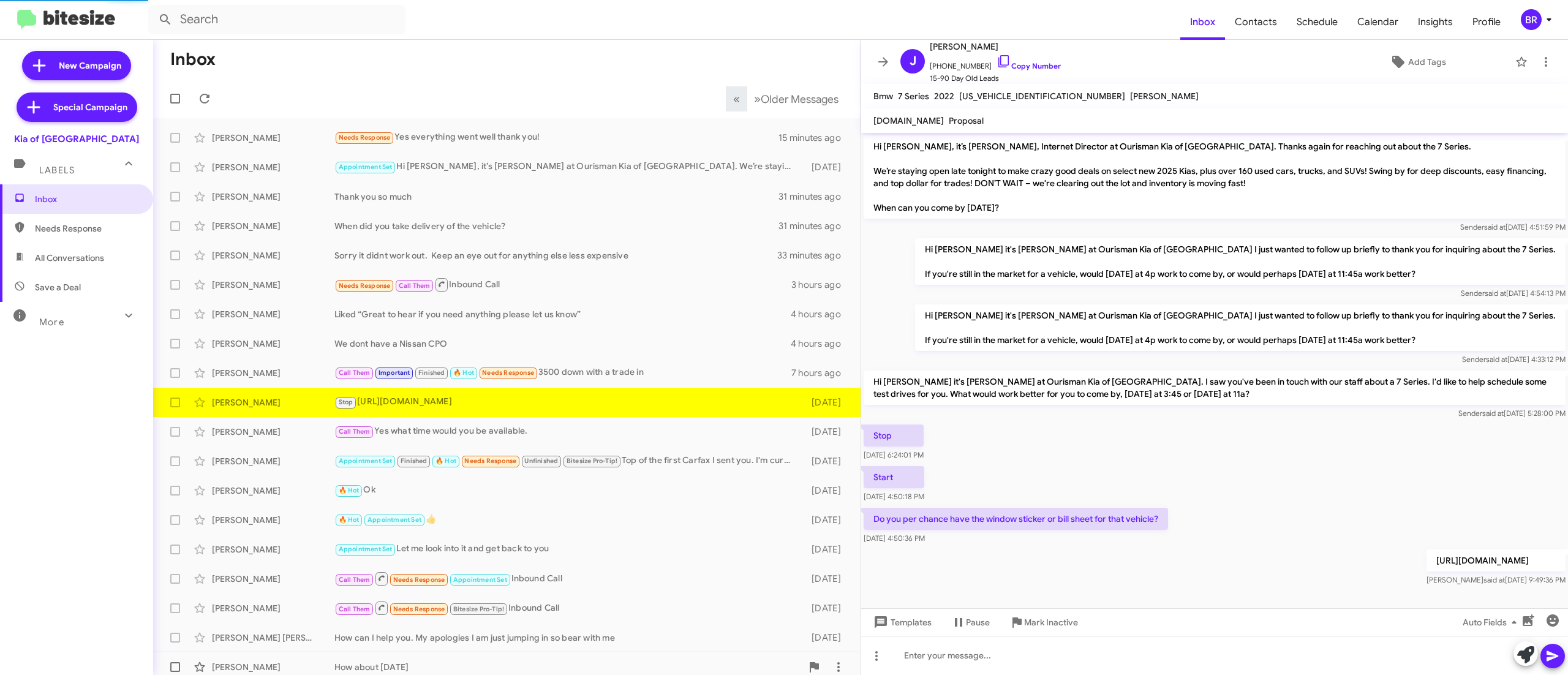
scroll to position [5, 0]
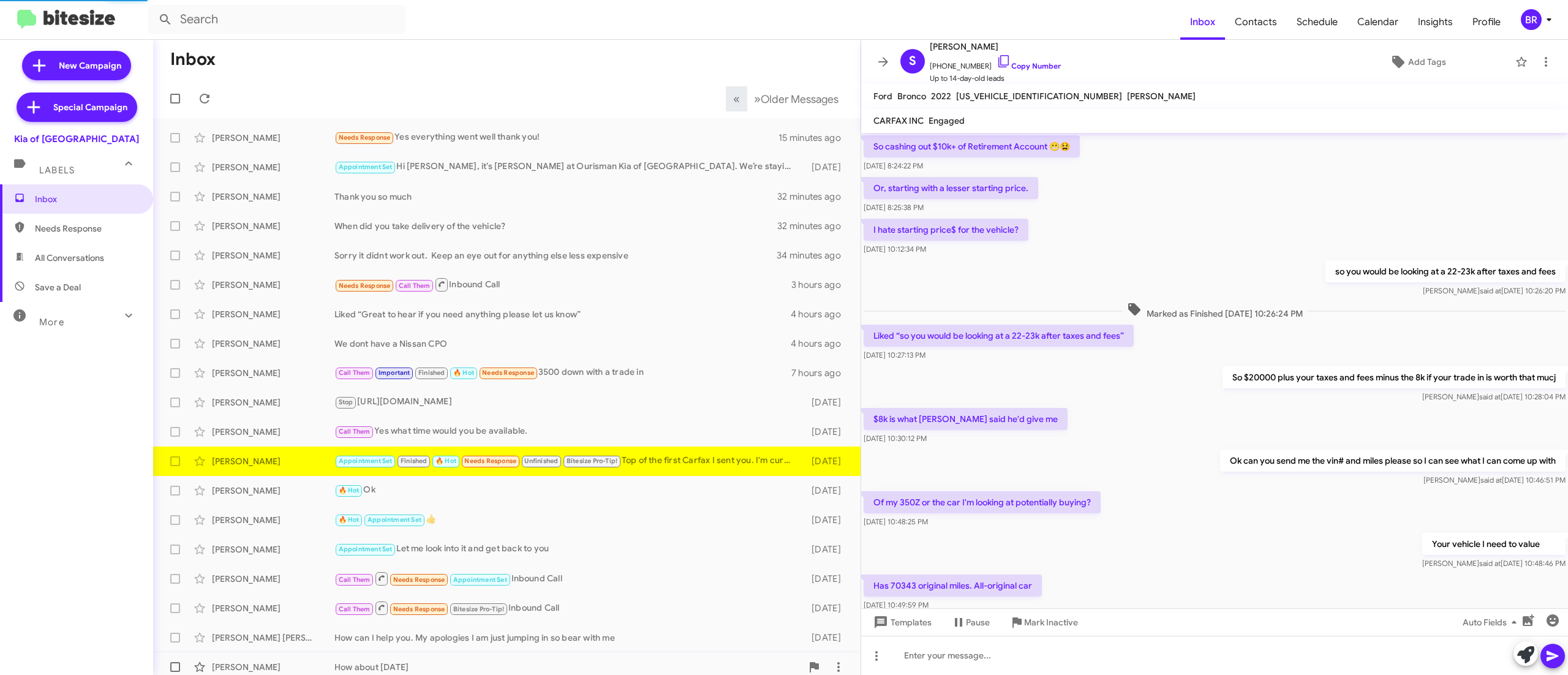
scroll to position [327, 0]
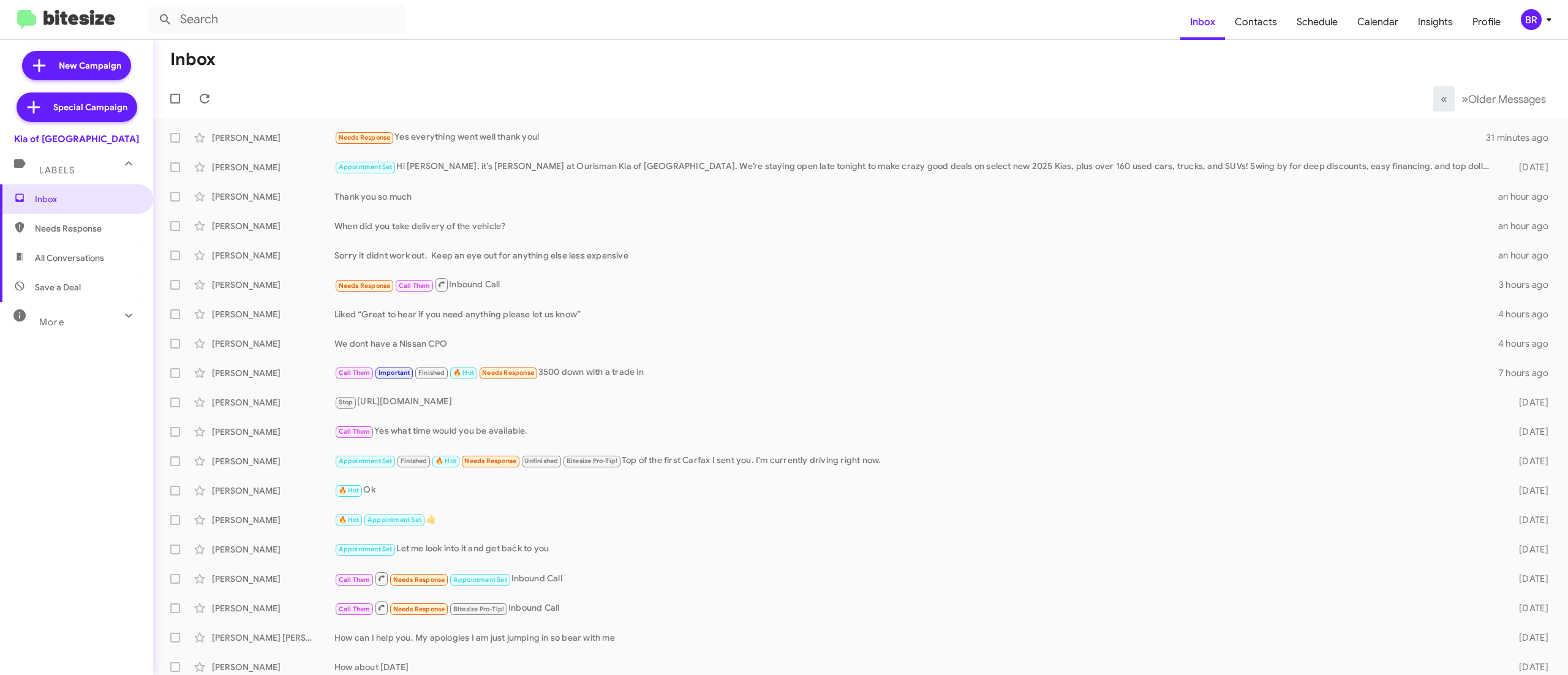
click at [1524, 7] on mat-toolbar "Inbox Contacts Schedule Calendar Insights Profile BR" at bounding box center [784, 20] width 1568 height 39
click at [1524, 24] on div "BR" at bounding box center [1531, 20] width 21 height 21
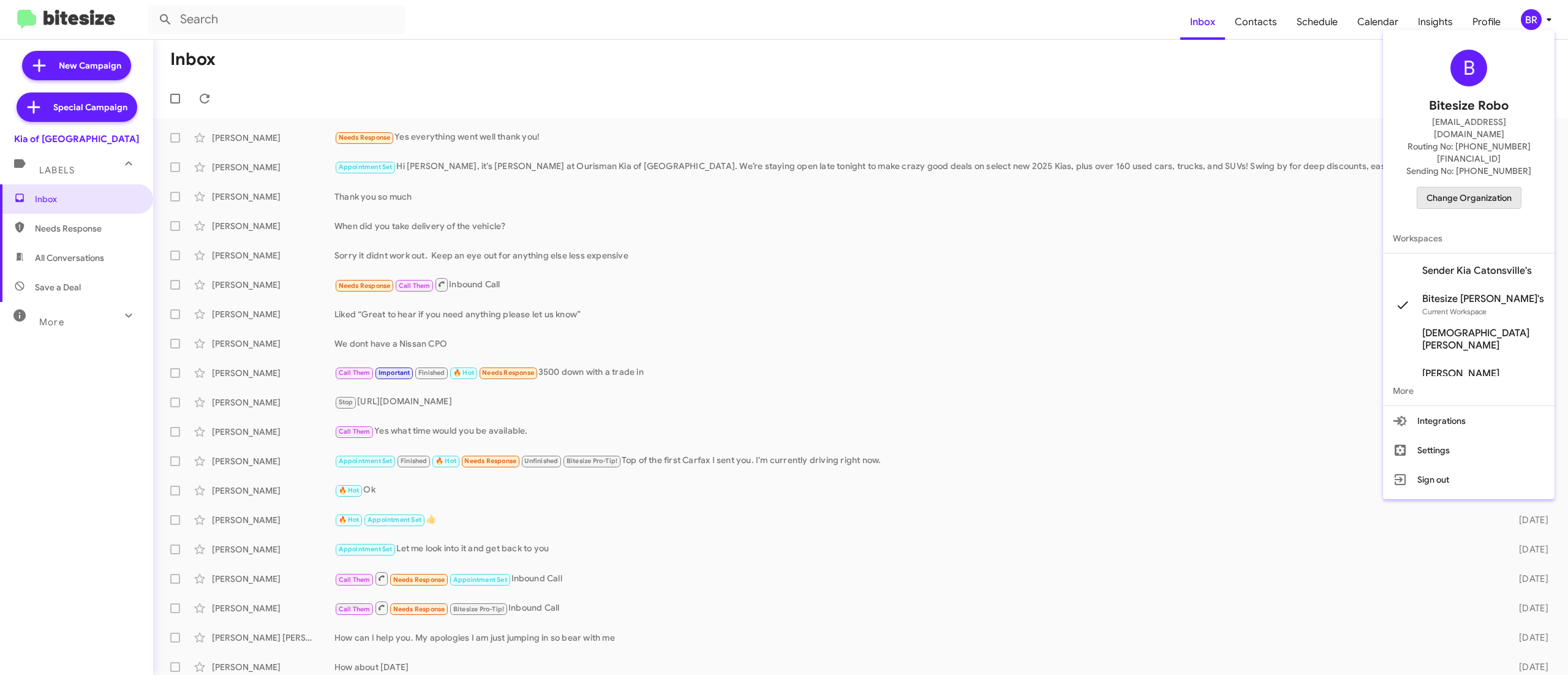
click at [1437, 187] on span "Change Organization" at bounding box center [1469, 198] width 85 height 21
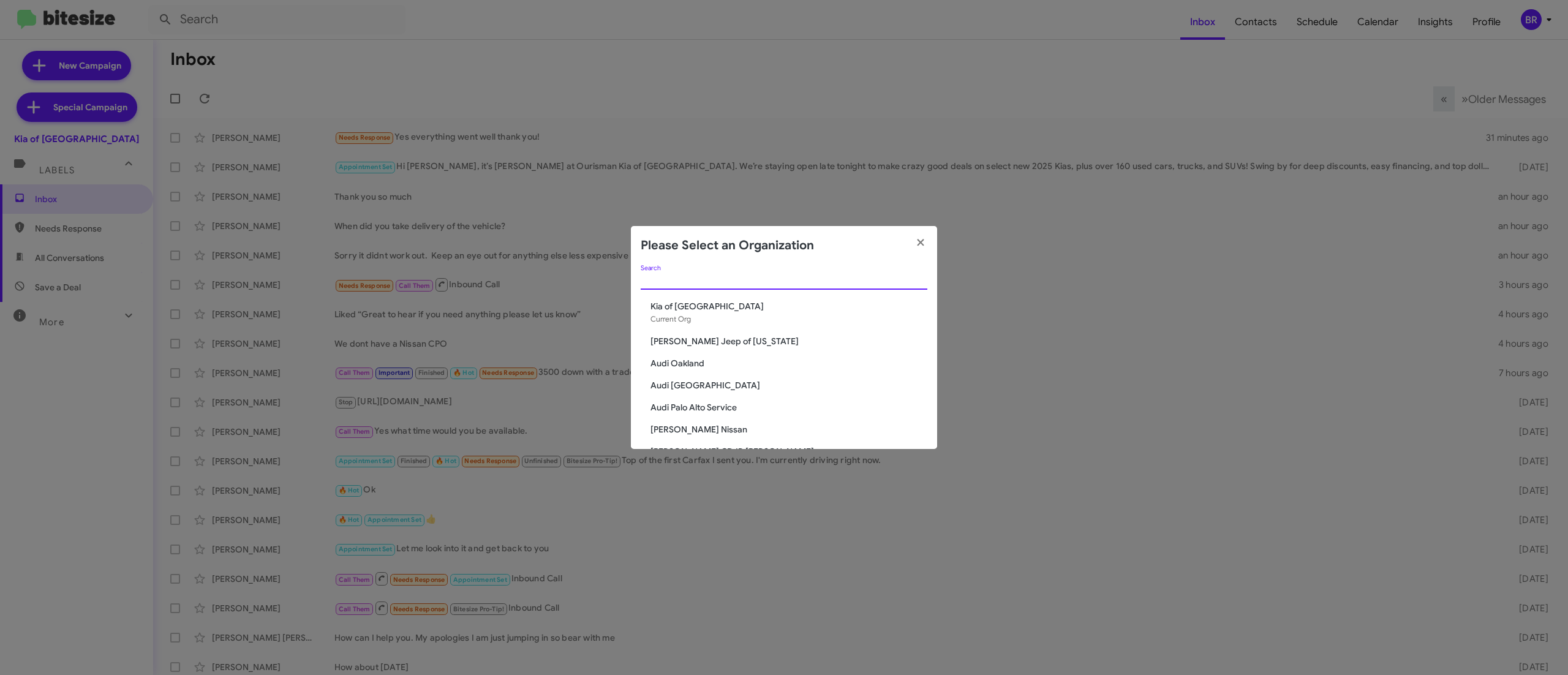
click at [789, 279] on input "Search" at bounding box center [784, 280] width 287 height 9
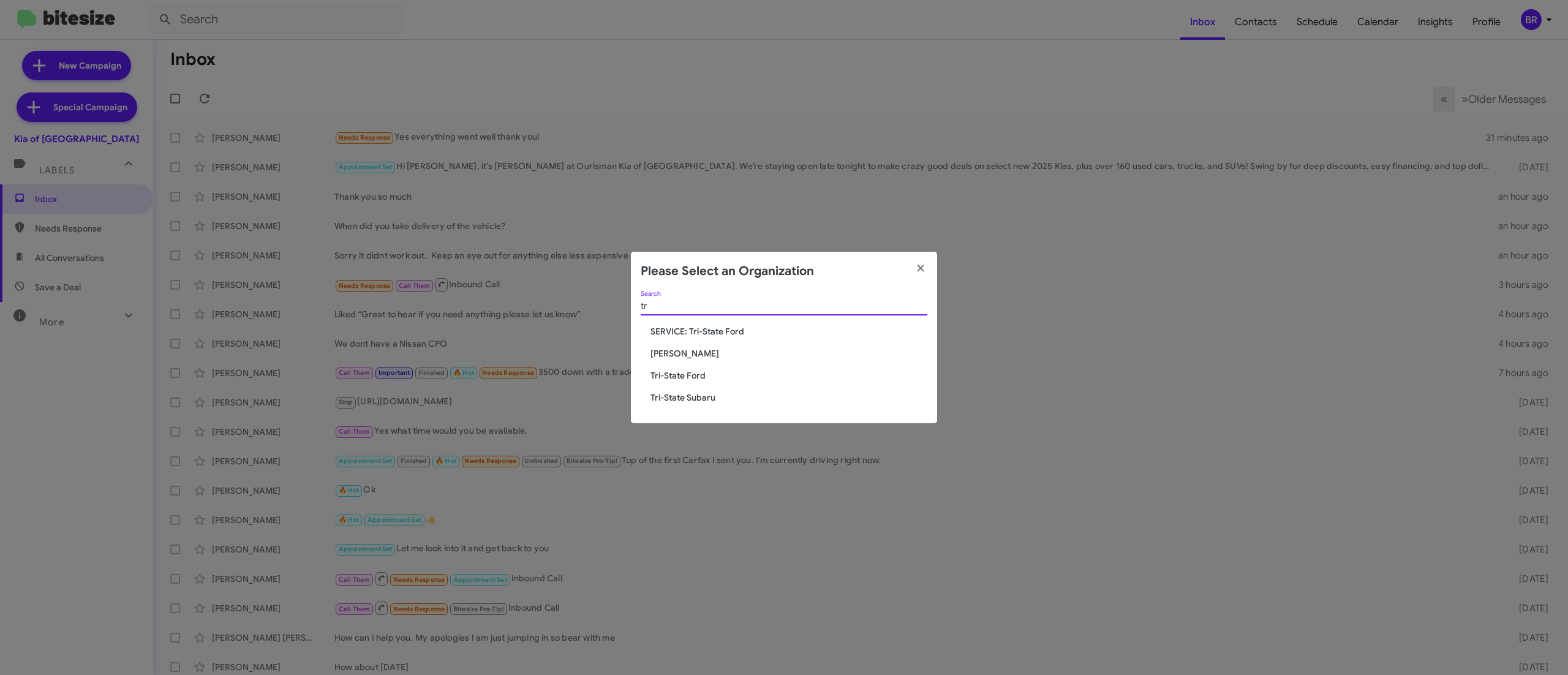
type input "tr"
click at [688, 378] on span "Tri-State Ford" at bounding box center [790, 374] width 277 height 12
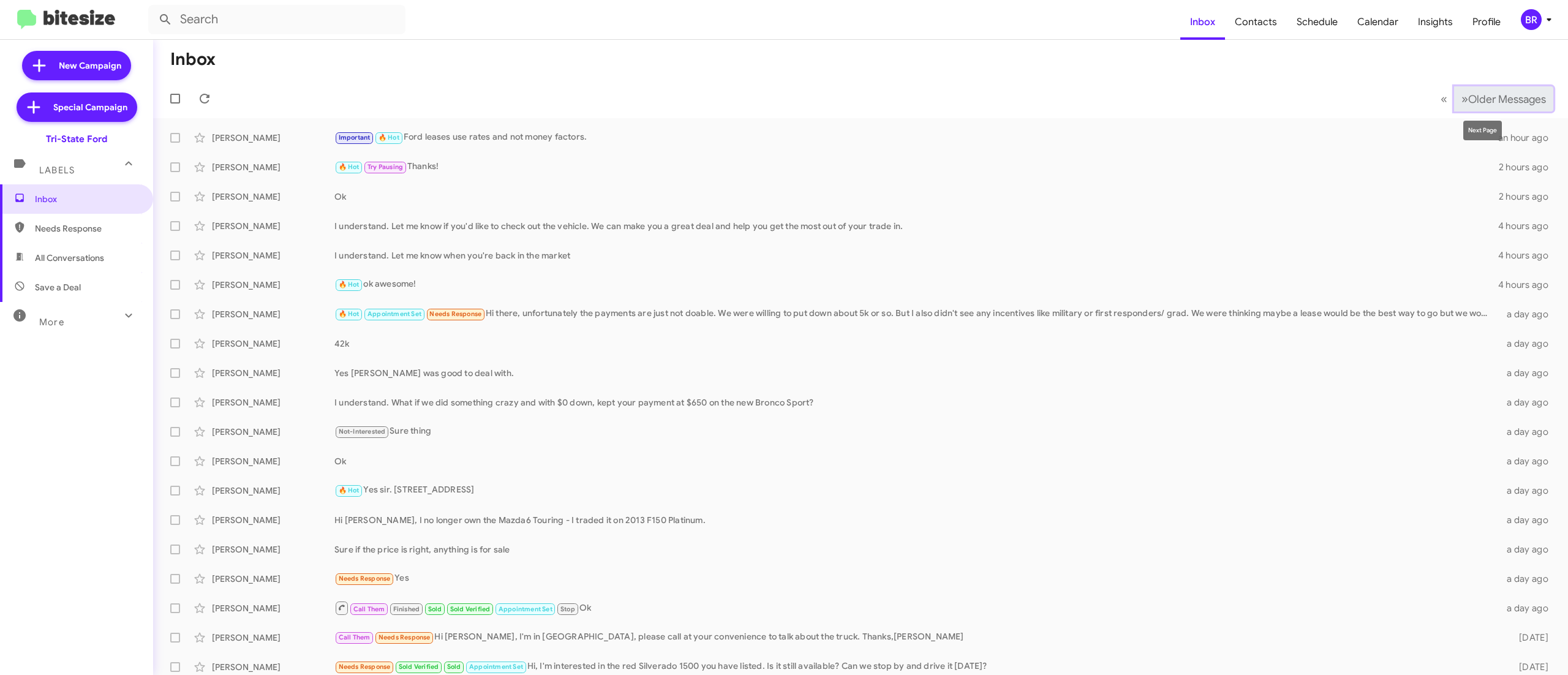
click at [1469, 100] on span "Older Messages" at bounding box center [1507, 99] width 78 height 13
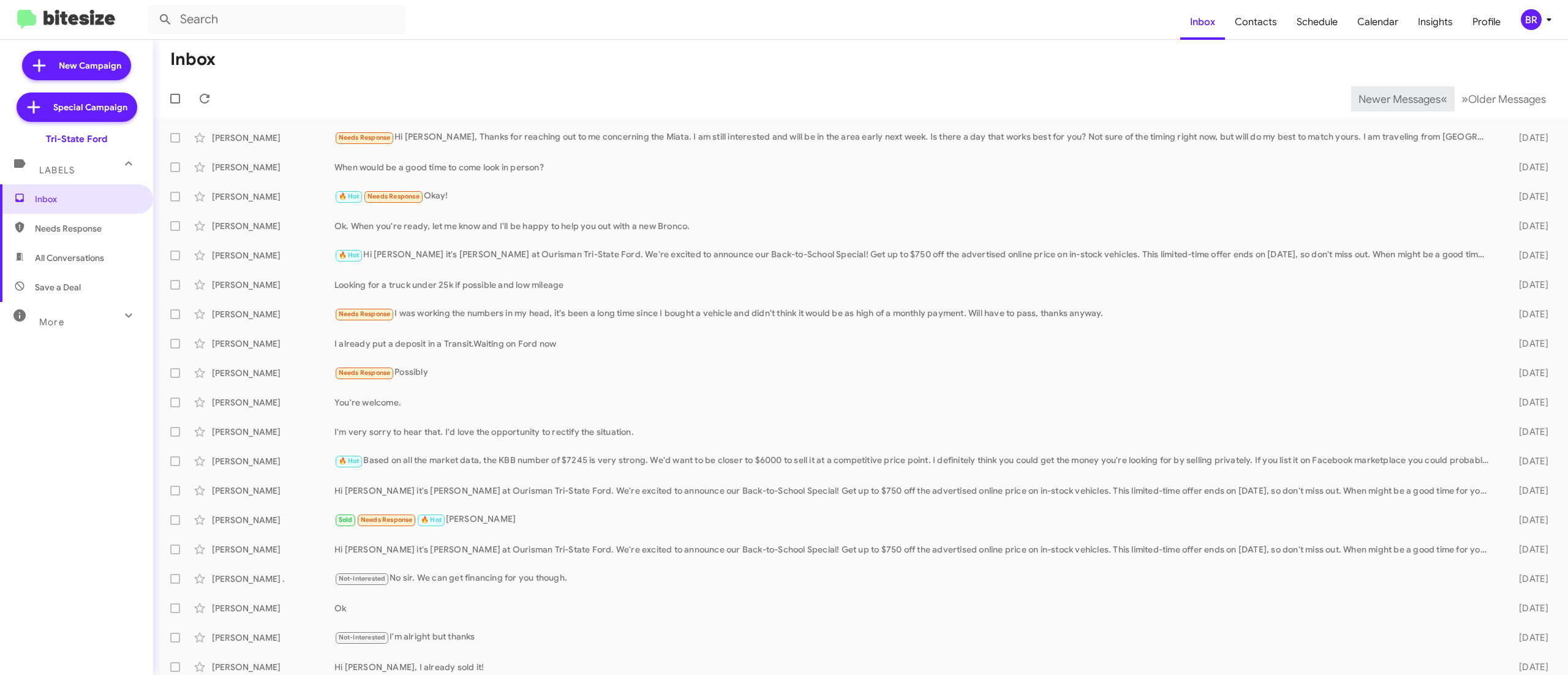
click at [1372, 98] on span "Newer Messages" at bounding box center [1400, 99] width 82 height 13
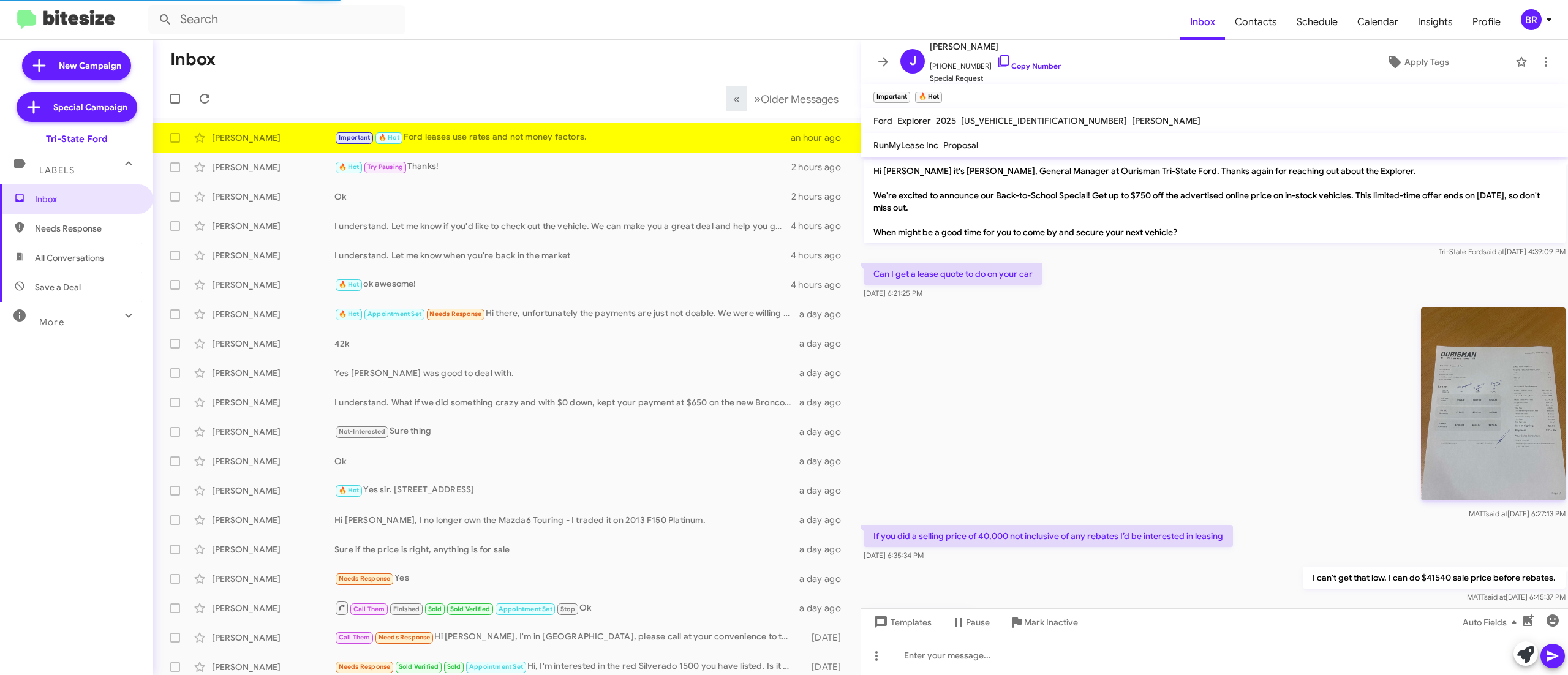
scroll to position [843, 0]
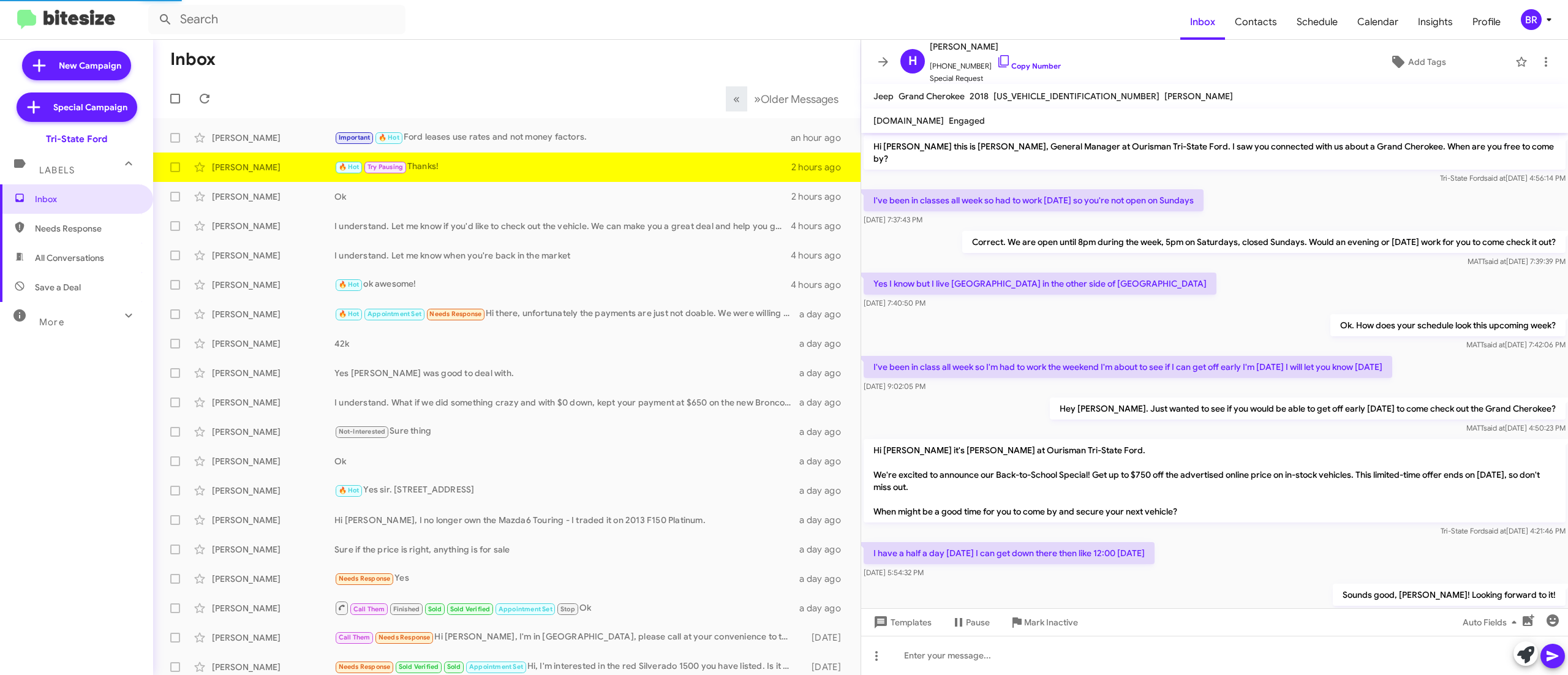
scroll to position [79, 0]
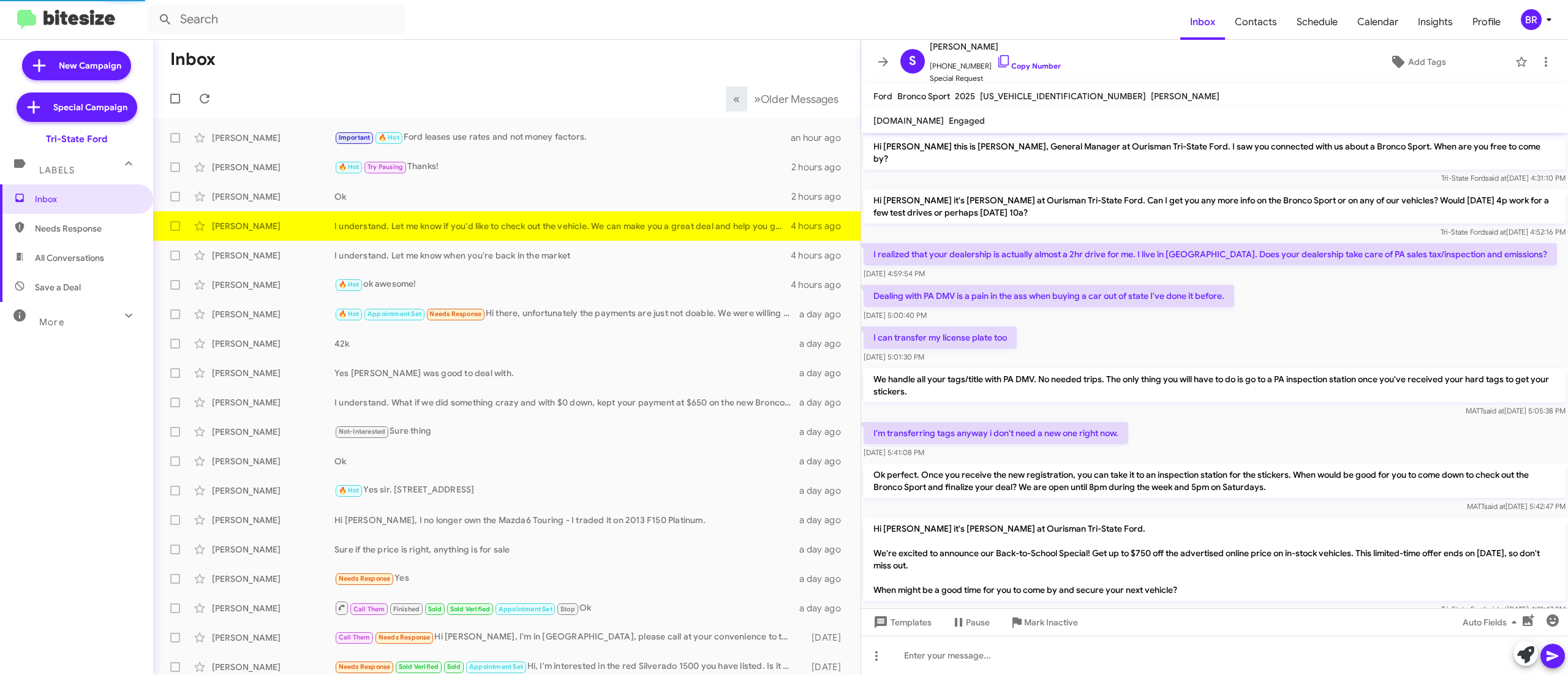
scroll to position [115, 0]
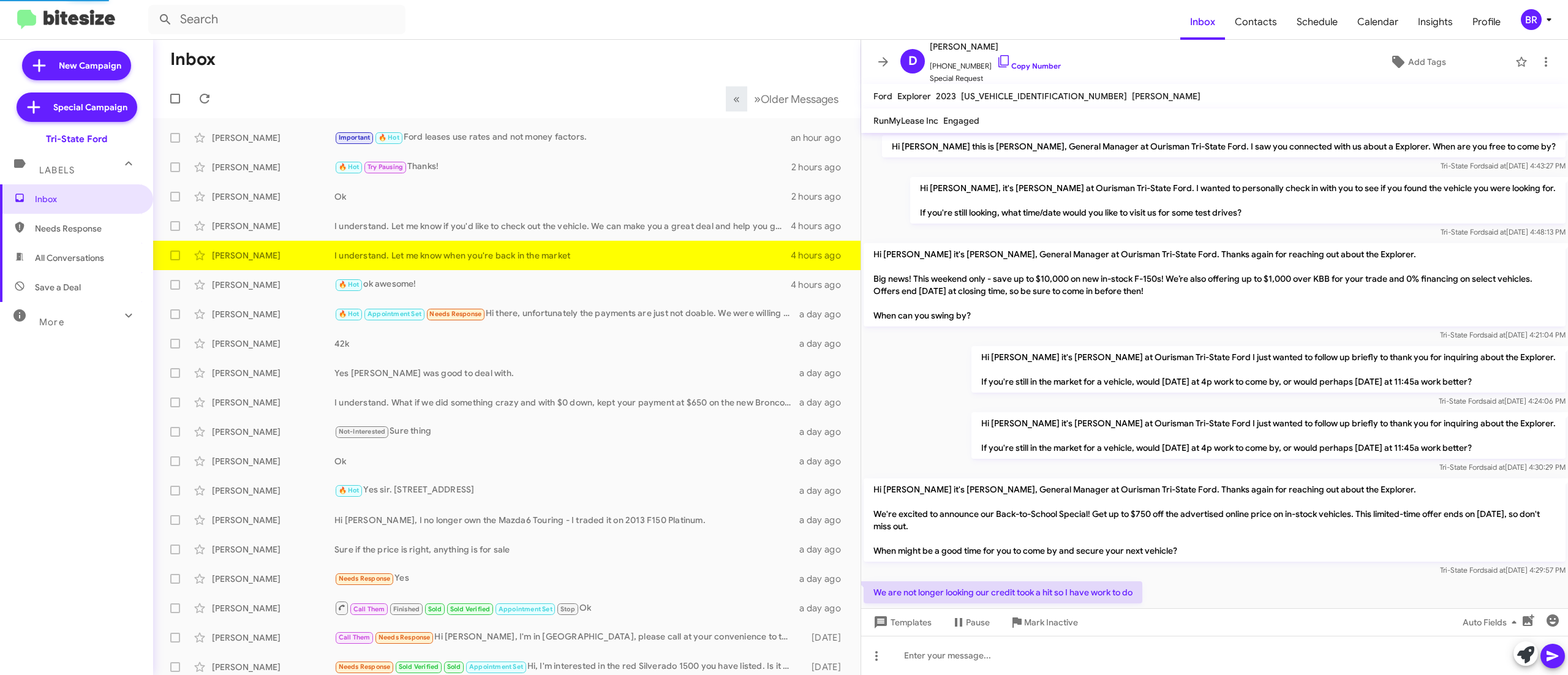
scroll to position [79, 0]
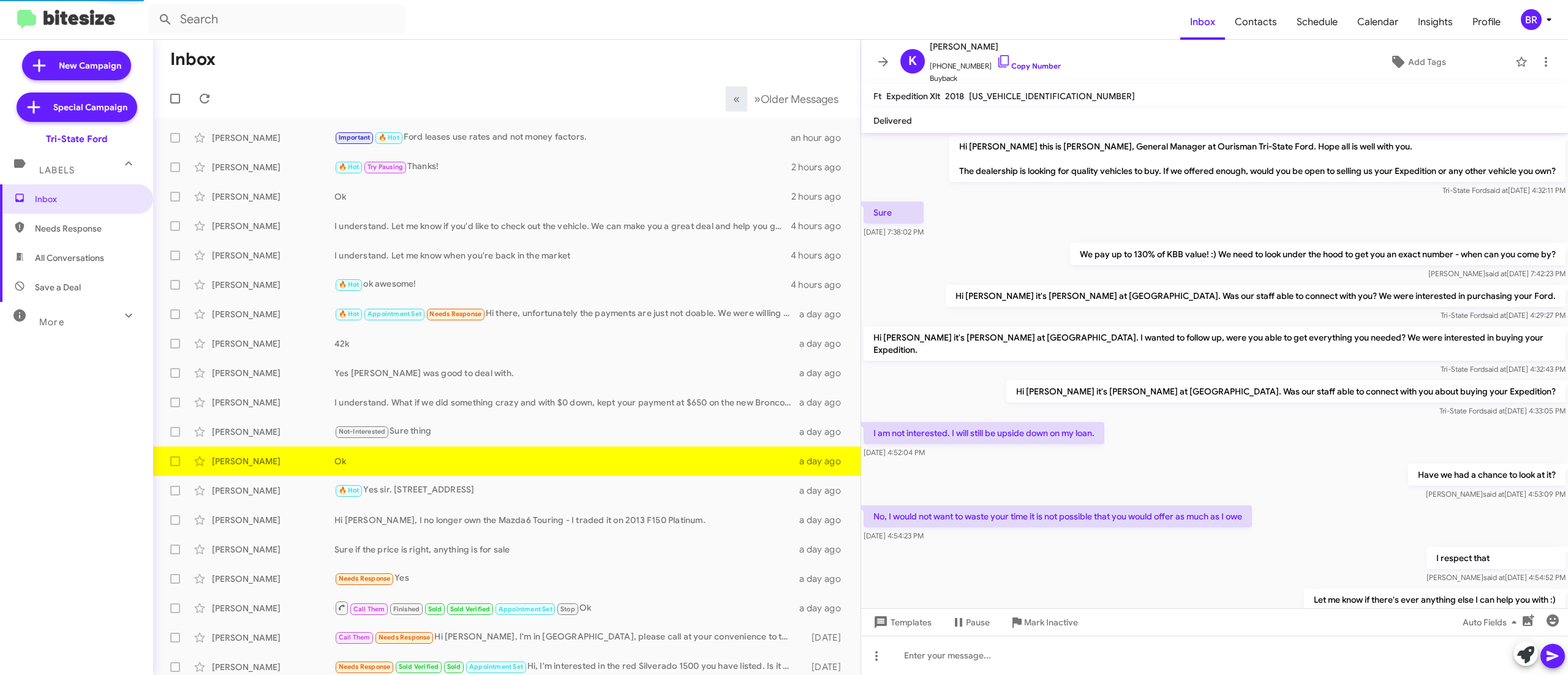
scroll to position [448, 0]
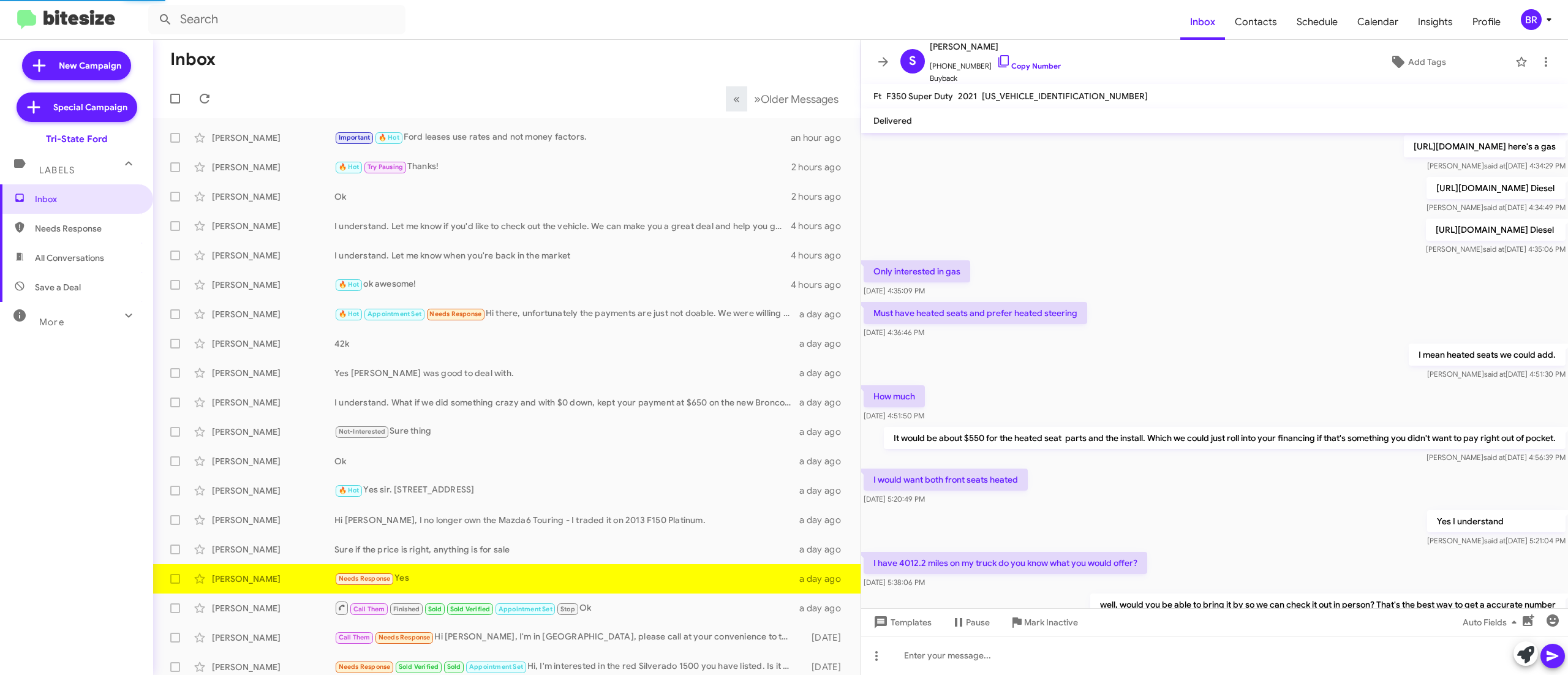
scroll to position [480, 0]
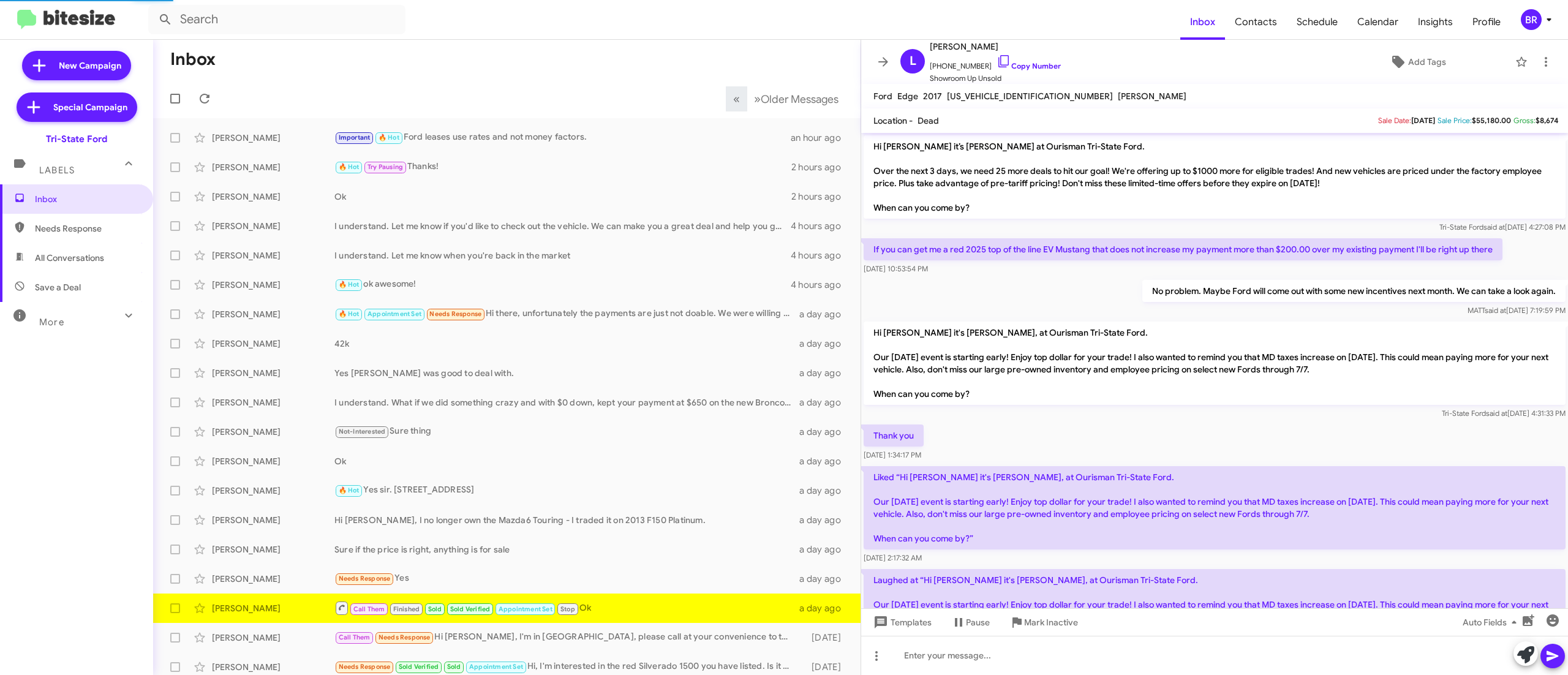
scroll to position [872, 0]
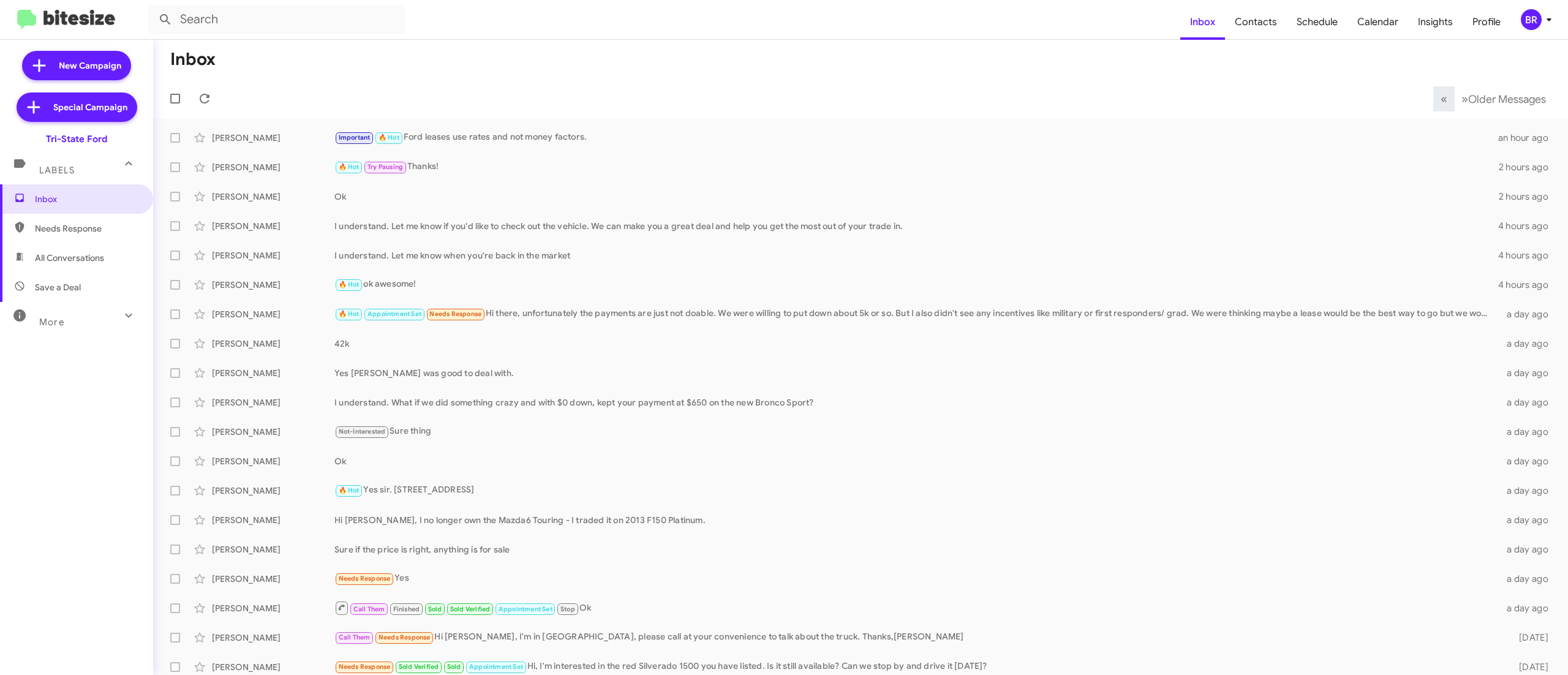
scroll to position [7, 0]
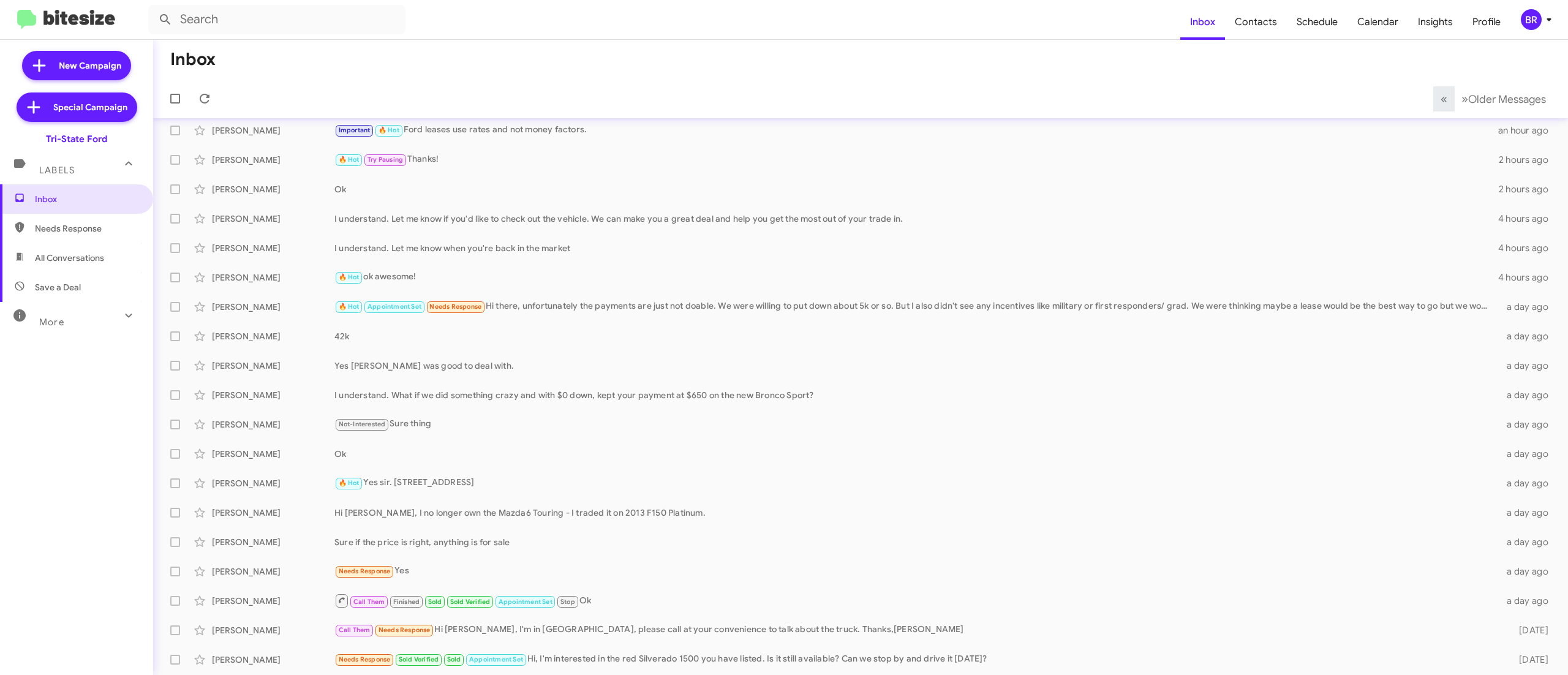
scroll to position [37, 0]
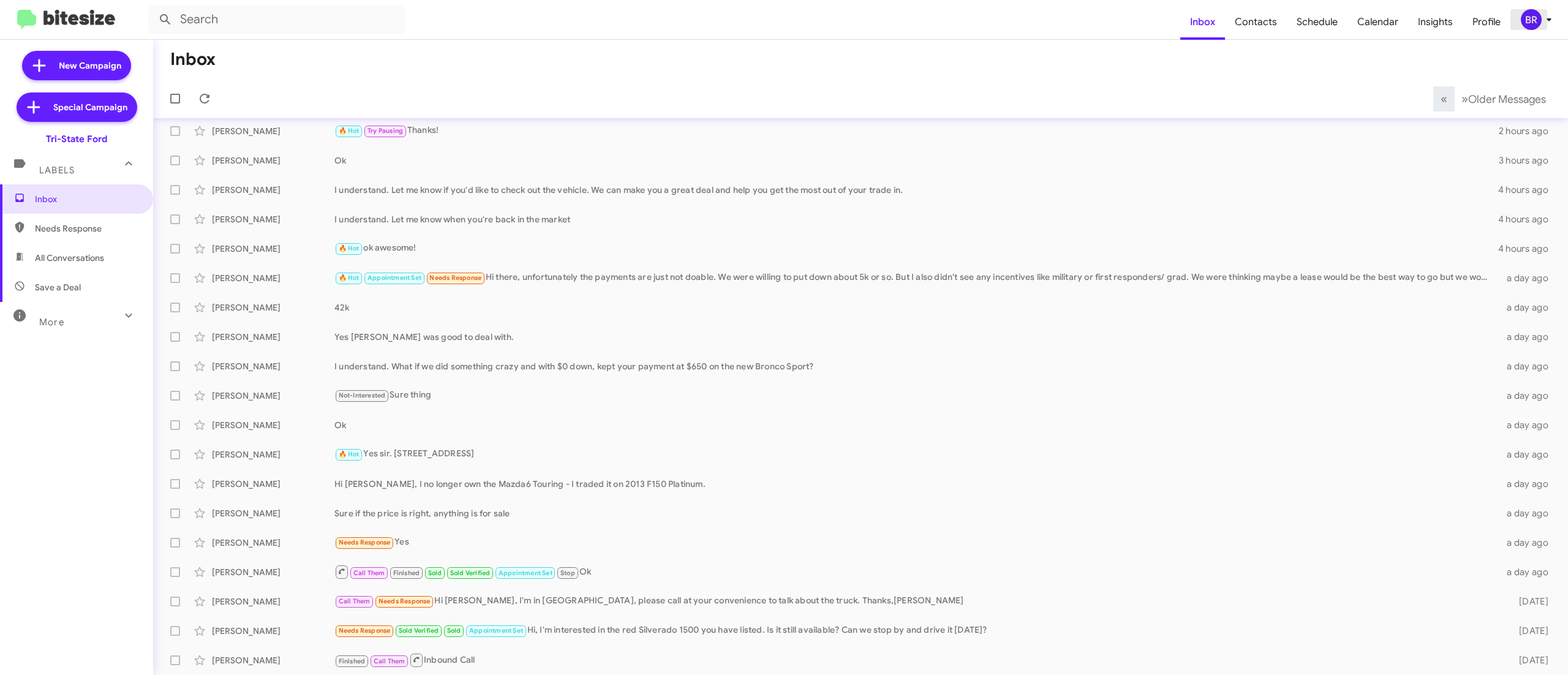
click at [1543, 21] on icon at bounding box center [1549, 20] width 15 height 15
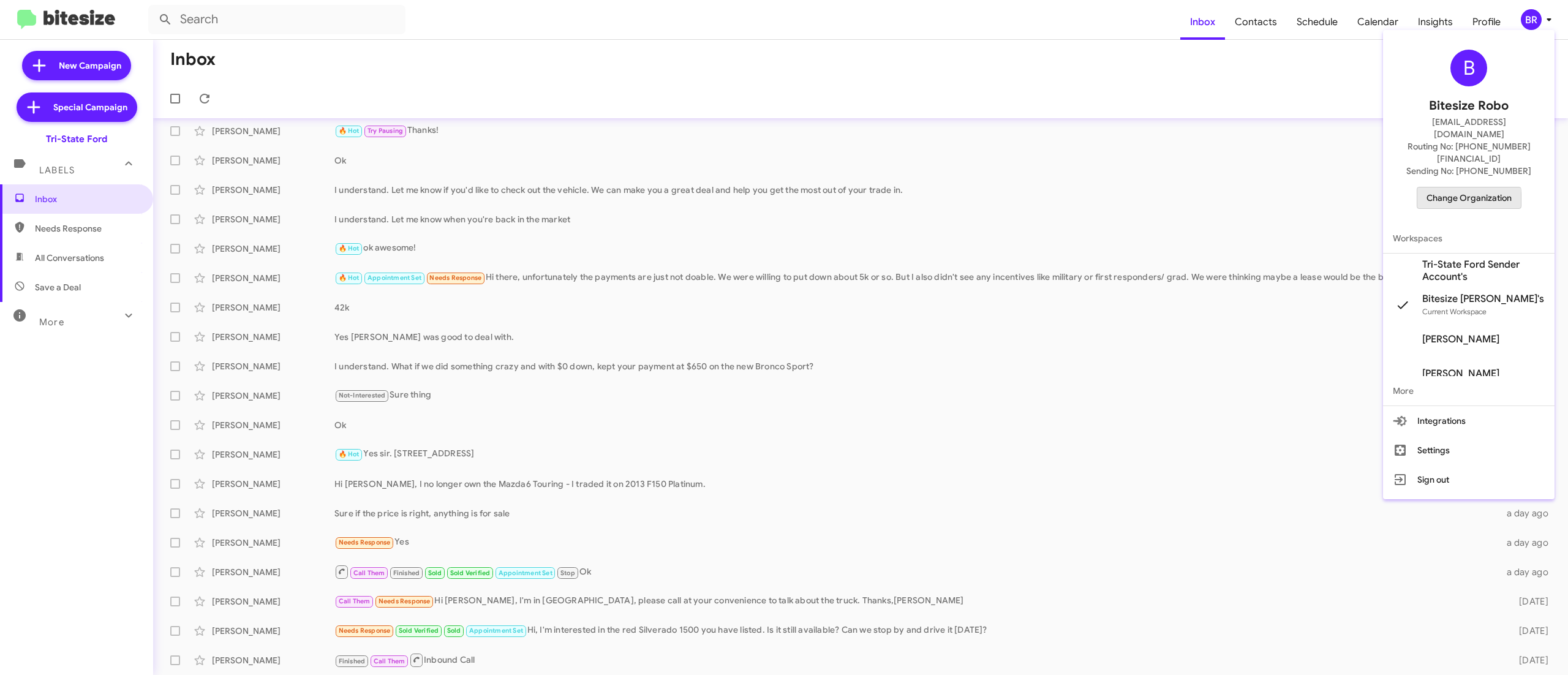
click at [1451, 187] on span "Change Organization" at bounding box center [1469, 198] width 85 height 21
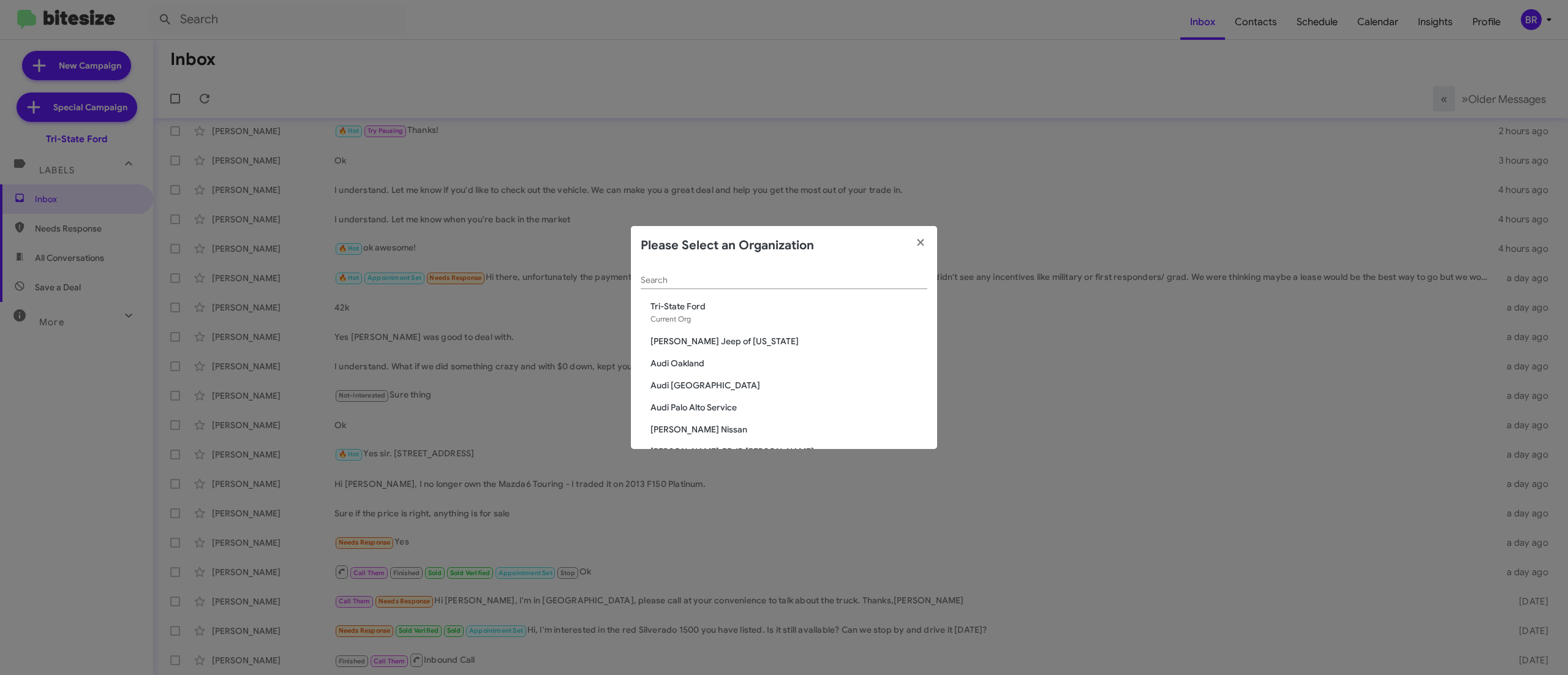
click at [692, 283] on input "Search" at bounding box center [784, 280] width 287 height 9
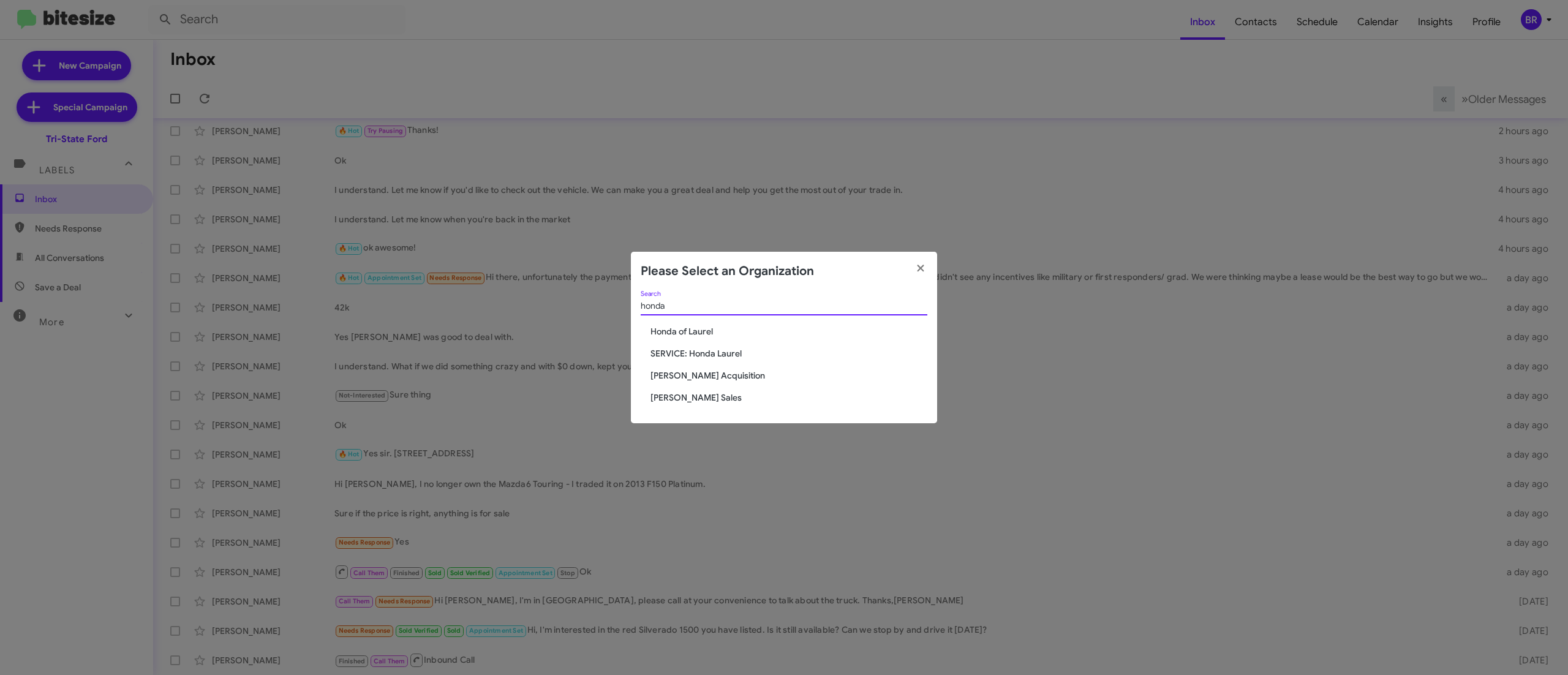
type input "honda"
click at [701, 330] on span "Honda of Laurel" at bounding box center [790, 330] width 277 height 12
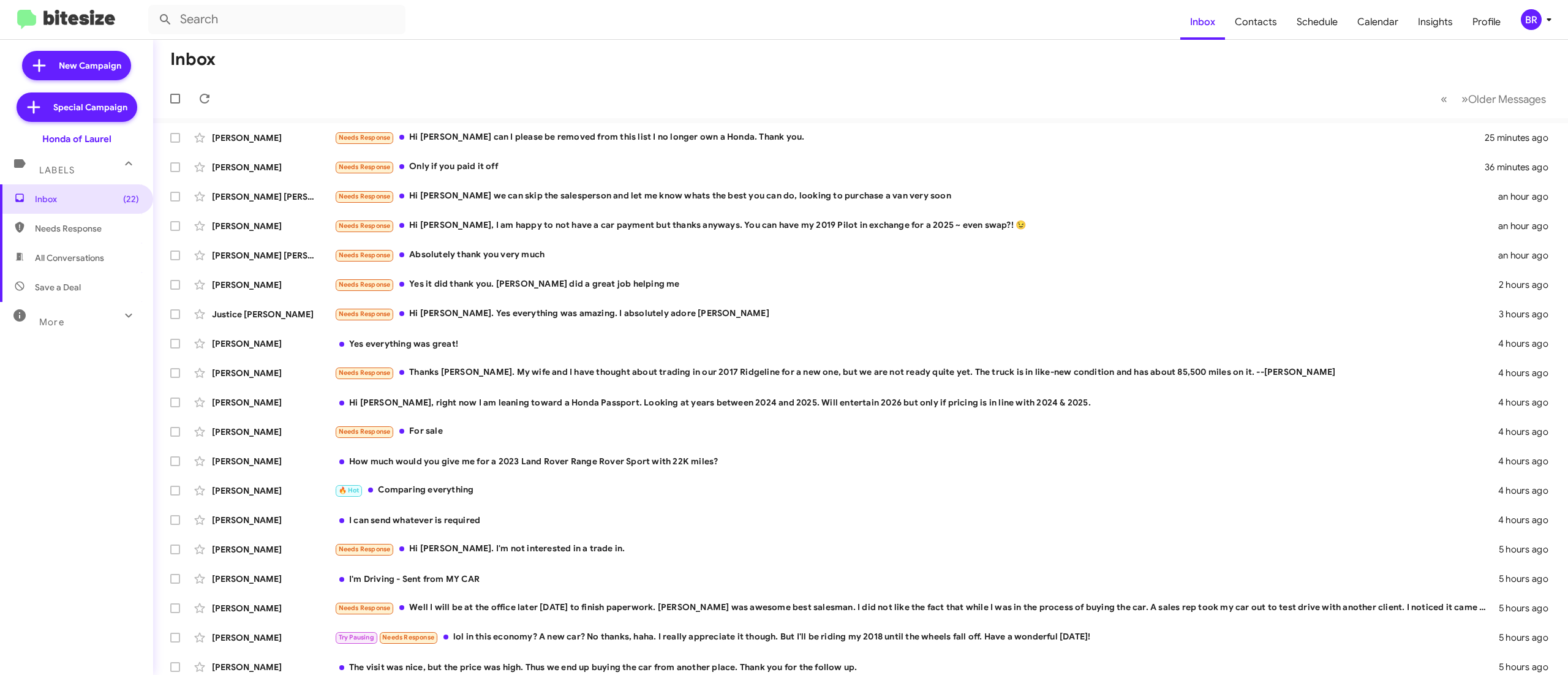
click at [1520, 12] on span "BR" at bounding box center [1538, 20] width 37 height 21
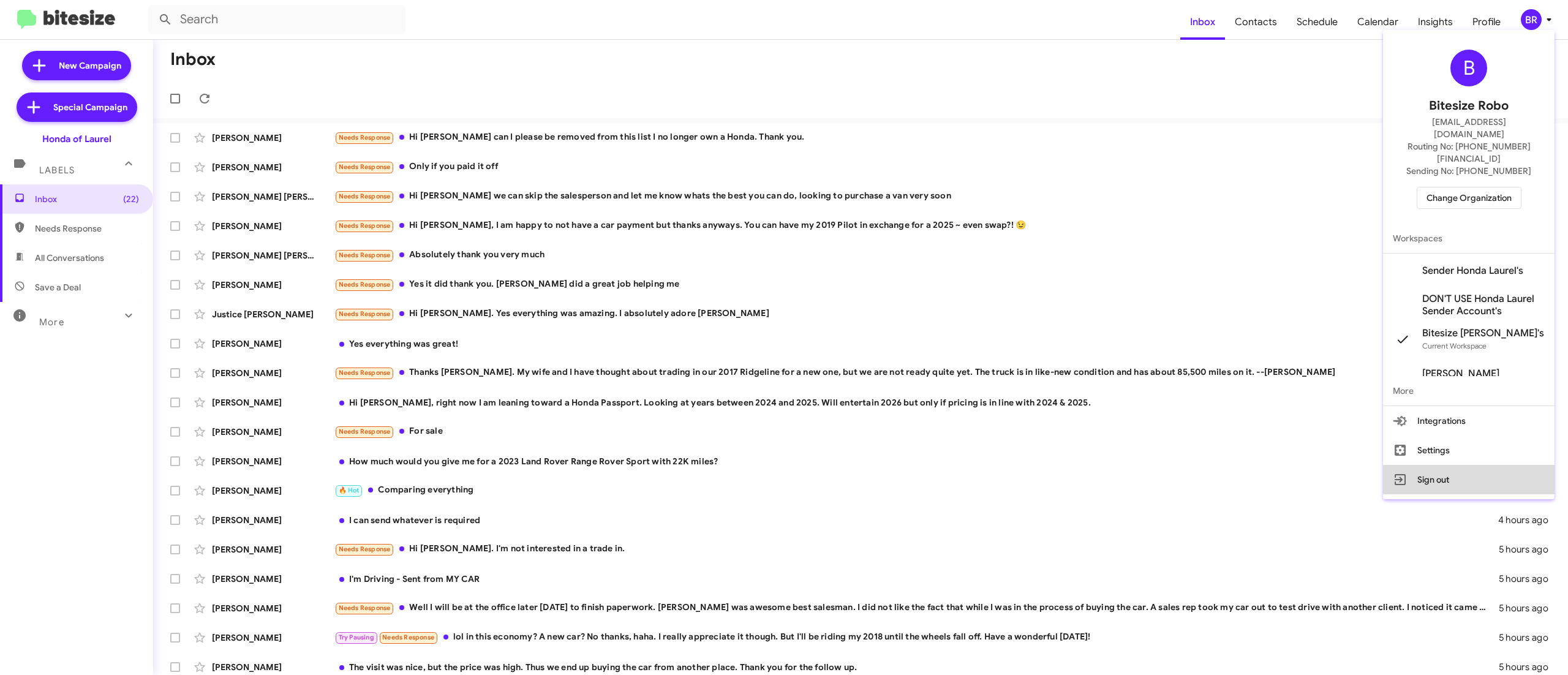
click at [1420, 464] on button "Sign out" at bounding box center [1469, 478] width 171 height 29
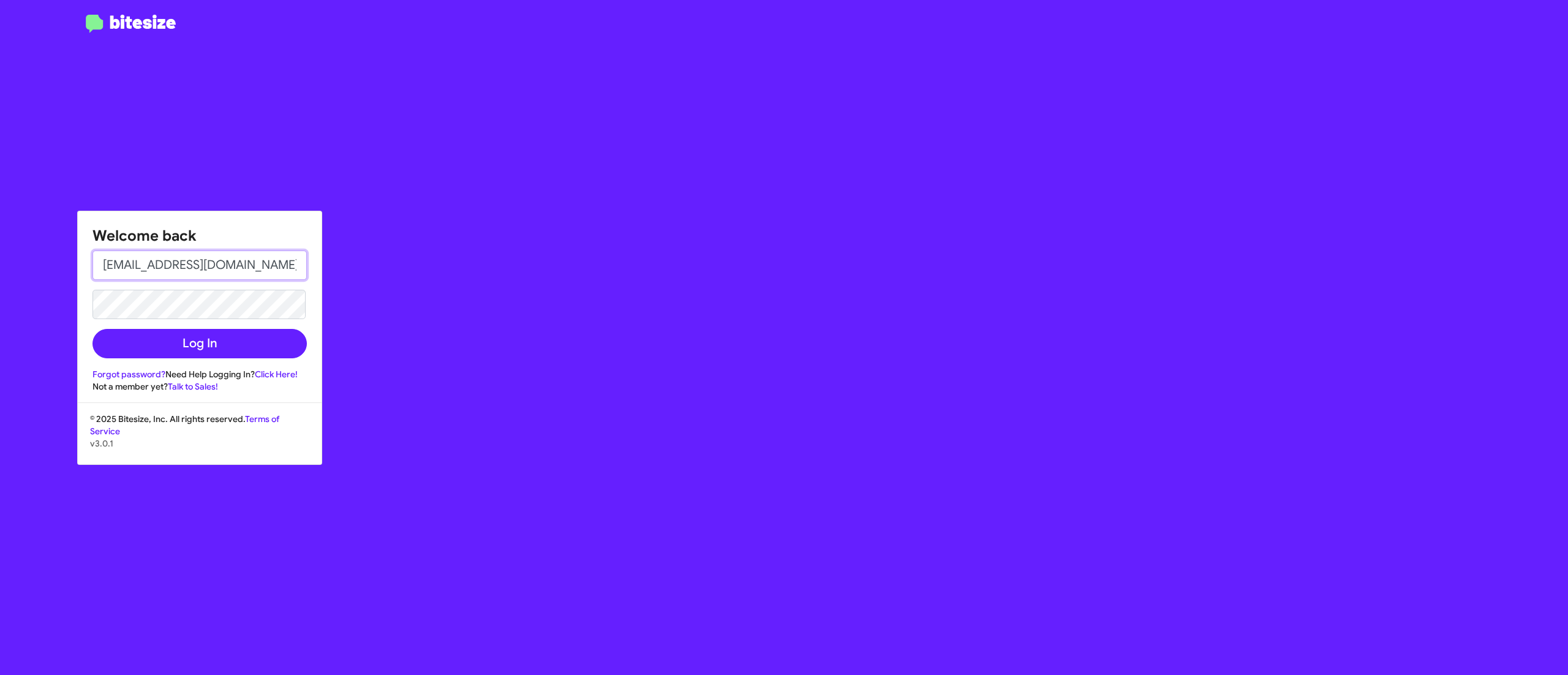
drag, startPoint x: 265, startPoint y: 262, endPoint x: 271, endPoint y: 263, distance: 6.1
click at [265, 262] on input "[EMAIL_ADDRESS][DOMAIN_NAME]" at bounding box center [200, 265] width 214 height 29
type input "[PERSON_NAME][EMAIL_ADDRESS][DOMAIN_NAME]"
click at [138, 341] on button "Log In" at bounding box center [200, 343] width 214 height 29
